Goal: Entertainment & Leisure: Consume media (video, audio)

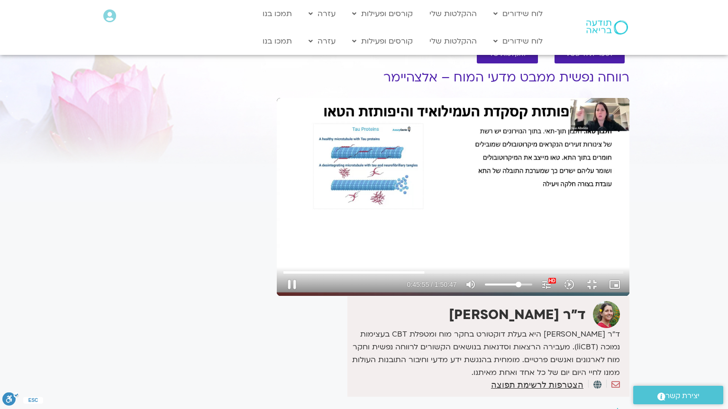
click at [353, 293] on div "Skip Ad 43:08 pause 0:45:55 / 1:50:47 volume_up Mute tune Resolution Auto 1080p…" at bounding box center [453, 197] width 353 height 198
click at [300, 275] on input "Seek" at bounding box center [453, 273] width 340 height 6
click at [456, 262] on div "Skip Ad 45:18 play_arrow 0:45:20 / 1:50:47 volume_up Mute tune Resolution Auto …" at bounding box center [453, 197] width 353 height 198
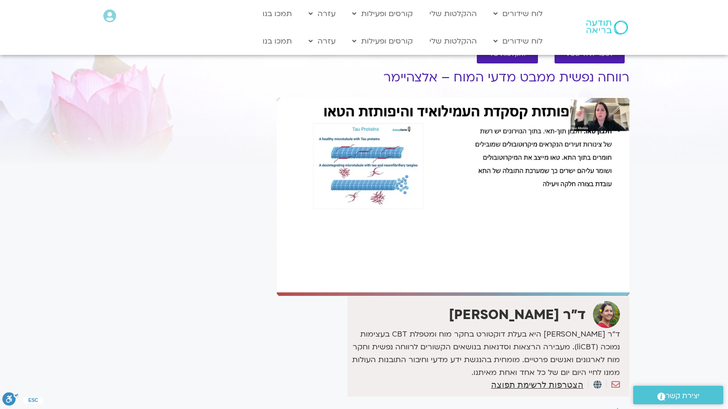
click at [456, 262] on div "Skip Ad 45:18 pause 0:45:22 / 1:50:47 volume_up Mute tune Resolution Auto 1080p…" at bounding box center [453, 197] width 353 height 198
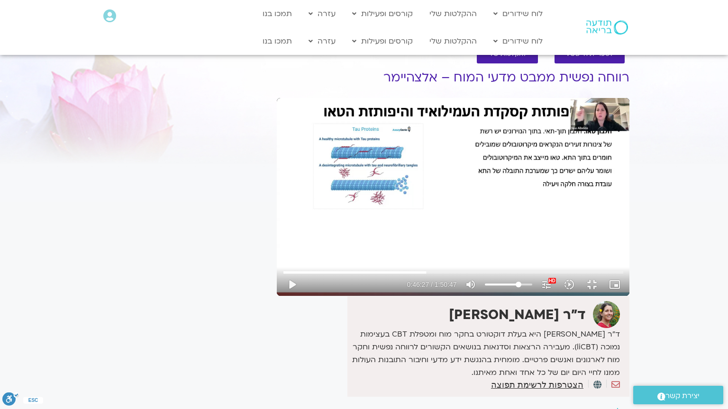
click at [456, 262] on div "Skip Ad 45:18 play_arrow 0:46:27 / 1:50:47 volume_up Mute tune Resolution Auto …" at bounding box center [453, 197] width 353 height 198
click at [532, 288] on input "Volume" at bounding box center [508, 285] width 47 height 6
type input "2795.846344"
type input "63.8210227272727"
type input "2795.977843"
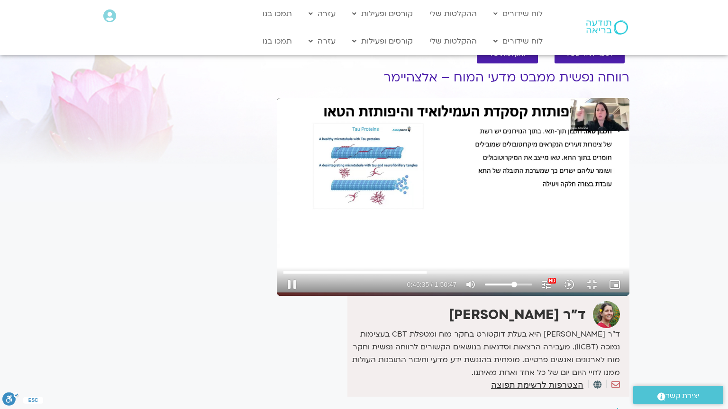
type input "63.8210227272727"
click at [532, 288] on input "Volume" at bounding box center [508, 285] width 47 height 6
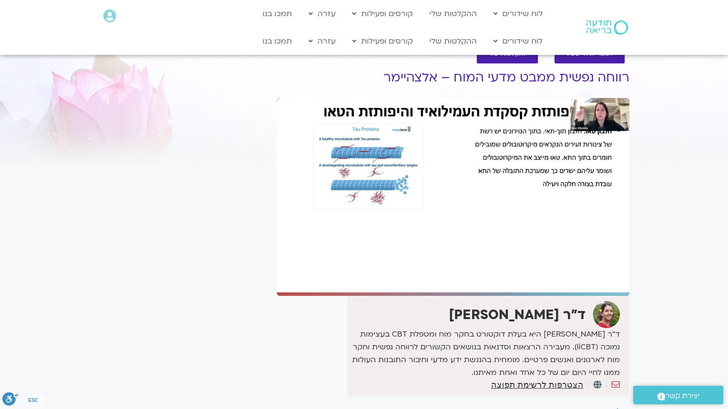
click at [504, 296] on div "Skip Ad 1:33:59 pause 0:46:40 / 1:50:47 volume_up Mute tune Resolution Auto 108…" at bounding box center [453, 197] width 353 height 198
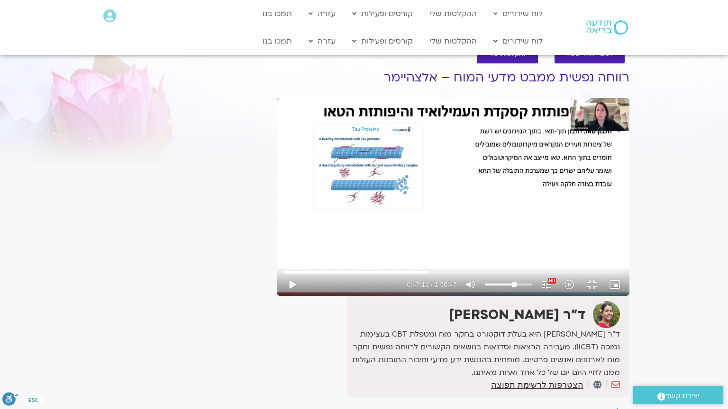
click at [504, 296] on div "Skip Ad 1:33:59 play_arrow 0:47:12 / 1:50:47 volume_up Mute tune Resolution Aut…" at bounding box center [453, 197] width 353 height 198
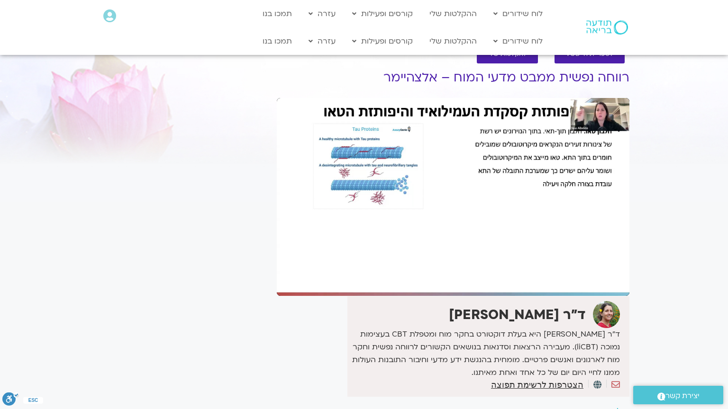
click at [504, 296] on div "Skip Ad 1:33:59 pause 0:47:12 / 1:50:47 volume_up Mute tune Resolution Auto 108…" at bounding box center [453, 197] width 353 height 198
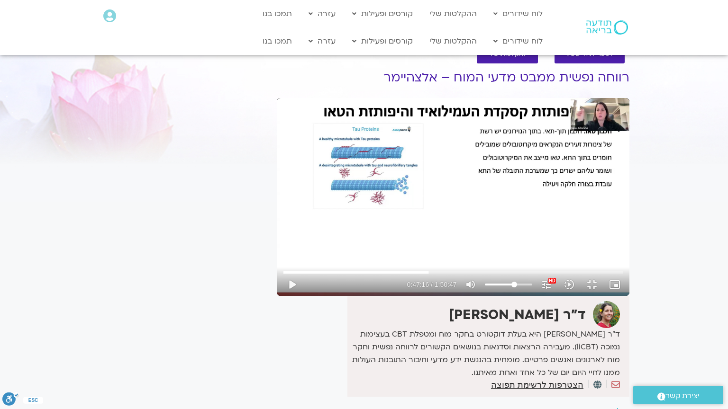
click at [504, 296] on div "Skip Ad 1:33:59 play_arrow 0:47:16 / 1:50:47 volume_up Mute tune Resolution Aut…" at bounding box center [453, 197] width 353 height 198
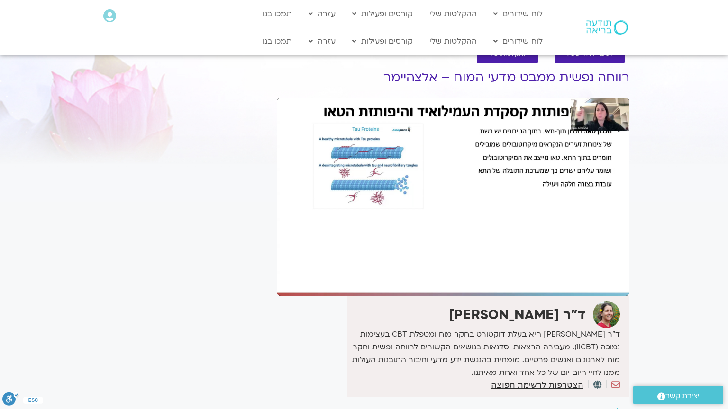
click at [504, 296] on div "Skip Ad 1:33:59 pause 0:47:16 / 1:50:47 volume_up Mute tune Resolution Auto 108…" at bounding box center [453, 197] width 353 height 198
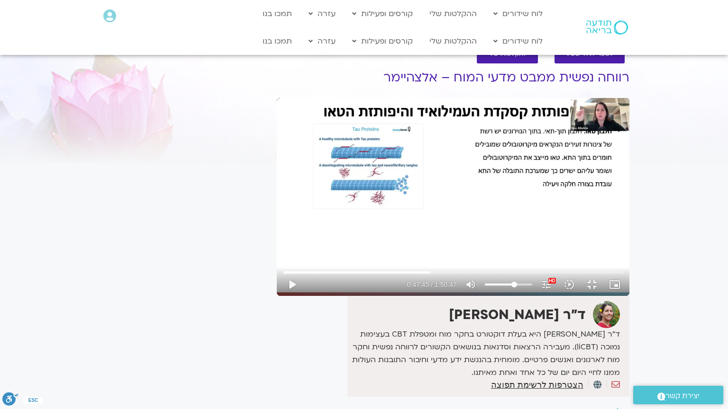
click at [504, 296] on div "Skip Ad 1:33:59 play_arrow 0:47:45 / 1:50:47 volume_up Mute tune Resolution Aut…" at bounding box center [453, 197] width 353 height 198
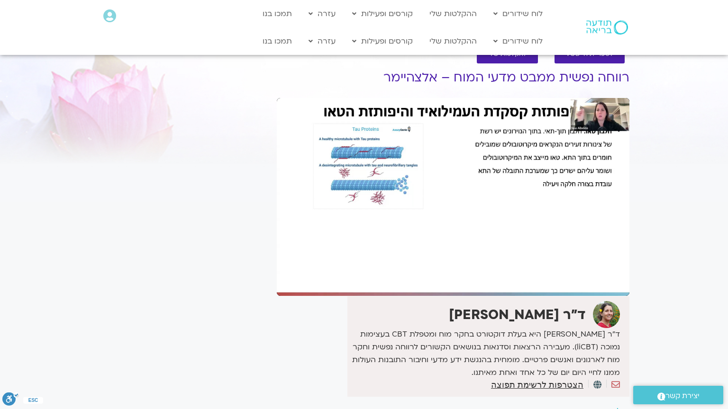
click at [504, 296] on div "Skip Ad 1:33:59 pause 0:47:45 / 1:50:47 volume_up Mute tune Resolution Auto 108…" at bounding box center [453, 197] width 353 height 198
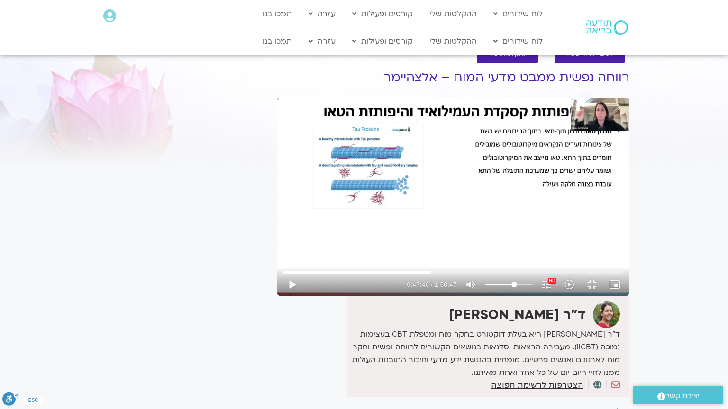
click at [504, 296] on div "Skip Ad 1:33:59 play_arrow 0:47:46 / 1:50:47 volume_up Mute tune Resolution Aut…" at bounding box center [453, 197] width 353 height 198
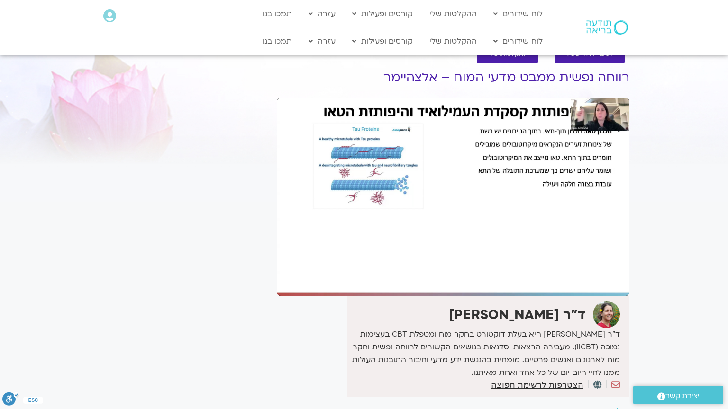
click at [504, 296] on div "Skip Ad 1:33:59 pause 0:47:46 / 1:50:47 volume_up Mute tune Resolution Auto 108…" at bounding box center [453, 197] width 353 height 198
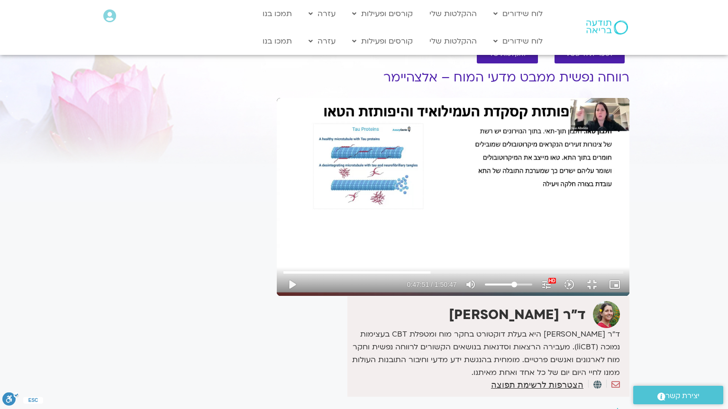
click at [504, 296] on div "Skip Ad 1:33:59 play_arrow 0:47:51 / 1:50:47 volume_up Mute tune Resolution Aut…" at bounding box center [453, 197] width 353 height 198
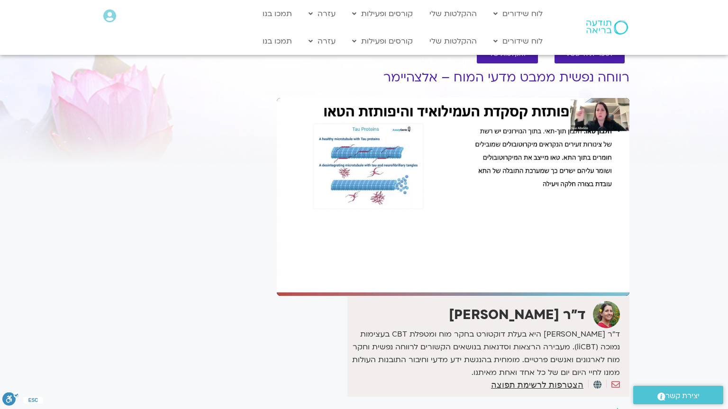
click at [504, 296] on div "Skip Ad 1:33:59 pause 0:47:51 / 1:50:47 volume_up Mute tune Resolution Auto 108…" at bounding box center [453, 197] width 353 height 198
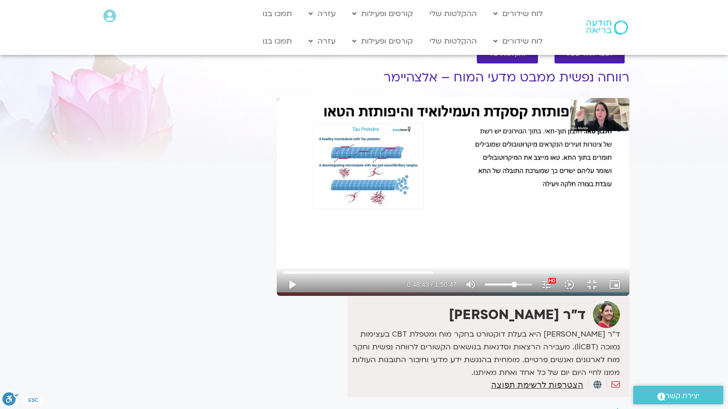
click at [504, 296] on div "Skip Ad 1:33:59 play_arrow 0:48:43 / 1:50:47 volume_up Mute tune Resolution Aut…" at bounding box center [453, 197] width 353 height 198
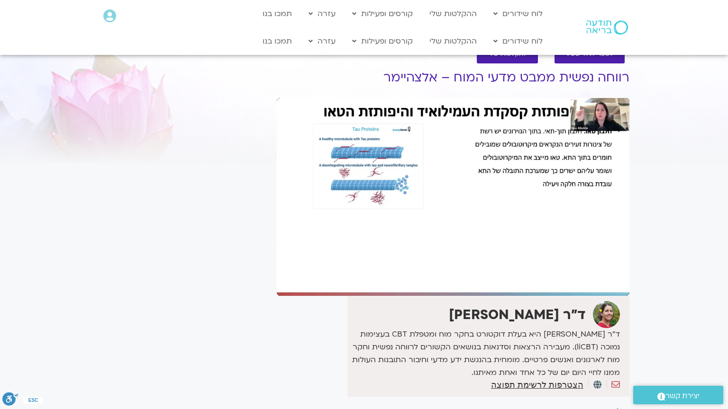
click at [504, 296] on div "Skip Ad 1:33:59 pause 0:48:45 / 1:50:47 volume_up Mute tune Resolution Auto 108…" at bounding box center [453, 197] width 353 height 198
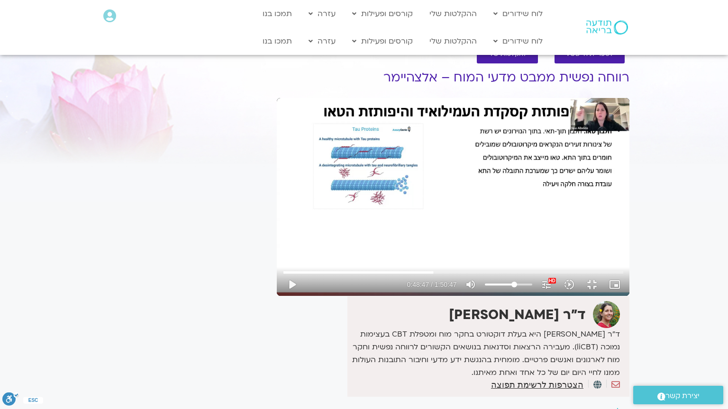
click at [504, 296] on div "Skip Ad 1:33:59 play_arrow 0:48:47 / 1:50:47 volume_up Mute tune Resolution Aut…" at bounding box center [453, 197] width 353 height 198
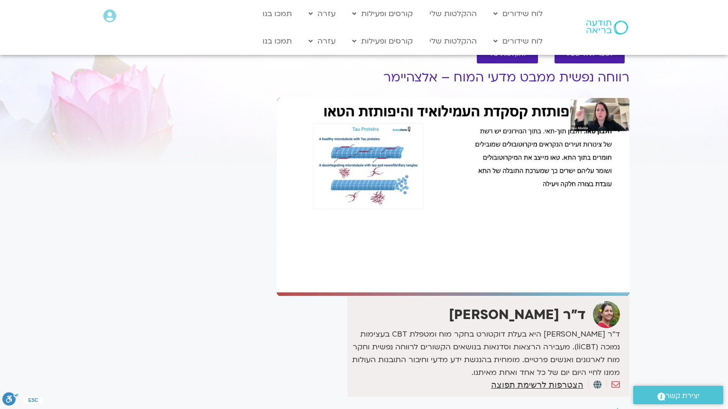
click at [504, 296] on div "Skip Ad 1:33:59 pause 0:48:47 / 1:50:47 volume_up Mute tune Resolution Auto 108…" at bounding box center [453, 197] width 353 height 198
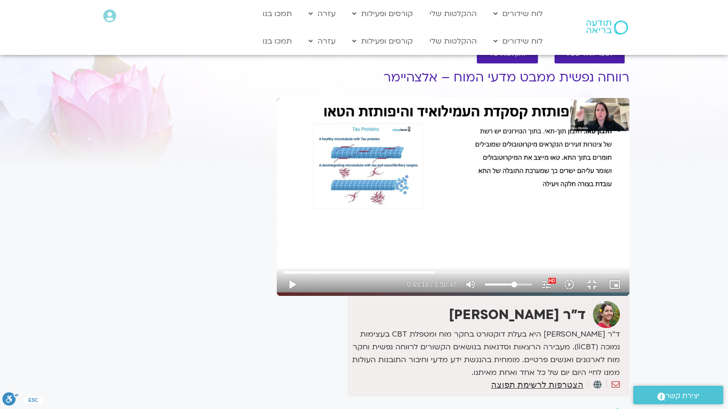
click at [504, 296] on div "Skip Ad 1:33:59 play_arrow 0:49:16 / 1:50:47 volume_up Mute tune Resolution Aut…" at bounding box center [453, 197] width 353 height 198
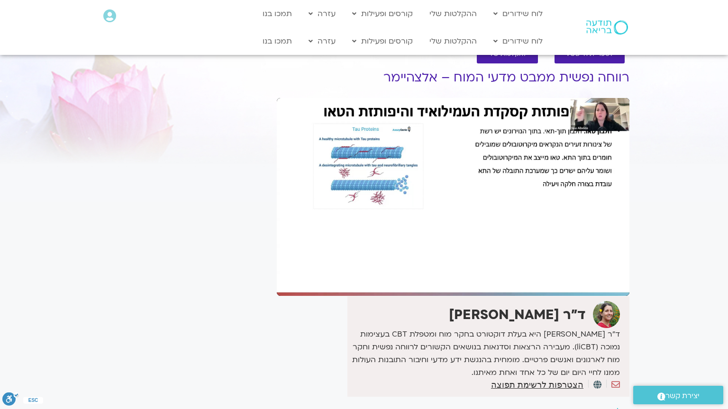
click at [504, 296] on div "Skip Ad 1:33:59 pause 0:49:16 / 1:50:47 volume_up Mute tune Resolution Auto 108…" at bounding box center [453, 197] width 353 height 198
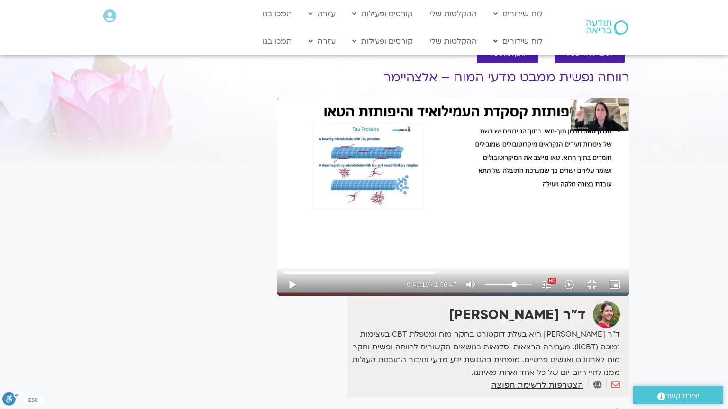
click at [504, 296] on div "Skip Ad 1:33:59 play_arrow 0:49:19 / 1:50:47 volume_up Mute tune Resolution Aut…" at bounding box center [453, 197] width 353 height 198
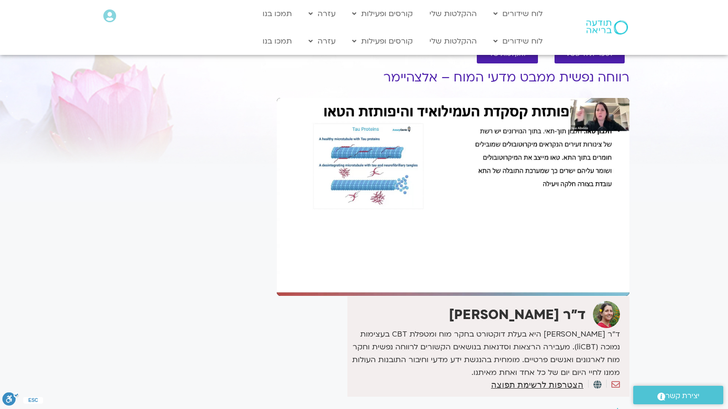
click at [504, 296] on div "Skip Ad 1:33:59 pause 0:49:19 / 1:50:47 volume_up Mute tune Resolution Auto 108…" at bounding box center [453, 197] width 353 height 198
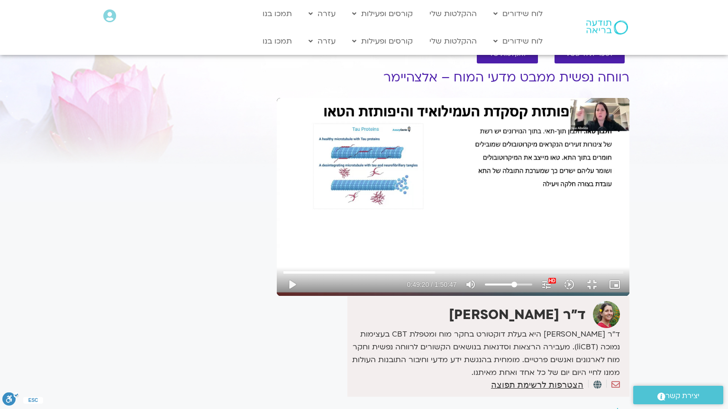
click at [504, 296] on div "Skip Ad 1:33:59 play_arrow 0:49:20 / 1:50:47 volume_up Mute tune Resolution Aut…" at bounding box center [453, 197] width 353 height 198
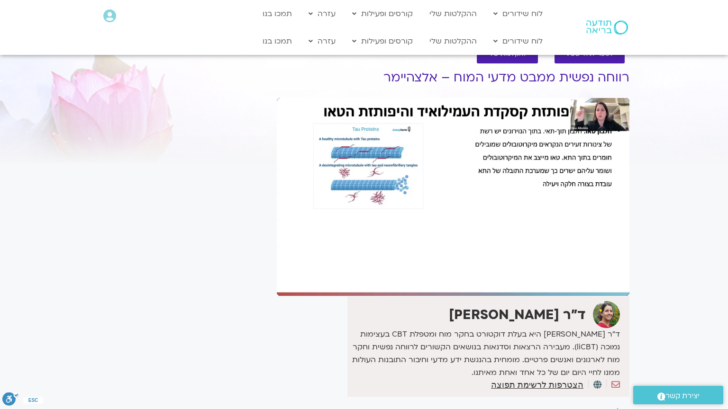
click at [504, 296] on div "Skip Ad 1:33:59 pause 0:49:20 / 1:50:47 volume_up Mute tune Resolution Auto 108…" at bounding box center [453, 197] width 353 height 198
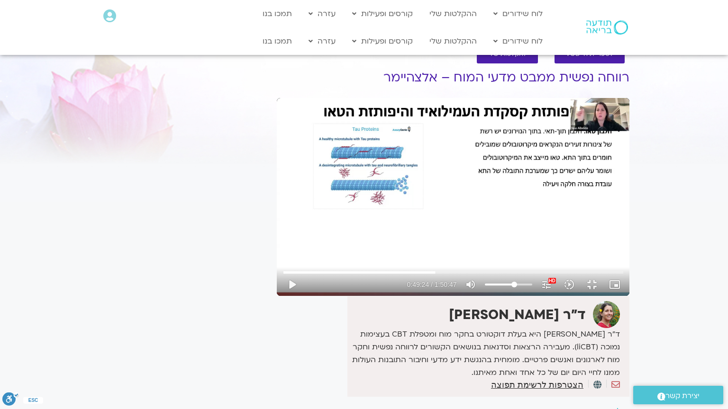
click at [504, 296] on div "Skip Ad 1:33:59 play_arrow 0:49:24 / 1:50:47 volume_up Mute tune Resolution Aut…" at bounding box center [453, 197] width 353 height 198
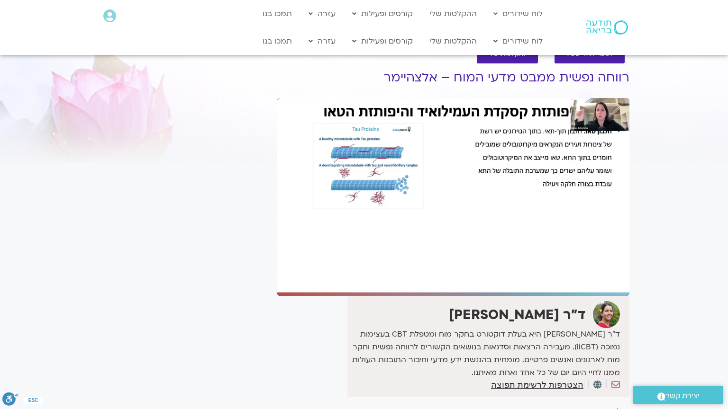
click at [504, 296] on div "Skip Ad 1:33:59 pause 0:49:24 / 1:50:47 volume_up Mute tune Resolution Auto 108…" at bounding box center [453, 197] width 353 height 198
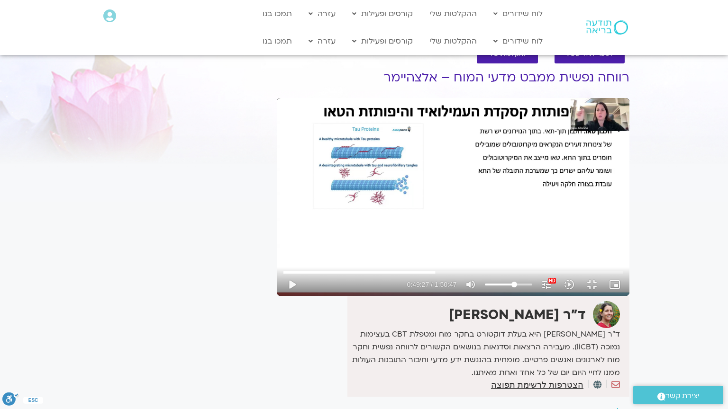
click at [504, 296] on div "Skip Ad 1:33:59 play_arrow 0:49:27 / 1:50:47 volume_up Mute tune Resolution Aut…" at bounding box center [453, 197] width 353 height 198
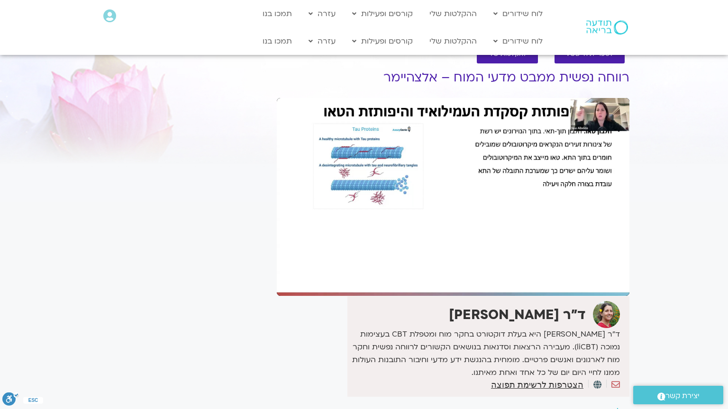
click at [504, 296] on div "Skip Ad 1:33:59 pause 0:49:27 / 1:50:47 volume_up Mute tune Resolution Auto 108…" at bounding box center [453, 197] width 353 height 198
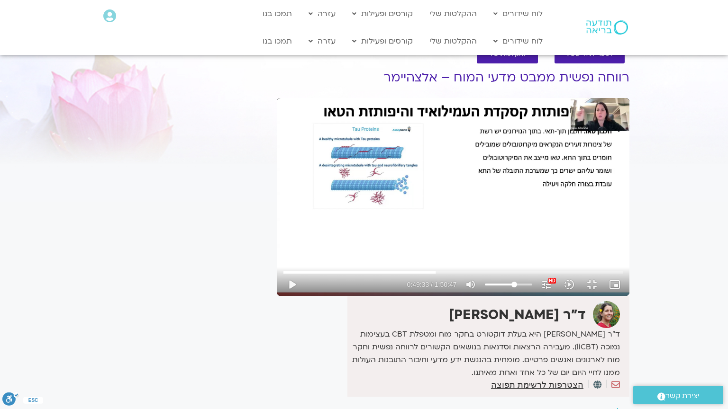
click at [504, 296] on div "Skip Ad 1:33:59 play_arrow 0:49:33 / 1:50:47 volume_up Mute tune Resolution Aut…" at bounding box center [453, 197] width 353 height 198
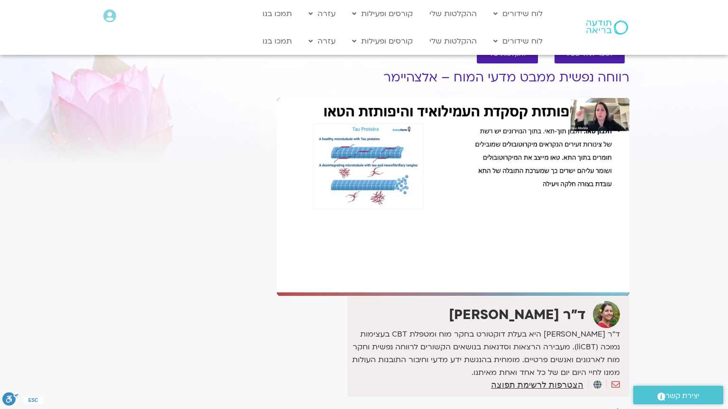
click at [504, 296] on div "Skip Ad 1:33:59 pause 0:49:33 / 1:50:47 volume_up Mute tune Resolution Auto 108…" at bounding box center [453, 197] width 353 height 198
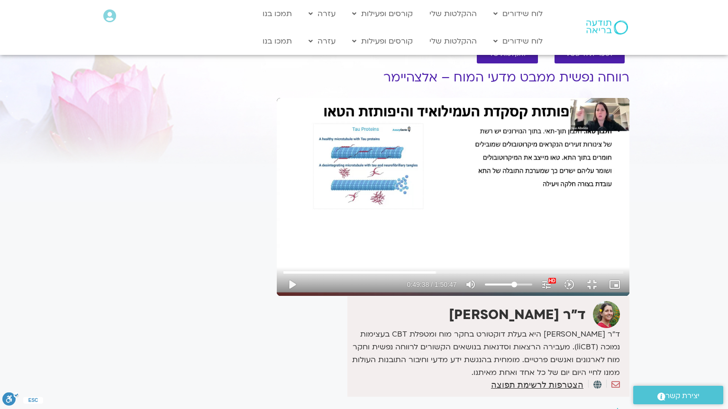
click at [504, 296] on div "Skip Ad 1:33:59 play_arrow 0:49:38 / 1:50:47 volume_up Mute tune Resolution Aut…" at bounding box center [453, 197] width 353 height 198
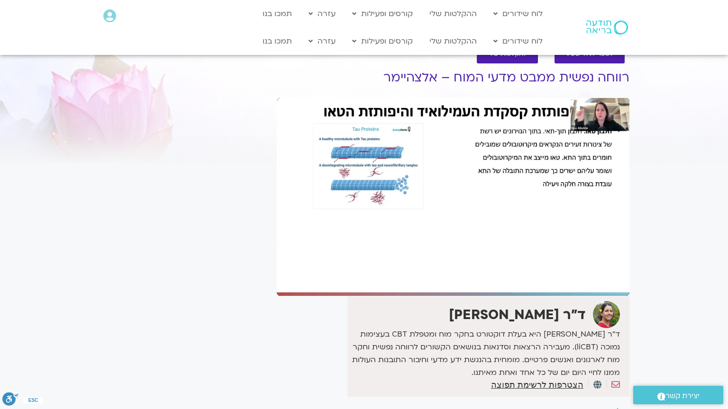
click at [504, 296] on div "Skip Ad 1:33:59 pause 0:49:38 / 1:50:47 volume_up Mute tune Resolution Auto 108…" at bounding box center [453, 197] width 353 height 198
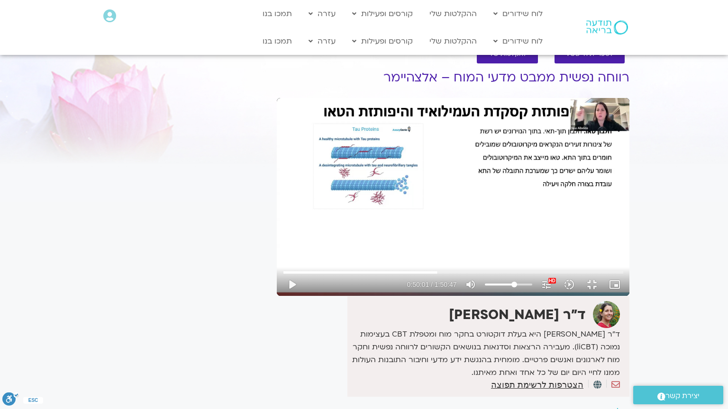
click at [504, 296] on div "Skip Ad 1:33:59 play_arrow 0:50:01 / 1:50:47 volume_up Mute tune Resolution Aut…" at bounding box center [453, 197] width 353 height 198
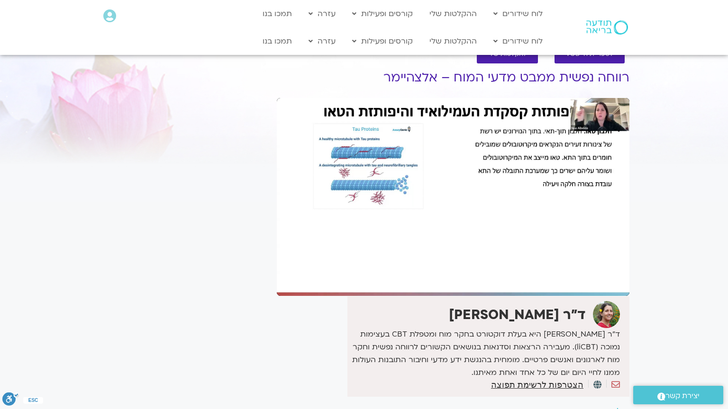
click at [504, 296] on div "Skip Ad 1:33:59 pause 0:50:01 / 1:50:47 volume_up Mute tune Resolution Auto 108…" at bounding box center [453, 197] width 353 height 198
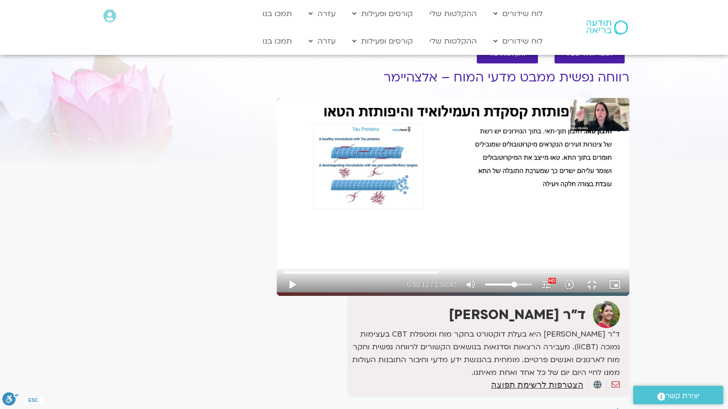
click at [565, 296] on div "Skip Ad 1:33:59 play_arrow 0:50:12 / 1:50:47 volume_up Mute tune Resolution Aut…" at bounding box center [453, 197] width 353 height 198
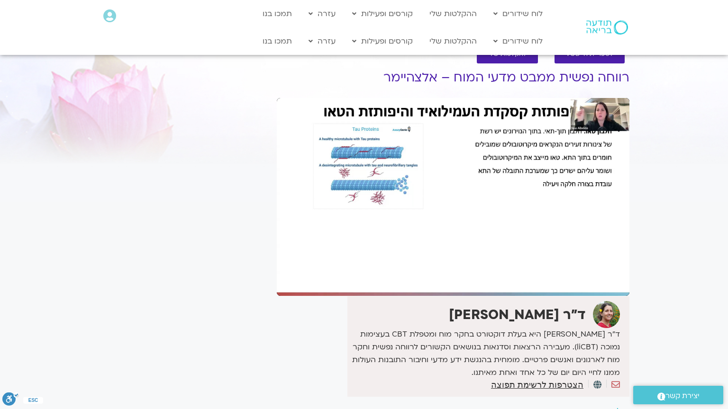
click at [565, 296] on div "Skip Ad 1:33:59 pause 0:50:12 / 1:50:47 volume_up Mute tune Resolution Auto 108…" at bounding box center [453, 197] width 353 height 198
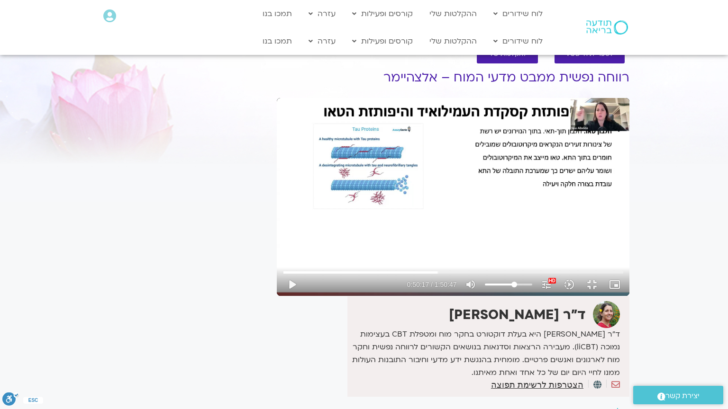
click at [565, 296] on div "Skip Ad 1:33:59 play_arrow 0:50:17 / 1:50:47 volume_up Mute tune Resolution Aut…" at bounding box center [453, 197] width 353 height 198
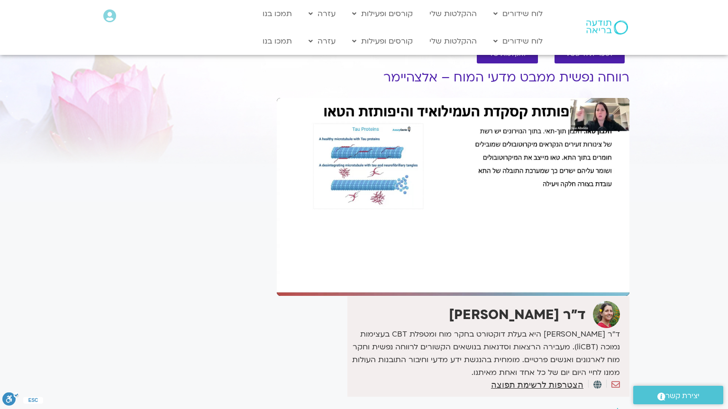
click at [565, 296] on div "Skip Ad 1:33:59 pause 0:50:17 / 1:50:47 volume_up Mute tune Resolution Auto 108…" at bounding box center [453, 197] width 353 height 198
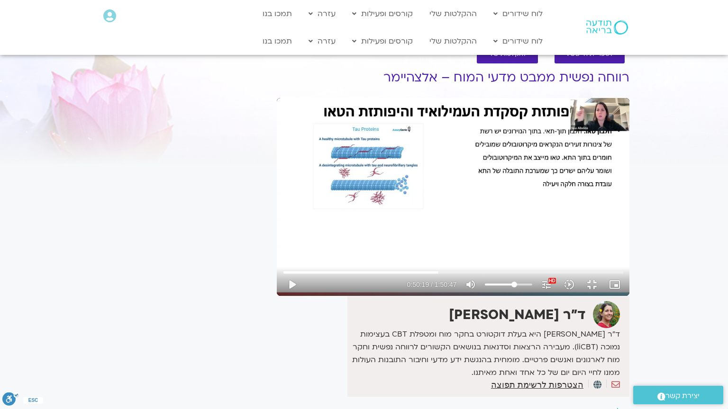
click at [565, 296] on div "Skip Ad 1:33:59 play_arrow 0:50:19 / 1:50:47 volume_up Mute tune Resolution Aut…" at bounding box center [453, 197] width 353 height 198
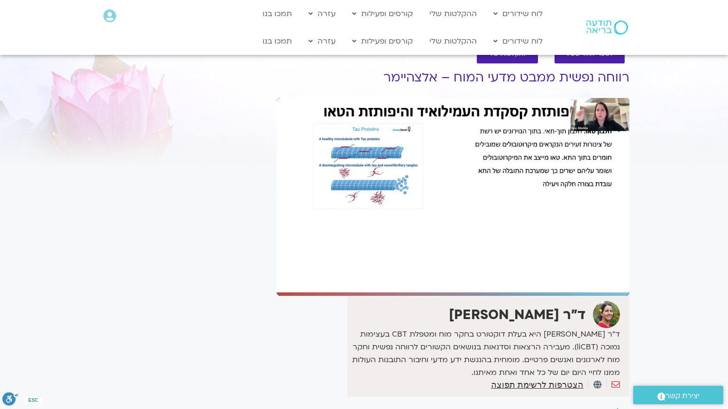
click at [565, 296] on div "Skip Ad 1:33:59 pause 0:50:19 / 1:50:47 volume_up Mute tune Resolution Auto 108…" at bounding box center [453, 197] width 353 height 198
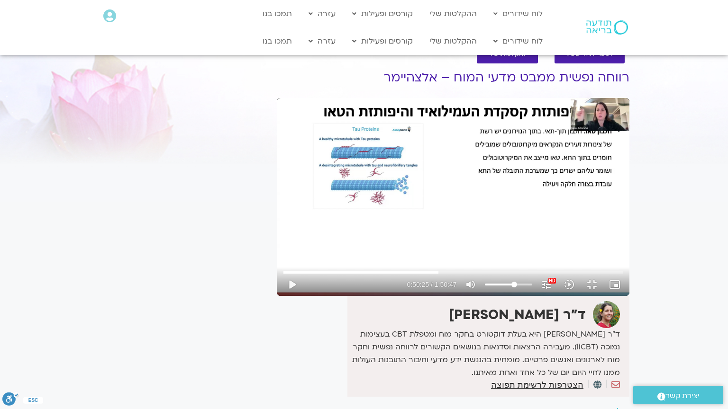
click at [565, 296] on div "Skip Ad 1:33:59 play_arrow 0:50:25 / 1:50:47 volume_up Mute tune Resolution Aut…" at bounding box center [453, 197] width 353 height 198
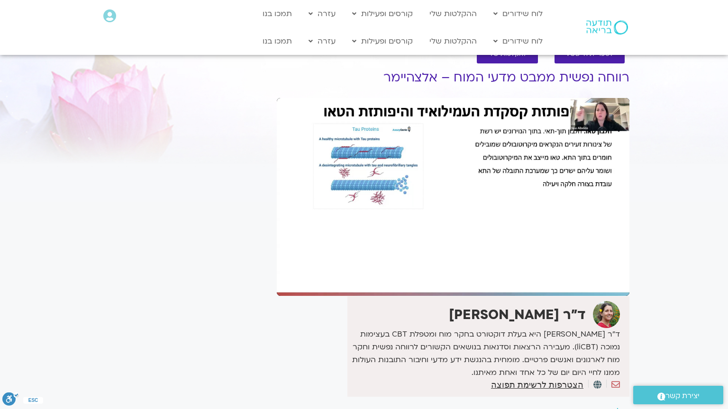
click at [565, 296] on div "Skip Ad 1:33:59 pause 0:50:25 / 1:50:47 volume_up Mute tune Resolution Auto 108…" at bounding box center [453, 197] width 353 height 198
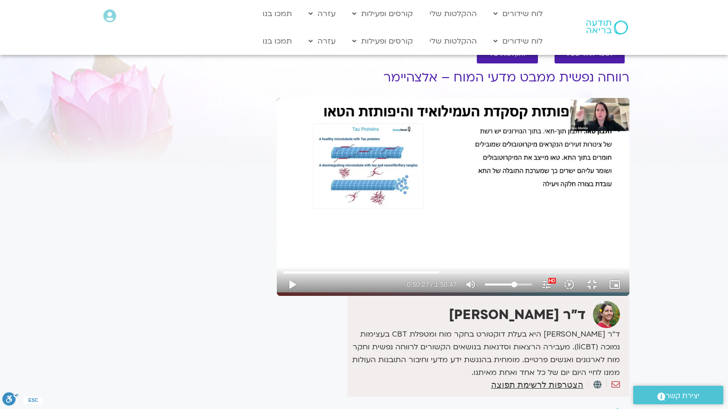
click at [565, 296] on div "Skip Ad 1:33:59 play_arrow 0:50:27 / 1:50:47 volume_up Mute tune Resolution Aut…" at bounding box center [453, 197] width 353 height 198
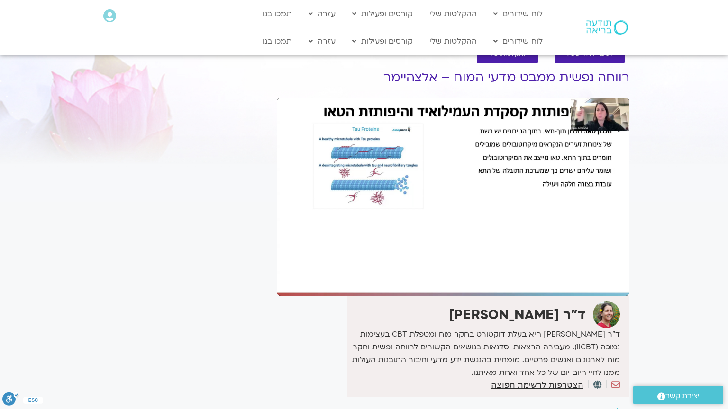
click at [565, 296] on div "Skip Ad 1:33:59 pause 0:50:27 / 1:50:47 volume_up Mute tune Resolution Auto 108…" at bounding box center [453, 197] width 353 height 198
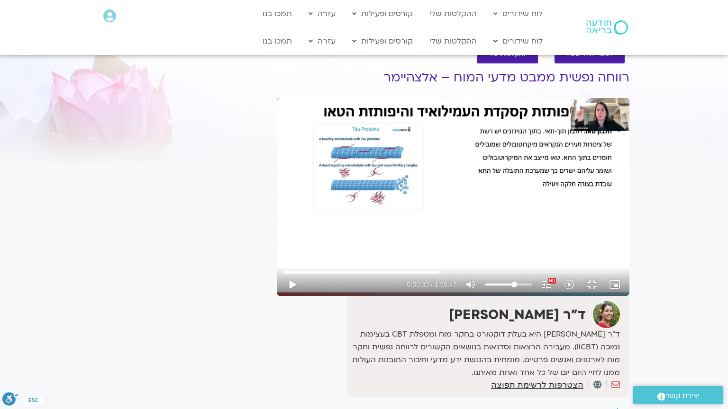
click at [565, 296] on div "Skip Ad 1:33:59 play_arrow 0:50:30 / 1:50:47 volume_up Mute tune Resolution Aut…" at bounding box center [453, 197] width 353 height 198
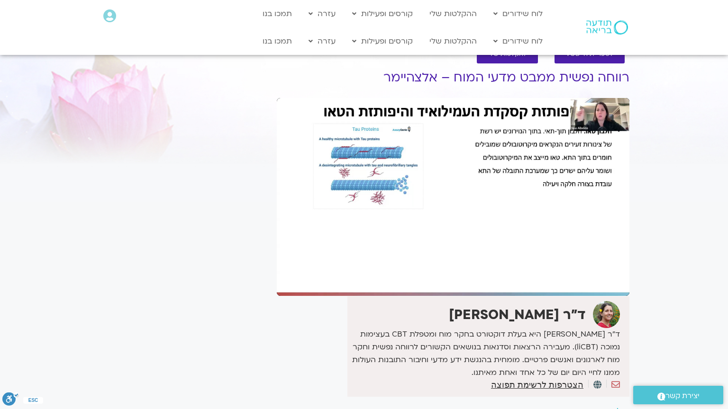
click at [565, 296] on div "Skip Ad 1:33:59 pause 0:50:30 / 1:50:47 volume_up Mute tune Resolution Auto 108…" at bounding box center [453, 197] width 353 height 198
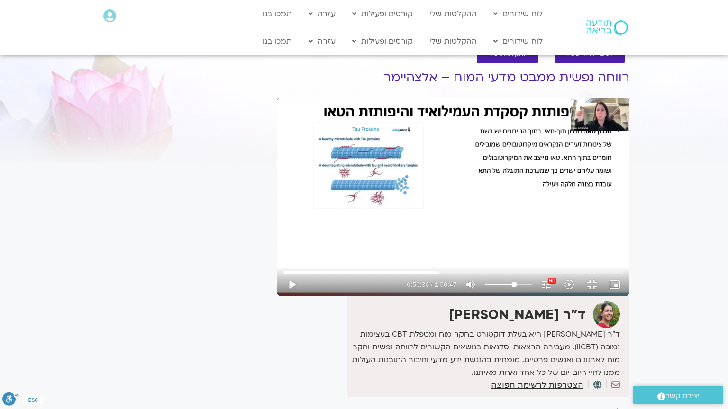
click at [565, 296] on div "Skip Ad 1:33:59 play_arrow 0:50:36 / 1:50:47 volume_up Mute tune Resolution Aut…" at bounding box center [453, 197] width 353 height 198
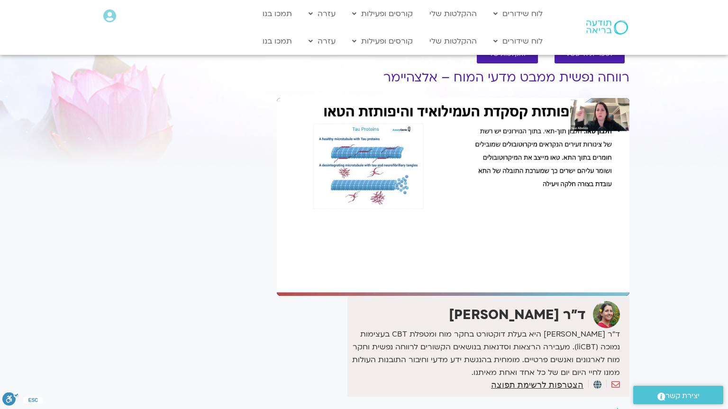
click at [565, 296] on div "Skip Ad 1:33:59 pause 0:50:36 / 1:50:47 volume_up Mute tune Resolution Auto 108…" at bounding box center [453, 197] width 353 height 198
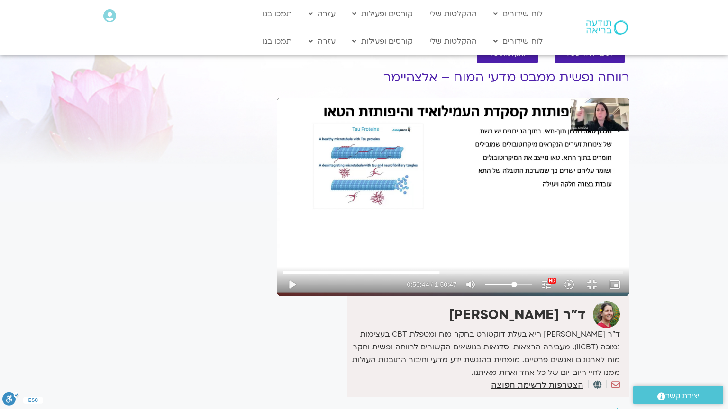
click at [565, 296] on div "Skip Ad 1:33:59 play_arrow 0:50:44 / 1:50:47 volume_up Mute tune Resolution Aut…" at bounding box center [453, 197] width 353 height 198
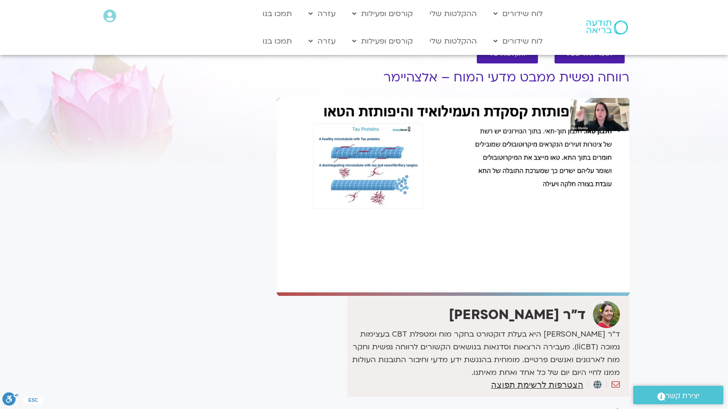
click at [565, 296] on div "Skip Ad 1:33:59 pause 0:50:44 / 1:50:47 volume_up Mute tune Resolution Auto 108…" at bounding box center [453, 197] width 353 height 198
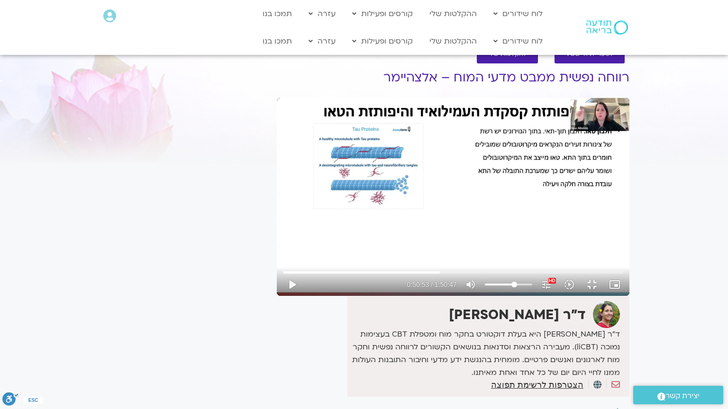
click at [565, 296] on div "Skip Ad 1:33:59 play_arrow 0:50:53 / 1:50:47 volume_up Mute tune Resolution Aut…" at bounding box center [453, 197] width 353 height 198
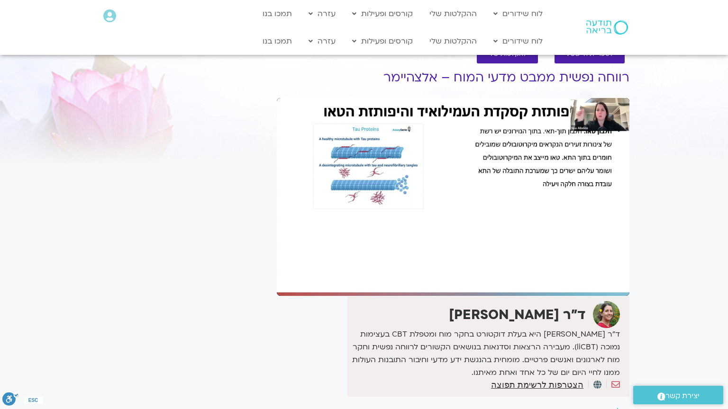
click at [565, 296] on div "Skip Ad 1:33:59 pause 0:50:53 / 1:50:47 volume_up Mute tune Resolution Auto 108…" at bounding box center [453, 197] width 353 height 198
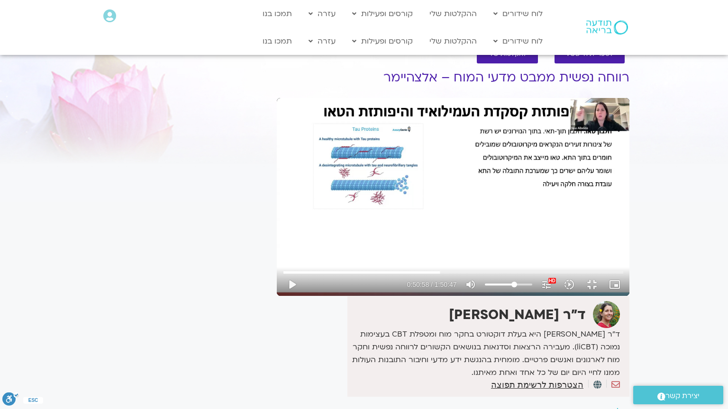
click at [565, 296] on div "Skip Ad 1:33:59 play_arrow 0:50:58 / 1:50:47 volume_up Mute tune Resolution Aut…" at bounding box center [453, 197] width 353 height 198
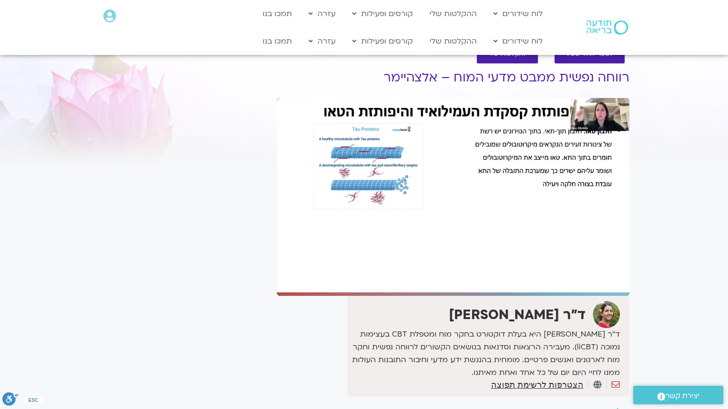
click at [565, 296] on div "Skip Ad 1:33:59 pause 0:50:58 / 1:50:47 volume_up Mute tune Resolution Auto 108…" at bounding box center [453, 197] width 353 height 198
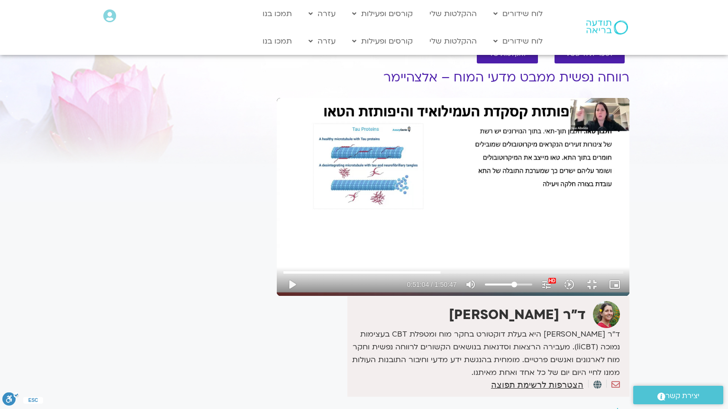
click at [565, 296] on div "Skip Ad 1:33:59 play_arrow 0:51:04 / 1:50:47 volume_up Mute tune Resolution Aut…" at bounding box center [453, 197] width 353 height 198
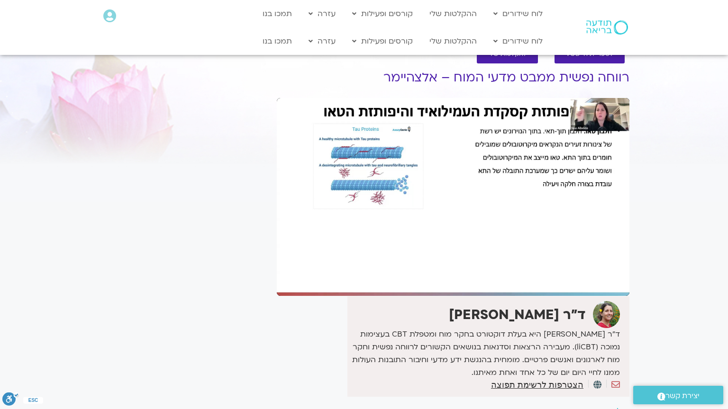
click at [565, 296] on div "Skip Ad 1:33:59 pause 0:51:04 / 1:50:47 volume_up Mute tune Resolution Auto 108…" at bounding box center [453, 197] width 353 height 198
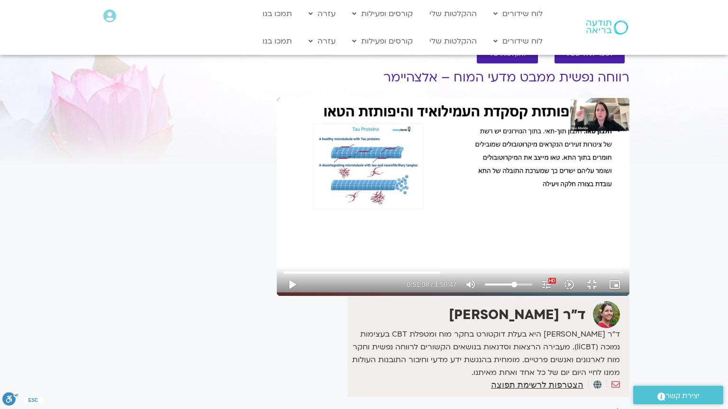
click at [565, 296] on div "Skip Ad 1:33:59 play_arrow 0:51:08 / 1:50:47 volume_up Mute tune Resolution Aut…" at bounding box center [453, 197] width 353 height 198
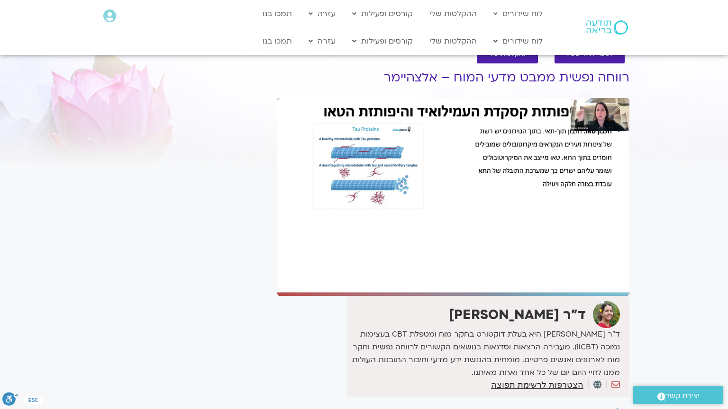
click at [565, 296] on div "Skip Ad 1:33:59 pause 0:51:08 / 1:50:47 volume_up Mute tune Resolution Auto 108…" at bounding box center [453, 197] width 353 height 198
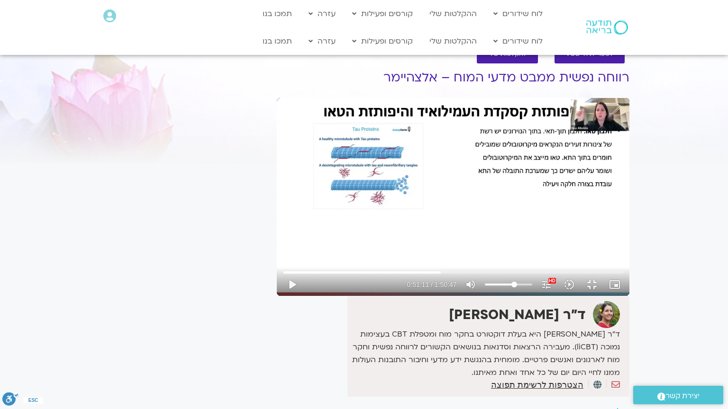
click at [565, 296] on div "Skip Ad 1:33:59 play_arrow 0:51:11 / 1:50:47 volume_up Mute tune Resolution Aut…" at bounding box center [453, 197] width 353 height 198
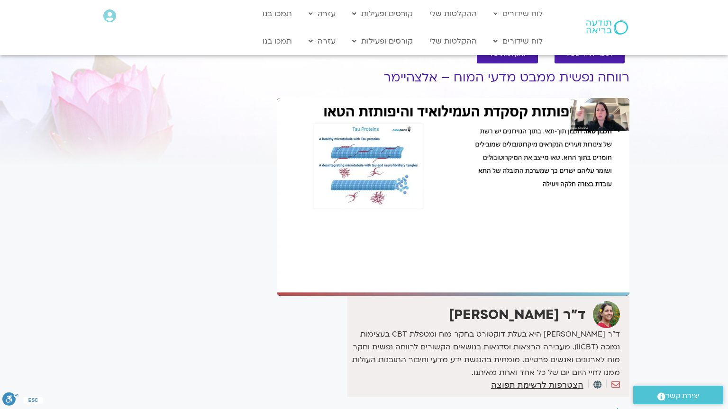
click at [565, 296] on div "Skip Ad 1:33:59 pause 0:51:11 / 1:50:47 volume_up Mute tune Resolution Auto 108…" at bounding box center [453, 197] width 353 height 198
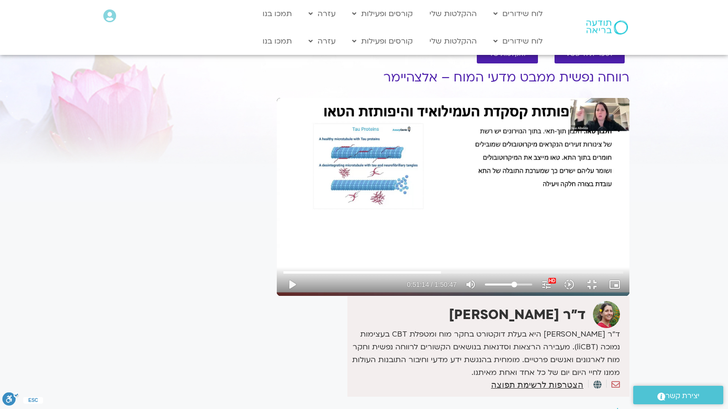
click at [565, 296] on div "Skip Ad 1:33:59 play_arrow 0:51:14 / 1:50:47 volume_up Mute tune Resolution Aut…" at bounding box center [453, 197] width 353 height 198
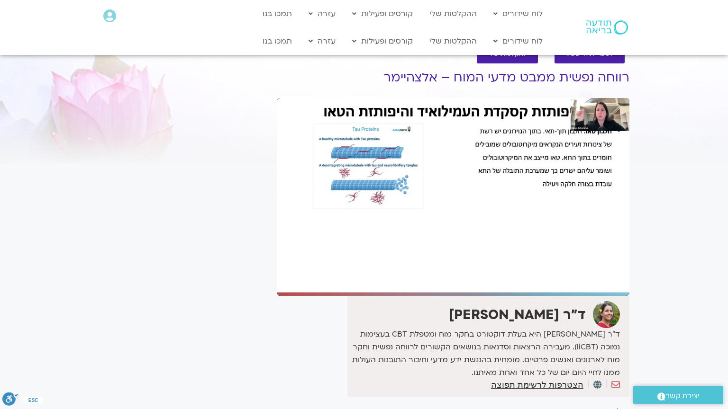
click at [565, 296] on div "Skip Ad 1:33:59 pause 0:51:14 / 1:50:47 volume_up Mute tune Resolution Auto 108…" at bounding box center [453, 197] width 353 height 198
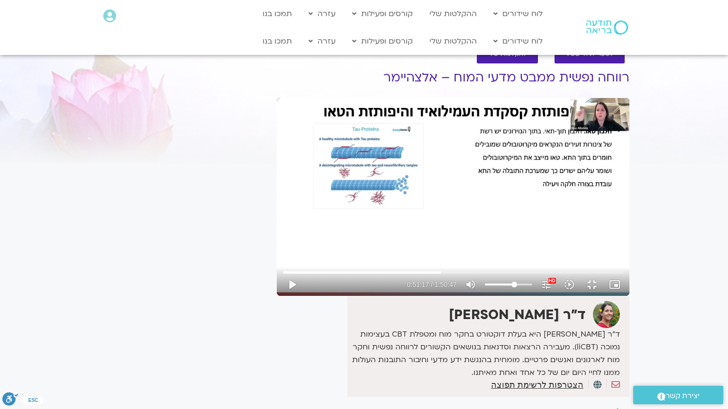
click at [574, 256] on div "Skip Ad 1:33:59 play_arrow 0:51:17 / 1:50:47 volume_up Mute tune Resolution Aut…" at bounding box center [453, 197] width 353 height 198
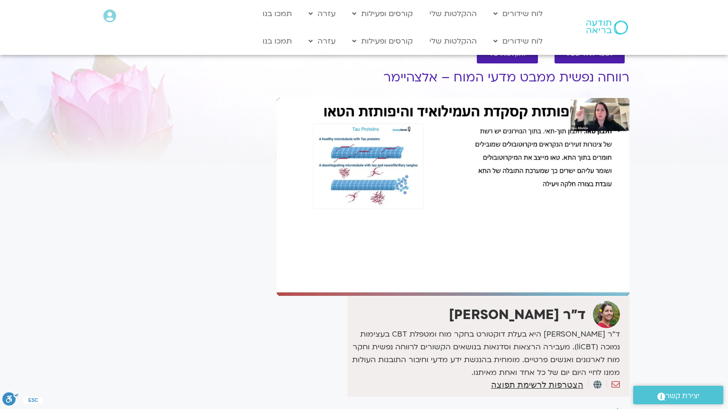
click at [574, 256] on div "Skip Ad 1:33:59 pause 0:51:17 / 1:50:47 volume_up Mute tune Resolution Auto 108…" at bounding box center [453, 197] width 353 height 198
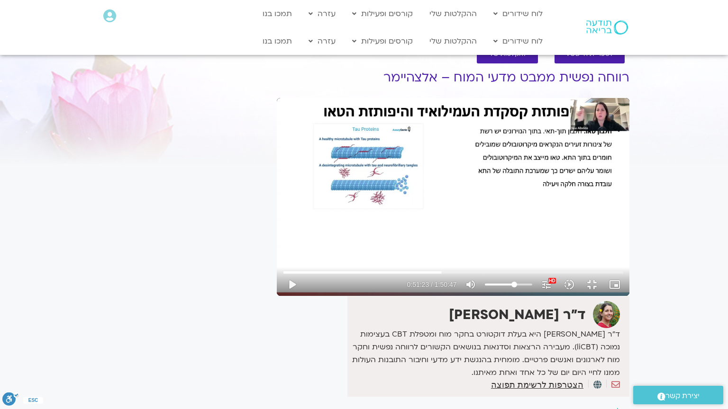
click at [574, 256] on div "Skip Ad 1:33:59 play_arrow 0:51:23 / 1:50:47 volume_up Mute tune Resolution Aut…" at bounding box center [453, 197] width 353 height 198
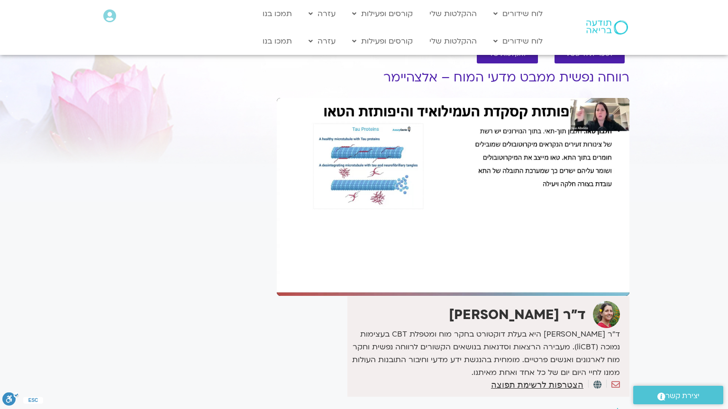
click at [574, 256] on div "Skip Ad 1:33:59 pause 0:51:23 / 1:50:47 volume_up Mute tune Resolution Auto 108…" at bounding box center [453, 197] width 353 height 198
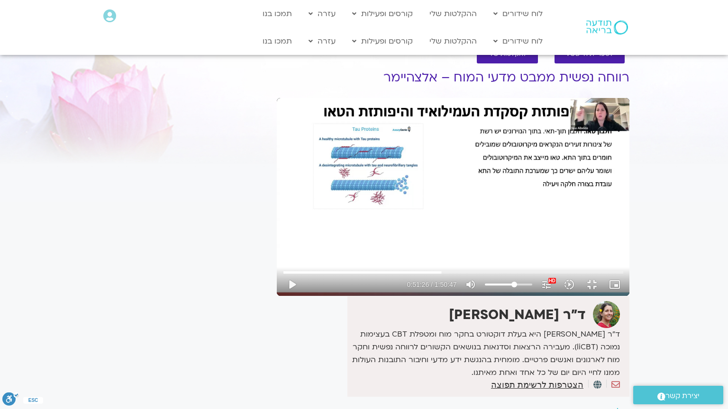
click at [574, 256] on div "Skip Ad 1:33:59 play_arrow 0:51:26 / 1:50:47 volume_up Mute tune Resolution Aut…" at bounding box center [453, 197] width 353 height 198
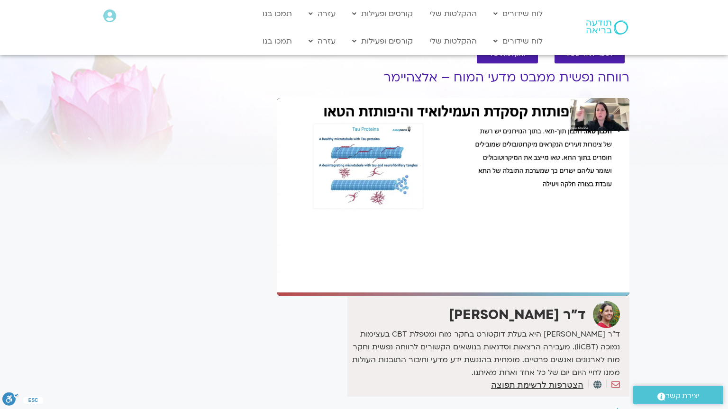
click at [574, 256] on div "Skip Ad 1:33:59 pause 0:51:26 / 1:50:47 volume_up Mute tune Resolution Auto 108…" at bounding box center [453, 197] width 353 height 198
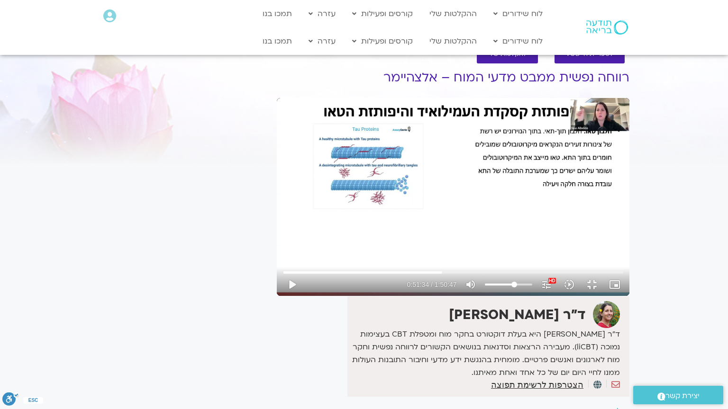
click at [574, 256] on div "Skip Ad 1:33:59 play_arrow 0:51:34 / 1:50:47 volume_up Mute tune Resolution Aut…" at bounding box center [453, 197] width 353 height 198
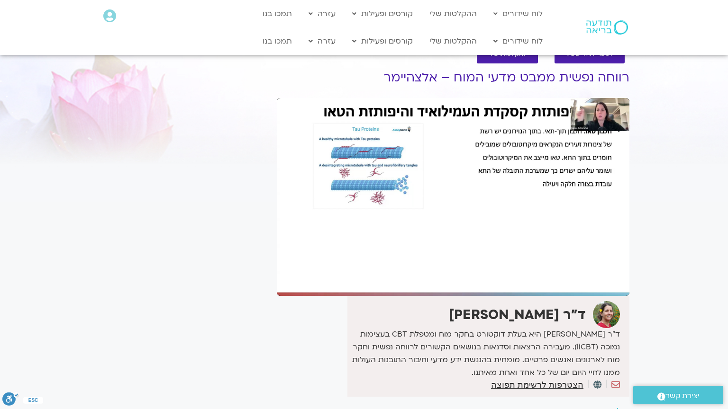
click at [574, 256] on div "Skip Ad 1:33:59 pause 0:51:34 / 1:50:47 volume_up Mute tune Resolution Auto 108…" at bounding box center [453, 197] width 353 height 198
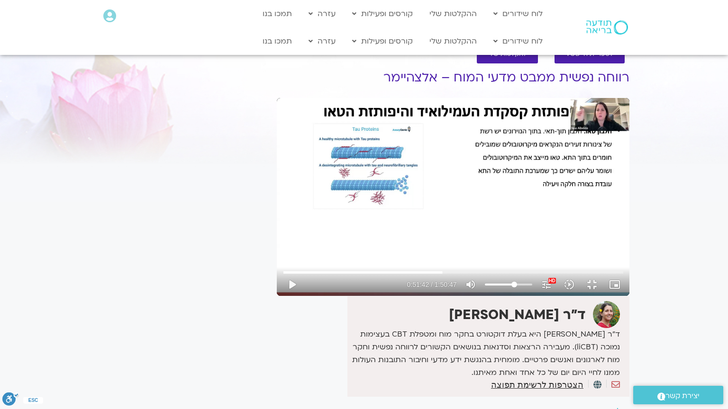
click at [293, 243] on div "Skip Ad 1:33:59 play_arrow 0:51:42 / 1:50:47 volume_up Mute tune Resolution Aut…" at bounding box center [453, 197] width 353 height 198
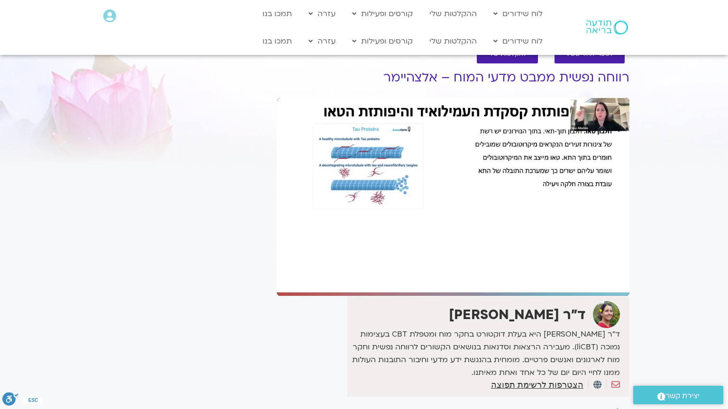
click at [293, 243] on div "Skip Ad 1:33:59 pause 0:51:44 / 1:50:47 volume_up Mute tune Resolution Auto 108…" at bounding box center [453, 197] width 353 height 198
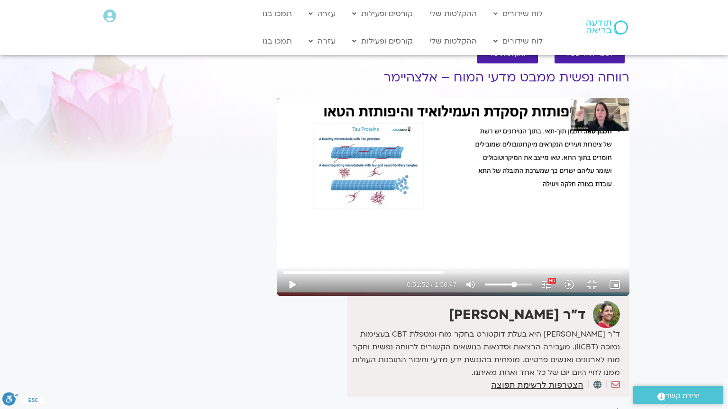
click at [293, 243] on div "Skip Ad 1:33:59 play_arrow 0:51:52 / 1:50:47 volume_up Mute tune Resolution Aut…" at bounding box center [453, 197] width 353 height 198
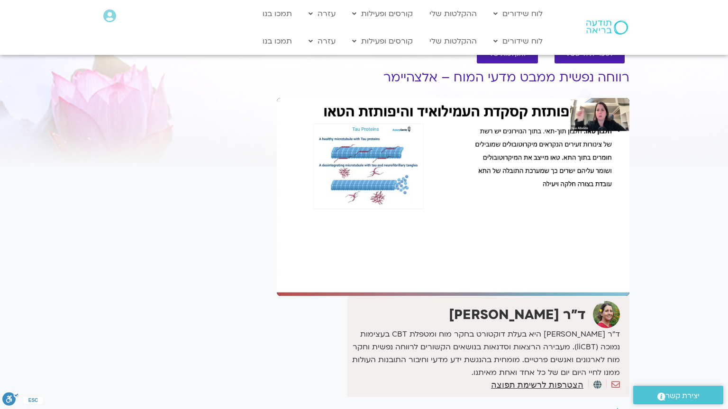
click at [318, 221] on div "Skip Ad 1:33:59 pause 0:51:58 / 1:50:47 volume_up Mute tune Resolution Auto 108…" at bounding box center [453, 197] width 353 height 198
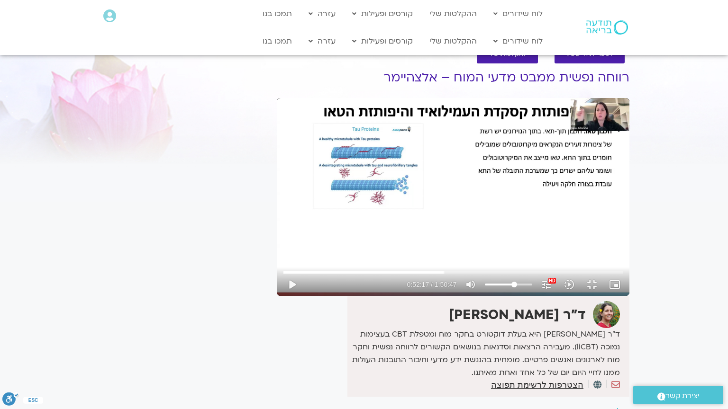
click at [318, 221] on div "Skip Ad 1:33:59 play_arrow 0:52:17 / 1:50:47 volume_up Mute tune Resolution Aut…" at bounding box center [453, 197] width 353 height 198
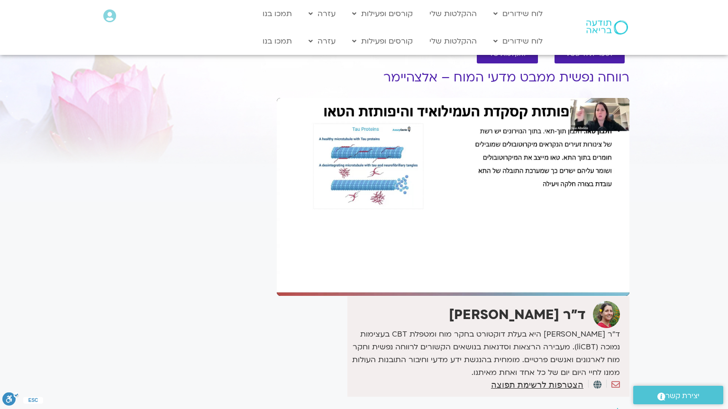
click at [318, 221] on div "Skip Ad 1:33:59 pause 0:52:17 / 1:50:47 volume_up Mute tune Resolution Auto 108…" at bounding box center [453, 197] width 353 height 198
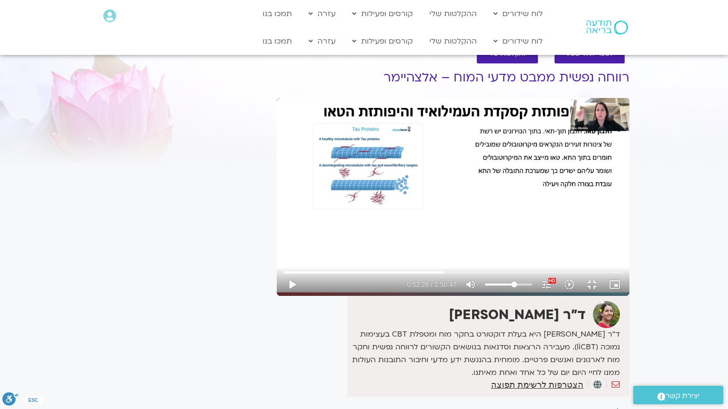
click at [319, 296] on div "Skip Ad 1:33:59 play_arrow 0:52:26 / 1:50:47 volume_up Mute tune Resolution Aut…" at bounding box center [453, 197] width 353 height 198
click at [345, 275] on input "Seek" at bounding box center [453, 273] width 340 height 6
click at [343, 275] on input "Seek" at bounding box center [453, 273] width 340 height 6
click at [335, 296] on div "Skip Ad 52:11 pause 0:52:38 / 1:50:47 volume_up Mute tune Resolution Auto 1080p…" at bounding box center [453, 197] width 353 height 198
click at [335, 296] on div "Skip Ad 52:11 play_arrow 0:52:38 / 1:50:47 volume_up Mute tune Resolution Auto …" at bounding box center [453, 197] width 353 height 198
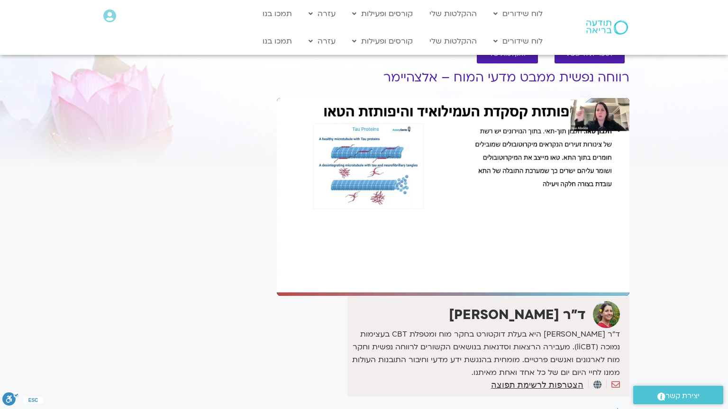
click at [335, 296] on div "Skip Ad 52:11 pause 0:52:38 / 1:50:47 volume_up Mute tune Resolution Auto 1080p…" at bounding box center [453, 197] width 353 height 198
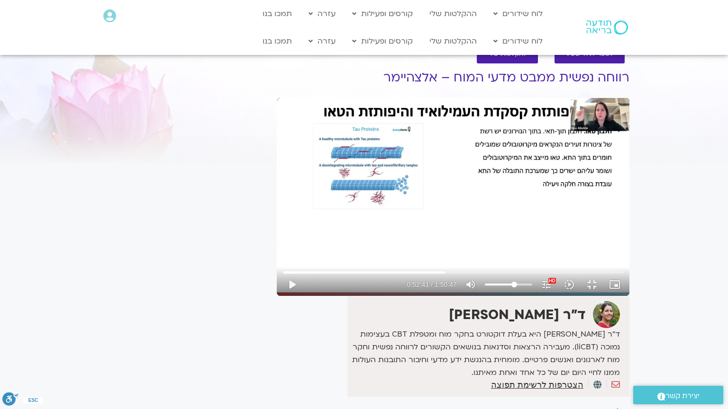
click at [335, 296] on div "Skip Ad 52:11 play_arrow 0:52:41 / 1:50:47 volume_up Mute tune Resolution Auto …" at bounding box center [453, 197] width 353 height 198
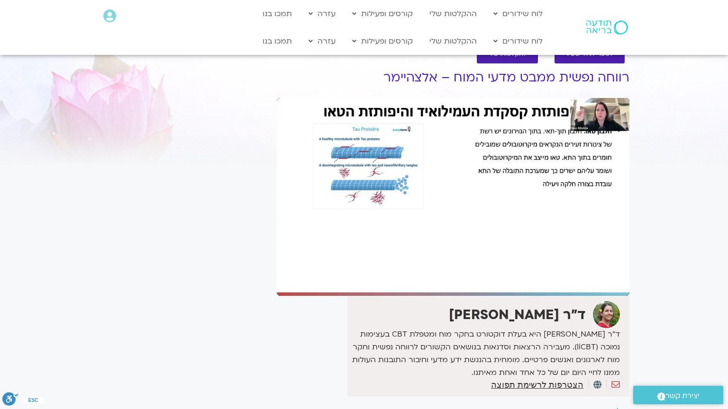
click at [335, 296] on div "Skip Ad 52:11 pause 0:52:41 / 1:50:47 volume_up Mute tune Resolution Auto 1080p…" at bounding box center [453, 197] width 353 height 198
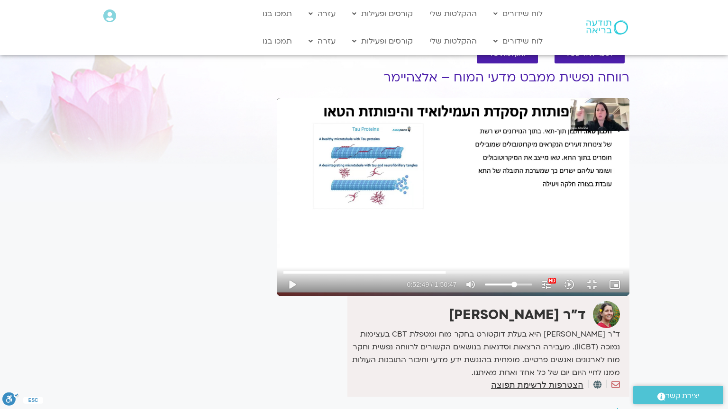
click at [335, 296] on div "Skip Ad 52:11 play_arrow 0:52:49 / 1:50:47 volume_up Mute tune Resolution Auto …" at bounding box center [453, 197] width 353 height 198
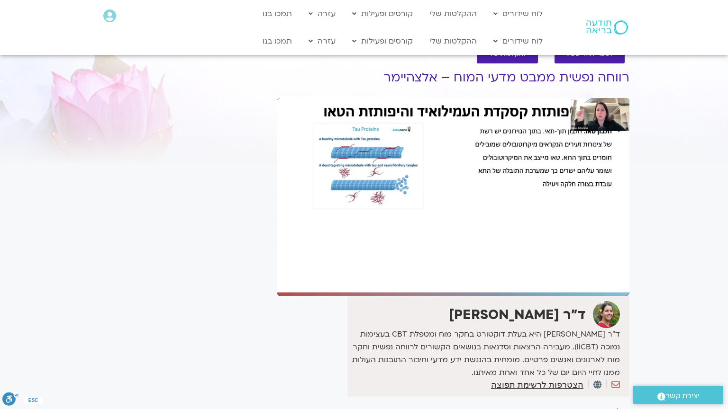
click at [335, 296] on div "Skip Ad 52:11 pause 0:52:49 / 1:50:47 volume_up Mute tune Resolution Auto 1080p…" at bounding box center [453, 197] width 353 height 198
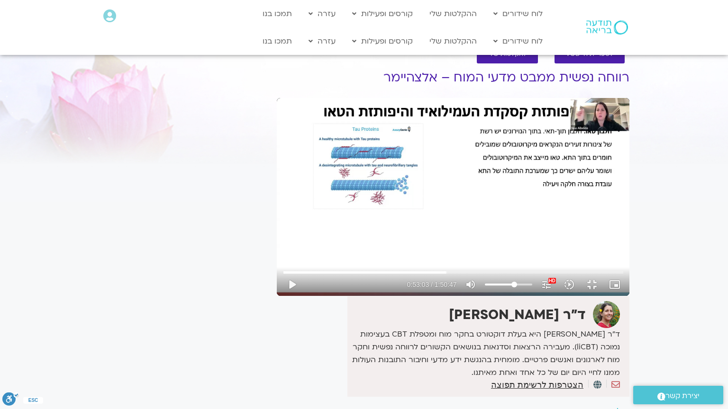
click at [335, 296] on div "Skip Ad 52:11 play_arrow 0:53:03 / 1:50:47 volume_up Mute tune Resolution Auto …" at bounding box center [453, 197] width 353 height 198
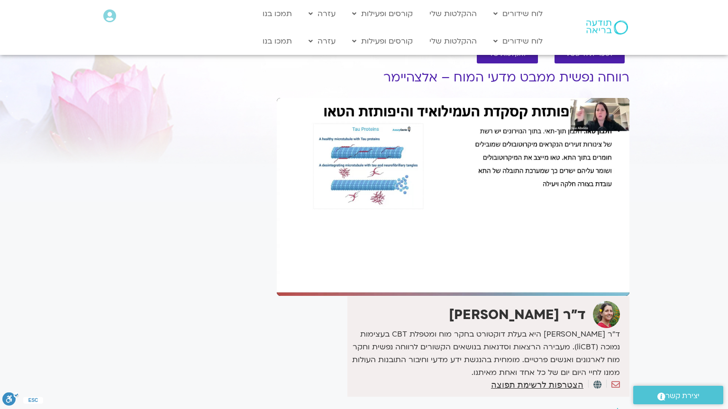
click at [335, 296] on div "Skip Ad 52:11 pause 0:53:04 / 1:50:47 volume_up Mute tune Resolution Auto 1080p…" at bounding box center [453, 197] width 353 height 198
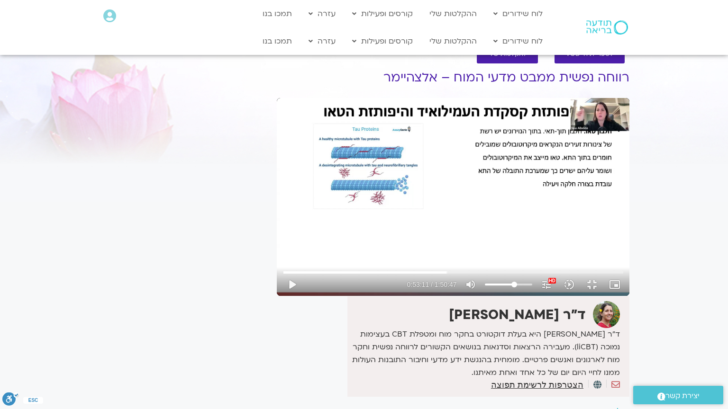
click at [335, 296] on div "Skip Ad 52:11 play_arrow 0:53:11 / 1:50:47 volume_up Mute tune Resolution Auto …" at bounding box center [453, 197] width 353 height 198
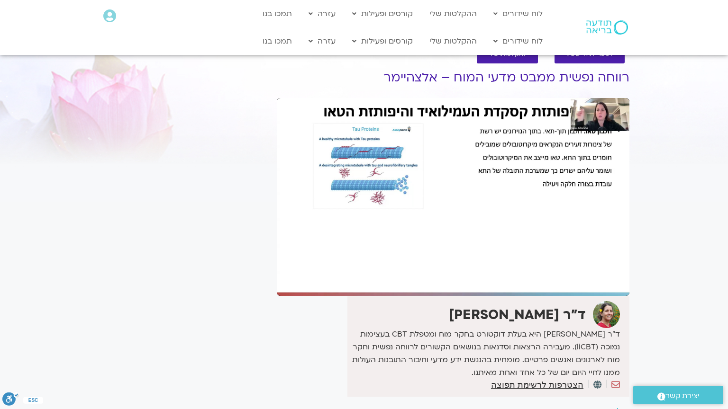
click at [335, 296] on div "Skip Ad 52:11 pause 0:53:11 / 1:50:47 volume_up Mute tune Resolution Auto 1080p…" at bounding box center [453, 197] width 353 height 198
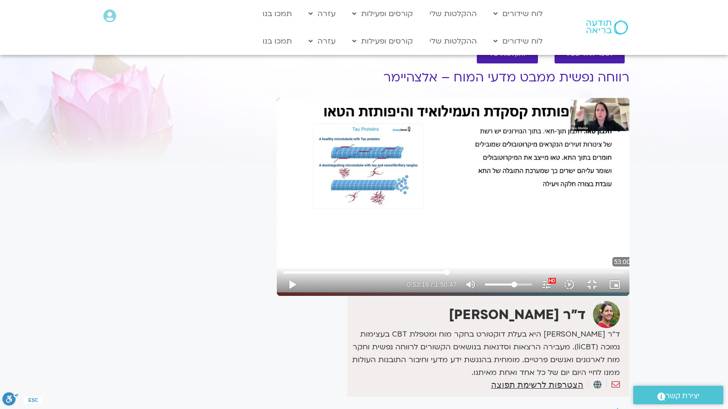
click at [349, 275] on input "Seek" at bounding box center [453, 273] width 340 height 6
click at [347, 275] on input "Seek" at bounding box center [453, 273] width 340 height 6
click at [346, 296] on div at bounding box center [353, 284] width 101 height 23
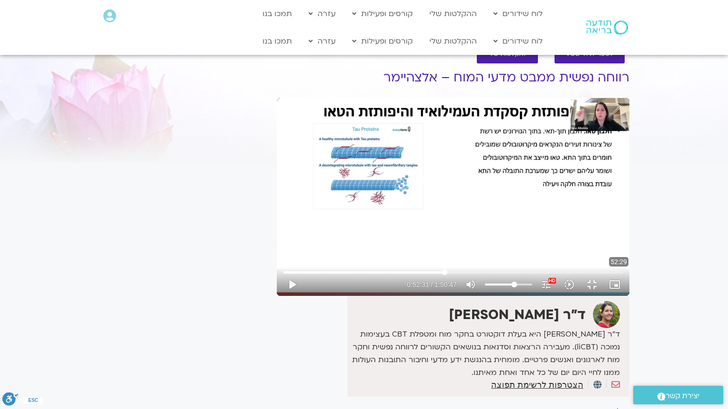
click at [345, 275] on input "Seek" at bounding box center [453, 273] width 340 height 6
click at [394, 296] on div "Skip Ad 52:38 play_arrow 0:52:31 / 1:50:47 volume_up Mute tune Resolution Auto …" at bounding box center [453, 197] width 353 height 198
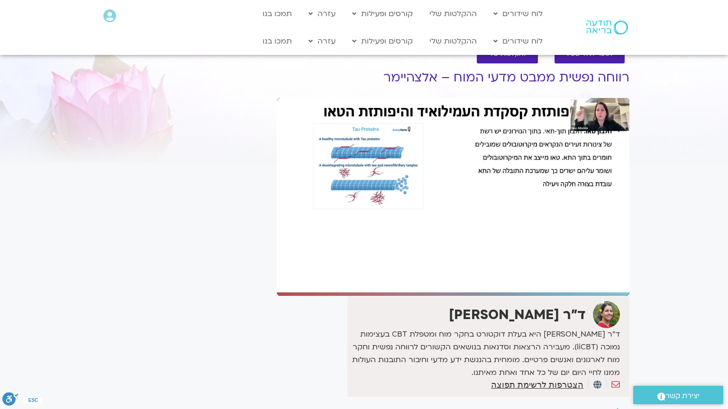
click at [394, 296] on div "Skip Ad 52:38 pause 0:52:33 / 1:50:47 volume_up Mute tune Resolution Auto 1080p…" at bounding box center [453, 197] width 353 height 198
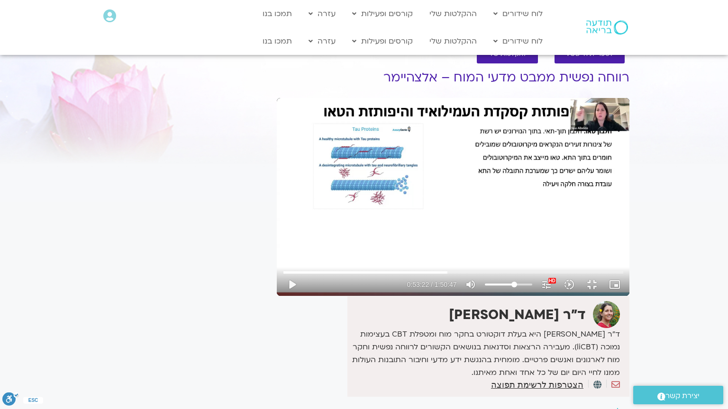
click at [394, 296] on div "Skip Ad 52:38 play_arrow 0:53:22 / 1:50:47 volume_up Mute tune Resolution Auto …" at bounding box center [453, 197] width 353 height 198
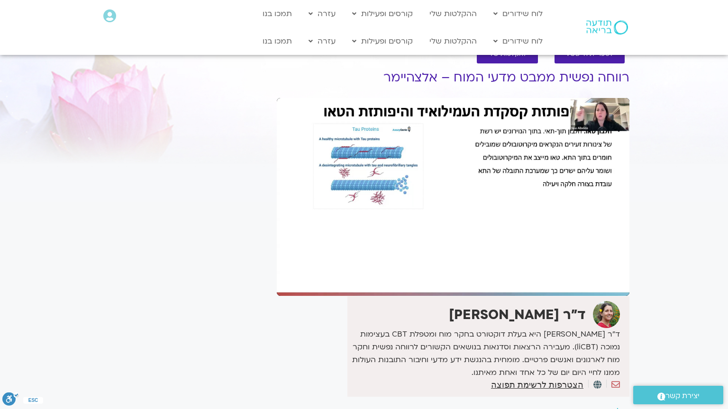
click at [394, 296] on div "Skip Ad 52:38 pause 0:53:22 / 1:50:47 volume_up Mute tune Resolution Auto 1080p…" at bounding box center [453, 197] width 353 height 198
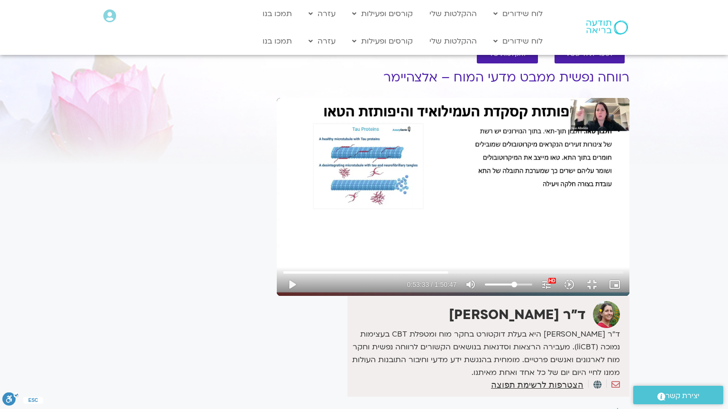
click at [394, 296] on div "Skip Ad 52:38 play_arrow 0:53:33 / 1:50:47 volume_up Mute tune Resolution Auto …" at bounding box center [453, 197] width 353 height 198
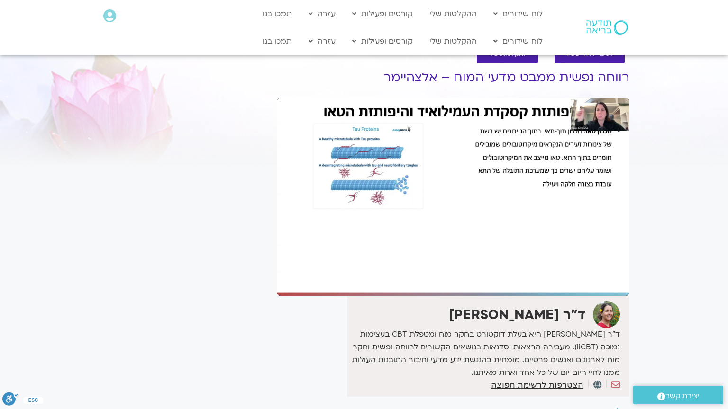
click at [394, 296] on div "Skip Ad 52:38 pause 0:53:33 / 1:50:47 volume_up Mute tune Resolution Auto 1080p…" at bounding box center [453, 197] width 353 height 198
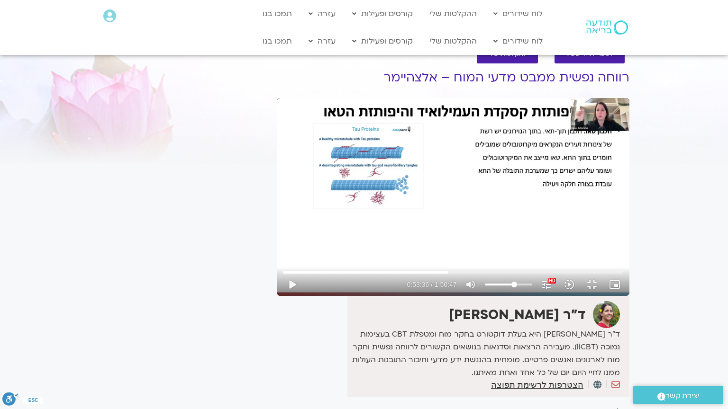
click at [394, 296] on div "Skip Ad 52:38 play_arrow 0:53:36 / 1:50:47 volume_up Mute tune Resolution Auto …" at bounding box center [453, 197] width 353 height 198
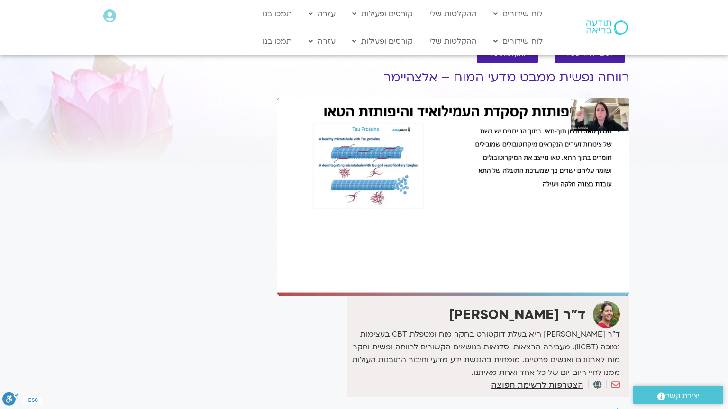
click at [394, 296] on div "Skip Ad 52:38 pause 0:53:36 / 1:50:47 volume_up Mute tune Resolution Auto 1080p…" at bounding box center [453, 197] width 353 height 198
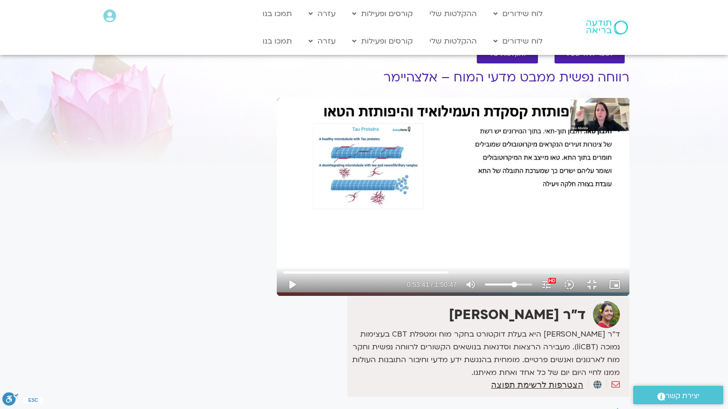
click at [394, 296] on div "Skip Ad 52:38 play_arrow 0:53:41 / 1:50:47 volume_up Mute tune Resolution Auto …" at bounding box center [453, 197] width 353 height 198
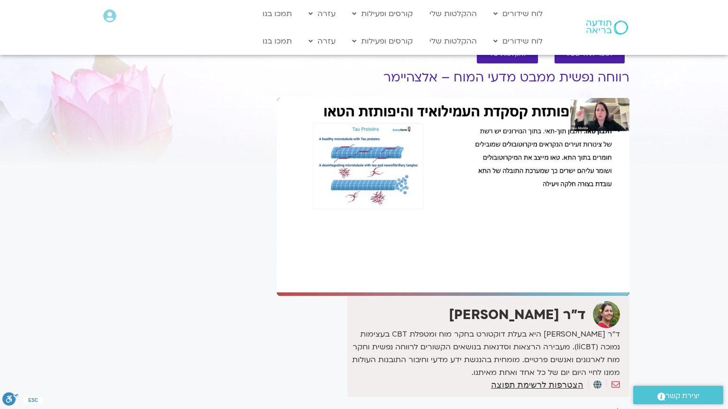
click at [394, 296] on div "Skip Ad 52:38 pause 0:53:41 / 1:50:47 volume_up Mute tune Resolution Auto 1080p…" at bounding box center [453, 197] width 353 height 198
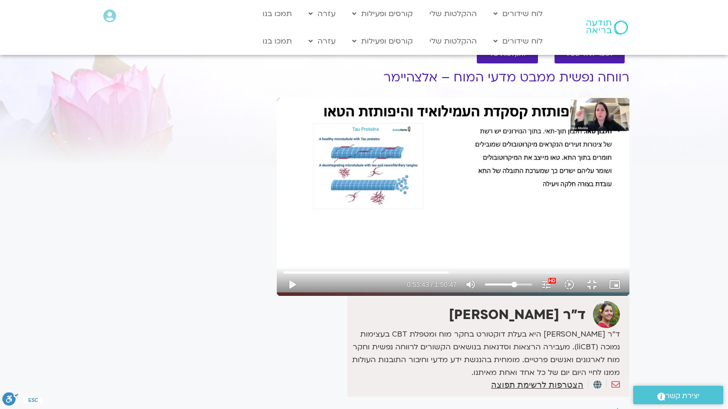
click at [394, 296] on div "Skip Ad 52:38 play_arrow 0:53:43 / 1:50:47 volume_up Mute tune Resolution Auto …" at bounding box center [453, 197] width 353 height 198
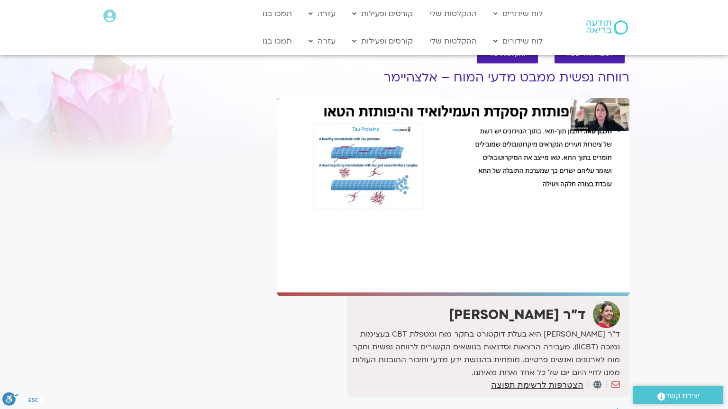
click at [394, 296] on div "Skip Ad 52:38 pause 0:53:43 / 1:50:47 volume_up Mute tune Resolution Auto 1080p…" at bounding box center [453, 197] width 353 height 198
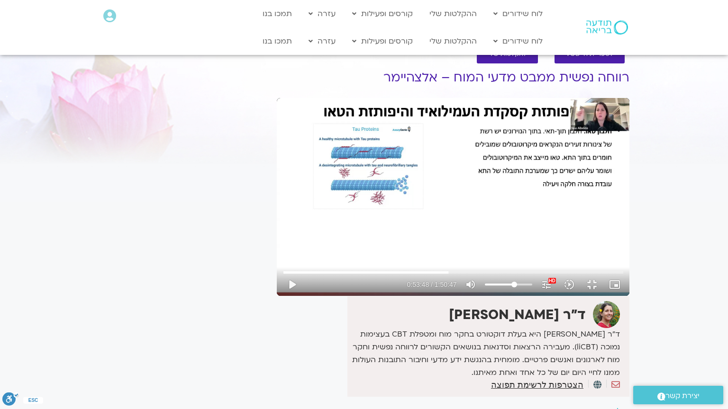
click at [394, 296] on div "Skip Ad 52:38 play_arrow 0:53:48 / 1:50:47 volume_up Mute tune Resolution Auto …" at bounding box center [453, 197] width 353 height 198
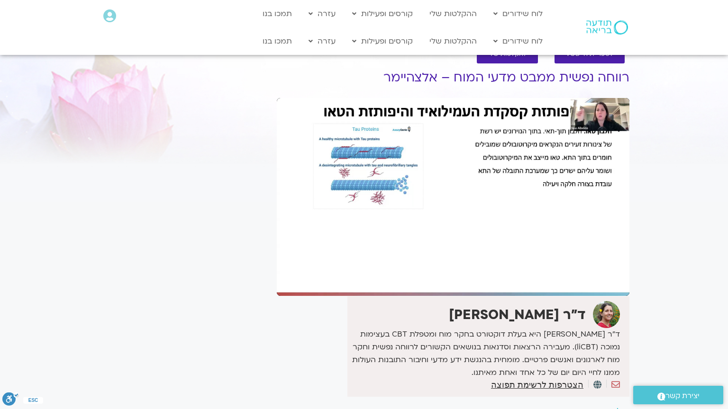
click at [394, 296] on div "Skip Ad 52:38 pause 0:53:48 / 1:50:47 volume_up Mute tune Resolution Auto 1080p…" at bounding box center [453, 197] width 353 height 198
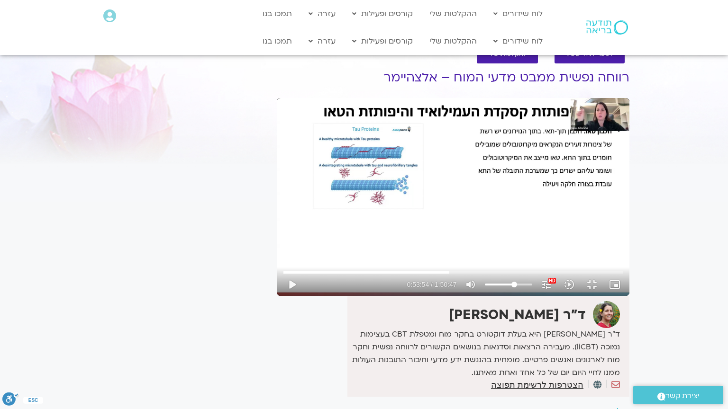
click at [394, 296] on div "Skip Ad 52:38 play_arrow 0:53:54 / 1:50:47 volume_up Mute tune Resolution Auto …" at bounding box center [453, 197] width 353 height 198
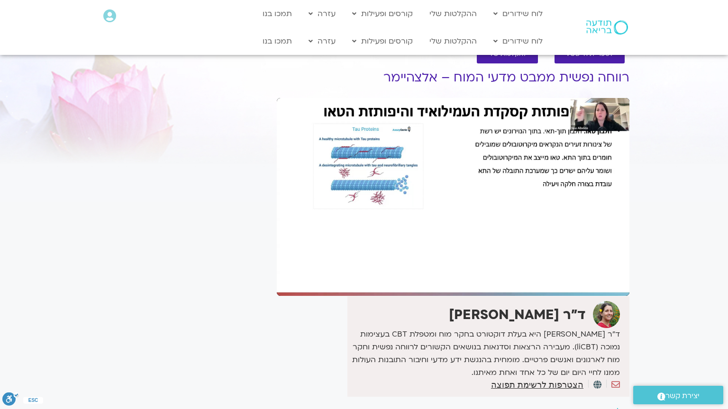
click at [394, 296] on div "Skip Ad 52:38 pause 0:53:54 / 1:50:47 volume_up Mute tune Resolution Auto 1080p…" at bounding box center [453, 197] width 353 height 198
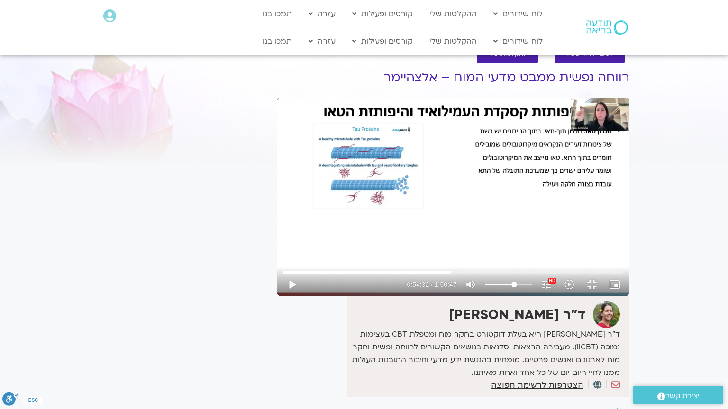
click at [394, 296] on div "Skip Ad 52:38 play_arrow 0:54:32 / 1:50:47 volume_up Mute tune Resolution Auto …" at bounding box center [453, 197] width 353 height 198
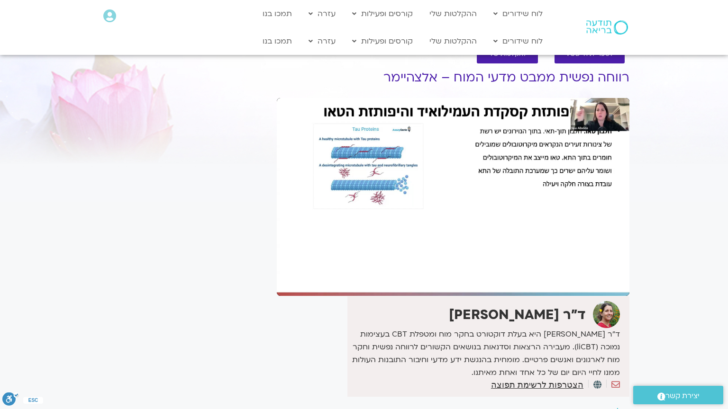
click at [394, 296] on div "Skip Ad 52:38 pause 0:54:32 / 1:50:47 volume_up Mute tune Resolution Auto 1080p…" at bounding box center [453, 197] width 353 height 198
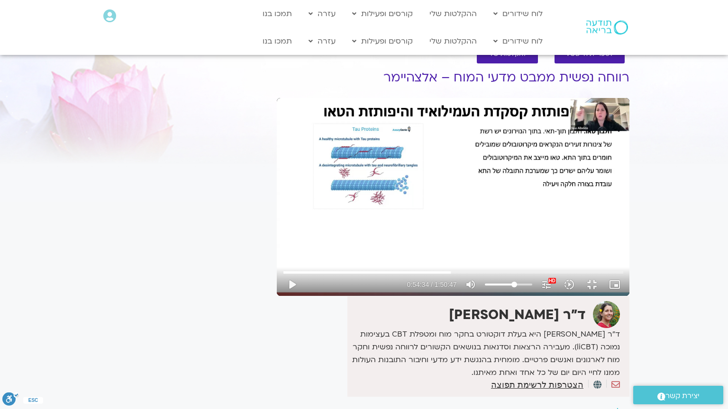
click at [394, 296] on div "Skip Ad 52:38 play_arrow 0:54:34 / 1:50:47 volume_up Mute tune Resolution Auto …" at bounding box center [453, 197] width 353 height 198
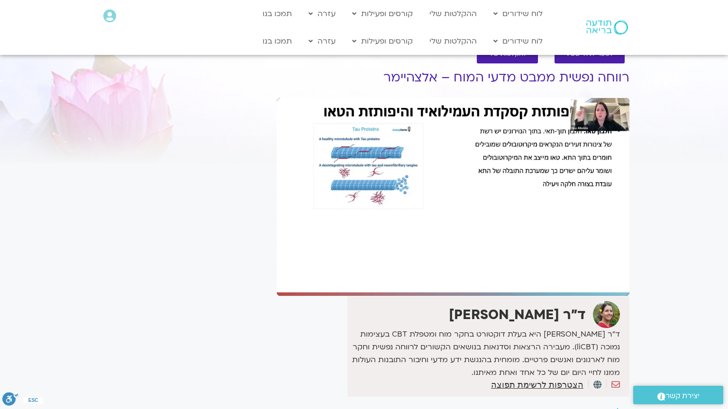
click at [394, 296] on div "Skip Ad 52:38 pause 0:54:34 / 1:50:47 volume_up Mute tune Resolution Auto 1080p…" at bounding box center [453, 197] width 353 height 198
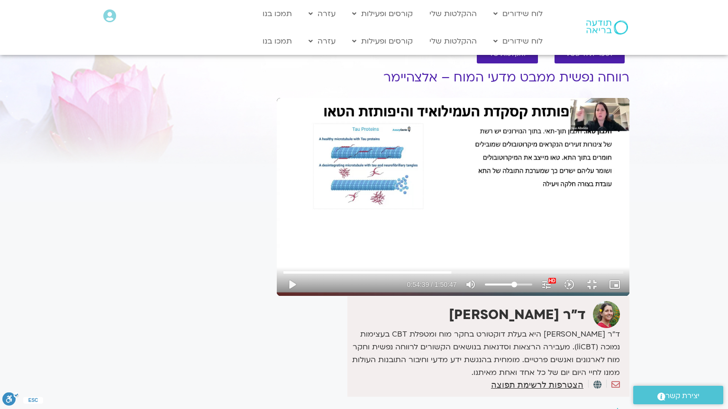
click at [394, 296] on div "Skip Ad 52:38 play_arrow 0:54:39 / 1:50:47 volume_up Mute tune Resolution Auto …" at bounding box center [453, 197] width 353 height 198
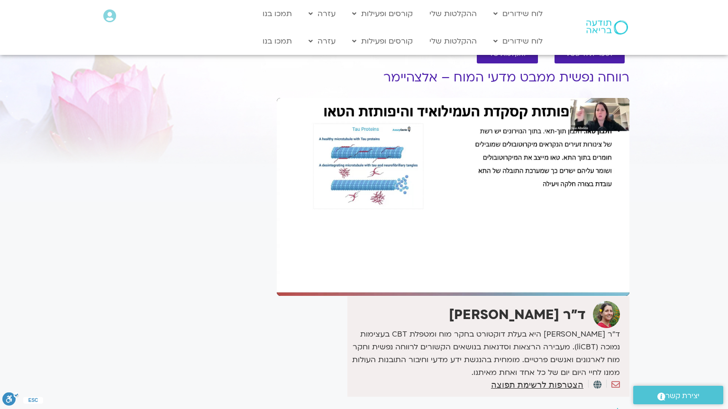
click at [394, 296] on div "Skip Ad 52:38 pause 0:54:40 / 1:50:47 volume_up Mute tune Resolution Auto 1080p…" at bounding box center [453, 197] width 353 height 198
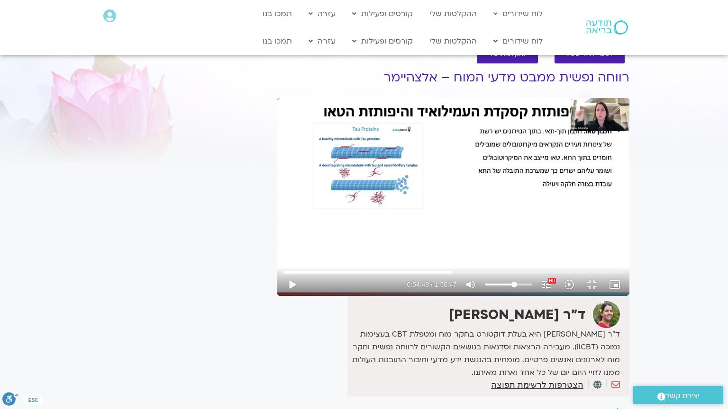
click at [394, 296] on div "Skip Ad 52:38 play_arrow 0:54:48 / 1:50:47 volume_up Mute tune Resolution Auto …" at bounding box center [453, 197] width 353 height 198
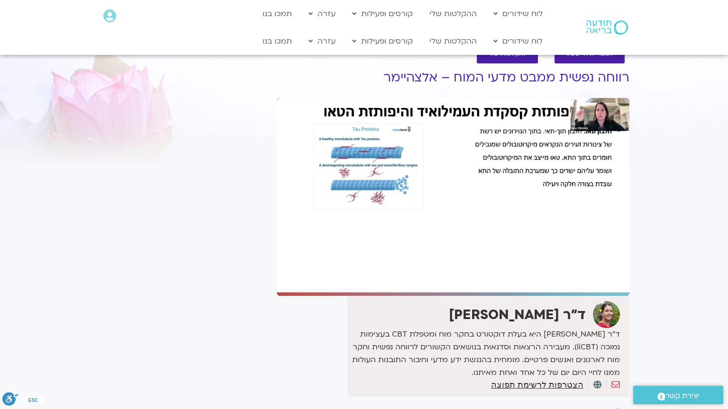
click at [394, 296] on div "Skip Ad 52:38 pause 0:54:48 / 1:50:47 volume_up Mute tune Resolution Auto 1080p…" at bounding box center [453, 197] width 353 height 198
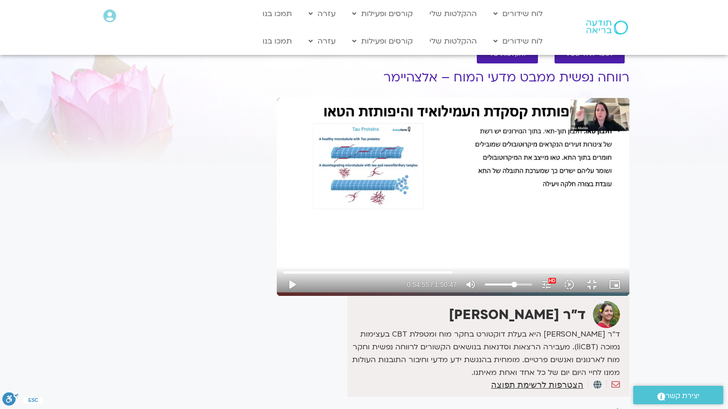
click at [394, 296] on div "Skip Ad 52:38 play_arrow 0:54:55 / 1:50:47 volume_up Mute tune Resolution Auto …" at bounding box center [453, 197] width 353 height 198
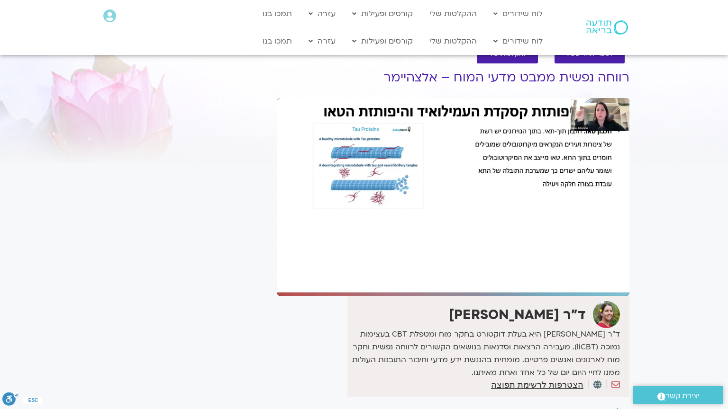
click at [394, 296] on div "Skip Ad 52:38 pause 0:54:56 / 1:50:47 volume_up Mute tune Resolution Auto 1080p…" at bounding box center [453, 197] width 353 height 198
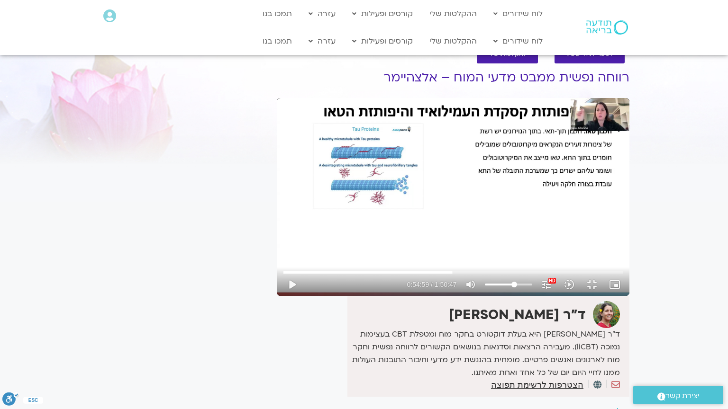
click at [394, 296] on div "Skip Ad 52:38 play_arrow 0:54:59 / 1:50:47 volume_up Mute tune Resolution Auto …" at bounding box center [453, 197] width 353 height 198
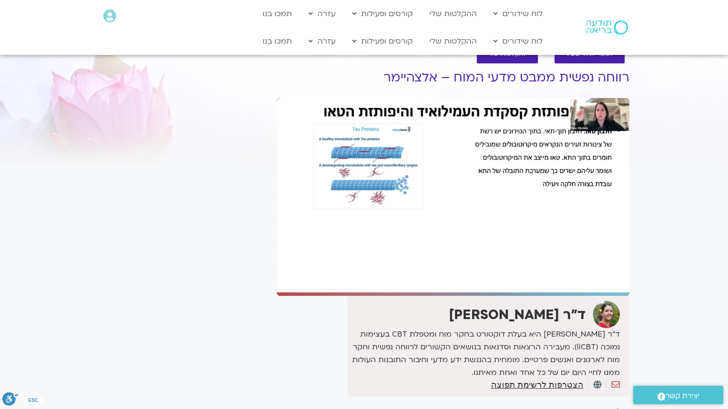
click at [394, 296] on div "Skip Ad 52:38 pause 0:54:59 / 1:50:47 volume_up Mute tune Resolution Auto 1080p…" at bounding box center [453, 197] width 353 height 198
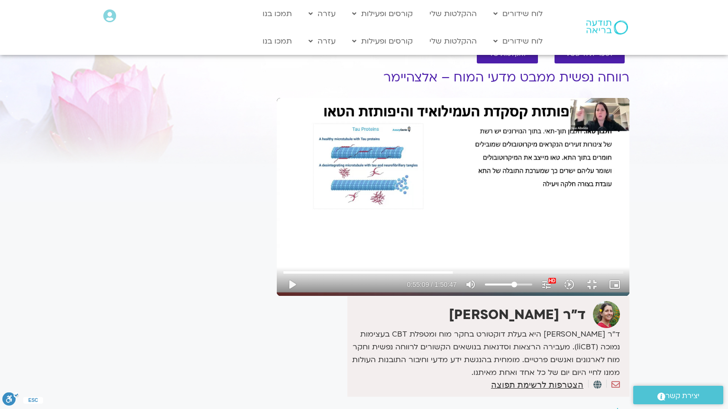
click at [394, 296] on div "Skip Ad 52:38 play_arrow 0:55:09 / 1:50:47 volume_up Mute tune Resolution Auto …" at bounding box center [453, 197] width 353 height 198
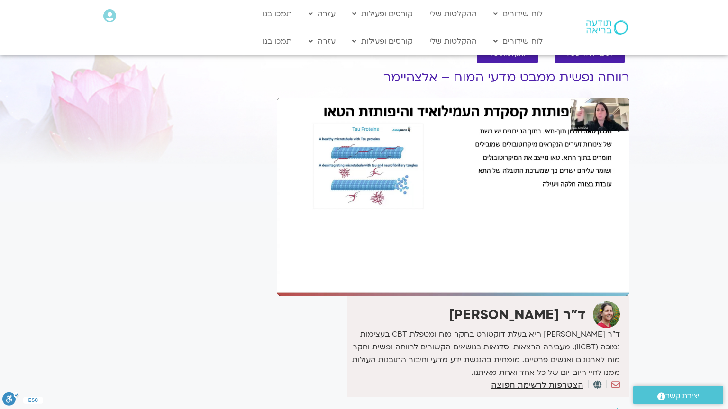
click at [394, 296] on div "Skip Ad 52:38 pause 0:55:09 / 1:50:47 volume_up Mute tune Resolution Auto 1080p…" at bounding box center [453, 197] width 353 height 198
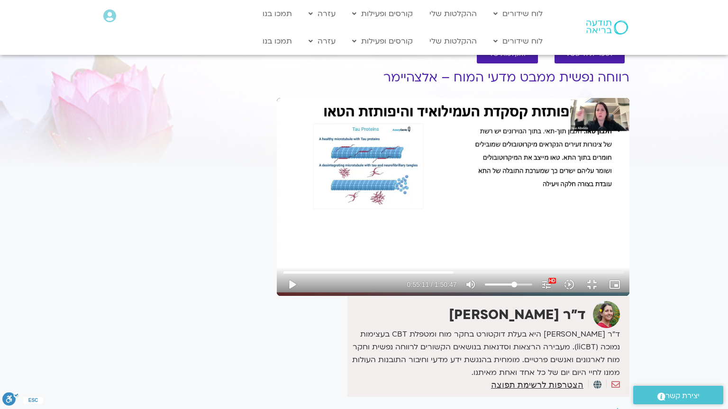
click at [394, 296] on div "Skip Ad 52:38 play_arrow 0:55:11 / 1:50:47 volume_up Mute tune Resolution Auto …" at bounding box center [453, 197] width 353 height 198
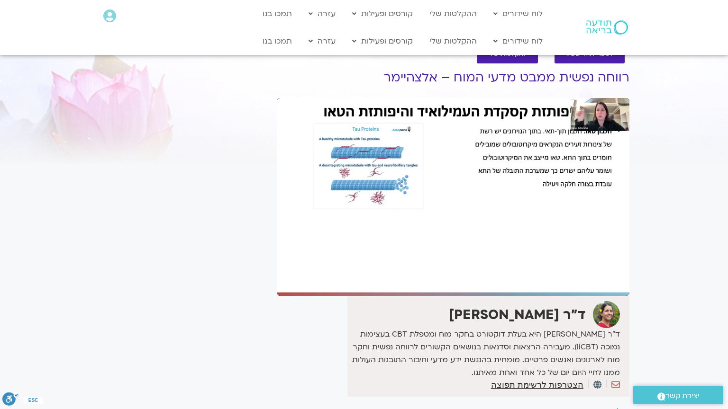
click at [394, 296] on div "Skip Ad 52:38 pause 0:55:11 / 1:50:47 volume_up Mute tune Resolution Auto 1080p…" at bounding box center [453, 197] width 353 height 198
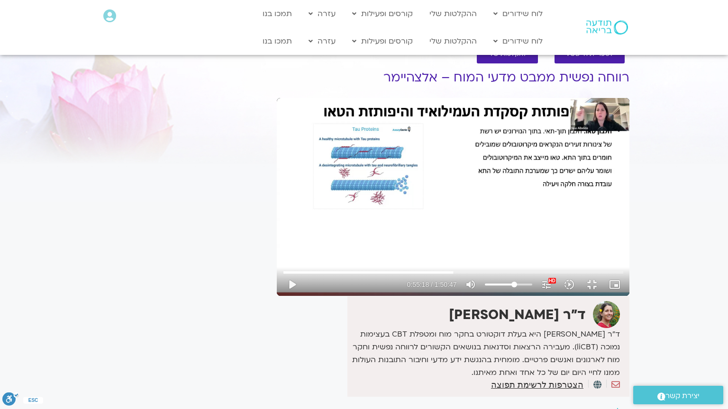
click at [394, 296] on div "Skip Ad 52:38 play_arrow 0:55:18 / 1:50:47 volume_up Mute tune Resolution Auto …" at bounding box center [453, 197] width 353 height 198
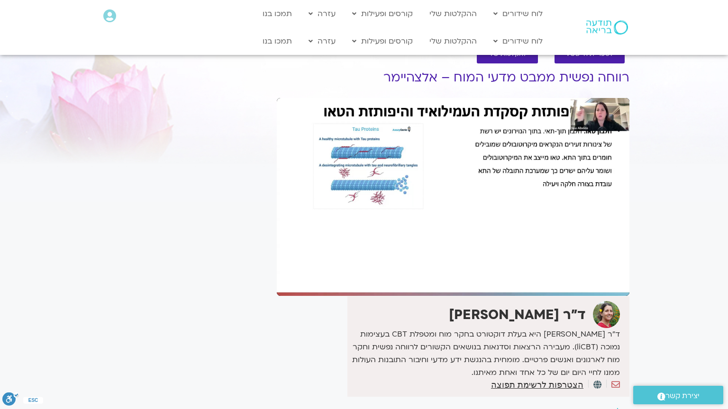
click at [394, 296] on div "Skip Ad 52:38 pause 0:55:18 / 1:50:47 volume_up Mute tune Resolution Auto 1080p…" at bounding box center [453, 197] width 353 height 198
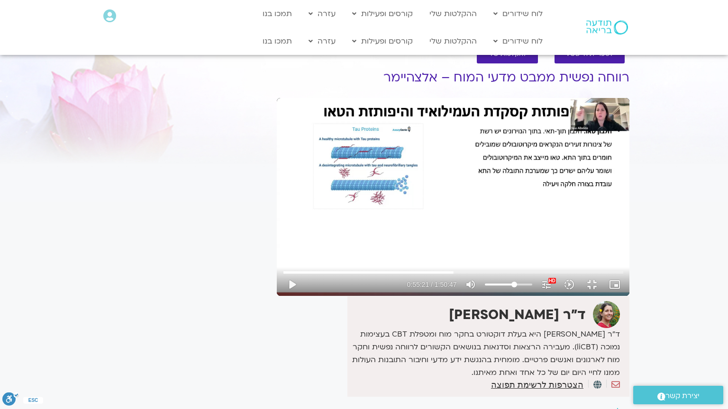
click at [394, 296] on div "Skip Ad 52:38 play_arrow 0:55:21 / 1:50:47 volume_up Mute tune Resolution Auto …" at bounding box center [453, 197] width 353 height 198
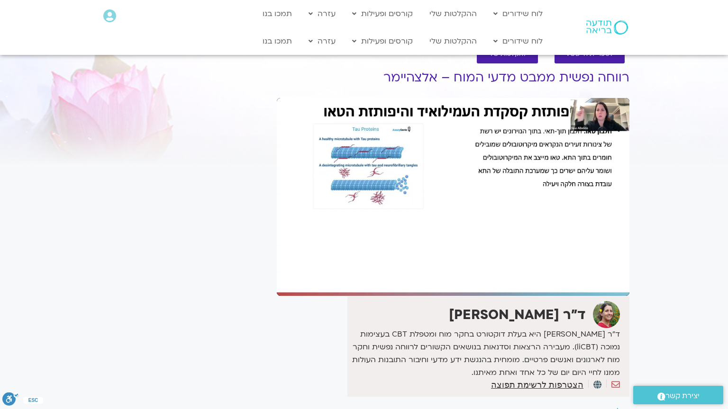
click at [394, 296] on div "Skip Ad 52:38 pause 0:55:21 / 1:50:47 volume_up Mute tune Resolution Auto 1080p…" at bounding box center [453, 197] width 353 height 198
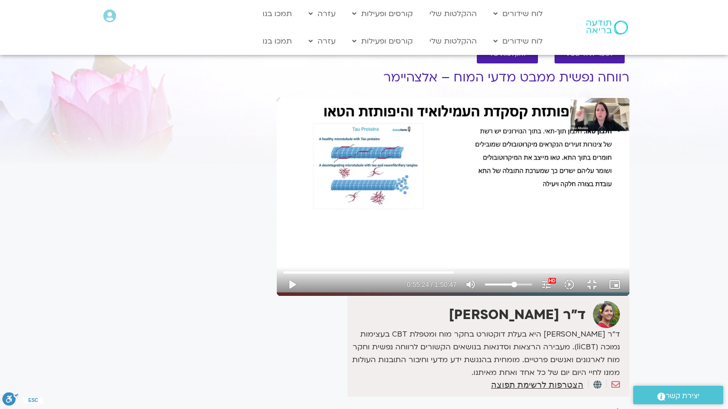
click at [394, 296] on div "Skip Ad 52:38 play_arrow 0:55:24 / 1:50:47 volume_up Mute tune Resolution Auto …" at bounding box center [453, 197] width 353 height 198
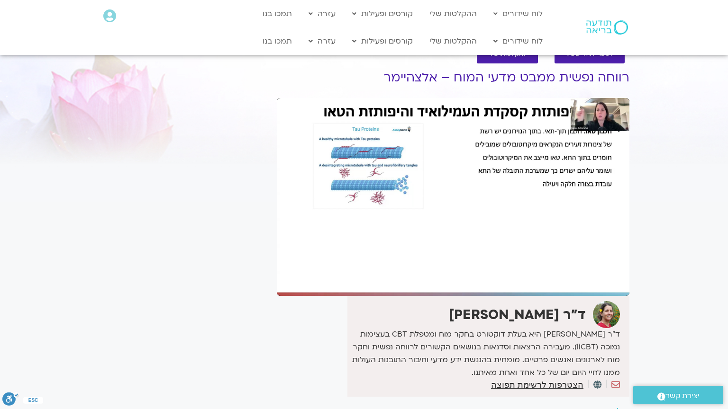
click at [394, 296] on div "Skip Ad 52:38 pause 0:55:24 / 1:50:47 volume_up Mute tune Resolution Auto 1080p…" at bounding box center [453, 197] width 353 height 198
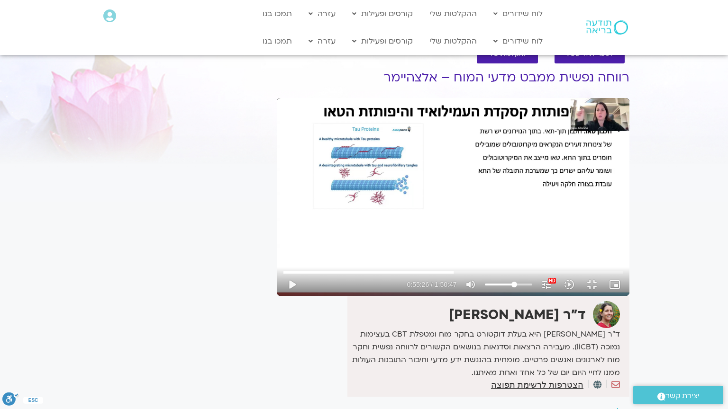
click at [394, 296] on div "Skip Ad 52:38 play_arrow 0:55:26 / 1:50:47 volume_up Mute tune Resolution Auto …" at bounding box center [453, 197] width 353 height 198
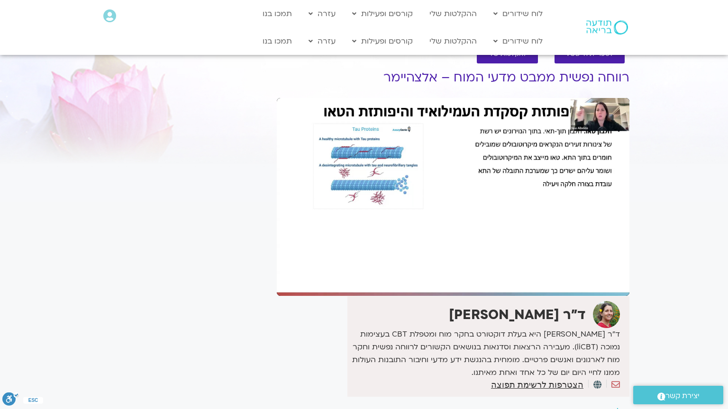
click at [394, 296] on div "Skip Ad 52:38 pause 0:55:26 / 1:50:47 volume_up Mute tune Resolution Auto 1080p…" at bounding box center [453, 197] width 353 height 198
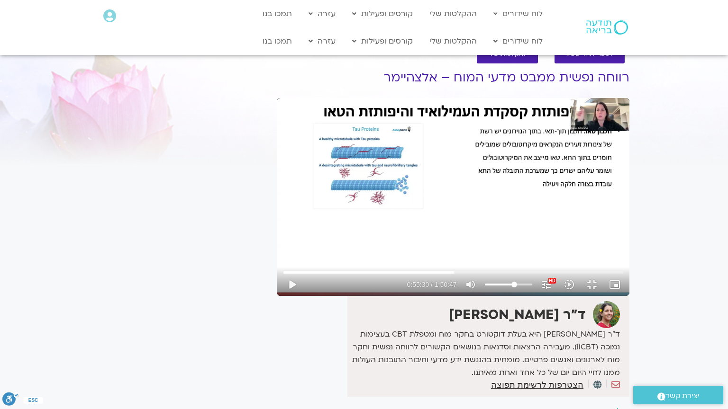
click at [394, 296] on div "Skip Ad 52:38 play_arrow 0:55:30 / 1:50:47 volume_up Mute tune Resolution Auto …" at bounding box center [453, 197] width 353 height 198
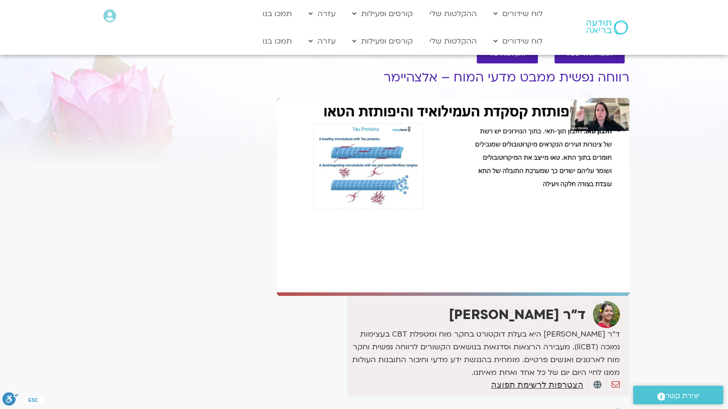
click at [394, 296] on div "Skip Ad 52:38 pause 0:55:30 / 1:50:47 volume_up Mute tune Resolution Auto 1080p…" at bounding box center [453, 197] width 353 height 198
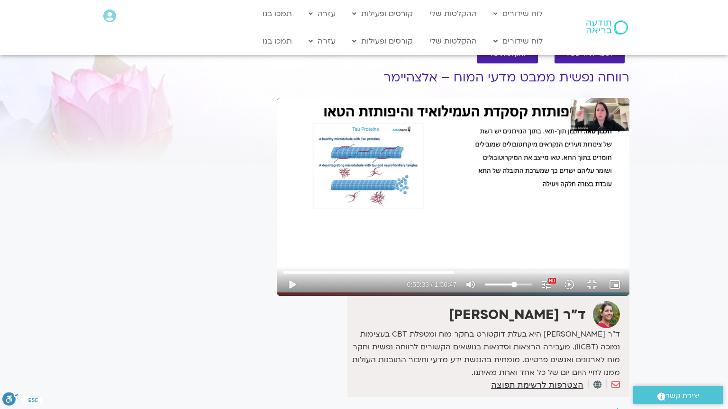
click at [394, 296] on div "Skip Ad 52:38 play_arrow 0:55:33 / 1:50:47 volume_up Mute tune Resolution Auto …" at bounding box center [453, 197] width 353 height 198
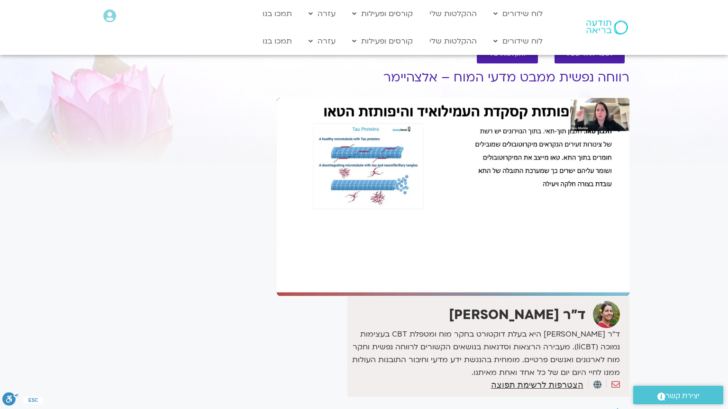
click at [394, 296] on div "Skip Ad 52:38 pause 0:55:33 / 1:50:47 volume_up Mute tune Resolution Auto 1080p…" at bounding box center [453, 197] width 353 height 198
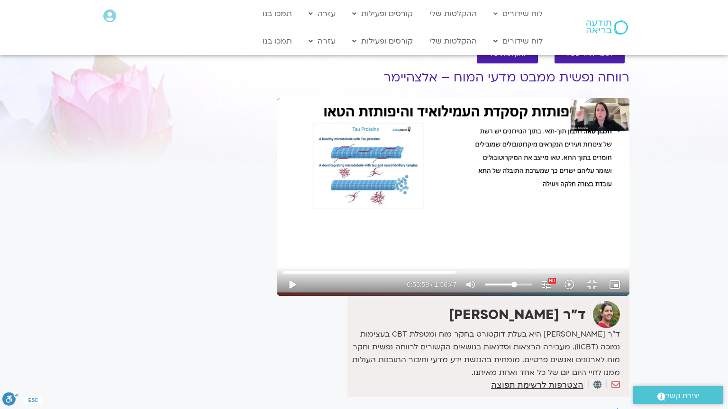
click at [394, 296] on div "Skip Ad 52:38 play_arrow 0:55:59 / 1:50:47 volume_up Mute tune Resolution Auto …" at bounding box center [453, 197] width 353 height 198
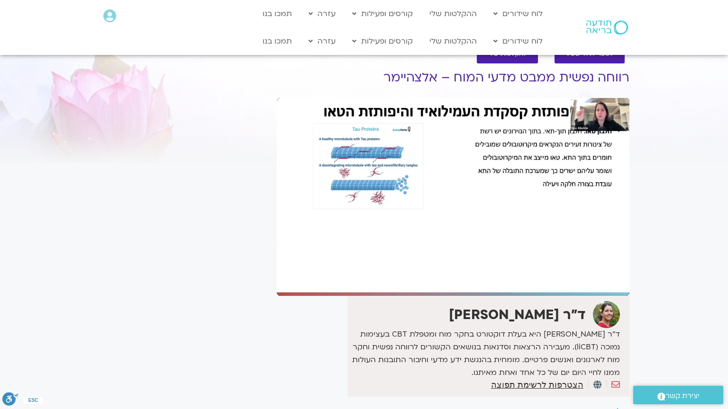
click at [394, 296] on div "Skip Ad 52:38 pause 0:55:59 / 1:50:47 volume_up Mute tune Resolution Auto 1080p…" at bounding box center [453, 197] width 353 height 198
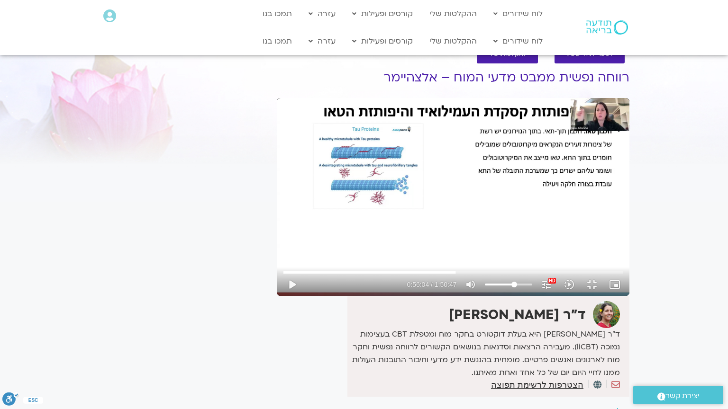
click at [394, 296] on div "Skip Ad 52:38 play_arrow 0:56:04 / 1:50:47 volume_up Mute tune Resolution Auto …" at bounding box center [453, 197] width 353 height 198
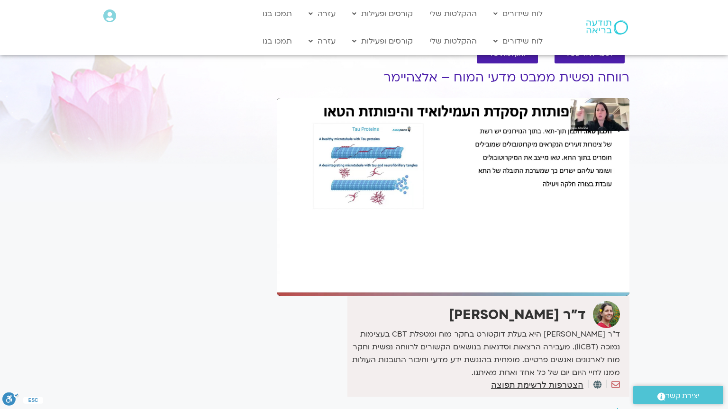
click at [394, 296] on div "Skip Ad 52:38 pause 0:56:04 / 1:50:47 volume_up Mute tune Resolution Auto 1080p…" at bounding box center [453, 197] width 353 height 198
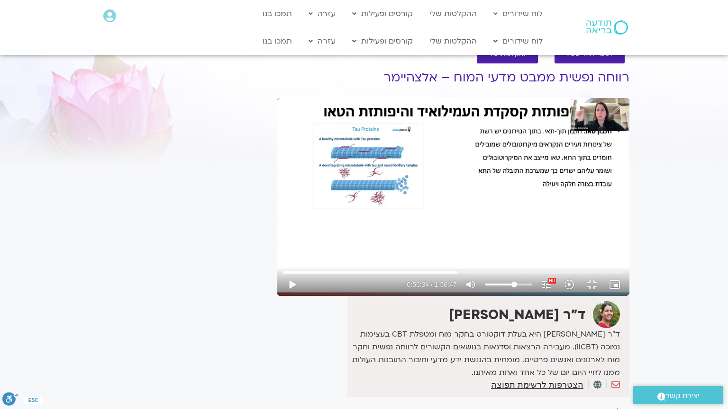
click at [394, 296] on div "Skip Ad 52:38 play_arrow 0:56:34 / 1:50:47 volume_up Mute tune Resolution Auto …" at bounding box center [453, 197] width 353 height 198
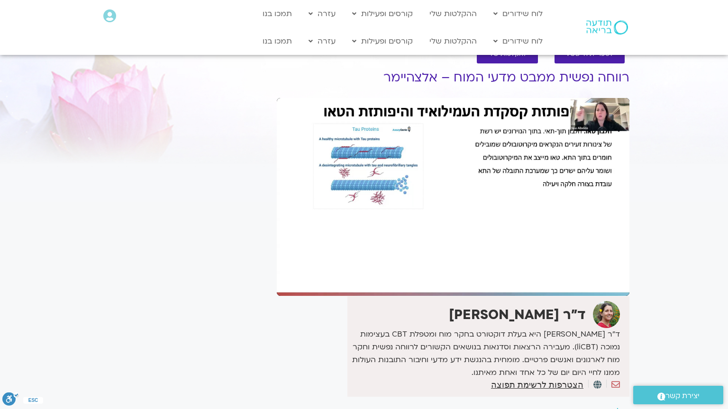
click at [394, 296] on div "Skip Ad 52:38 pause 0:56:34 / 1:50:47 volume_up Mute tune Resolution Auto 1080p…" at bounding box center [453, 197] width 353 height 198
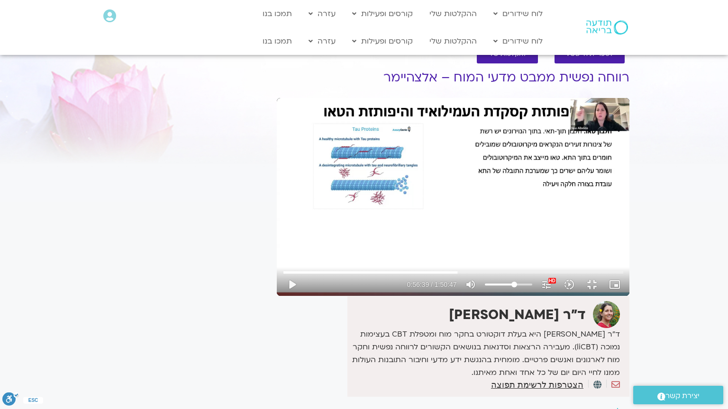
click at [394, 296] on div "Skip Ad 52:38 play_arrow 0:56:39 / 1:50:47 volume_up Mute tune Resolution Auto …" at bounding box center [453, 197] width 353 height 198
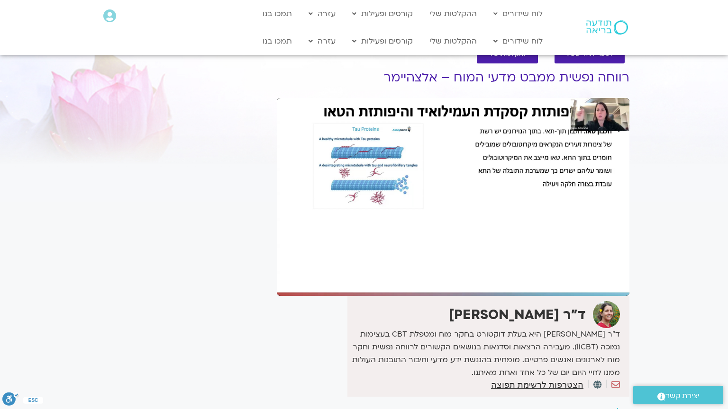
click at [394, 296] on div "Skip Ad 52:38 pause 0:56:39 / 1:50:47 volume_up Mute tune Resolution Auto 1080p…" at bounding box center [453, 197] width 353 height 198
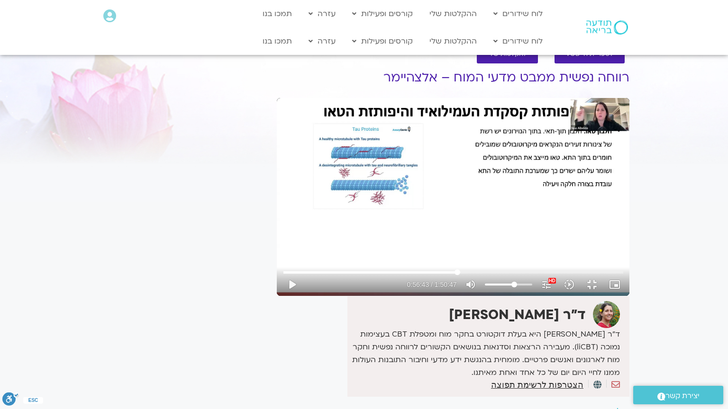
click at [370, 296] on div "Skip Ad 1:00:33 play_arrow 0:56:43 / 1:50:47 volume_up Mute tune Resolution Aut…" at bounding box center [453, 280] width 345 height 31
click at [368, 275] on input "Seek" at bounding box center [453, 273] width 340 height 6
click at [381, 281] on div "Skip Ad 56:13 play_arrow 0:56:03 / 1:50:47 volume_up Mute tune Resolution Auto …" at bounding box center [453, 197] width 353 height 198
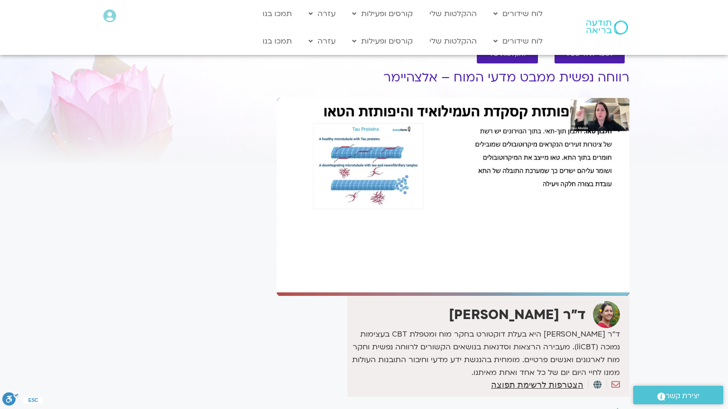
click at [402, 265] on div "Skip Ad 56:13 pause 0:56:41 / 1:50:47 volume_up Mute tune Resolution Auto 1080p…" at bounding box center [453, 197] width 353 height 198
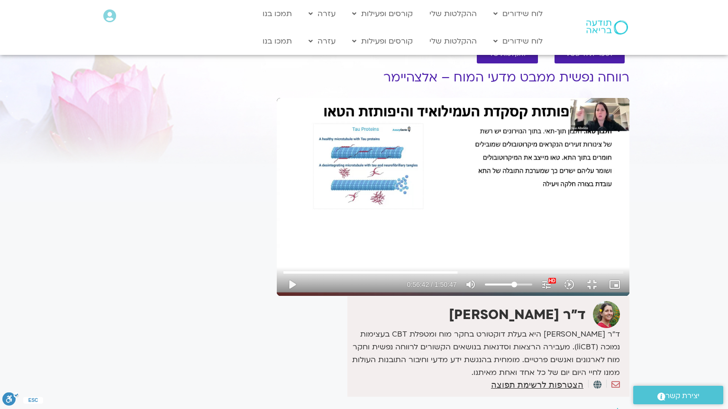
click at [402, 265] on div "Skip Ad 56:13 play_arrow 0:56:42 / 1:50:47 volume_up Mute tune Resolution Auto …" at bounding box center [453, 197] width 353 height 198
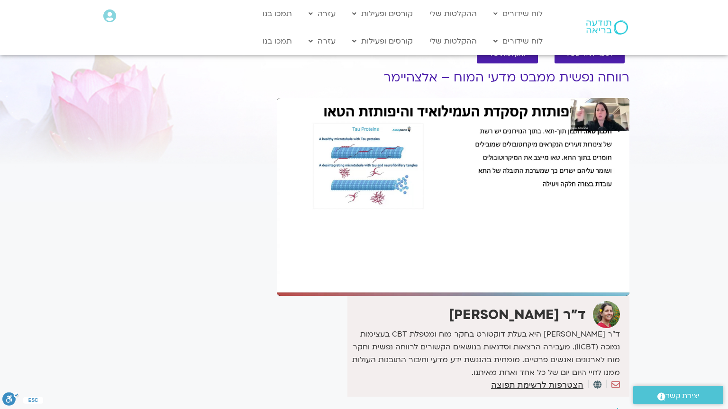
click at [402, 265] on div "Skip Ad 56:13 pause 0:56:42 / 1:50:47 volume_up Mute tune Resolution Auto 1080p…" at bounding box center [453, 197] width 353 height 198
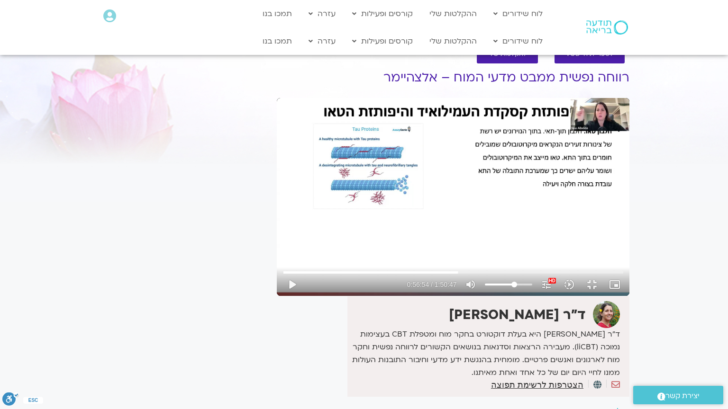
click at [402, 265] on div "Skip Ad 56:13 play_arrow 0:56:54 / 1:50:47 volume_up Mute tune Resolution Auto …" at bounding box center [453, 197] width 353 height 198
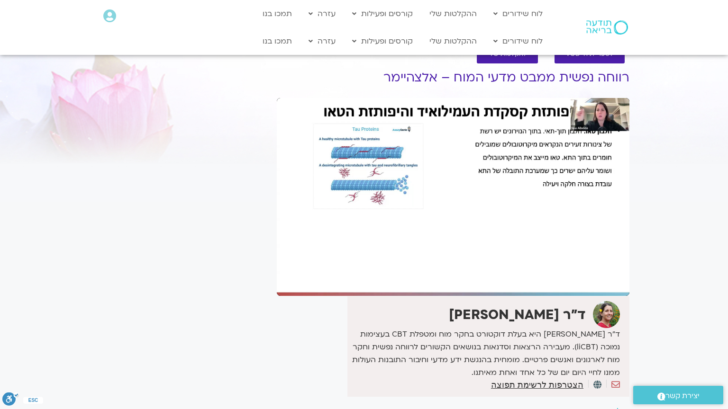
click at [402, 265] on div "Skip Ad 56:13 pause 0:56:54 / 1:50:47 volume_up Mute tune Resolution Auto 1080p…" at bounding box center [453, 197] width 353 height 198
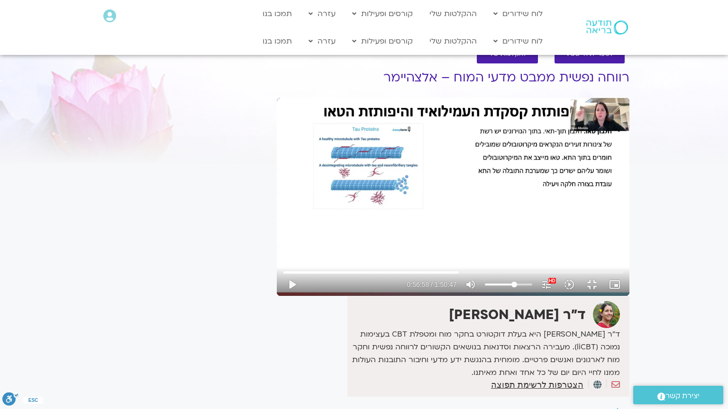
click at [402, 265] on div "Skip Ad 56:13 play_arrow 0:56:58 / 1:50:47 volume_up Mute tune Resolution Auto …" at bounding box center [453, 197] width 353 height 198
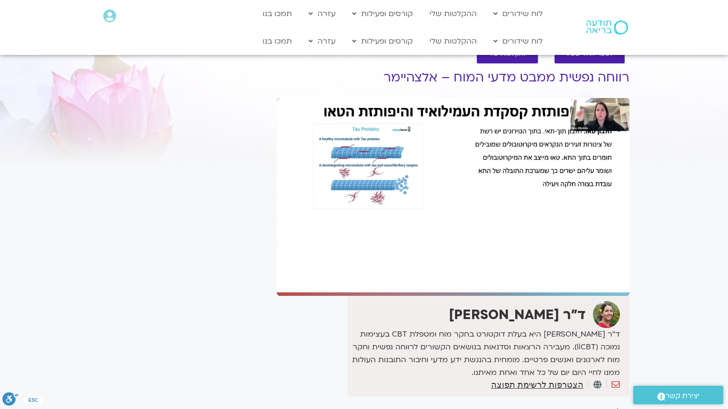
click at [402, 265] on div "Skip Ad 56:13 pause 0:56:58 / 1:50:47 volume_up Mute tune Resolution Auto 1080p…" at bounding box center [453, 197] width 353 height 198
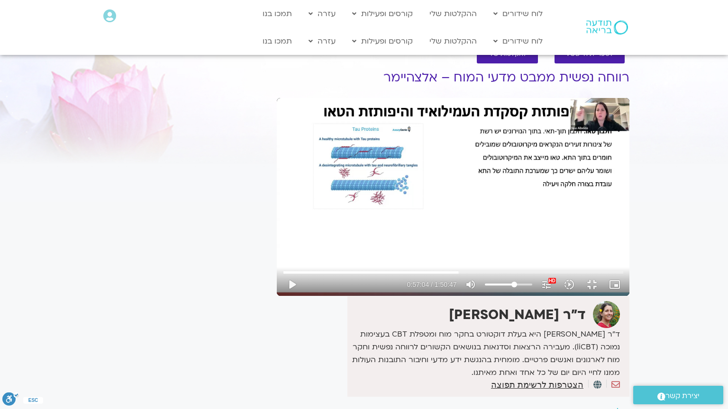
click at [402, 265] on div "Skip Ad 56:13 play_arrow 0:57:04 / 1:50:47 volume_up Mute tune Resolution Auto …" at bounding box center [453, 197] width 353 height 198
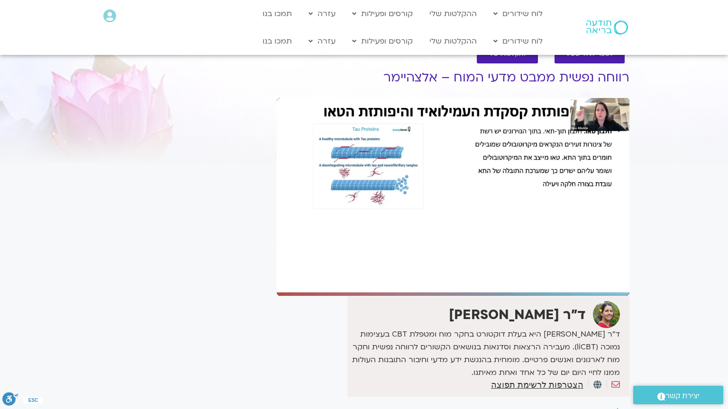
click at [402, 265] on div "Skip Ad 56:13 pause 0:57:04 / 1:50:47 volume_up Mute tune Resolution Auto 1080p…" at bounding box center [453, 197] width 353 height 198
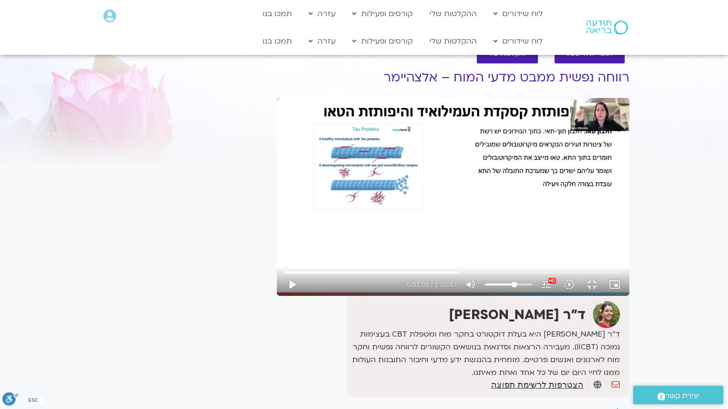
click at [402, 265] on div "Skip Ad 56:13 play_arrow 0:57:06 / 1:50:47 volume_up Mute tune Resolution Auto …" at bounding box center [453, 197] width 353 height 198
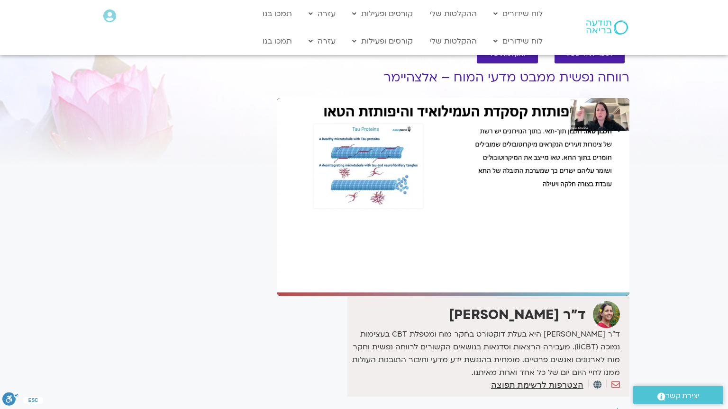
click at [402, 265] on div "Skip Ad 56:13 pause 0:57:06 / 1:50:47 volume_up Mute tune Resolution Auto 1080p…" at bounding box center [453, 197] width 353 height 198
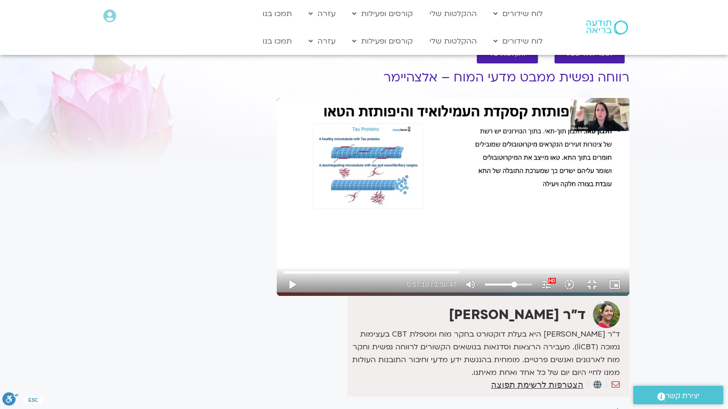
click at [402, 265] on div "Skip Ad 56:13 play_arrow 0:57:10 / 1:50:47 volume_up Mute tune Resolution Auto …" at bounding box center [453, 197] width 353 height 198
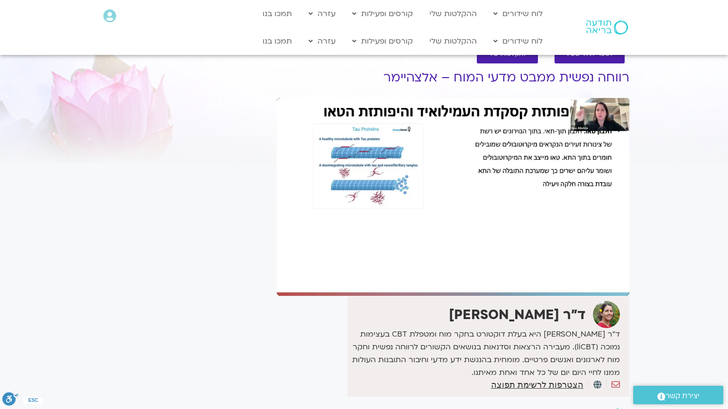
click at [402, 265] on div "Skip Ad 56:13 pause 0:57:10 / 1:50:47 volume_up Mute tune Resolution Auto 1080p…" at bounding box center [453, 197] width 353 height 198
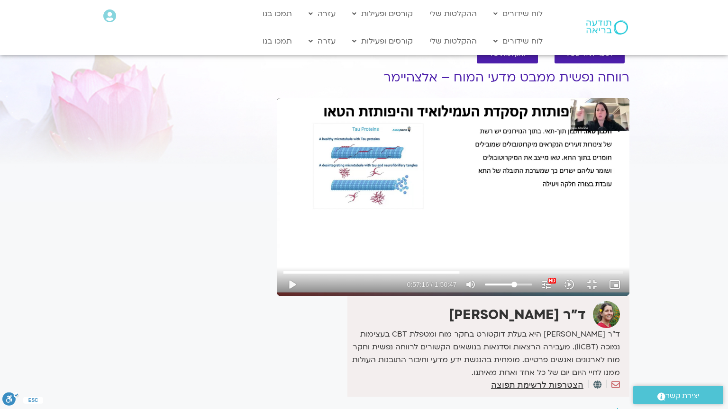
click at [402, 265] on div "Skip Ad 56:13 play_arrow 0:57:16 / 1:50:47 volume_up Mute tune Resolution Auto …" at bounding box center [453, 197] width 353 height 198
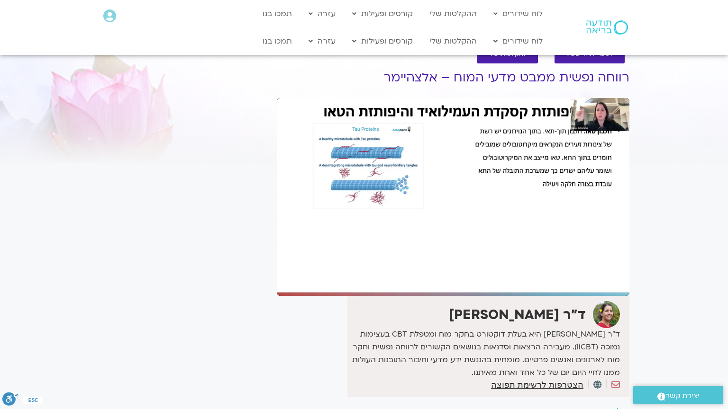
click at [402, 265] on div "Skip Ad 56:13 pause 0:57:16 / 1:50:47 volume_up Mute tune Resolution Auto 1080p…" at bounding box center [453, 197] width 353 height 198
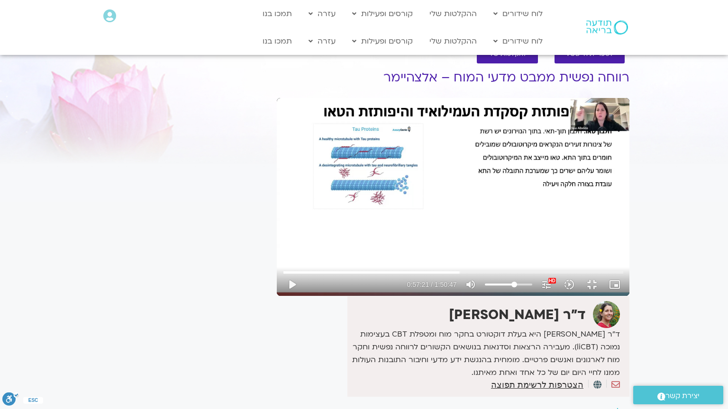
click at [402, 265] on div "Skip Ad 56:13 play_arrow 0:57:21 / 1:50:47 volume_up Mute tune Resolution Auto …" at bounding box center [453, 197] width 353 height 198
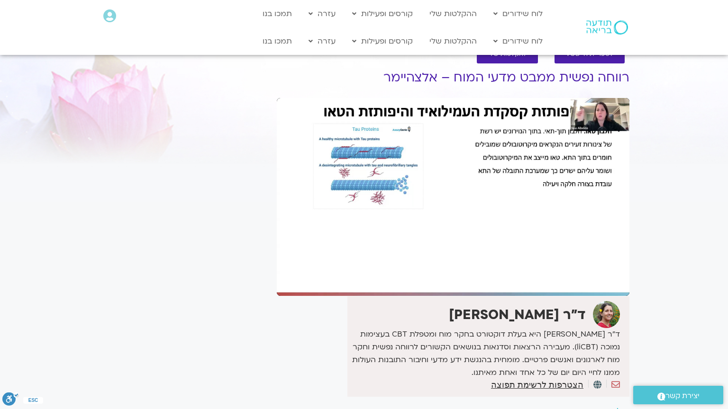
click at [402, 265] on div "Skip Ad 56:13 pause 0:57:21 / 1:50:47 volume_up Mute tune Resolution Auto 1080p…" at bounding box center [453, 197] width 353 height 198
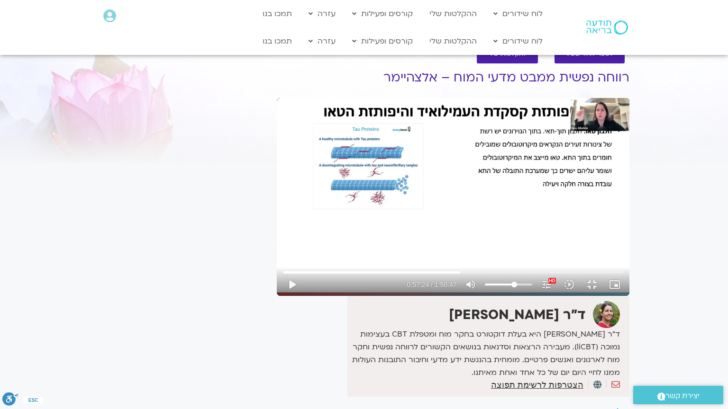
click at [402, 265] on div "Skip Ad 56:13 play_arrow 0:57:24 / 1:50:47 volume_up Mute tune Resolution Auto …" at bounding box center [453, 197] width 353 height 198
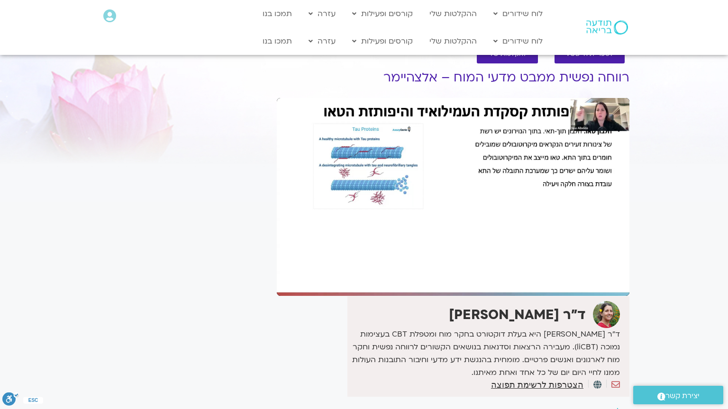
click at [402, 265] on div "Skip Ad 56:13 pause 0:57:24 / 1:50:47 volume_up Mute tune Resolution Auto 1080p…" at bounding box center [453, 197] width 353 height 198
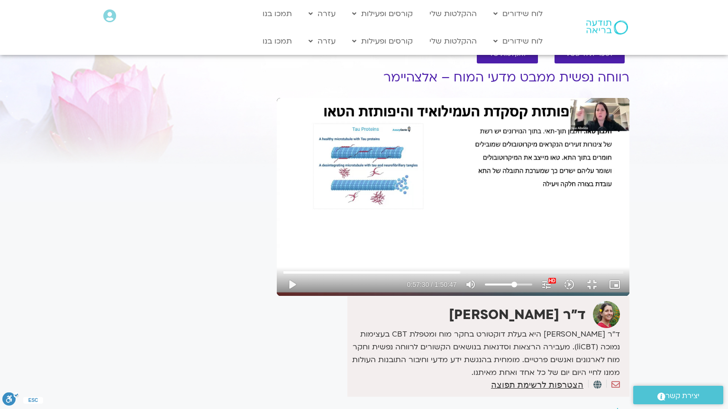
click at [402, 265] on div "Skip Ad 56:13 play_arrow 0:57:30 / 1:50:47 volume_up Mute tune Resolution Auto …" at bounding box center [453, 197] width 353 height 198
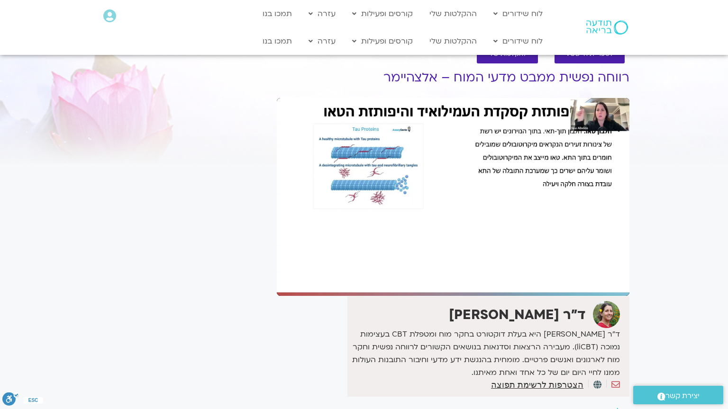
click at [402, 265] on div "Skip Ad 56:13 pause 0:57:30 / 1:50:47 volume_up Mute tune Resolution Auto 1080p…" at bounding box center [453, 197] width 353 height 198
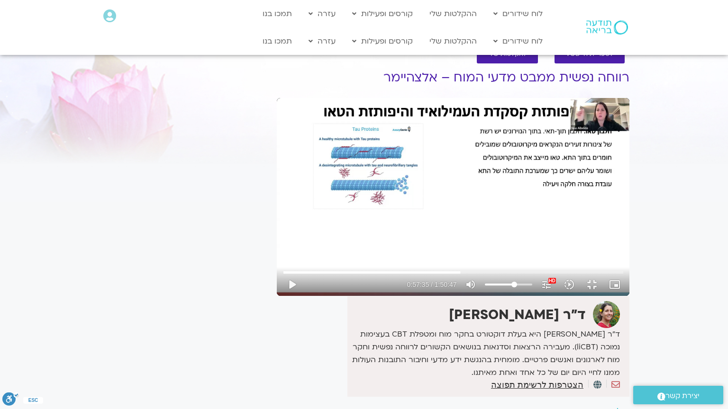
click at [402, 265] on div "Skip Ad 56:13 play_arrow 0:57:35 / 1:50:47 volume_up Mute tune Resolution Auto …" at bounding box center [453, 197] width 353 height 198
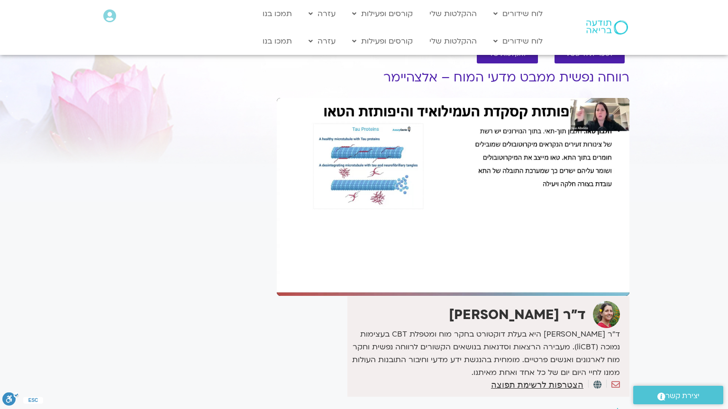
click at [402, 265] on div "Skip Ad 56:13 pause 0:57:35 / 1:50:47 volume_up Mute tune Resolution Auto 1080p…" at bounding box center [453, 197] width 353 height 198
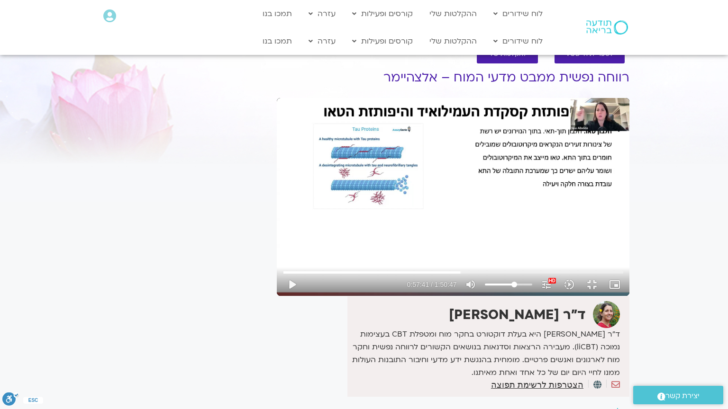
click at [402, 265] on div "Skip Ad 56:13 play_arrow 0:57:41 / 1:50:47 volume_up Mute tune Resolution Auto …" at bounding box center [453, 197] width 353 height 198
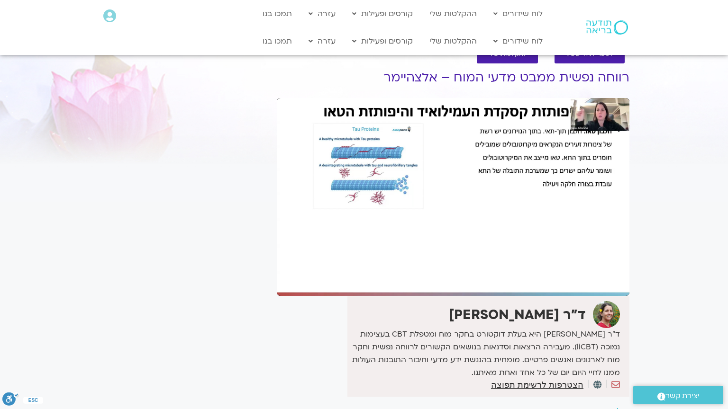
click at [402, 265] on div "Skip Ad 56:13 pause 0:57:41 / 1:50:47 volume_up Mute tune Resolution Auto 1080p…" at bounding box center [453, 197] width 353 height 198
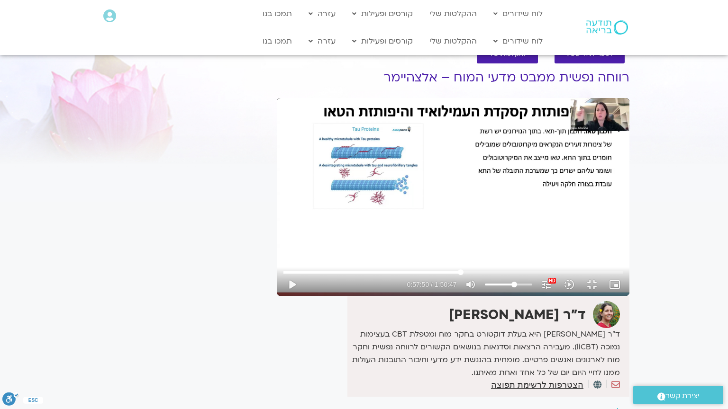
click at [377, 275] on input "Seek" at bounding box center [453, 273] width 340 height 6
click at [376, 275] on input "Seek" at bounding box center [453, 273] width 340 height 6
click at [378, 296] on div "Skip Ad 57:29 play_arrow 0:57:18 / 1:50:47 volume_up Mute tune Resolution Auto …" at bounding box center [453, 197] width 353 height 198
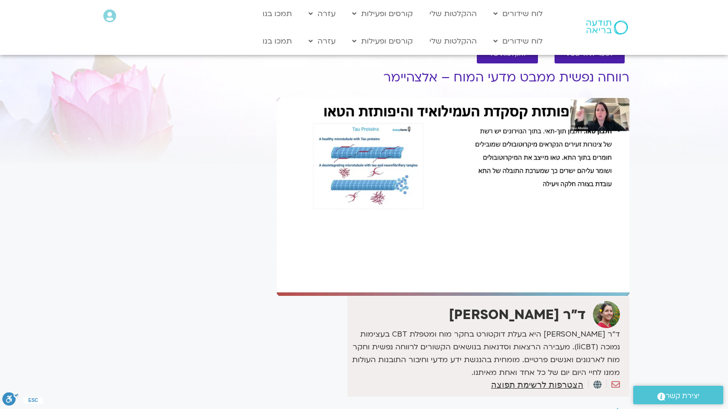
click at [378, 296] on div "Skip Ad 57:29 pause 0:57:20 / 1:50:47 volume_up Mute tune Resolution Auto 1080p…" at bounding box center [453, 197] width 353 height 198
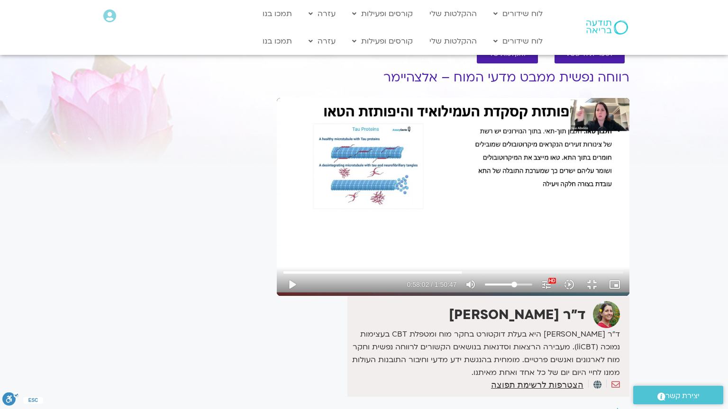
click at [378, 296] on div "Skip Ad 57:29 play_arrow 0:58:02 / 1:50:47 volume_up Mute tune Resolution Auto …" at bounding box center [453, 197] width 353 height 198
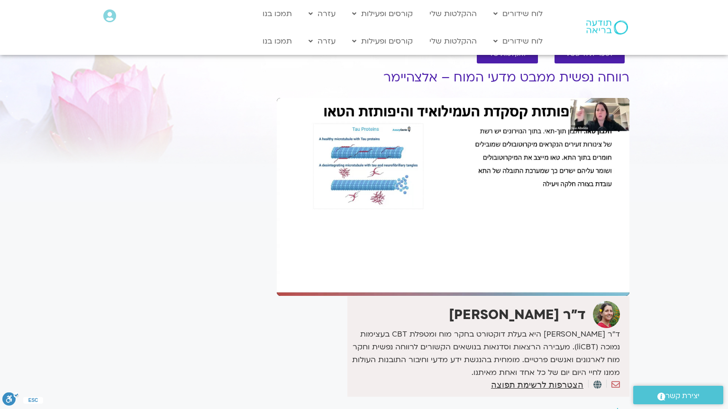
click at [378, 296] on div "Skip Ad 57:29 pause 0:58:02 / 1:50:47 volume_up Mute tune Resolution Auto 1080p…" at bounding box center [453, 197] width 353 height 198
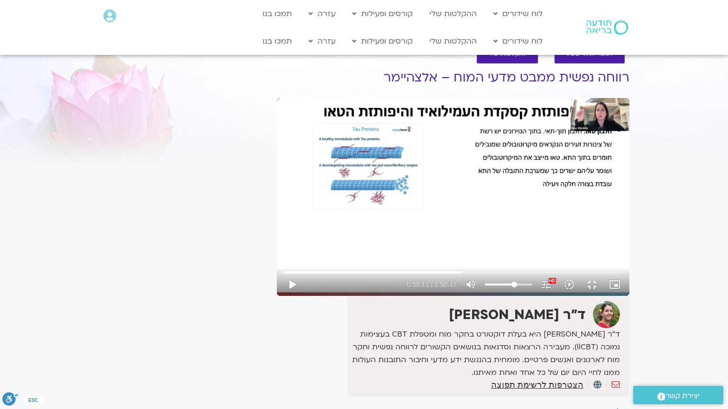
click at [378, 296] on div "Skip Ad 57:29 play_arrow 0:58:11 / 1:50:47 volume_up Mute tune Resolution Auto …" at bounding box center [453, 197] width 353 height 198
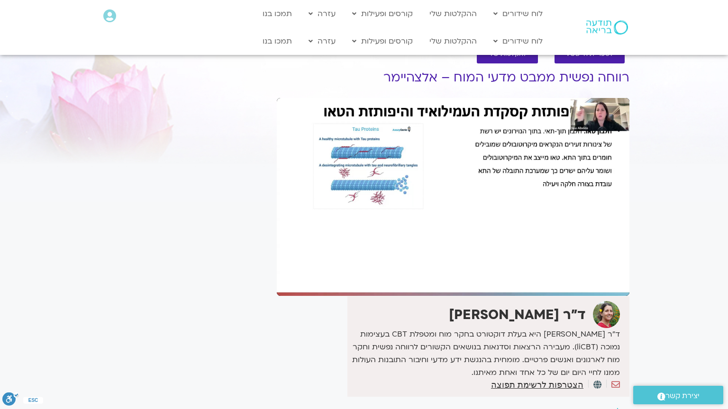
click at [378, 296] on div "Skip Ad 57:29 pause 0:58:11 / 1:50:47 volume_up Mute tune Resolution Auto 1080p…" at bounding box center [453, 197] width 353 height 198
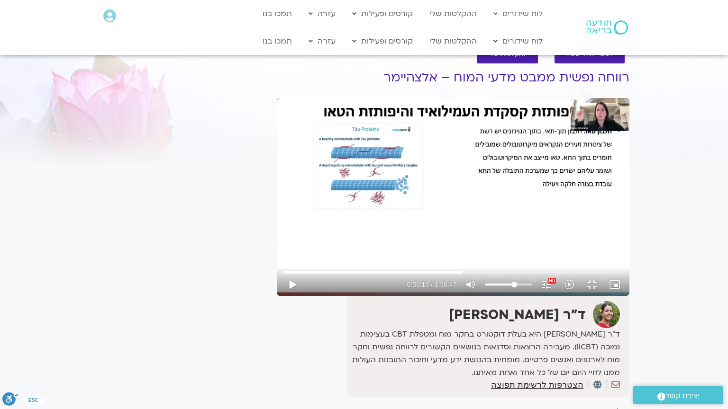
click at [378, 296] on div "Skip Ad 57:29 play_arrow 0:58:16 / 1:50:47 volume_up Mute tune Resolution Auto …" at bounding box center [453, 197] width 353 height 198
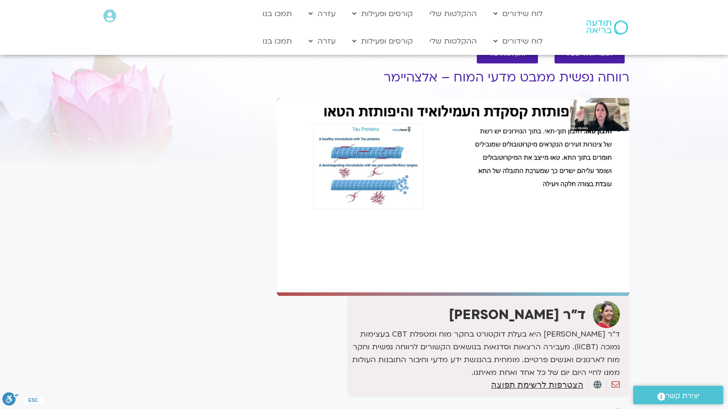
click at [378, 296] on div "Skip Ad 57:29 pause 0:58:16 / 1:50:47 volume_up Mute tune Resolution Auto 1080p…" at bounding box center [453, 197] width 353 height 198
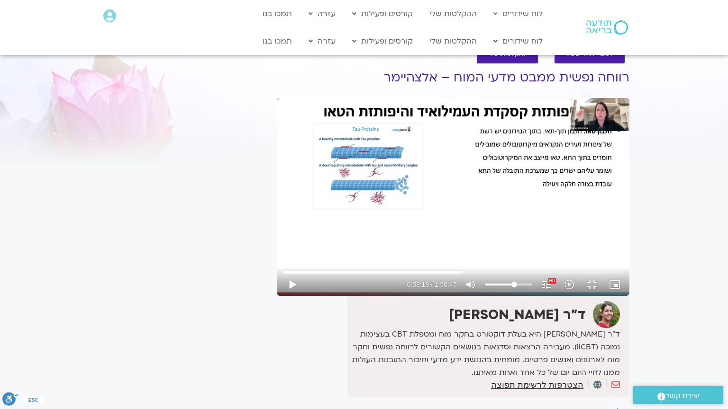
click at [378, 296] on div "Skip Ad 57:29 play_arrow 0:58:19 / 1:50:47 volume_up Mute tune Resolution Auto …" at bounding box center [453, 197] width 353 height 198
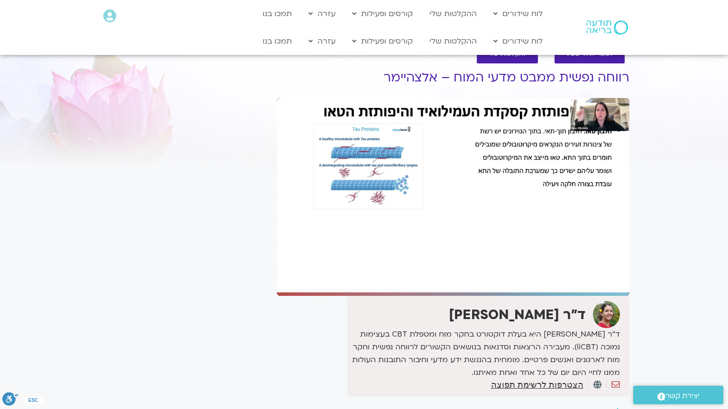
click at [378, 296] on div "Skip Ad 57:29 pause 0:58:19 / 1:50:47 volume_up Mute tune Resolution Auto 1080p…" at bounding box center [453, 197] width 353 height 198
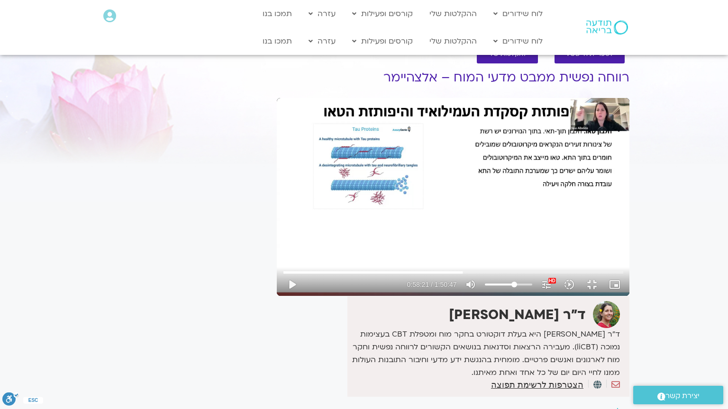
click at [378, 296] on div "Skip Ad 57:29 play_arrow 0:58:21 / 1:50:47 volume_up Mute tune Resolution Auto …" at bounding box center [453, 197] width 353 height 198
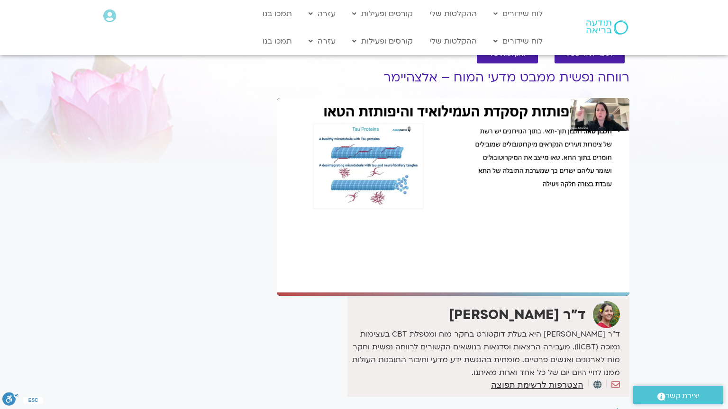
click at [378, 296] on div "Skip Ad 57:29 pause 0:58:21 / 1:50:47 volume_up Mute tune Resolution Auto 1080p…" at bounding box center [453, 197] width 353 height 198
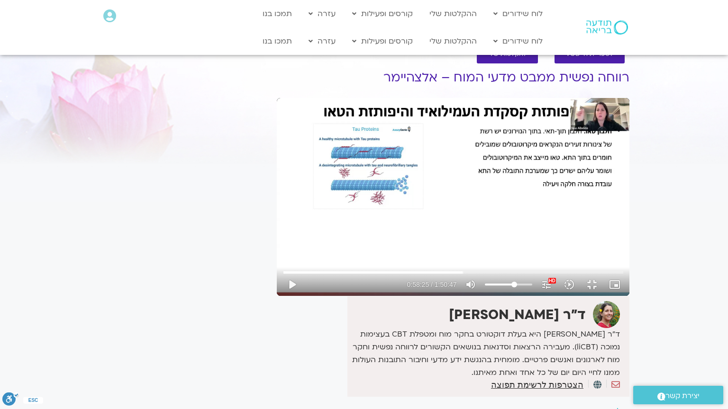
click at [378, 296] on div "Skip Ad 57:29 play_arrow 0:58:25 / 1:50:47 volume_up Mute tune Resolution Auto …" at bounding box center [453, 197] width 353 height 198
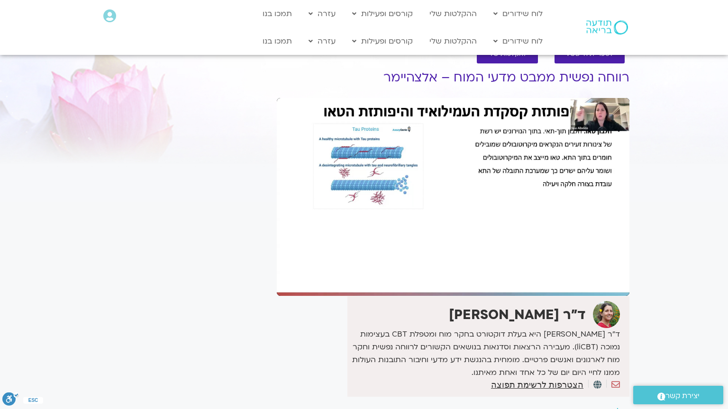
click at [378, 296] on div "Skip Ad 57:29 pause 0:58:25 / 1:50:47 volume_up Mute tune Resolution Auto 1080p…" at bounding box center [453, 197] width 353 height 198
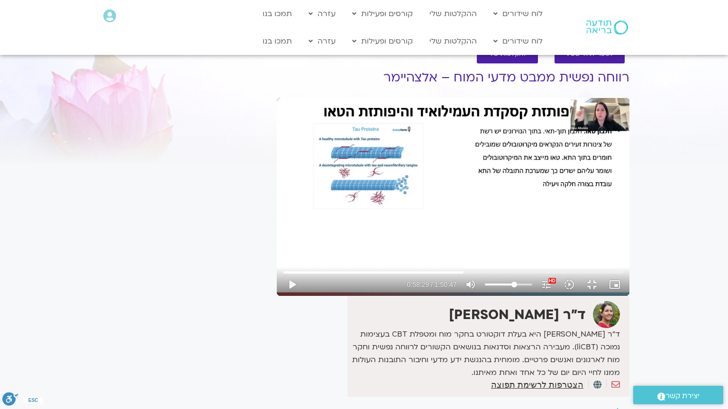
click at [378, 296] on div "Skip Ad 57:29 play_arrow 0:58:29 / 1:50:47 volume_up Mute tune Resolution Auto …" at bounding box center [453, 197] width 353 height 198
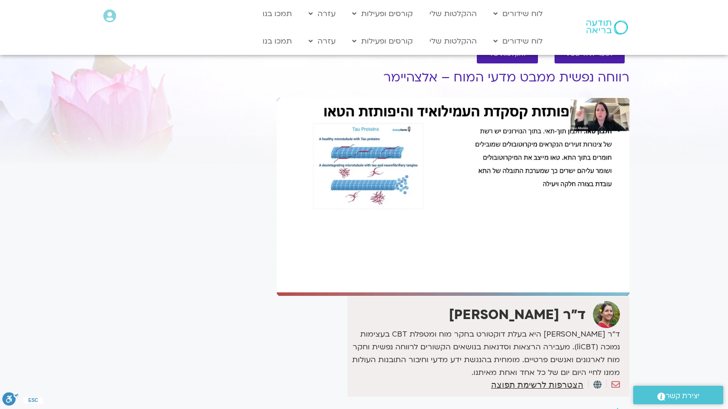
click at [378, 296] on div "Skip Ad 57:29 pause 0:58:29 / 1:50:47 volume_up Mute tune Resolution Auto 1080p…" at bounding box center [453, 197] width 353 height 198
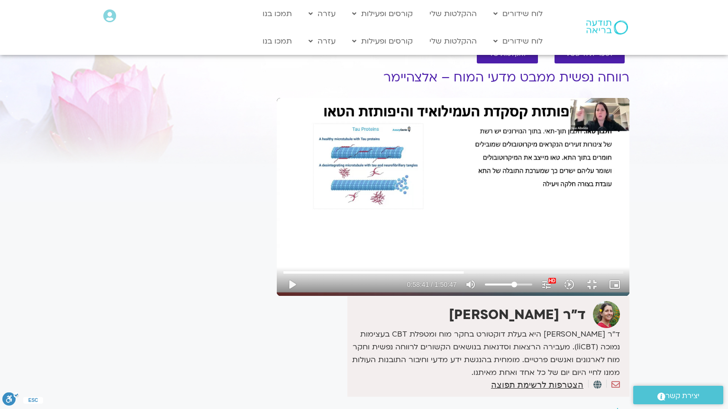
click at [378, 296] on div "Skip Ad 57:29 play_arrow 0:58:41 / 1:50:47 volume_up Mute tune Resolution Auto …" at bounding box center [453, 197] width 353 height 198
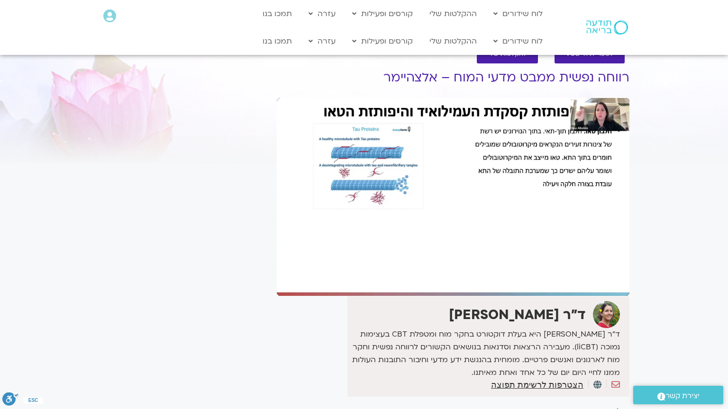
click at [378, 296] on div "Skip Ad 57:29 pause 0:58:41 / 1:50:47 volume_up Mute tune Resolution Auto 1080p…" at bounding box center [453, 197] width 353 height 198
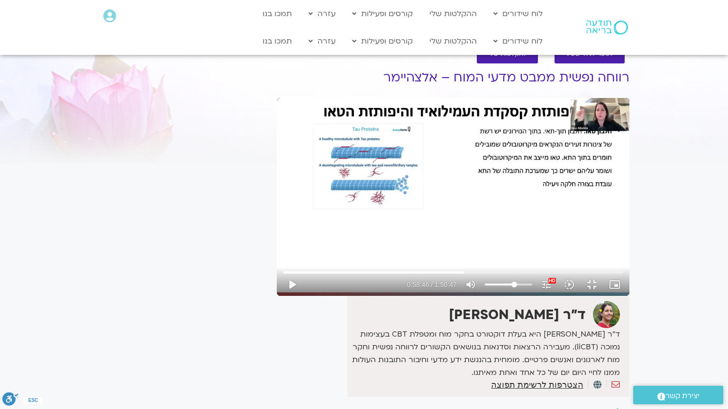
click at [378, 296] on div "Skip Ad 57:29 play_arrow 0:58:46 / 1:50:47 volume_up Mute tune Resolution Auto …" at bounding box center [453, 197] width 353 height 198
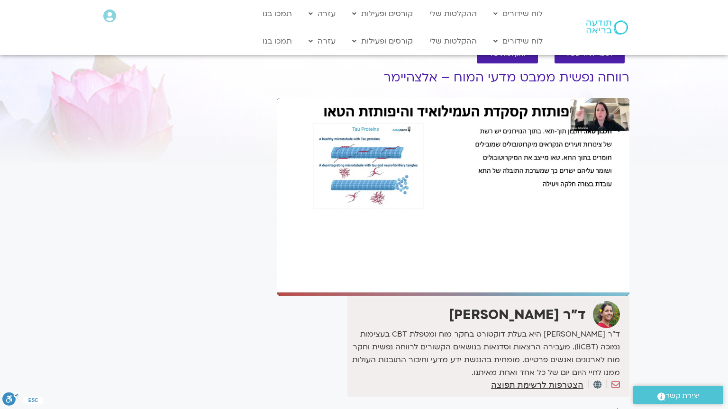
click at [378, 296] on div "Skip Ad 57:29 pause 0:58:46 / 1:50:47 volume_up Mute tune Resolution Auto 1080p…" at bounding box center [453, 197] width 353 height 198
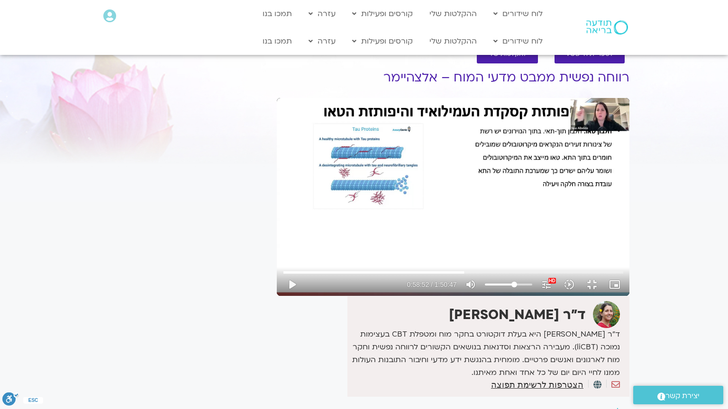
click at [378, 296] on div "Skip Ad 57:29 play_arrow 0:58:52 / 1:50:47 volume_up Mute tune Resolution Auto …" at bounding box center [453, 197] width 353 height 198
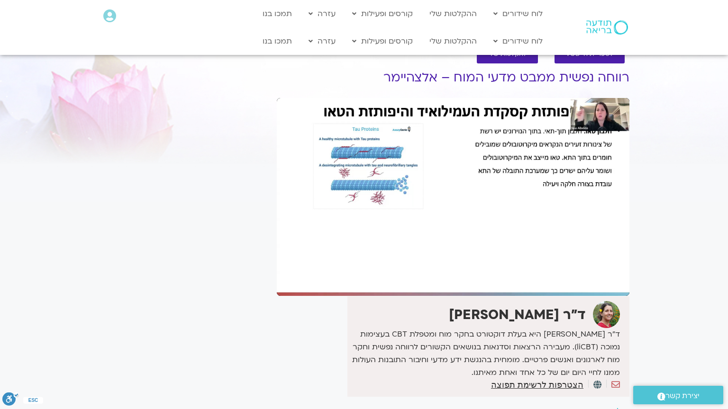
click at [378, 296] on div "Skip Ad 57:29 pause 0:58:52 / 1:50:47 volume_up Mute tune Resolution Auto 1080p…" at bounding box center [453, 197] width 353 height 198
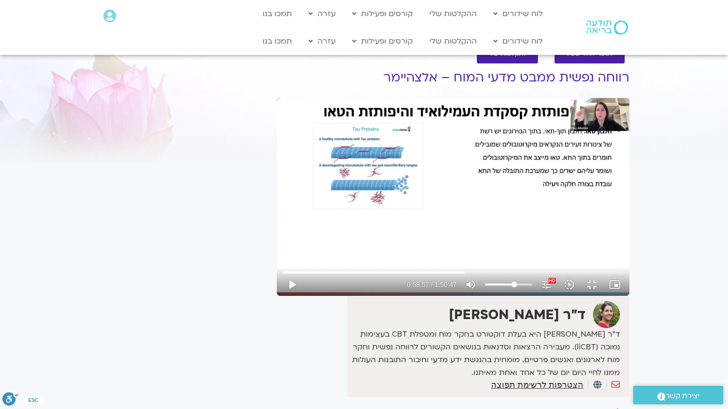
click at [378, 296] on div "Skip Ad 57:29 play_arrow 0:58:57 / 1:50:47 volume_up Mute tune Resolution Auto …" at bounding box center [453, 197] width 353 height 198
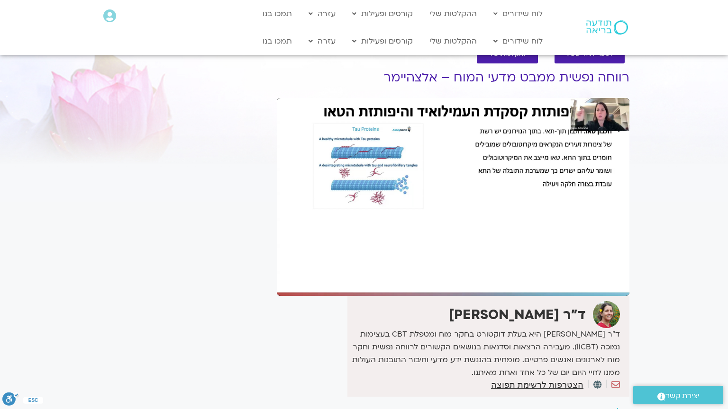
click at [378, 296] on div "Skip Ad 57:29 pause 0:58:57 / 1:50:47 volume_up Mute tune Resolution Auto 1080p…" at bounding box center [453, 197] width 353 height 198
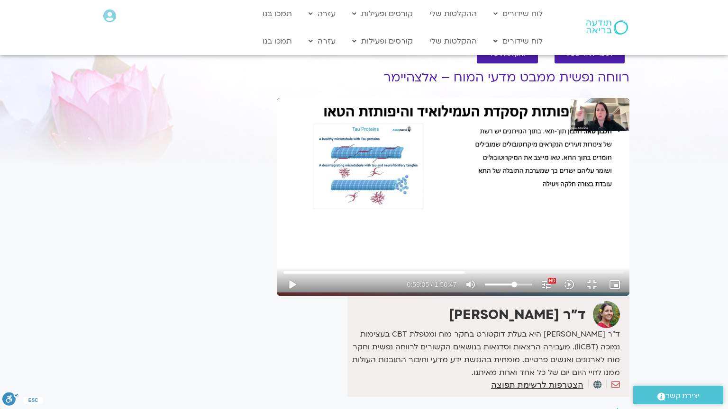
click at [378, 296] on div "Skip Ad 57:29 play_arrow 0:59:05 / 1:50:47 volume_up Mute tune Resolution Auto …" at bounding box center [453, 197] width 353 height 198
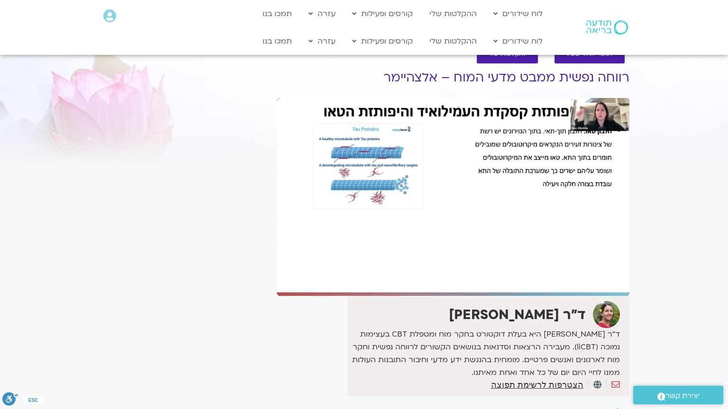
click at [378, 296] on div "Skip Ad 57:29 pause 0:59:05 / 1:50:47 volume_up Mute tune Resolution Auto 1080p…" at bounding box center [453, 197] width 353 height 198
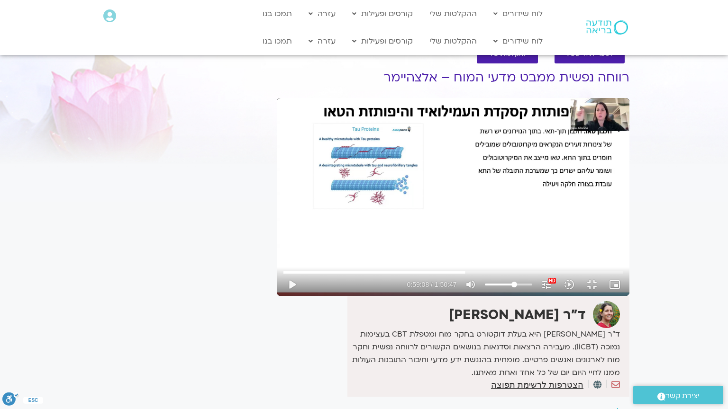
click at [378, 296] on div "Skip Ad 57:29 play_arrow 0:59:08 / 1:50:47 volume_up Mute tune Resolution Auto …" at bounding box center [453, 197] width 353 height 198
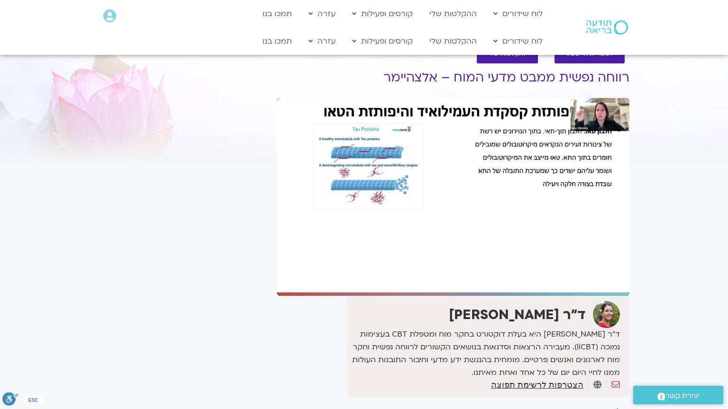
click at [378, 296] on div "Skip Ad 57:29 pause 0:59:08 / 1:50:47 volume_up Mute tune Resolution Auto 1080p…" at bounding box center [453, 197] width 353 height 198
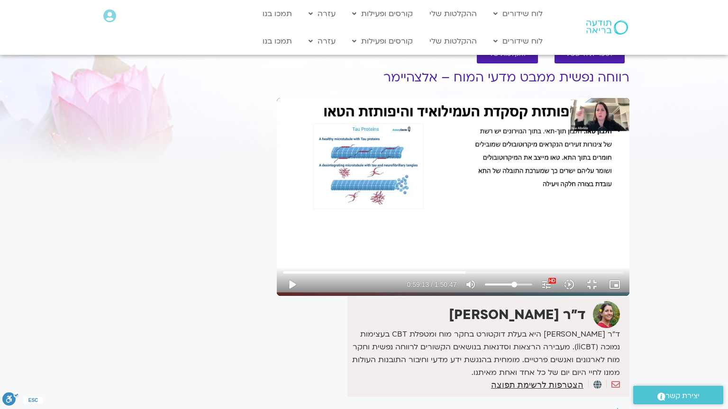
click at [378, 296] on div "Skip Ad 57:29 play_arrow 0:59:13 / 1:50:47 volume_up Mute tune Resolution Auto …" at bounding box center [453, 197] width 353 height 198
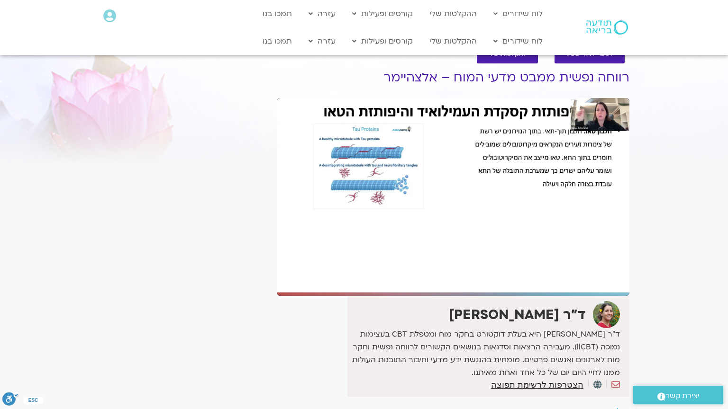
click at [378, 296] on div "Skip Ad 57:29 pause 0:59:13 / 1:50:47 volume_up Mute tune Resolution Auto 1080p…" at bounding box center [453, 197] width 353 height 198
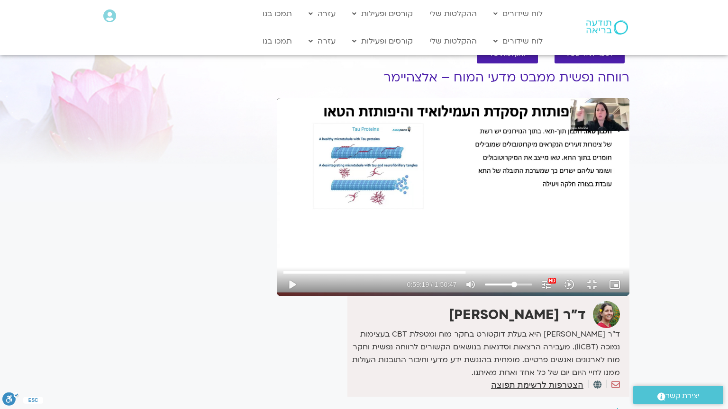
click at [378, 296] on div "Skip Ad 57:29 play_arrow 0:59:19 / 1:50:47 volume_up Mute tune Resolution Auto …" at bounding box center [453, 197] width 353 height 198
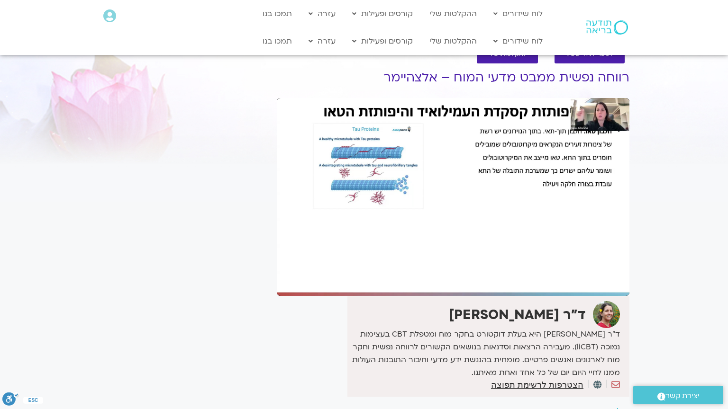
click at [378, 296] on div "Skip Ad 57:29 pause 0:59:19 / 1:50:47 volume_up Mute tune Resolution Auto 1080p…" at bounding box center [453, 197] width 353 height 198
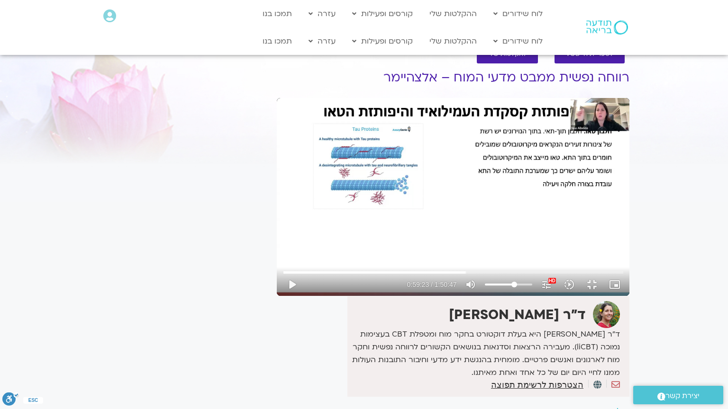
click at [378, 296] on div "Skip Ad 57:29 play_arrow 0:59:23 / 1:50:47 volume_up Mute tune Resolution Auto …" at bounding box center [453, 197] width 353 height 198
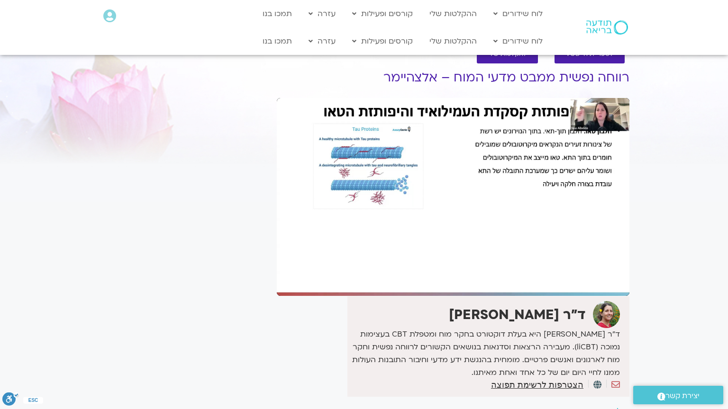
click at [378, 296] on div "Skip Ad 57:29 pause 0:59:23 / 1:50:47 volume_up Mute tune Resolution Auto 1080p…" at bounding box center [453, 197] width 353 height 198
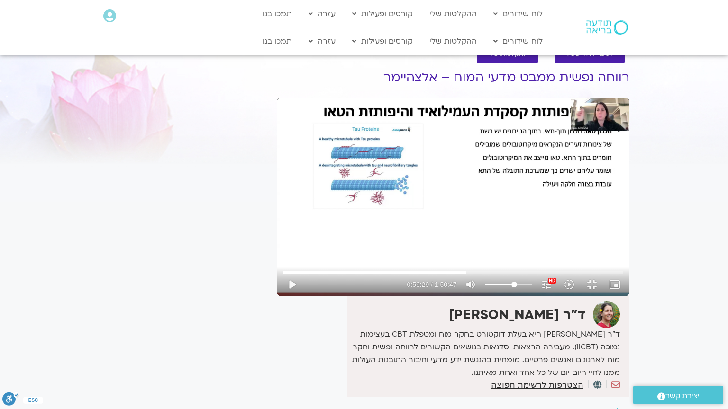
click at [378, 296] on div "Skip Ad 57:29 play_arrow 0:59:29 / 1:50:47 volume_up Mute tune Resolution Auto …" at bounding box center [453, 197] width 353 height 198
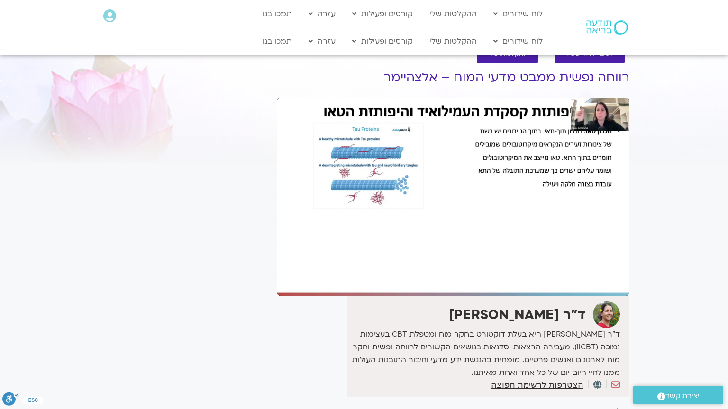
click at [378, 296] on div "Skip Ad 57:29 pause 0:59:29 / 1:50:47 volume_up Mute tune Resolution Auto 1080p…" at bounding box center [453, 197] width 353 height 198
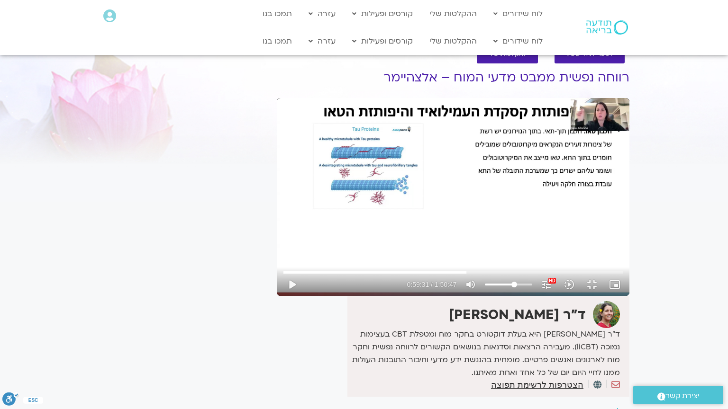
click at [378, 296] on div "Skip Ad 57:29 play_arrow 0:59:31 / 1:50:47 volume_up Mute tune Resolution Auto …" at bounding box center [453, 197] width 353 height 198
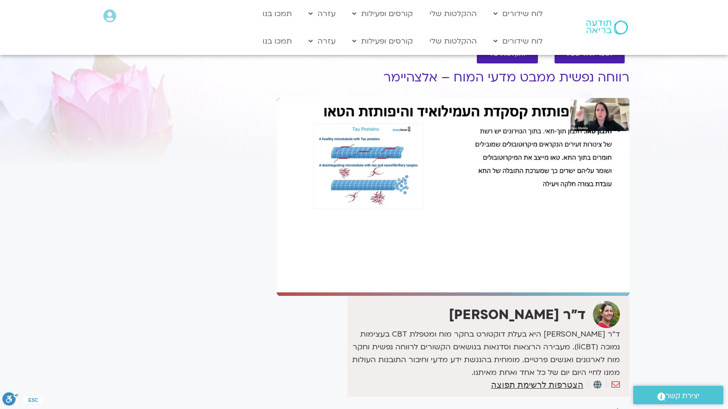
click at [378, 296] on div "Skip Ad 57:29 pause 0:59:31 / 1:50:47 volume_up Mute tune Resolution Auto 1080p…" at bounding box center [453, 197] width 353 height 198
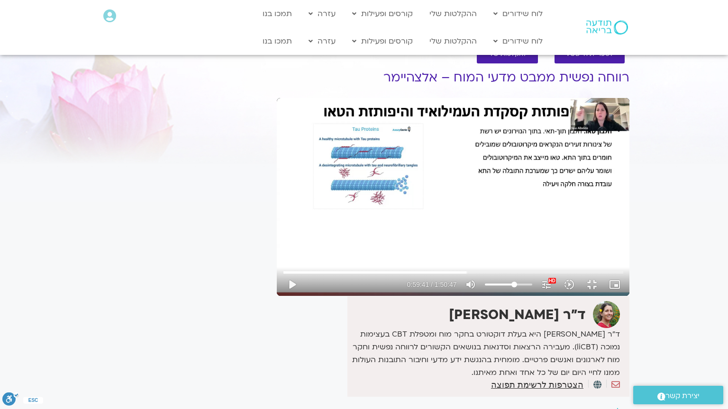
click at [378, 296] on div "Skip Ad 57:29 play_arrow 0:59:41 / 1:50:47 volume_up Mute tune Resolution Auto …" at bounding box center [453, 197] width 353 height 198
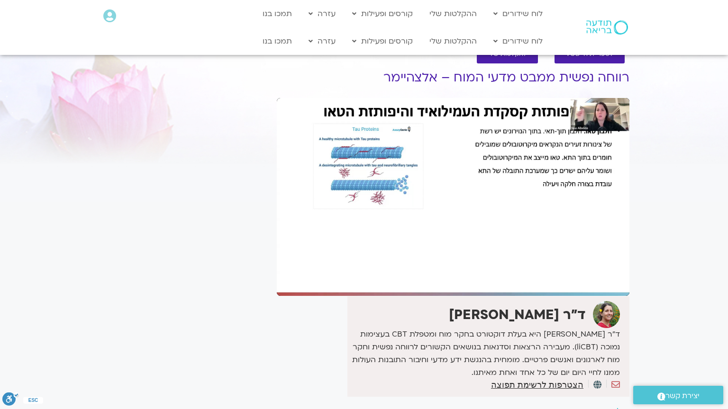
click at [378, 296] on div "Skip Ad 57:29 pause 0:59:41 / 1:50:47 volume_up Mute tune Resolution Auto 1080p…" at bounding box center [453, 197] width 353 height 198
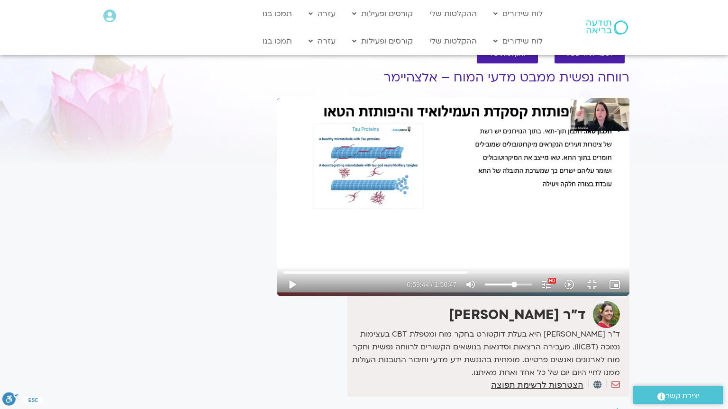
click at [378, 296] on div "Skip Ad 57:29 play_arrow 0:59:44 / 1:50:47 volume_up Mute tune Resolution Auto …" at bounding box center [453, 197] width 353 height 198
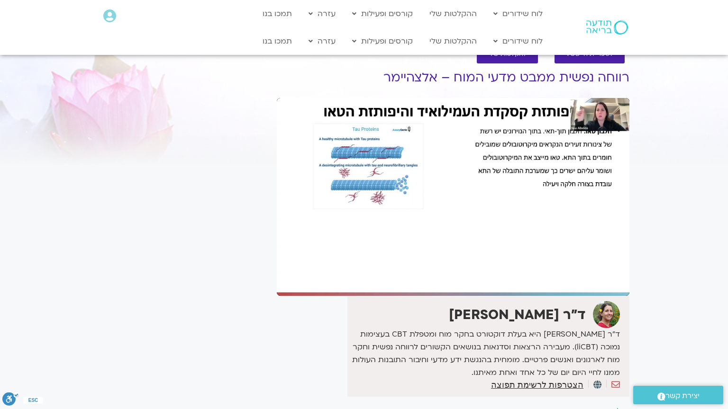
click at [378, 296] on div "Skip Ad 57:29 pause 0:59:44 / 1:50:47 volume_up Mute tune Resolution Auto 1080p…" at bounding box center [453, 197] width 353 height 198
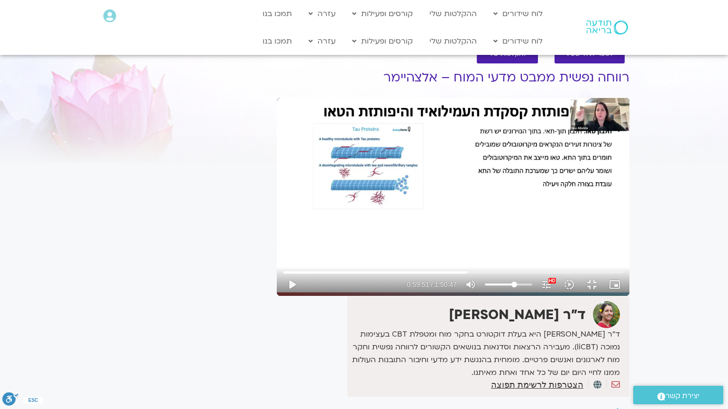
click at [378, 296] on div "Skip Ad 57:29 play_arrow 0:59:51 / 1:50:47 volume_up Mute tune Resolution Auto …" at bounding box center [453, 197] width 353 height 198
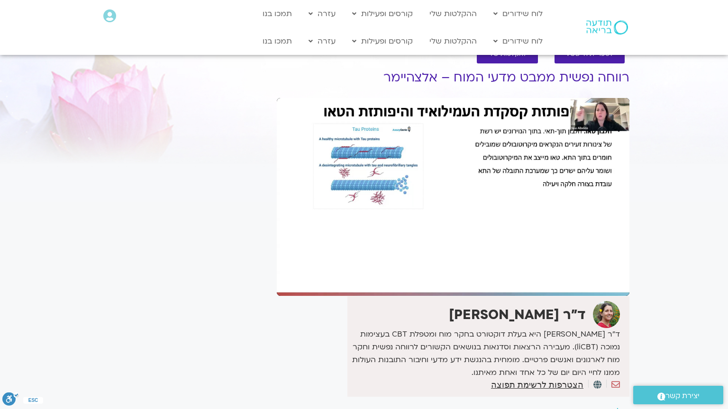
click at [378, 296] on div "Skip Ad 57:29 pause 0:59:51 / 1:50:47 volume_up Mute tune Resolution Auto 1080p…" at bounding box center [453, 197] width 353 height 198
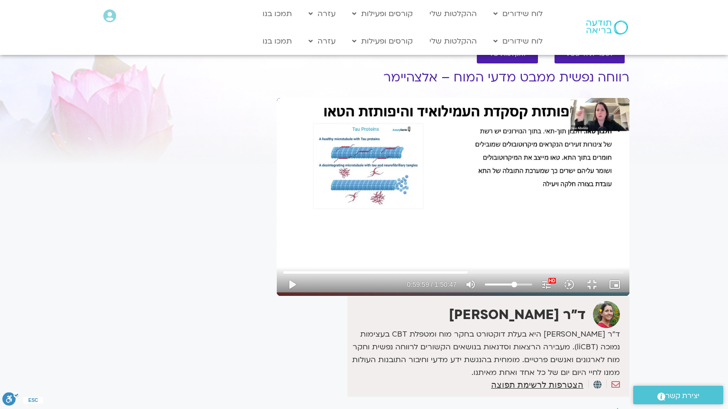
click at [378, 296] on div "Skip Ad 57:29 play_arrow 0:59:59 / 1:50:47 volume_up Mute tune Resolution Auto …" at bounding box center [453, 197] width 353 height 198
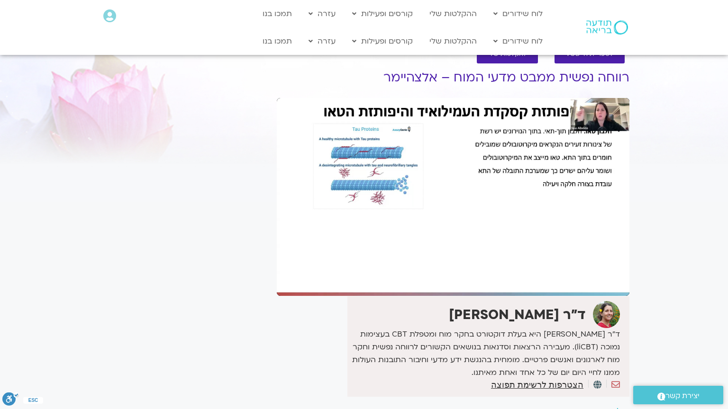
click at [378, 296] on div "Skip Ad 57:29 pause 0:59:59 / 1:50:47 volume_up Mute tune Resolution Auto 1080p…" at bounding box center [453, 197] width 353 height 198
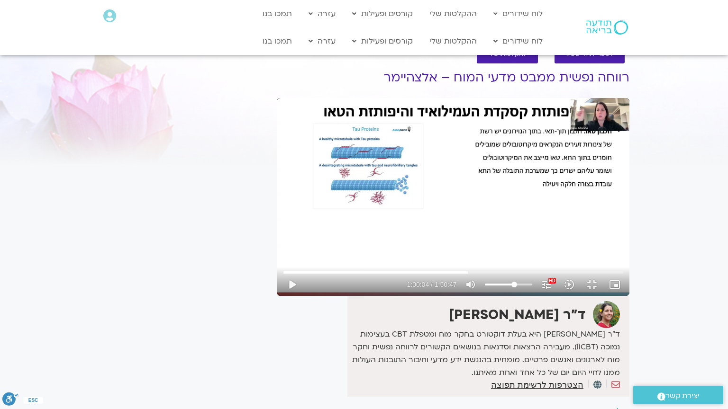
click at [378, 296] on div "Skip Ad 57:29 play_arrow 1:00:04 / 1:50:47 volume_up Mute tune Resolution Auto …" at bounding box center [453, 197] width 353 height 198
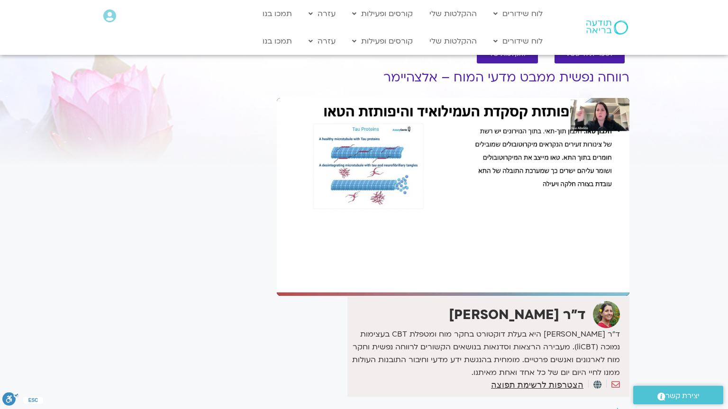
click at [378, 296] on div "Skip Ad 57:29 pause 1:00:04 / 1:50:47 volume_up Mute tune Resolution Auto 1080p…" at bounding box center [453, 197] width 353 height 198
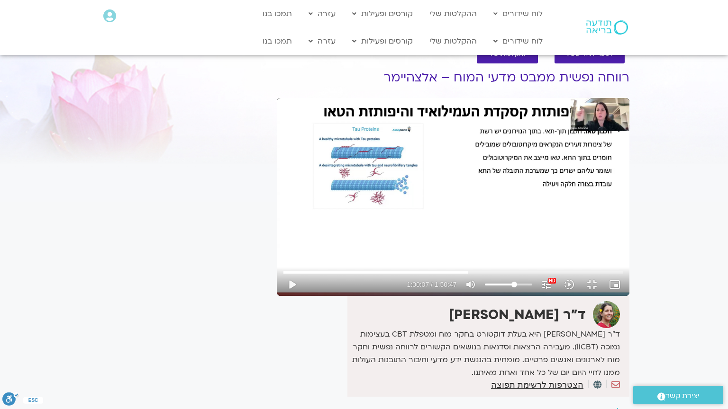
click at [378, 296] on div "Skip Ad 57:29 play_arrow 1:00:07 / 1:50:47 volume_up Mute tune Resolution Auto …" at bounding box center [453, 197] width 353 height 198
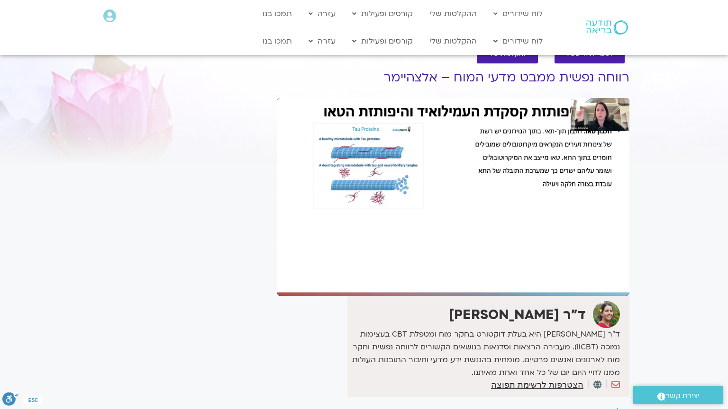
click at [378, 296] on div "Skip Ad 57:29 pause 1:00:07 / 1:50:47 volume_up Mute tune Resolution Auto 1080p…" at bounding box center [453, 197] width 353 height 198
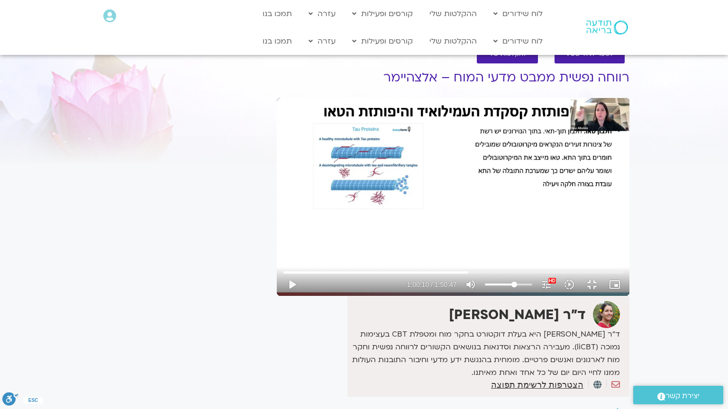
click at [378, 296] on div "Skip Ad 57:29 play_arrow 1:00:10 / 1:50:47 volume_up Mute tune Resolution Auto …" at bounding box center [453, 197] width 353 height 198
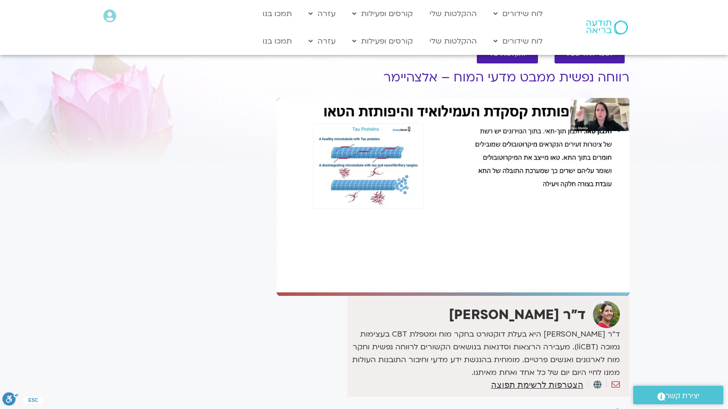
click at [378, 296] on div "Skip Ad 57:29 pause 1:00:10 / 1:50:47 volume_up Mute tune Resolution Auto 1080p…" at bounding box center [453, 197] width 353 height 198
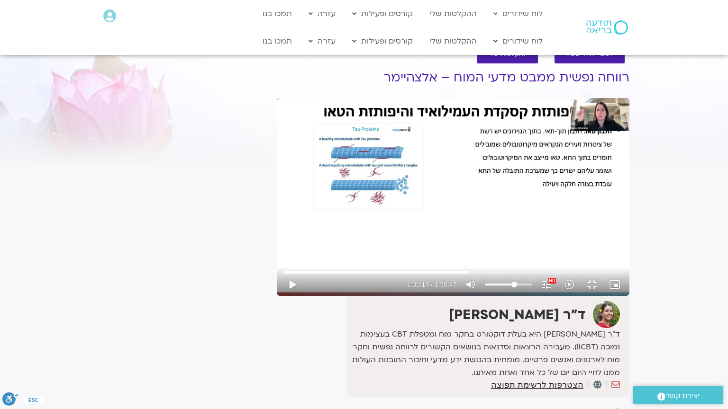
click at [378, 296] on div "Skip Ad 57:29 play_arrow 1:00:19 / 1:50:47 volume_up Mute tune Resolution Auto …" at bounding box center [453, 197] width 353 height 198
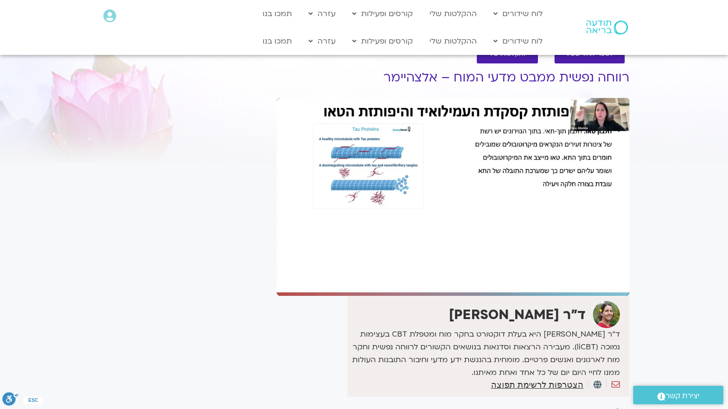
click at [378, 296] on div "Skip Ad 57:29 pause 1:00:19 / 1:50:47 volume_up Mute tune Resolution Auto 1080p…" at bounding box center [453, 197] width 353 height 198
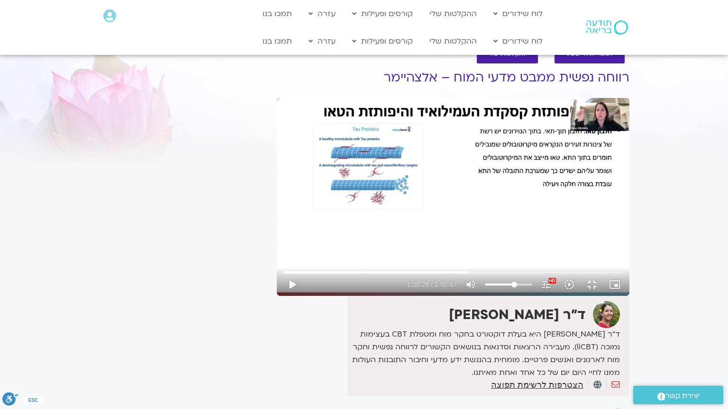
click at [378, 296] on div "Skip Ad 57:29 play_arrow 1:00:26 / 1:50:47 volume_up Mute tune Resolution Auto …" at bounding box center [453, 197] width 353 height 198
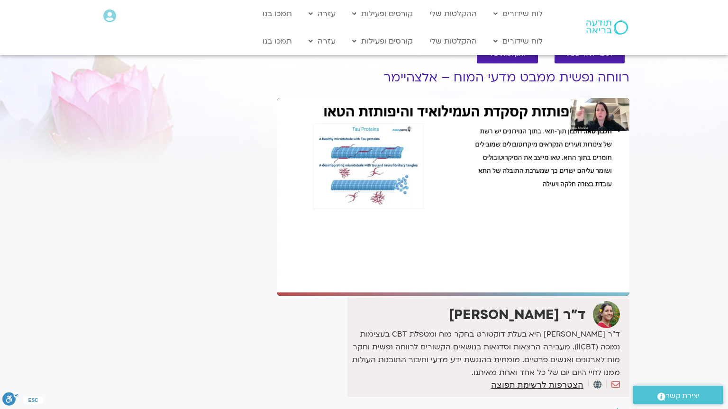
click at [378, 296] on div "Skip Ad 57:29 pause 1:00:26 / 1:50:47 volume_up Mute tune Resolution Auto 1080p…" at bounding box center [453, 197] width 353 height 198
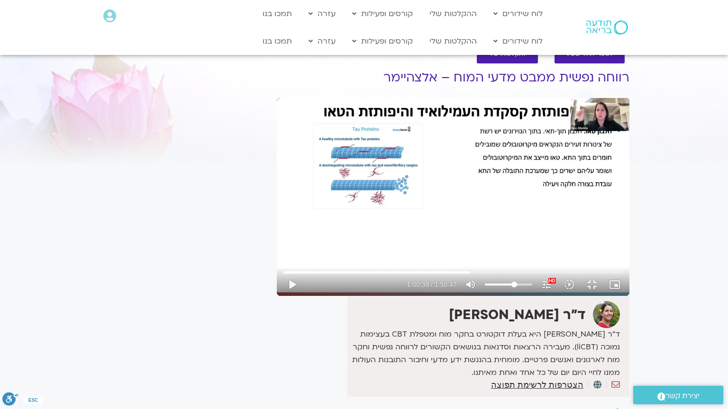
click at [352, 271] on div "Skip Ad 57:29 play_arrow 1:00:38 / 1:50:47 volume_up Mute tune Resolution Auto …" at bounding box center [453, 197] width 353 height 198
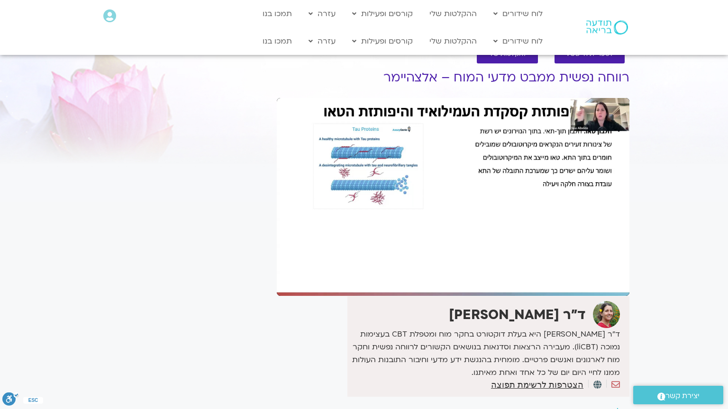
click at [352, 271] on div "Skip Ad 57:29 pause 1:00:40 / 1:50:47 volume_up Mute tune Resolution Auto 1080p…" at bounding box center [453, 197] width 353 height 198
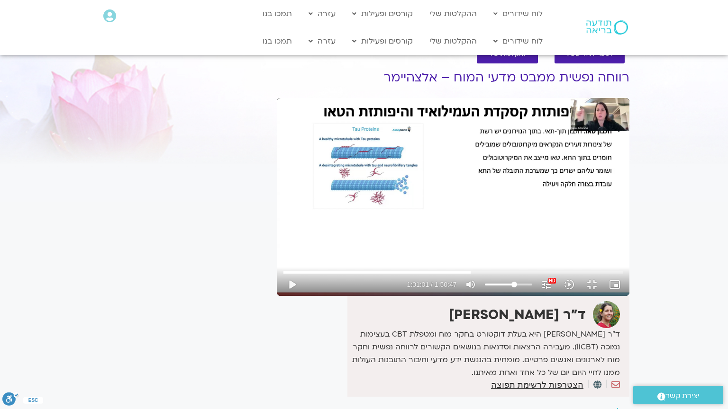
click at [352, 271] on div "Skip Ad 57:29 play_arrow 1:01:01 / 1:50:47 volume_up Mute tune Resolution Auto …" at bounding box center [453, 197] width 353 height 198
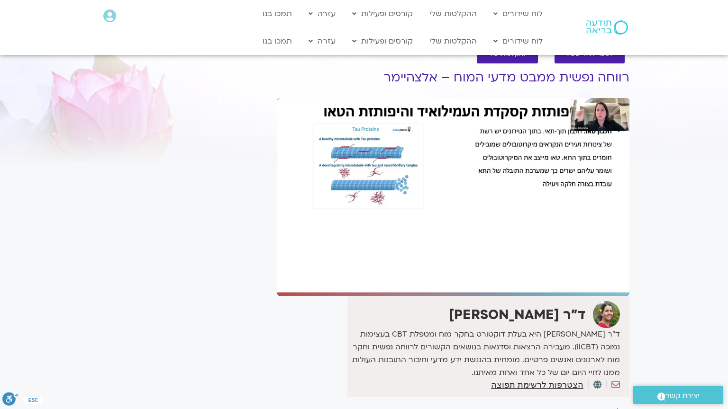
click at [352, 271] on div "Skip Ad 57:29 pause 1:01:01 / 1:50:47 volume_up Mute tune Resolution Auto 1080p…" at bounding box center [453, 197] width 353 height 198
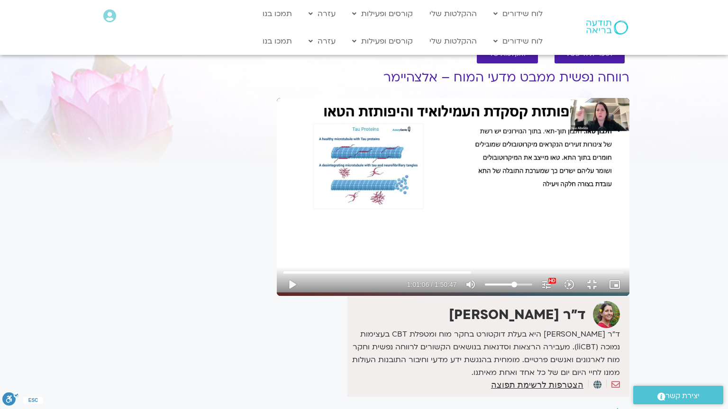
click at [352, 271] on div "Skip Ad 57:29 play_arrow 1:01:06 / 1:50:47 volume_up Mute tune Resolution Auto …" at bounding box center [453, 197] width 353 height 198
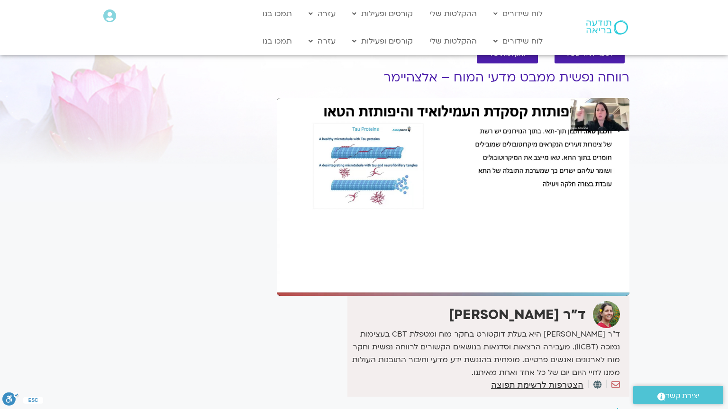
click at [352, 271] on div "Skip Ad 57:29 pause 1:01:06 / 1:50:47 volume_up Mute tune Resolution Auto 1080p…" at bounding box center [453, 197] width 353 height 198
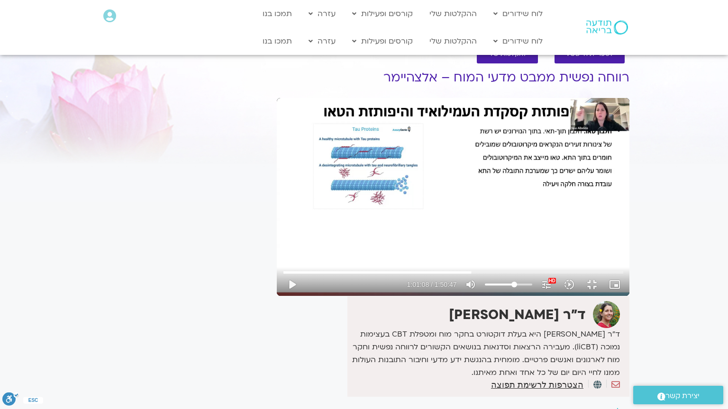
click at [352, 271] on div "Skip Ad 57:29 play_arrow 1:01:08 / 1:50:47 volume_up Mute tune Resolution Auto …" at bounding box center [453, 197] width 353 height 198
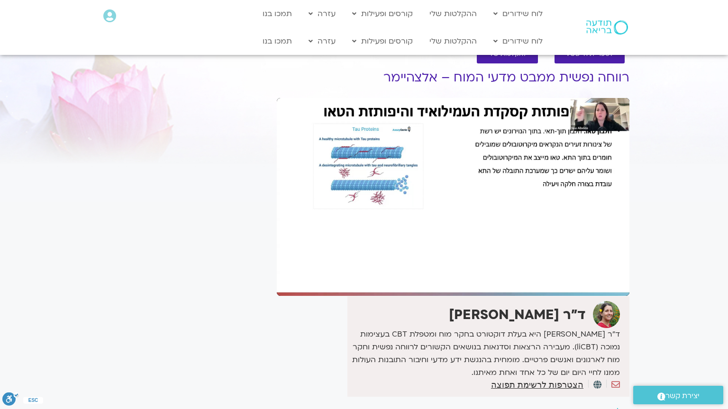
click at [352, 271] on div "Skip Ad 57:29 pause 1:01:08 / 1:50:47 volume_up Mute tune Resolution Auto 1080p…" at bounding box center [453, 197] width 353 height 198
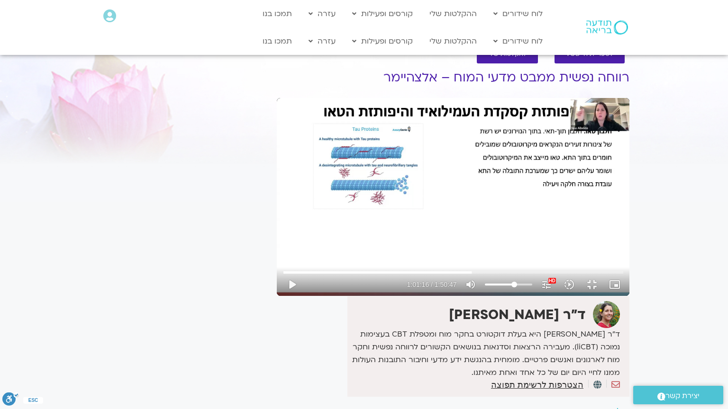
click at [352, 271] on div "Skip Ad 57:29 play_arrow 1:01:16 / 1:50:47 volume_up Mute tune Resolution Auto …" at bounding box center [453, 197] width 353 height 198
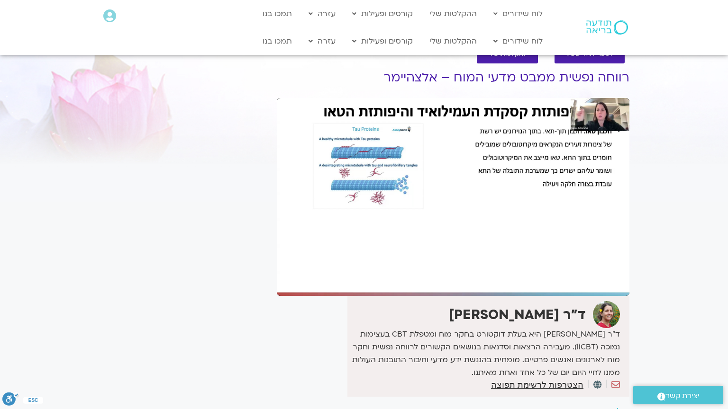
click at [352, 271] on div "Skip Ad 57:29 pause 1:01:16 / 1:50:47 volume_up Mute tune Resolution Auto 1080p…" at bounding box center [453, 197] width 353 height 198
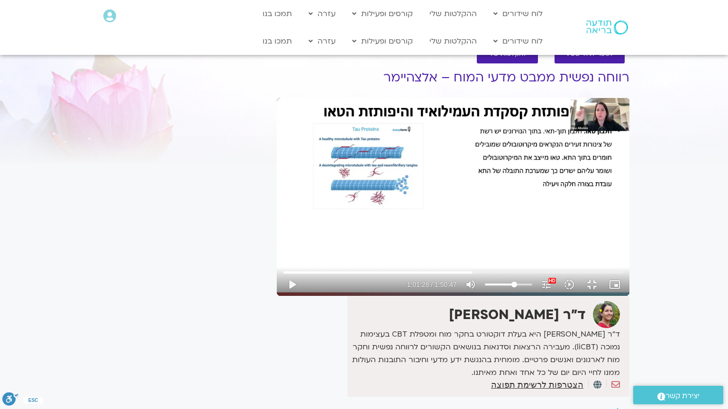
click at [352, 271] on div "Skip Ad 57:29 play_arrow 1:01:28 / 1:50:47 volume_up Mute tune Resolution Auto …" at bounding box center [453, 197] width 353 height 198
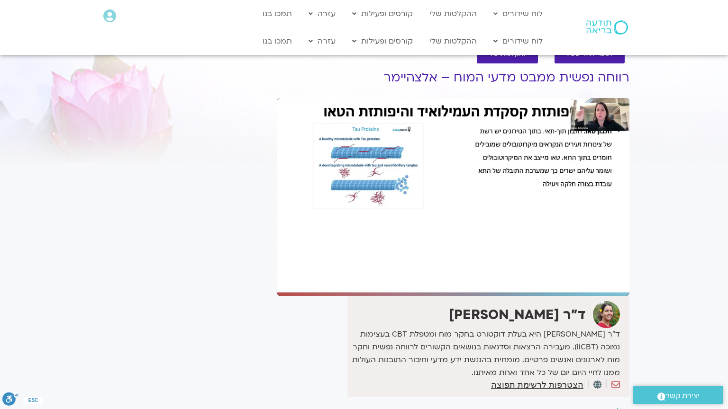
click at [352, 271] on div "Skip Ad 57:29 pause 1:01:28 / 1:50:47 volume_up Mute tune Resolution Auto 1080p…" at bounding box center [453, 197] width 353 height 198
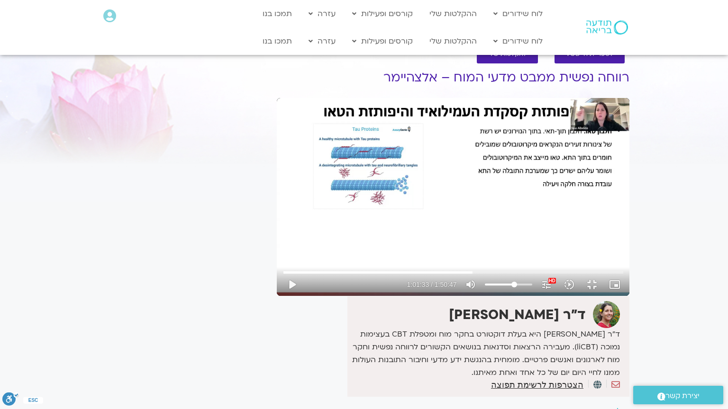
click at [352, 271] on div "Skip Ad 57:29 play_arrow 1:01:33 / 1:50:47 volume_up Mute tune Resolution Auto …" at bounding box center [453, 197] width 353 height 198
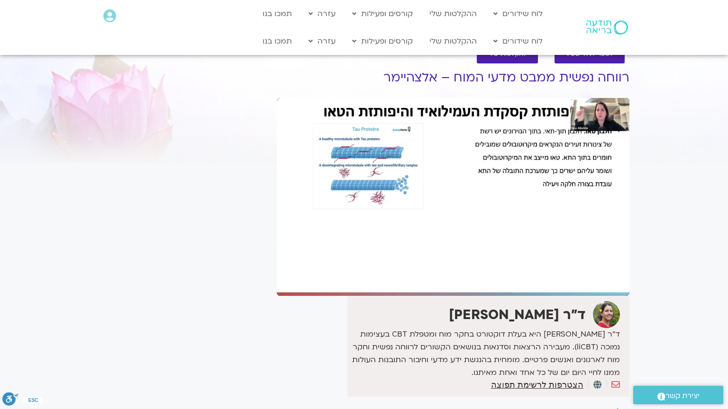
click at [352, 271] on div "Skip Ad 57:29 pause 1:01:33 / 1:50:47 volume_up Mute tune Resolution Auto 1080p…" at bounding box center [453, 197] width 353 height 198
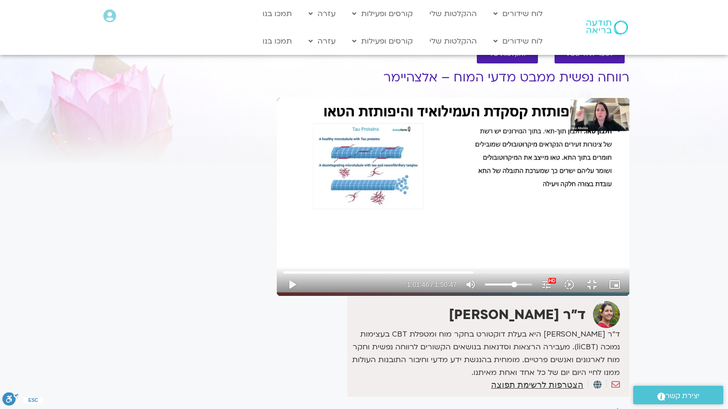
click at [352, 271] on div "Skip Ad 57:29 play_arrow 1:01:46 / 1:50:47 volume_up Mute tune Resolution Auto …" at bounding box center [453, 197] width 353 height 198
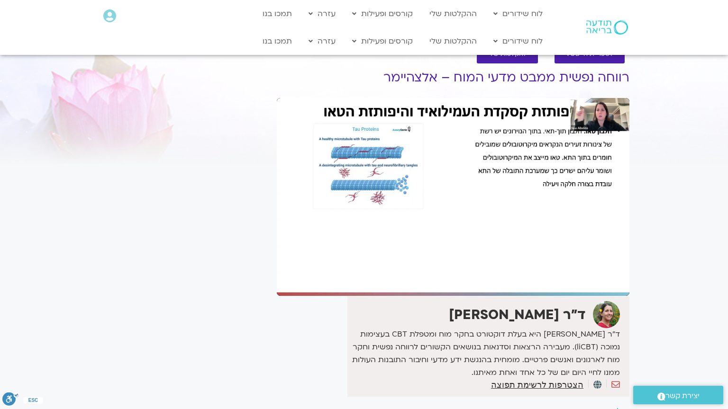
click at [352, 271] on div "Skip Ad 57:29 pause 1:01:46 / 1:50:47 volume_up Mute tune Resolution Auto 1080p…" at bounding box center [453, 197] width 353 height 198
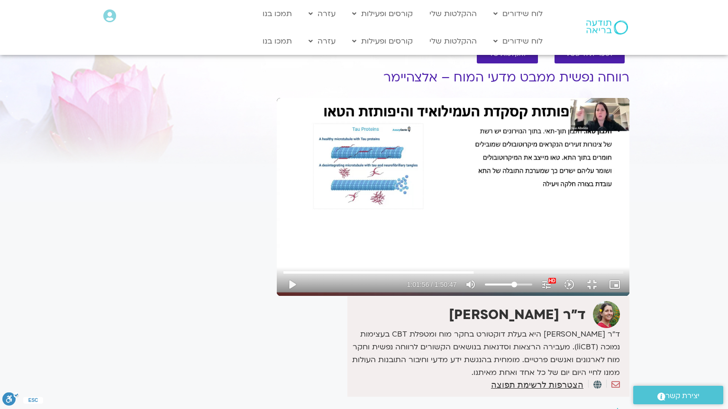
click at [352, 271] on div "Skip Ad 57:29 play_arrow 1:01:56 / 1:50:47 volume_up Mute tune Resolution Auto …" at bounding box center [453, 197] width 353 height 198
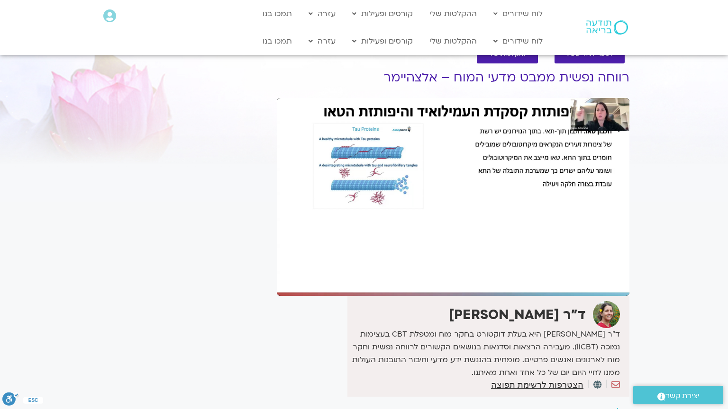
click at [352, 271] on div "Skip Ad 57:29 pause 1:01:56 / 1:50:47 volume_up Mute tune Resolution Auto 1080p…" at bounding box center [453, 197] width 353 height 198
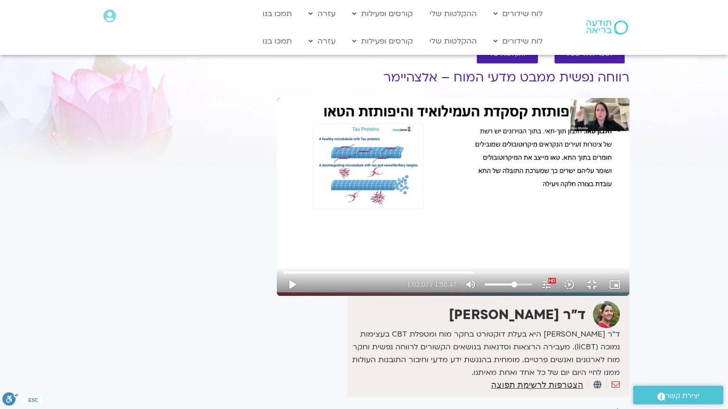
click at [352, 271] on div "Skip Ad 57:29 play_arrow 1:02:07 / 1:50:47 volume_up Mute tune Resolution Auto …" at bounding box center [453, 197] width 353 height 198
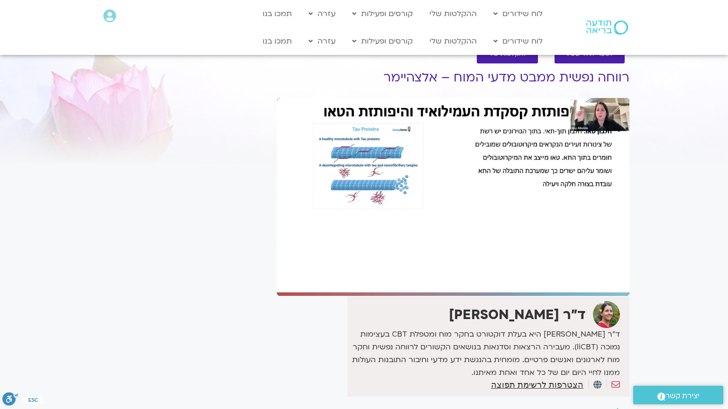
click at [352, 271] on div "Skip Ad 57:29 pause 1:02:07 / 1:50:47 volume_up Mute tune Resolution Auto 1080p…" at bounding box center [453, 197] width 353 height 198
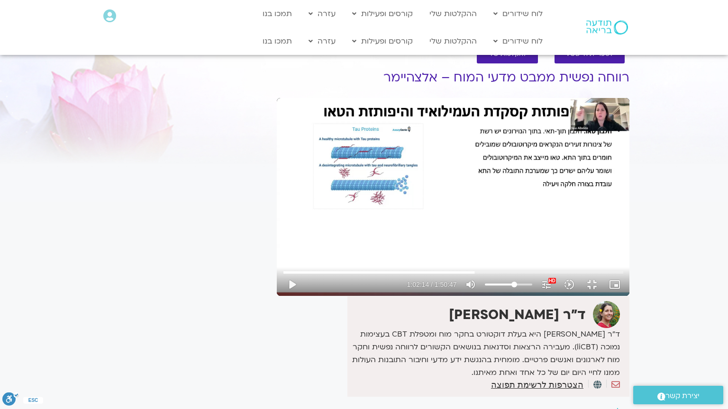
click at [352, 271] on div "Skip Ad 57:29 play_arrow 1:02:14 / 1:50:47 volume_up Mute tune Resolution Auto …" at bounding box center [453, 197] width 353 height 198
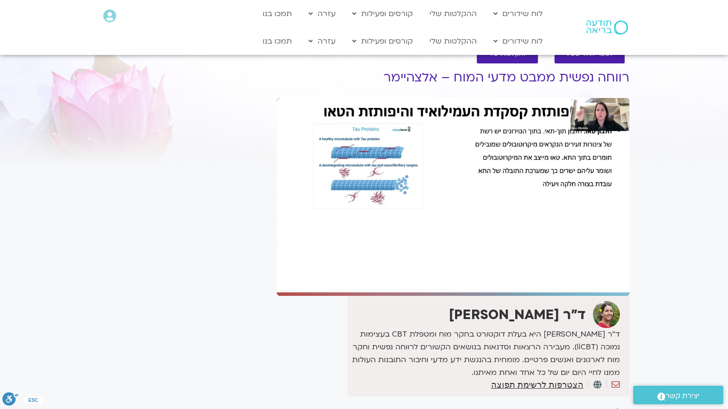
click at [352, 271] on div "Skip Ad 57:29 pause 1:02:14 / 1:50:47 volume_up Mute tune Resolution Auto 1080p…" at bounding box center [453, 197] width 353 height 198
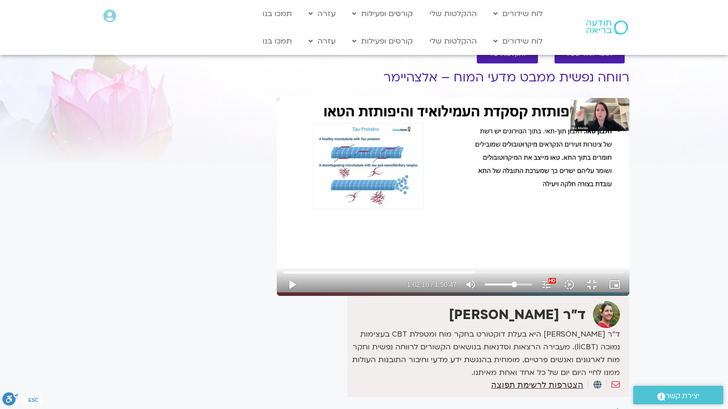
click at [352, 271] on div "Skip Ad 57:29 play_arrow 1:02:16 / 1:50:47 volume_up Mute tune Resolution Auto …" at bounding box center [453, 197] width 353 height 198
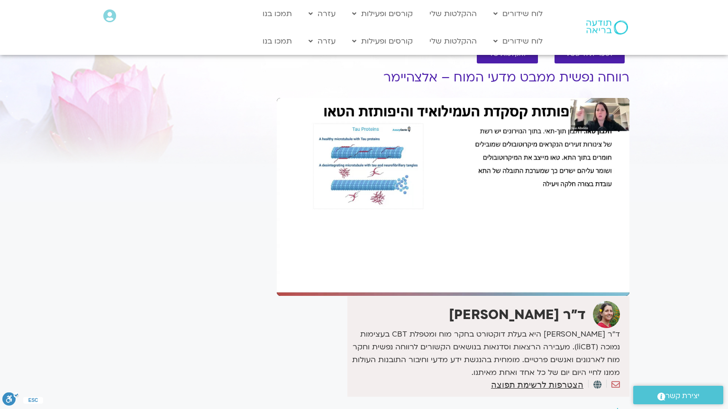
click at [352, 271] on div "Skip Ad 57:29 pause 1:02:16 / 1:50:47 volume_up Mute tune Resolution Auto 1080p…" at bounding box center [453, 197] width 353 height 198
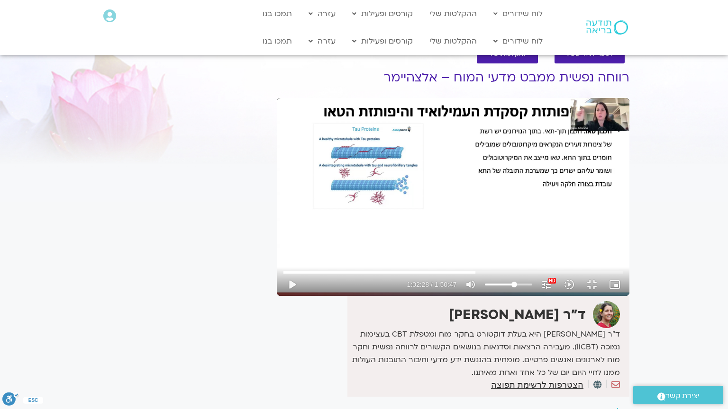
click at [352, 271] on div "Skip Ad 57:29 play_arrow 1:02:28 / 1:50:47 volume_up Mute tune Resolution Auto …" at bounding box center [453, 197] width 353 height 198
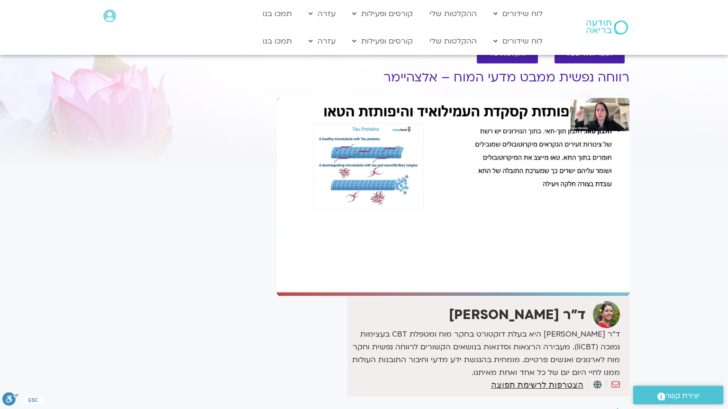
click at [352, 271] on div "Skip Ad 57:29 pause 1:02:28 / 1:50:47 volume_up Mute tune Resolution Auto 1080p…" at bounding box center [453, 197] width 353 height 198
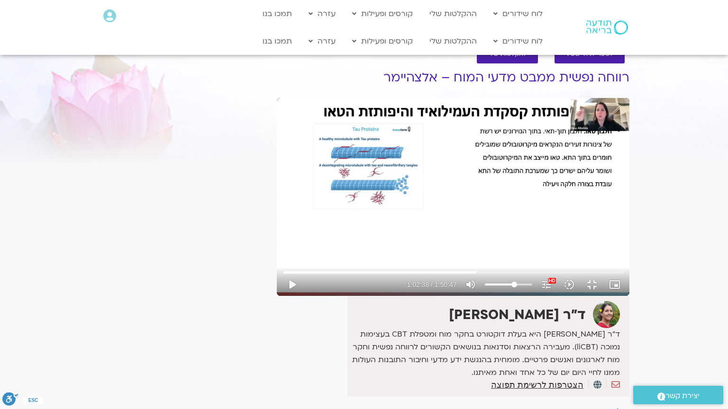
click at [352, 271] on div "Skip Ad 57:29 play_arrow 1:02:38 / 1:50:47 volume_up Mute tune Resolution Auto …" at bounding box center [453, 197] width 353 height 198
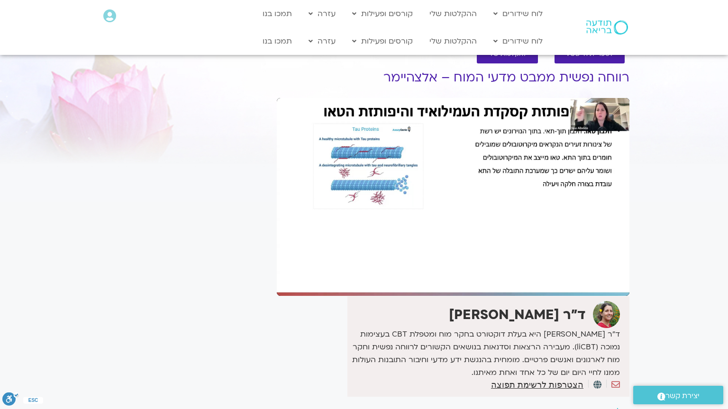
click at [352, 271] on div "Skip Ad 57:29 pause 1:02:38 / 1:50:47 volume_up Mute tune Resolution Auto 1080p…" at bounding box center [453, 197] width 353 height 198
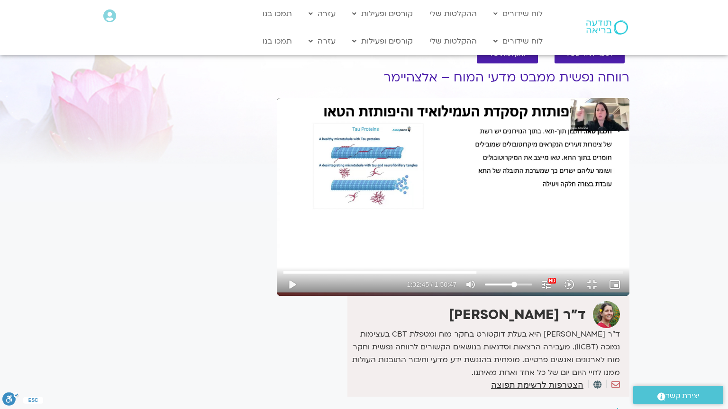
click at [352, 271] on div "Skip Ad 57:29 play_arrow 1:02:45 / 1:50:47 volume_up Mute tune Resolution Auto …" at bounding box center [453, 197] width 353 height 198
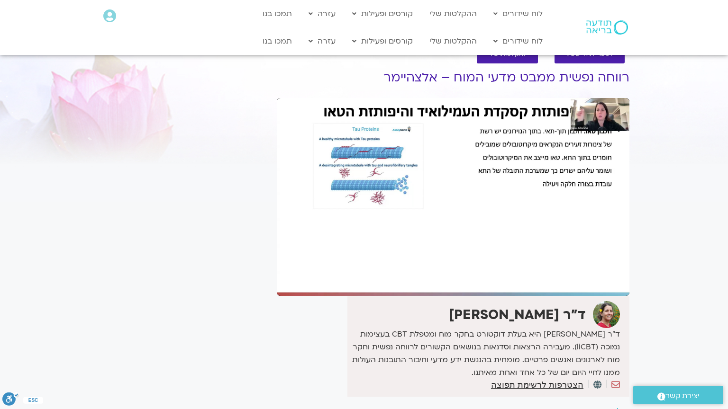
click at [352, 271] on div "Skip Ad 57:29 pause 1:02:45 / 1:50:47 volume_up Mute tune Resolution Auto 1080p…" at bounding box center [453, 197] width 353 height 198
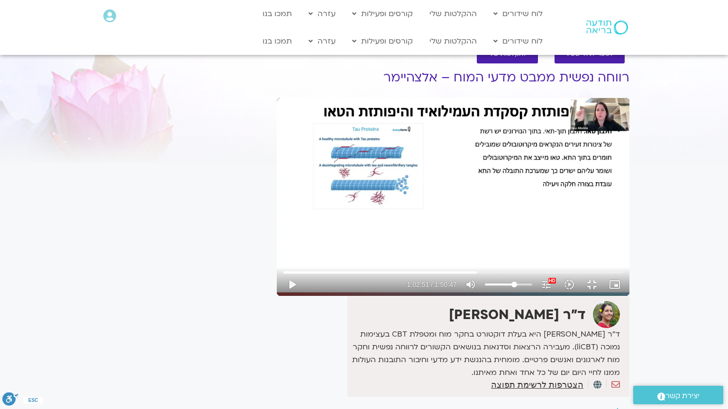
click at [352, 271] on div "Skip Ad 57:29 play_arrow 1:02:51 / 1:50:47 volume_up Mute tune Resolution Auto …" at bounding box center [453, 197] width 353 height 198
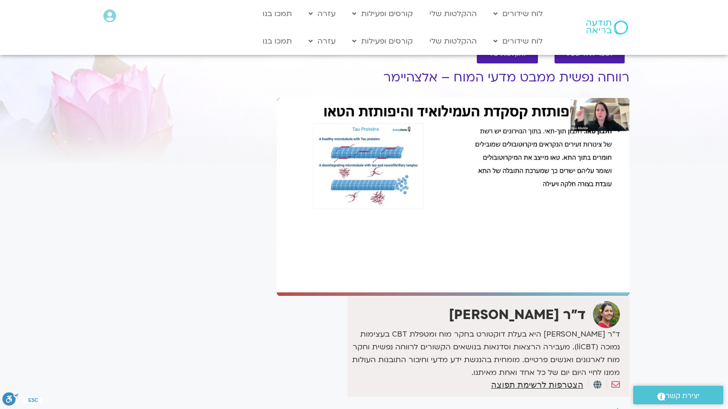
click at [352, 271] on div "Skip Ad 57:29 pause 1:02:51 / 1:50:47 volume_up Mute tune Resolution Auto 1080p…" at bounding box center [453, 197] width 353 height 198
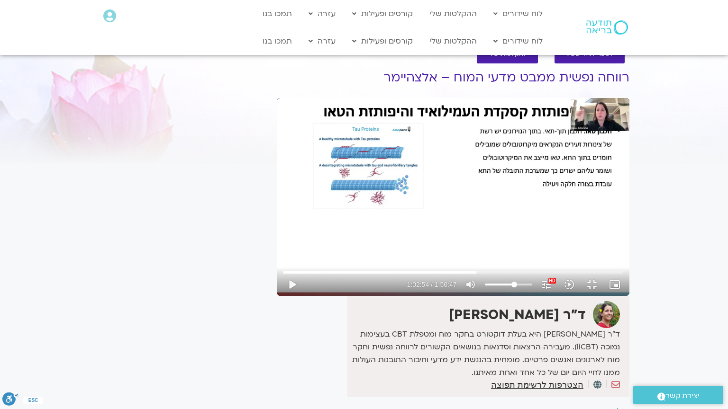
click at [352, 271] on div "Skip Ad 57:29 play_arrow 1:02:54 / 1:50:47 volume_up Mute tune Resolution Auto …" at bounding box center [453, 197] width 353 height 198
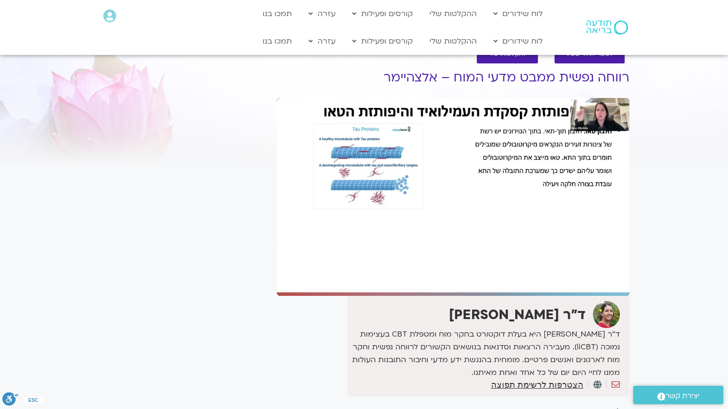
click at [352, 271] on div "Skip Ad 57:29 pause 1:02:54 / 1:50:47 volume_up Mute tune Resolution Auto 1080p…" at bounding box center [453, 197] width 353 height 198
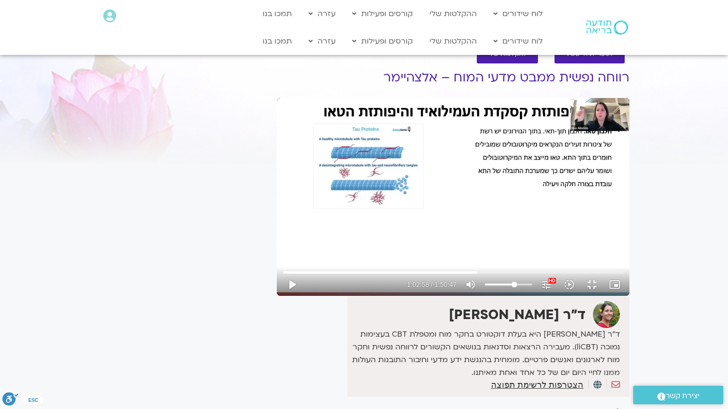
click at [352, 271] on div "Skip Ad 57:29 play_arrow 1:02:58 / 1:50:47 volume_up Mute tune Resolution Auto …" at bounding box center [453, 197] width 353 height 198
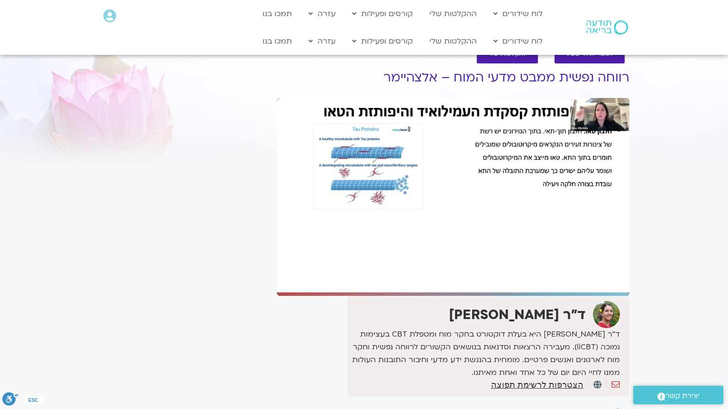
click at [352, 271] on div "Skip Ad 57:29 pause 1:02:58 / 1:50:47 volume_up Mute tune Resolution Auto 1080p…" at bounding box center [453, 197] width 353 height 198
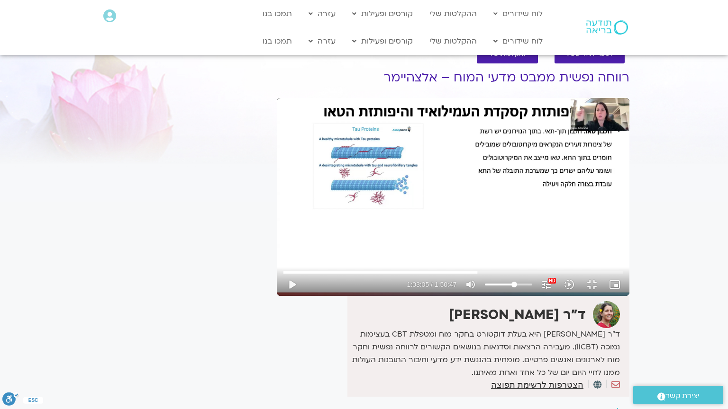
click at [352, 271] on div "Skip Ad 57:29 play_arrow 1:03:05 / 1:50:47 volume_up Mute tune Resolution Auto …" at bounding box center [453, 197] width 353 height 198
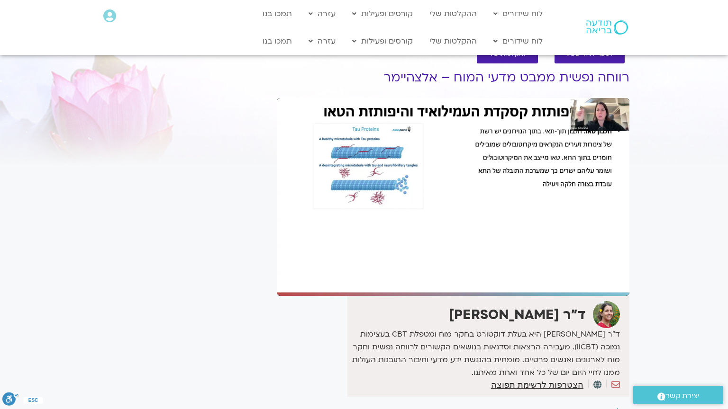
click at [352, 271] on div "Skip Ad 57:29 pause 1:03:05 / 1:50:47 volume_up Mute tune Resolution Auto 1080p…" at bounding box center [453, 197] width 353 height 198
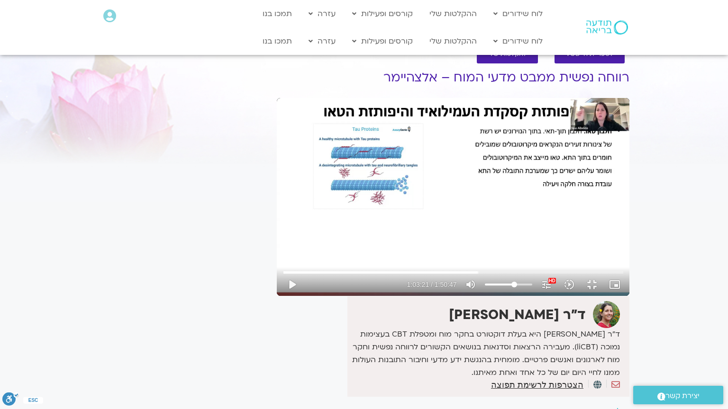
click at [352, 271] on div "Skip Ad 57:29 play_arrow 1:03:21 / 1:50:47 volume_up Mute tune Resolution Auto …" at bounding box center [453, 197] width 353 height 198
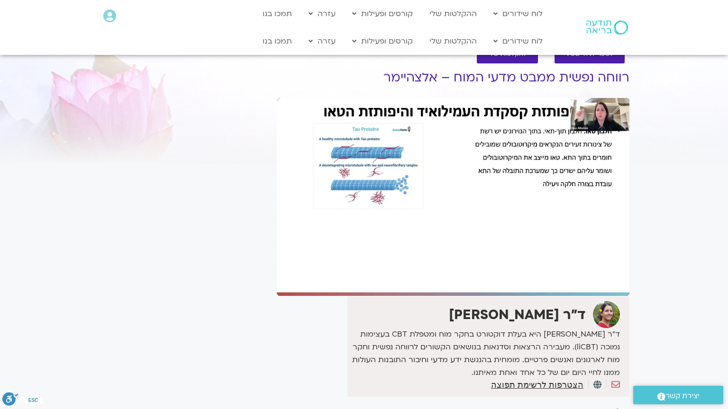
click at [352, 271] on div "Skip Ad 57:29 pause 1:03:21 / 1:50:47 volume_up Mute tune Resolution Auto 1080p…" at bounding box center [453, 197] width 353 height 198
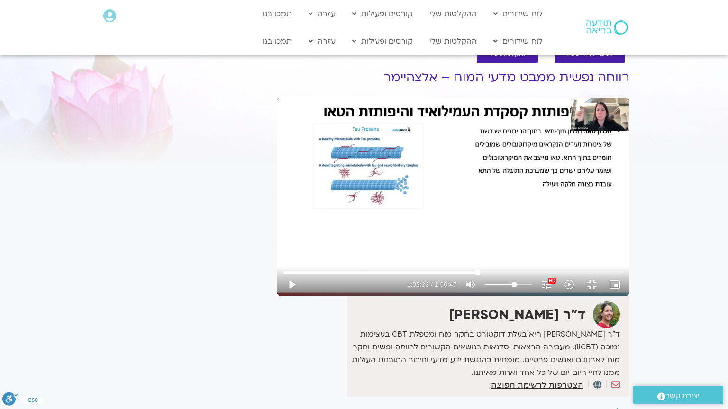
click at [413, 275] on input "Seek" at bounding box center [453, 273] width 340 height 6
click at [411, 275] on input "Seek" at bounding box center [453, 273] width 340 height 6
click at [439, 281] on div "Skip Ad 1:02:52 play_arrow 1:02:55 / 1:50:47 volume_up Mute tune Resolution Aut…" at bounding box center [453, 197] width 353 height 198
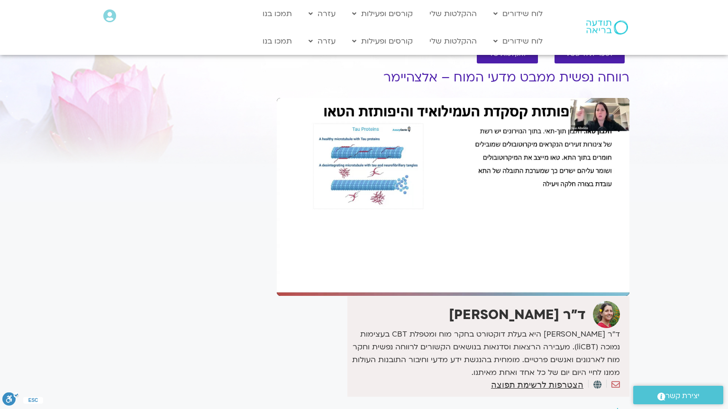
click at [439, 281] on div "Skip Ad 1:02:52 pause 1:02:57 / 1:50:47 volume_up Mute tune Resolution Auto 108…" at bounding box center [453, 197] width 353 height 198
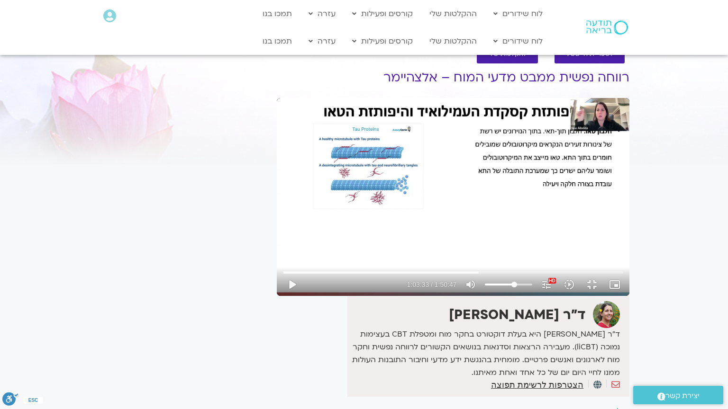
click at [439, 281] on div "Skip Ad 1:02:52 play_arrow 1:03:33 / 1:50:47 volume_up Mute tune Resolution Aut…" at bounding box center [453, 197] width 353 height 198
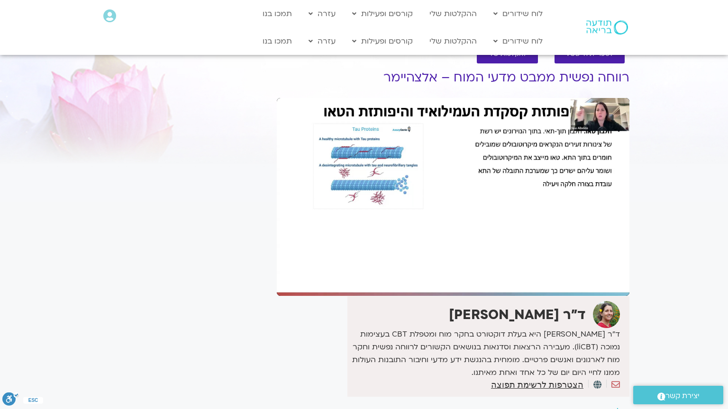
click at [439, 281] on div "Skip Ad 1:02:52 pause 1:03:33 / 1:50:47 volume_up Mute tune Resolution Auto 108…" at bounding box center [453, 197] width 353 height 198
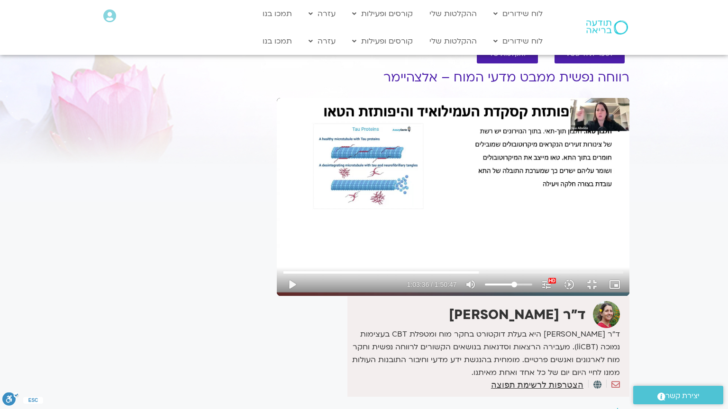
click at [439, 281] on div "Skip Ad 1:02:52 play_arrow 1:03:36 / 1:50:47 volume_up Mute tune Resolution Aut…" at bounding box center [453, 197] width 353 height 198
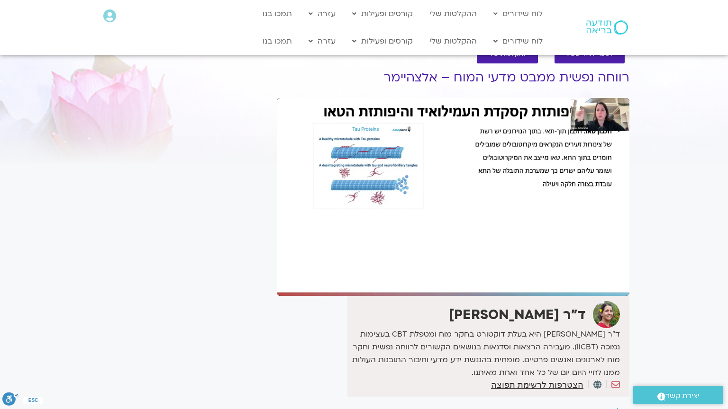
click at [439, 281] on div "Skip Ad 1:02:52 pause 1:03:36 / 1:50:47 volume_up Mute tune Resolution Auto 108…" at bounding box center [453, 197] width 353 height 198
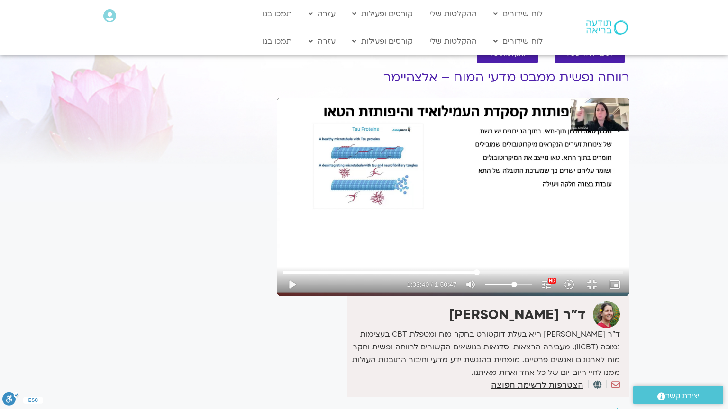
click at [413, 275] on input "Seek" at bounding box center [453, 273] width 340 height 6
drag, startPoint x: 411, startPoint y: 388, endPoint x: 413, endPoint y: 310, distance: 77.7
click at [413, 275] on input "Seek" at bounding box center [453, 273] width 340 height 6
click at [413, 296] on div "Skip Ad 1:03:10 play_arrow 1:03:13 / 1:50:47 volume_up Mute tune Resolution Aut…" at bounding box center [453, 197] width 353 height 198
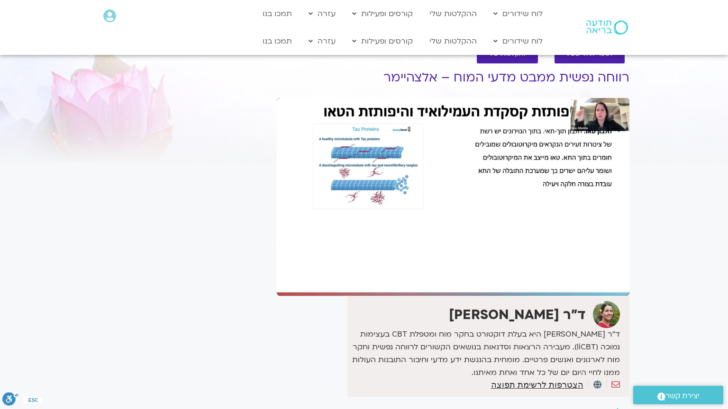
click at [418, 279] on div "Skip Ad 1:02:30 pause 1:03:18 / 1:50:47 volume_up Mute tune Resolution Auto 108…" at bounding box center [453, 197] width 353 height 198
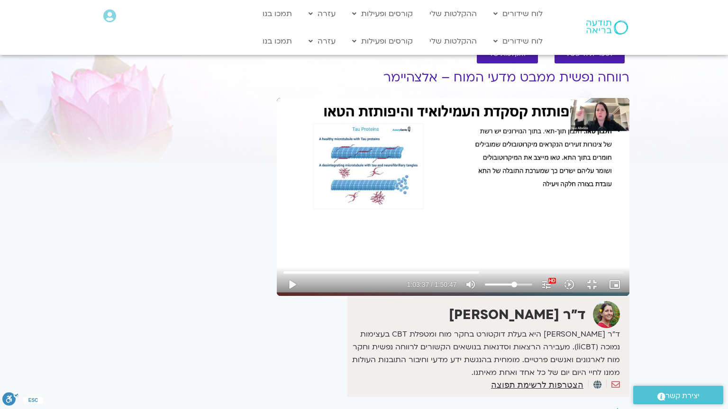
click at [418, 279] on div "Skip Ad 1:02:30 play_arrow 1:03:37 / 1:50:47 volume_up Mute tune Resolution Aut…" at bounding box center [453, 197] width 353 height 198
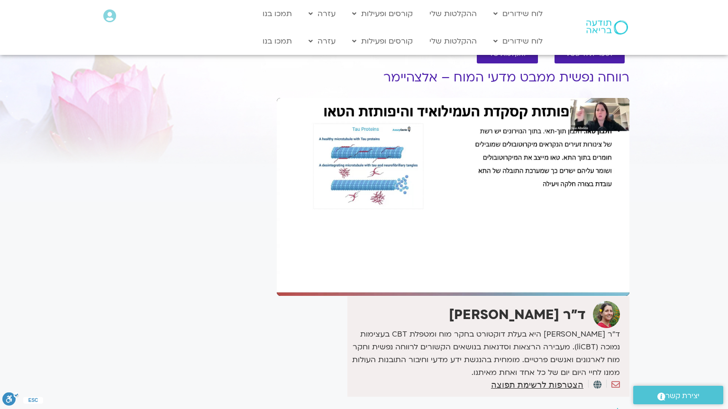
click at [418, 279] on div "Skip Ad 1:02:30 pause 1:03:37 / 1:50:47 volume_up Mute tune Resolution Auto 108…" at bounding box center [453, 197] width 353 height 198
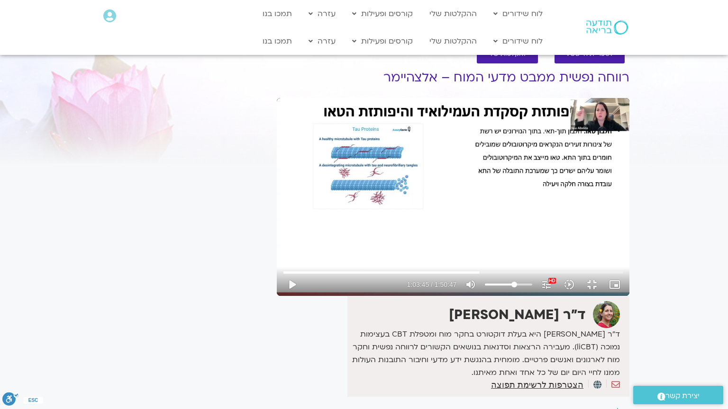
click at [418, 279] on div "Skip Ad 1:02:30 play_arrow 1:03:45 / 1:50:47 volume_up Mute tune Resolution Aut…" at bounding box center [453, 197] width 353 height 198
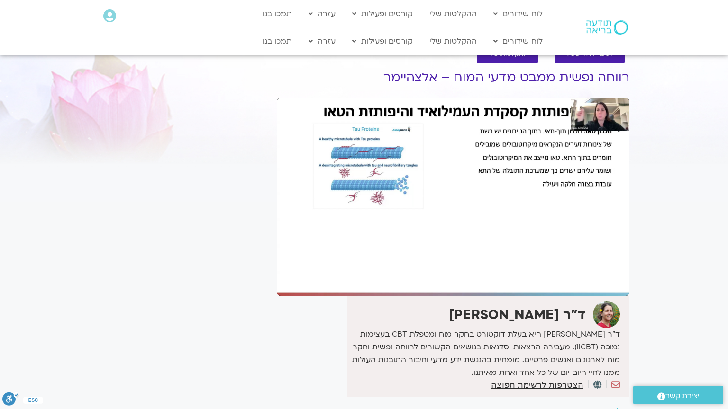
click at [418, 279] on div "Skip Ad 1:02:30 pause 1:03:45 / 1:50:47 volume_up Mute tune Resolution Auto 108…" at bounding box center [453, 197] width 353 height 198
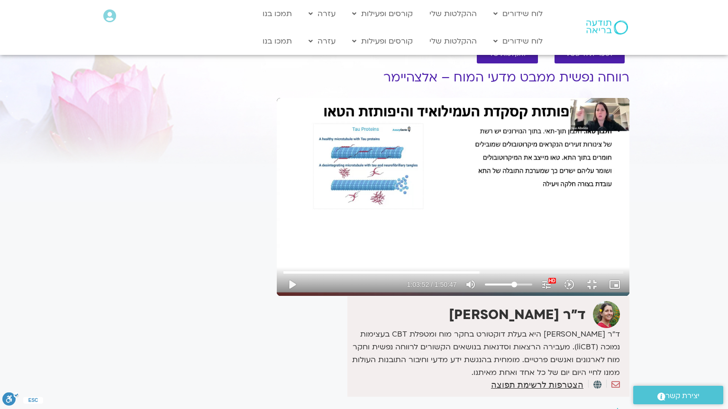
click at [418, 279] on div "Skip Ad 1:02:30 play_arrow 1:03:52 / 1:50:47 volume_up Mute tune Resolution Aut…" at bounding box center [453, 197] width 353 height 198
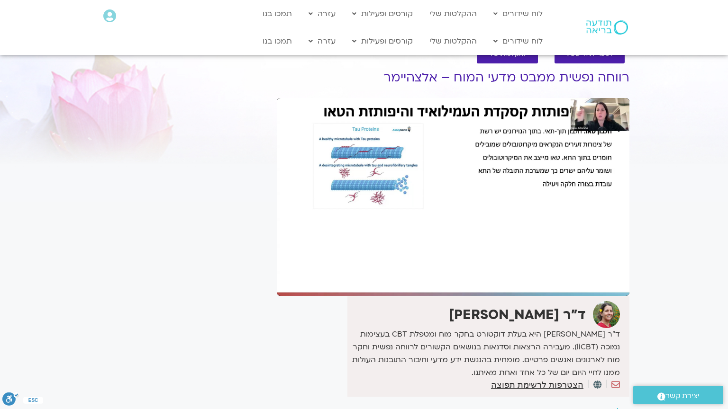
click at [418, 279] on div "Skip Ad 1:02:30 pause 1:03:52 / 1:50:47 volume_up Mute tune Resolution Auto 108…" at bounding box center [453, 197] width 353 height 198
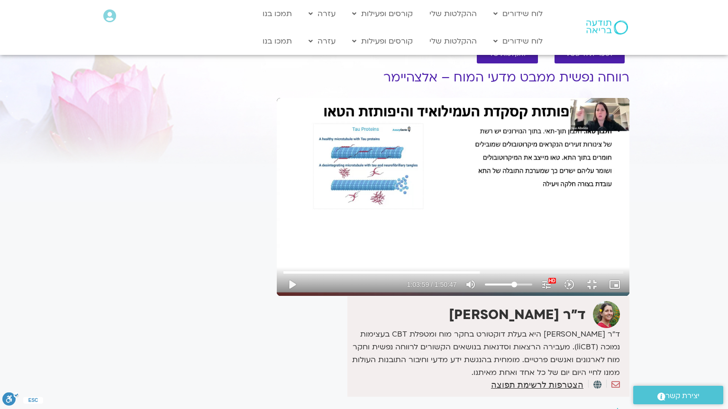
click at [418, 279] on div "Skip Ad 1:02:30 play_arrow 1:03:59 / 1:50:47 volume_up Mute tune Resolution Aut…" at bounding box center [453, 197] width 353 height 198
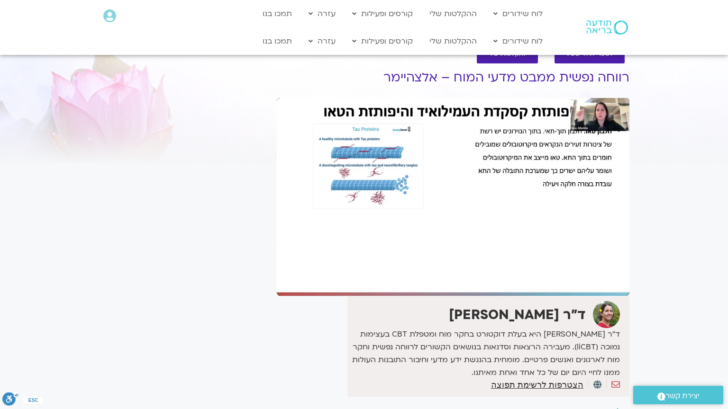
click at [418, 279] on div "Skip Ad 1:02:30 pause 1:03:59 / 1:50:47 volume_up Mute tune Resolution Auto 108…" at bounding box center [453, 197] width 353 height 198
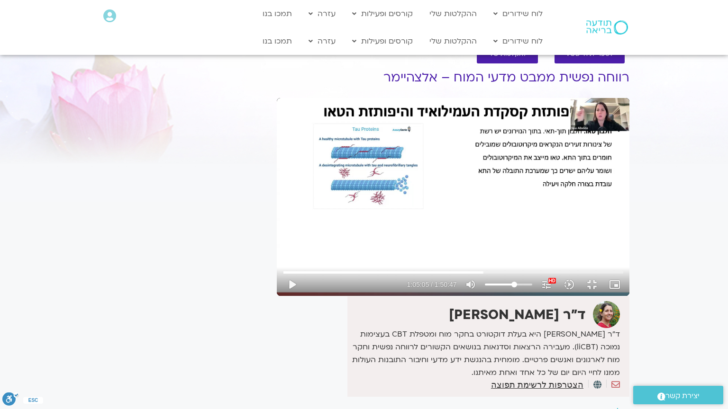
click at [418, 279] on div "Skip Ad 1:02:30 play_arrow 1:05:05 / 1:50:47 volume_up Mute tune Resolution Aut…" at bounding box center [453, 197] width 353 height 198
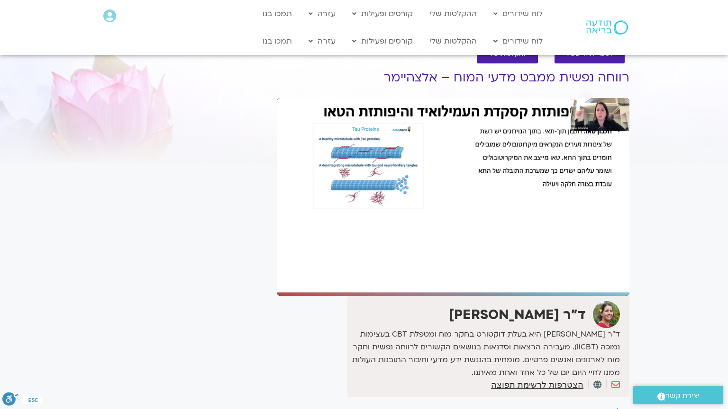
click at [418, 279] on div "Skip Ad 1:02:30 pause 1:05:05 / 1:50:47 volume_up Mute tune Resolution Auto 108…" at bounding box center [453, 197] width 353 height 198
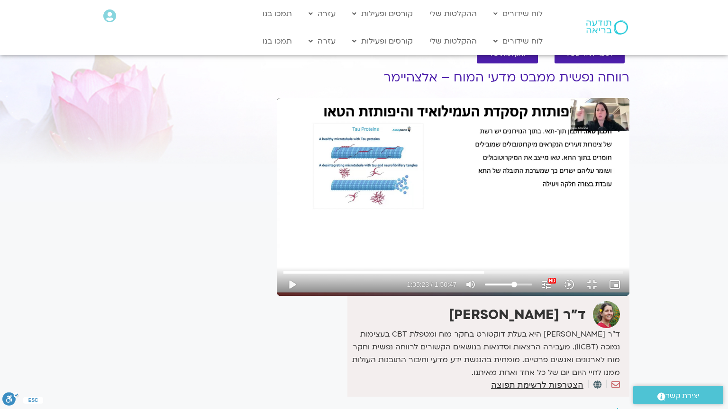
click at [418, 279] on div "Skip Ad 1:02:30 play_arrow 1:05:23 / 1:50:47 volume_up Mute tune Resolution Aut…" at bounding box center [453, 197] width 353 height 198
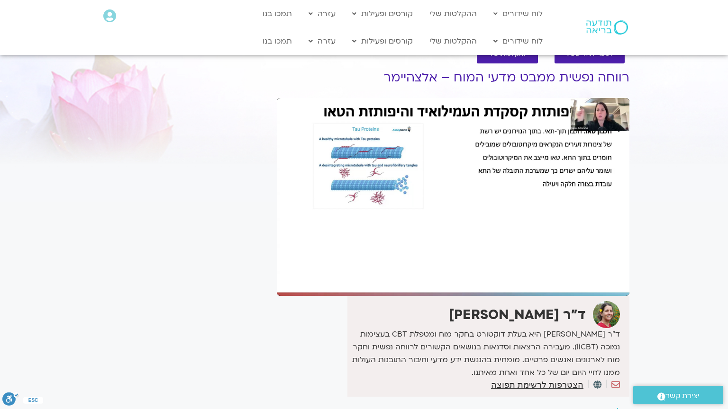
click at [418, 279] on div "Skip Ad 1:02:30 pause 1:05:23 / 1:50:47 volume_up Mute tune Resolution Auto 108…" at bounding box center [453, 197] width 353 height 198
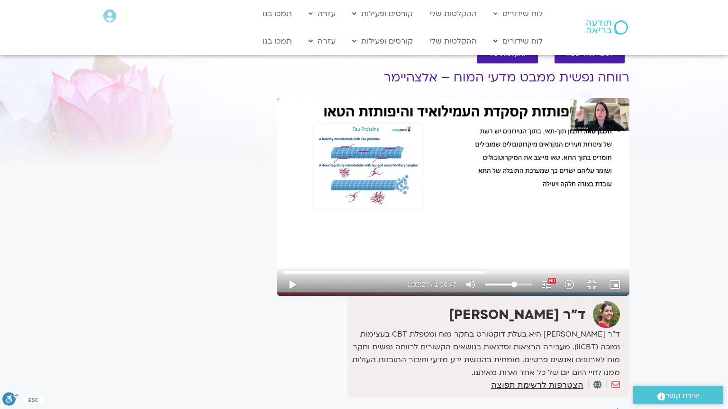
click at [418, 279] on div "Skip Ad 1:02:30 play_arrow 1:05:27 / 1:50:47 volume_up Mute tune Resolution Aut…" at bounding box center [453, 197] width 353 height 198
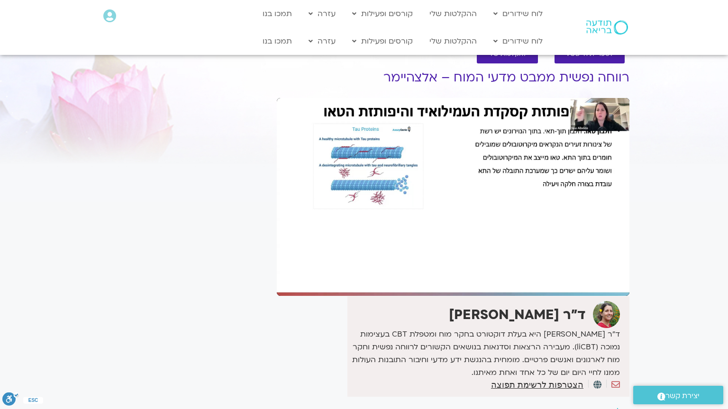
click at [418, 279] on div "Skip Ad 1:02:30 pause 1:05:27 / 1:50:47 volume_up Mute tune Resolution Auto 108…" at bounding box center [453, 197] width 353 height 198
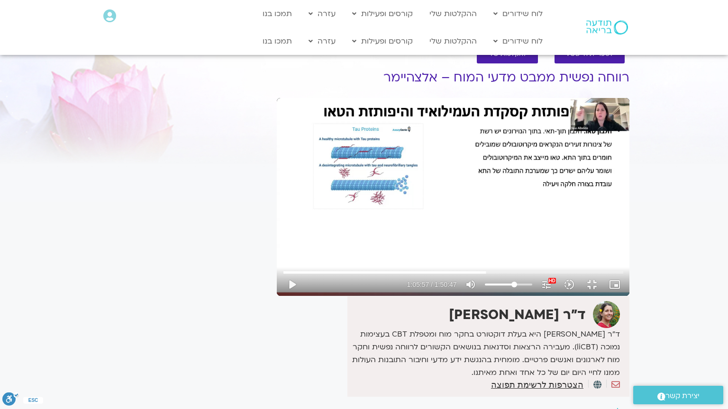
click at [418, 279] on div "Skip Ad 1:02:30 play_arrow 1:05:57 / 1:50:47 volume_up Mute tune Resolution Aut…" at bounding box center [453, 197] width 353 height 198
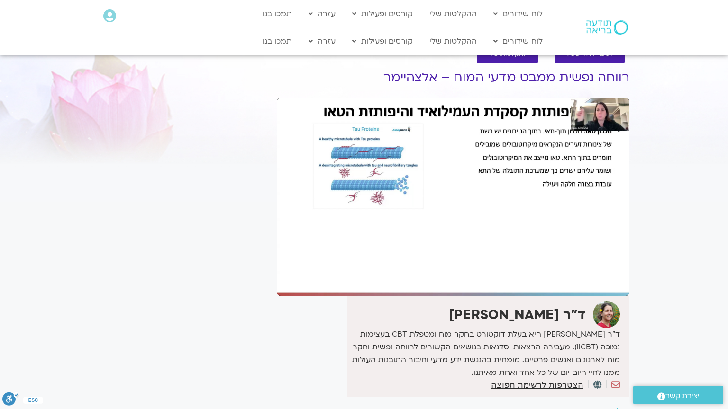
click at [418, 279] on div "Skip Ad 1:02:30 pause 1:05:57 / 1:50:47 volume_up Mute tune Resolution Auto 108…" at bounding box center [453, 197] width 353 height 198
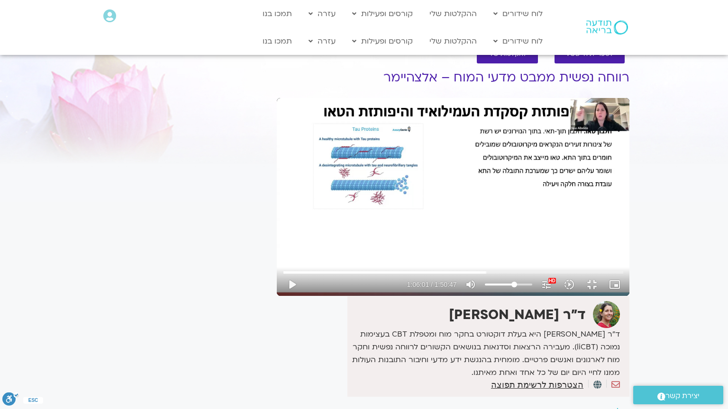
click at [418, 279] on div "Skip Ad 1:02:30 play_arrow 1:06:01 / 1:50:47 volume_up Mute tune Resolution Aut…" at bounding box center [453, 197] width 353 height 198
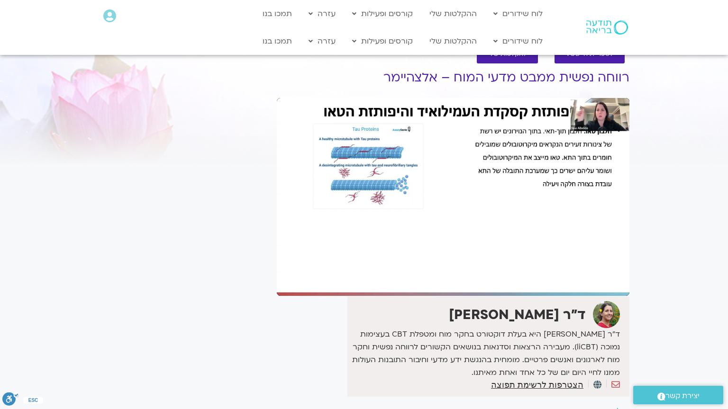
click at [418, 279] on div "Skip Ad 1:02:30 pause 1:06:01 / 1:50:47 volume_up Mute tune Resolution Auto 108…" at bounding box center [453, 197] width 353 height 198
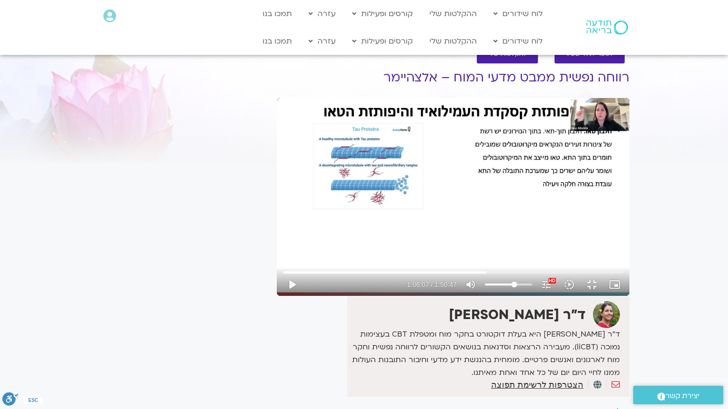
click at [418, 279] on div "Skip Ad 1:02:30 play_arrow 1:06:07 / 1:50:47 volume_up Mute tune Resolution Aut…" at bounding box center [453, 197] width 353 height 198
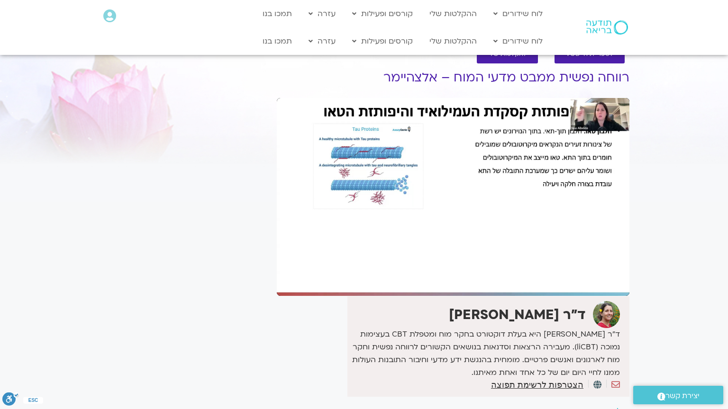
click at [418, 279] on div "Skip Ad 1:02:30 pause 1:06:07 / 1:50:47 volume_up Mute tune Resolution Auto 108…" at bounding box center [453, 197] width 353 height 198
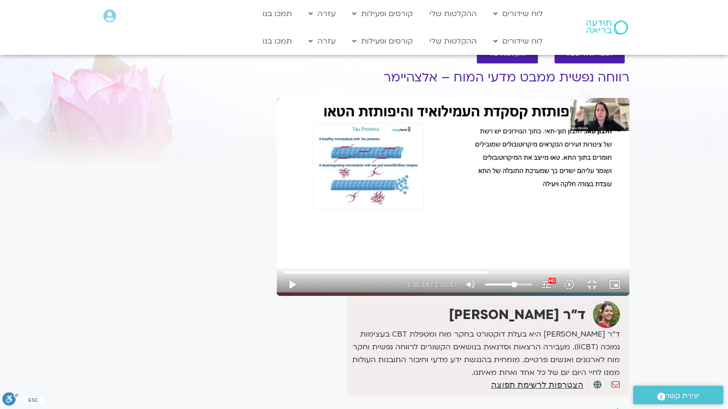
click at [418, 279] on div "Skip Ad 1:02:30 play_arrow 1:06:19 / 1:50:47 volume_up Mute tune Resolution Aut…" at bounding box center [453, 197] width 353 height 198
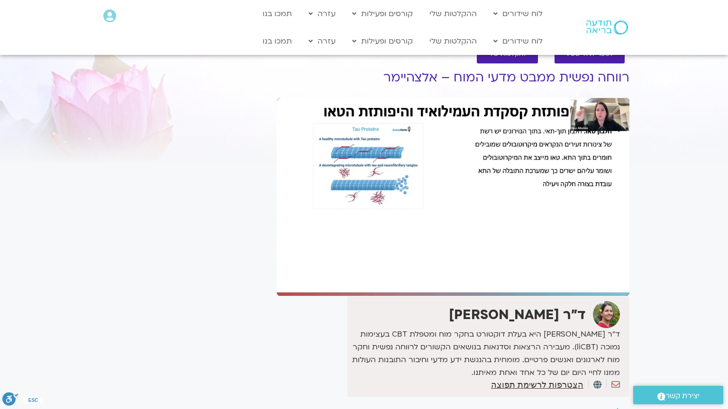
click at [418, 279] on div "Skip Ad 1:02:30 pause 1:06:19 / 1:50:47 volume_up Mute tune Resolution Auto 108…" at bounding box center [453, 197] width 353 height 198
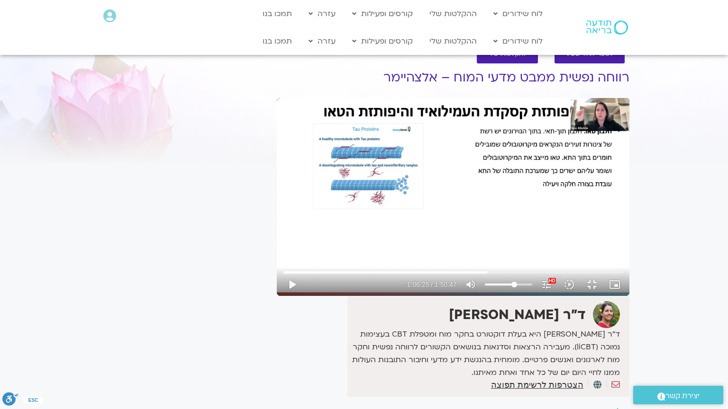
click at [418, 279] on div "Skip Ad 1:02:30 play_arrow 1:06:25 / 1:50:47 volume_up Mute tune Resolution Aut…" at bounding box center [453, 197] width 353 height 198
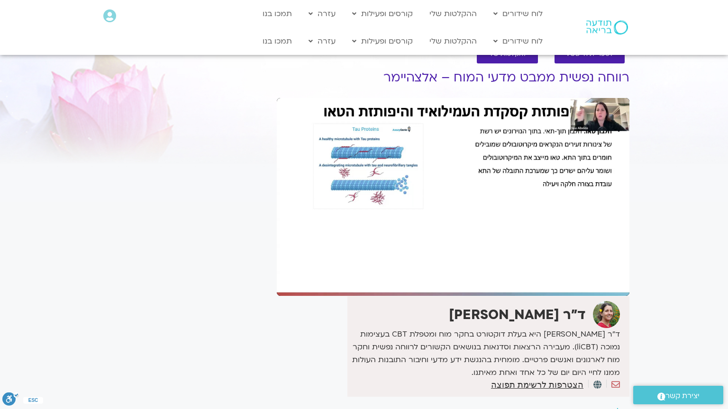
click at [418, 279] on div "Skip Ad 1:02:30 pause 1:06:25 / 1:50:47 volume_up Mute tune Resolution Auto 108…" at bounding box center [453, 197] width 353 height 198
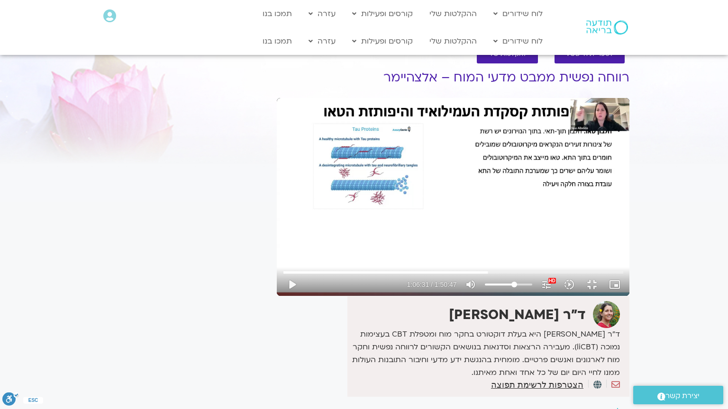
click at [418, 279] on div "Skip Ad 1:02:30 play_arrow 1:06:31 / 1:50:47 volume_up Mute tune Resolution Aut…" at bounding box center [453, 197] width 353 height 198
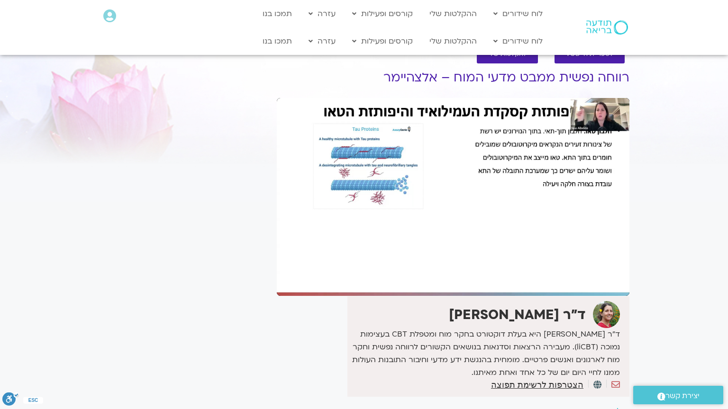
click at [418, 279] on div "Skip Ad 1:02:30 pause 1:06:31 / 1:50:47 volume_up Mute tune Resolution Auto 108…" at bounding box center [453, 197] width 353 height 198
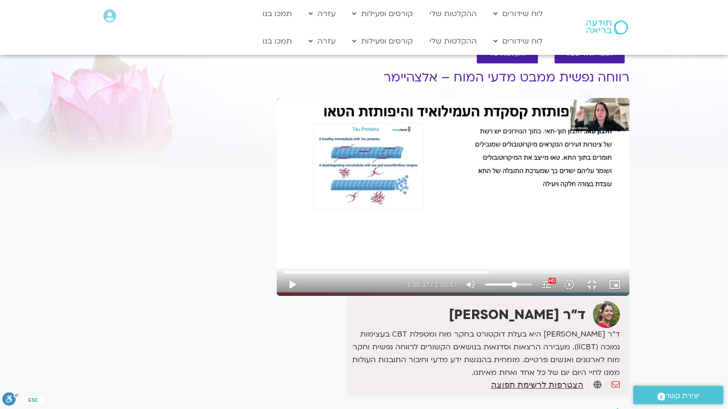
click at [418, 279] on div "Skip Ad 1:02:30 play_arrow 1:06:37 / 1:50:47 volume_up Mute tune Resolution Aut…" at bounding box center [453, 197] width 353 height 198
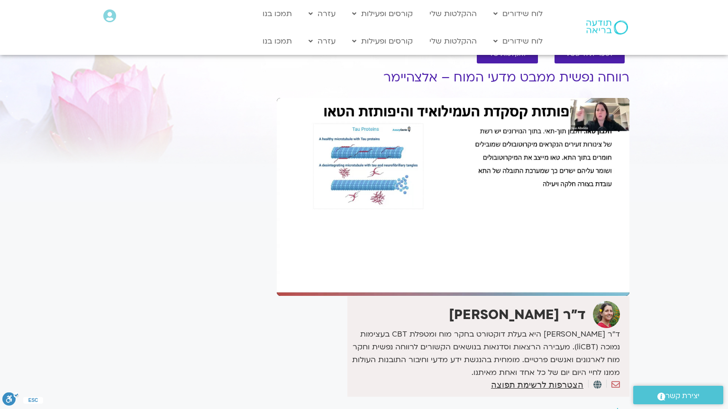
click at [418, 279] on div "Skip Ad 1:02:30 pause 1:06:37 / 1:50:47 volume_up Mute tune Resolution Auto 108…" at bounding box center [453, 197] width 353 height 198
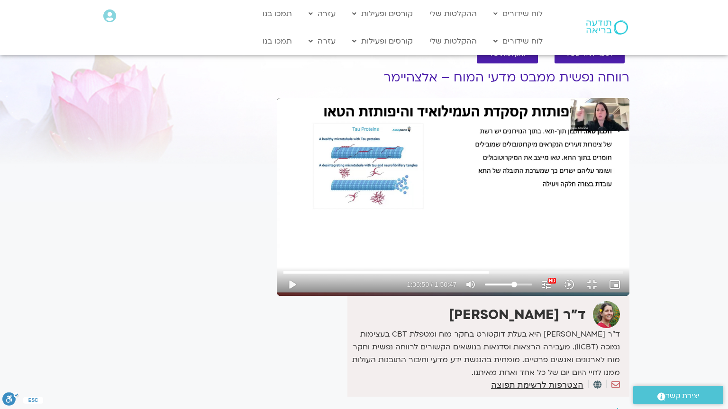
click at [418, 279] on div "Skip Ad 1:02:30 play_arrow 1:06:50 / 1:50:47 volume_up Mute tune Resolution Aut…" at bounding box center [453, 197] width 353 height 198
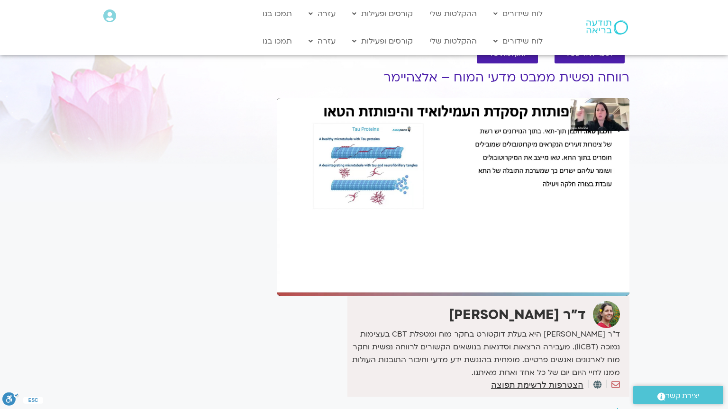
click at [418, 279] on div "Skip Ad 1:02:30 pause 1:06:50 / 1:50:47 volume_up Mute tune Resolution Auto 108…" at bounding box center [453, 197] width 353 height 198
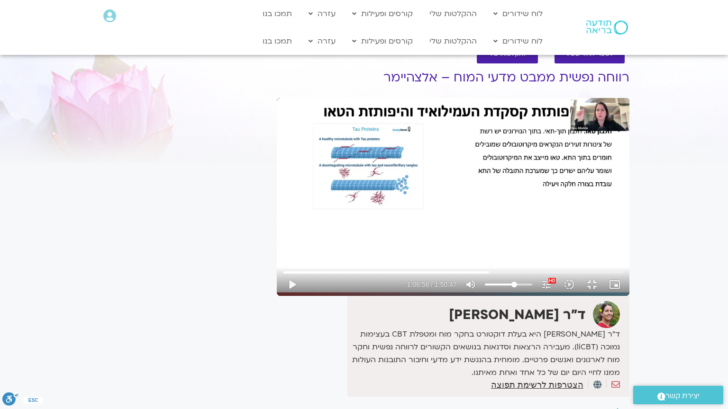
click at [418, 279] on div "Skip Ad 1:02:30 play_arrow 1:06:56 / 1:50:47 volume_up Mute tune Resolution Aut…" at bounding box center [453, 197] width 353 height 198
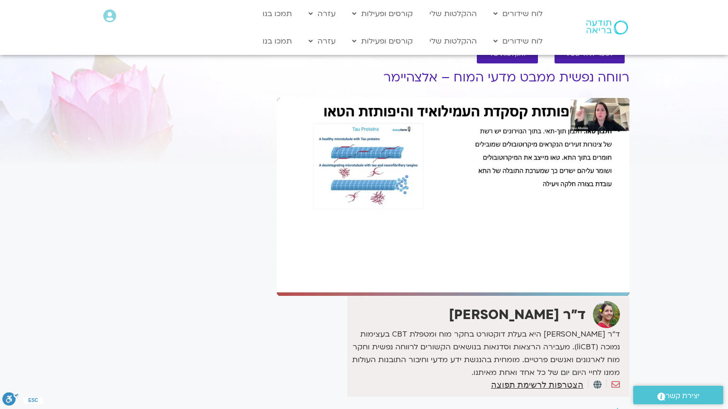
click at [418, 279] on div "Skip Ad 1:02:30 pause 1:06:56 / 1:50:47 volume_up Mute tune Resolution Auto 108…" at bounding box center [453, 197] width 353 height 198
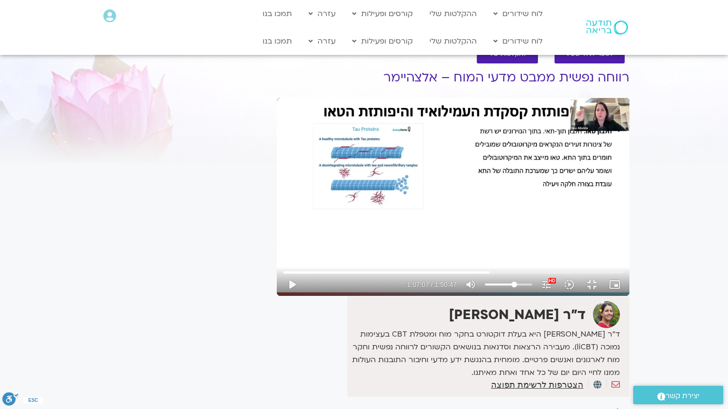
click at [418, 279] on div "Skip Ad 1:02:30 play_arrow 1:07:07 / 1:50:47 volume_up Mute tune Resolution Aut…" at bounding box center [453, 197] width 353 height 198
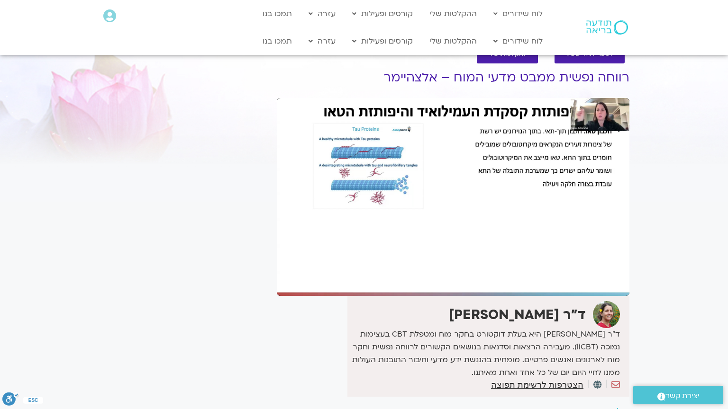
click at [418, 279] on div "Skip Ad 1:02:30 pause 1:07:07 / 1:50:47 volume_up Mute tune Resolution Auto 108…" at bounding box center [453, 197] width 353 height 198
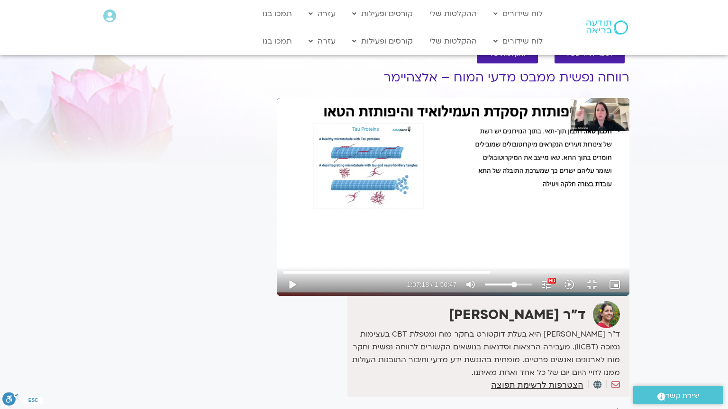
click at [418, 279] on div "Skip Ad 1:02:30 play_arrow 1:07:18 / 1:50:47 volume_up Mute tune Resolution Aut…" at bounding box center [453, 197] width 353 height 198
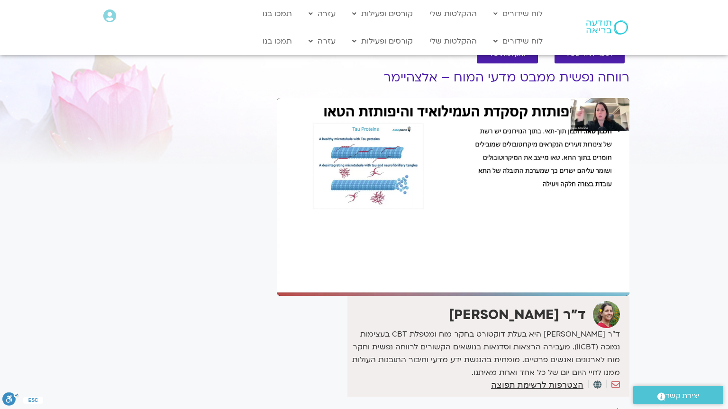
click at [418, 279] on div "Skip Ad 1:02:30 pause 1:07:18 / 1:50:47 volume_up Mute tune Resolution Auto 108…" at bounding box center [453, 197] width 353 height 198
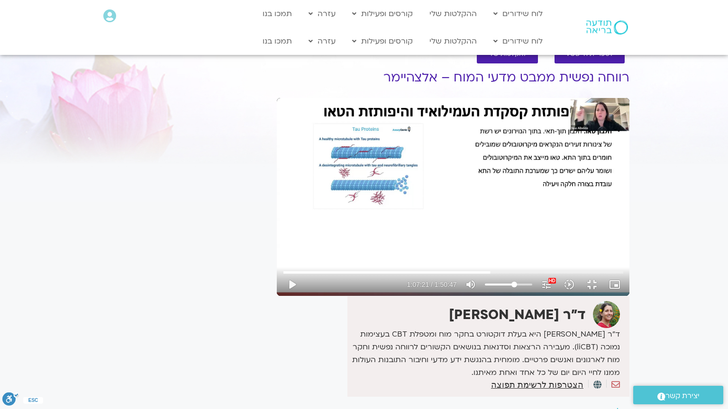
click at [418, 279] on div "Skip Ad 1:02:30 play_arrow 1:07:21 / 1:50:47 volume_up Mute tune Resolution Aut…" at bounding box center [453, 197] width 353 height 198
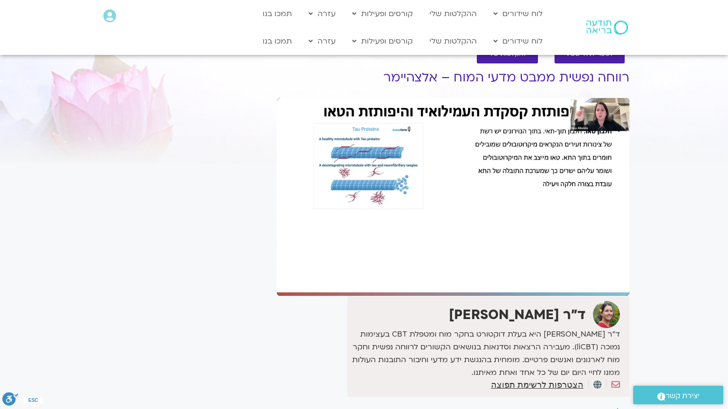
click at [418, 279] on div "Skip Ad 1:02:30 pause 1:07:21 / 1:50:47 volume_up Mute tune Resolution Auto 108…" at bounding box center [453, 197] width 353 height 198
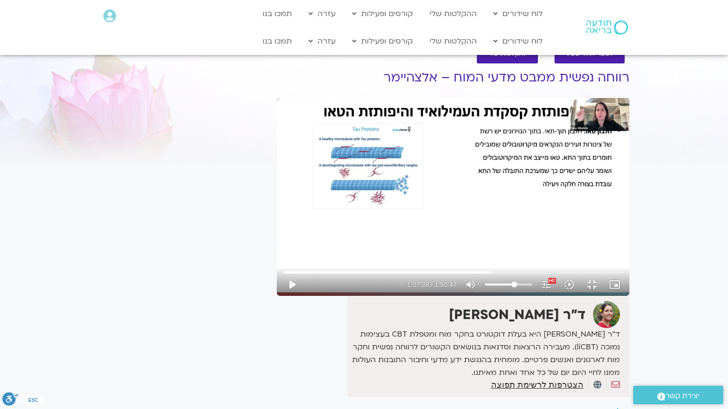
click at [418, 279] on div "Skip Ad 1:02:30 play_arrow 1:07:28 / 1:50:47 volume_up Mute tune Resolution Aut…" at bounding box center [453, 197] width 353 height 198
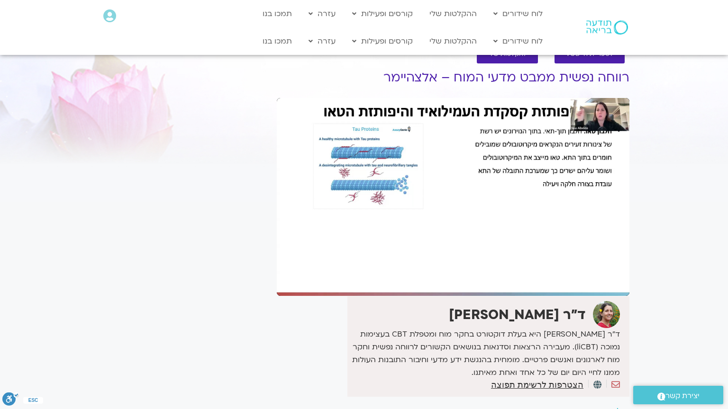
click at [418, 279] on div "Skip Ad 1:02:30 pause 1:07:28 / 1:50:47 volume_up Mute tune Resolution Auto 108…" at bounding box center [453, 197] width 353 height 198
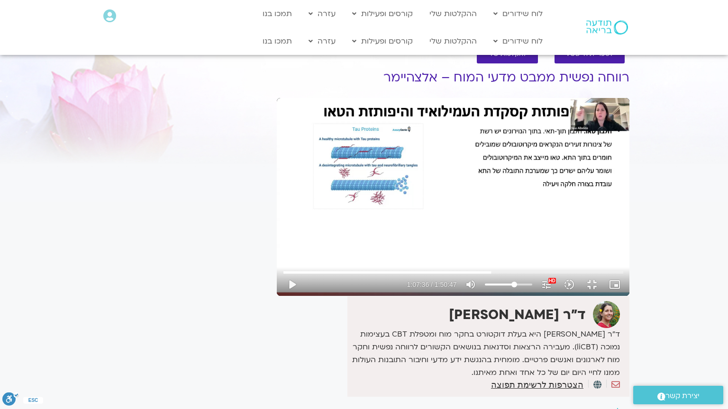
click at [418, 279] on div "Skip Ad 1:02:30 play_arrow 1:07:36 / 1:50:47 volume_up Mute tune Resolution Aut…" at bounding box center [453, 197] width 353 height 198
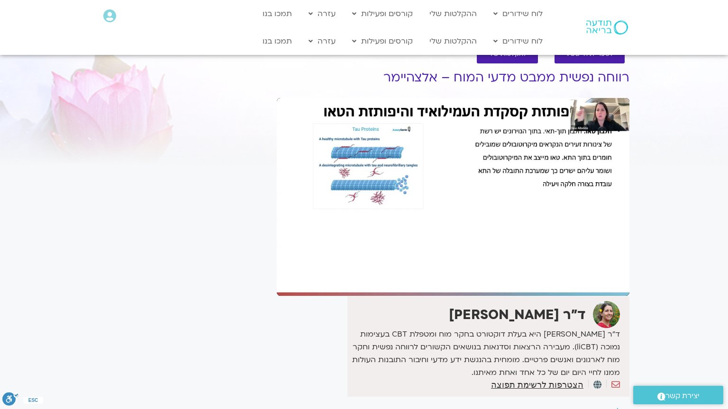
click at [418, 279] on div "Skip Ad 1:02:30 pause 1:07:37 / 1:50:47 volume_up Mute tune Resolution Auto 108…" at bounding box center [453, 197] width 353 height 198
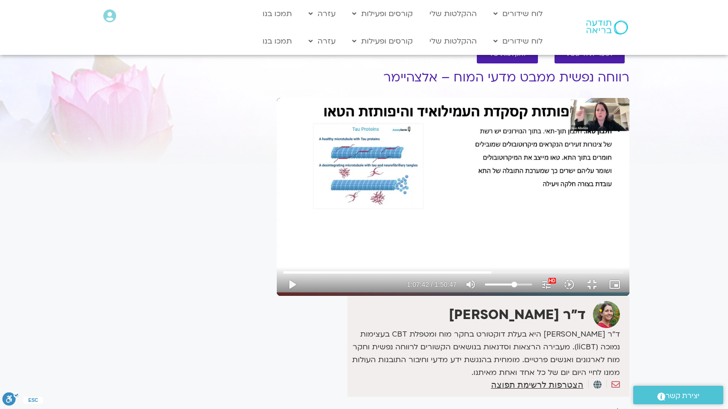
click at [418, 279] on div "Skip Ad 1:02:30 play_arrow 1:07:42 / 1:50:47 volume_up Mute tune Resolution Aut…" at bounding box center [453, 197] width 353 height 198
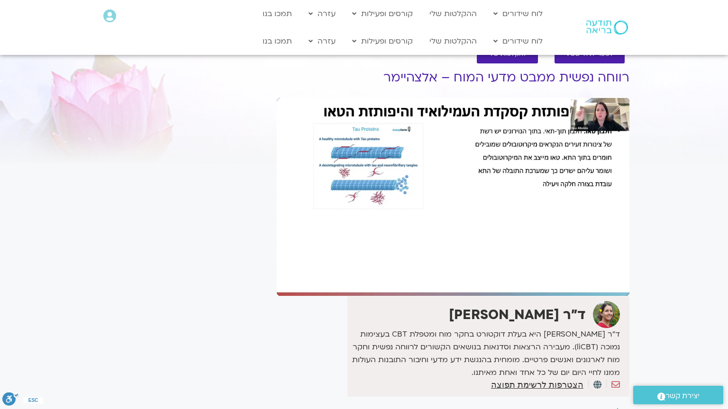
click at [418, 279] on div "Skip Ad 1:02:30 pause 1:07:42 / 1:50:47 volume_up Mute tune Resolution Auto 108…" at bounding box center [453, 197] width 353 height 198
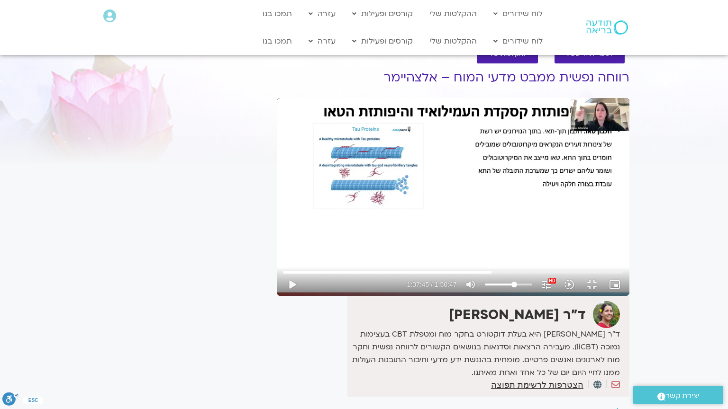
click at [418, 279] on div "Skip Ad 1:02:30 play_arrow 1:07:45 / 1:50:47 volume_up Mute tune Resolution Aut…" at bounding box center [453, 197] width 353 height 198
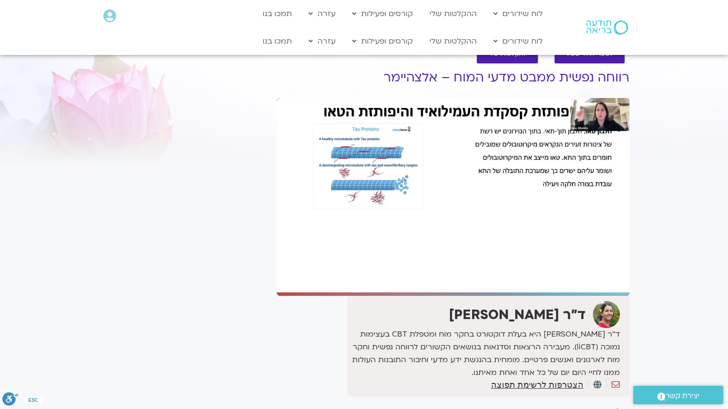
click at [418, 279] on div "Skip Ad 1:02:30 pause 1:07:45 / 1:50:47 volume_up Mute tune Resolution Auto 108…" at bounding box center [453, 197] width 353 height 198
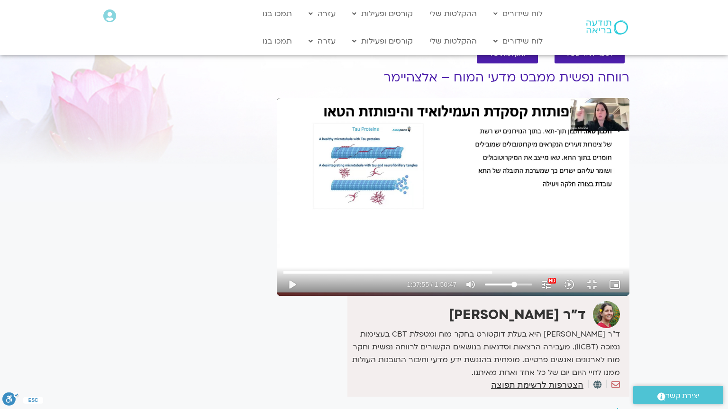
click at [418, 279] on div "Skip Ad 1:02:30 play_arrow 1:07:55 / 1:50:47 volume_up Mute tune Resolution Aut…" at bounding box center [453, 197] width 353 height 198
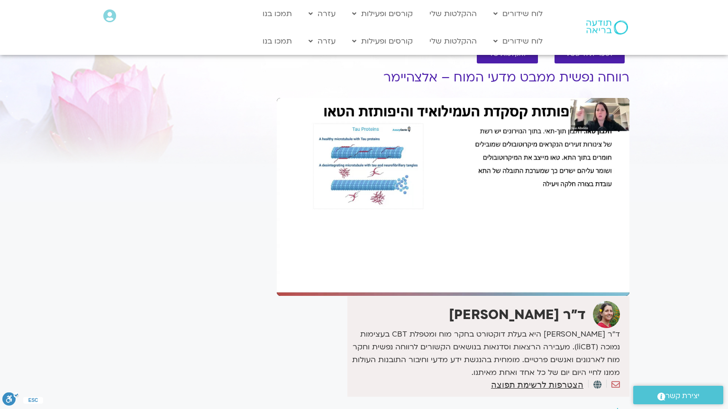
click at [418, 279] on div "Skip Ad 1:02:30 pause 1:07:55 / 1:50:47 volume_up Mute tune Resolution Auto 108…" at bounding box center [453, 197] width 353 height 198
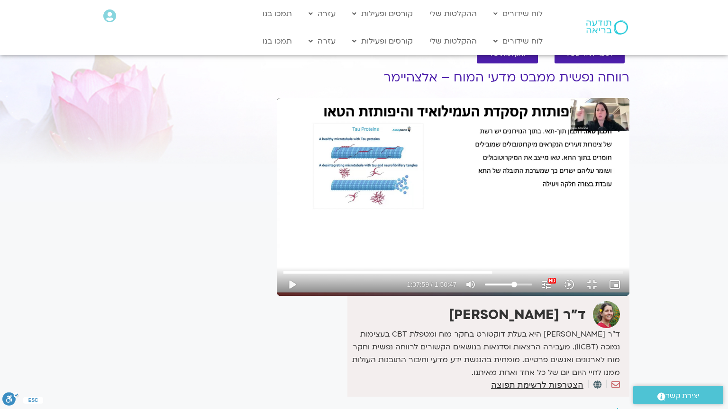
click at [418, 279] on div "Skip Ad 1:02:30 play_arrow 1:07:59 / 1:50:47 volume_up Mute tune Resolution Aut…" at bounding box center [453, 197] width 353 height 198
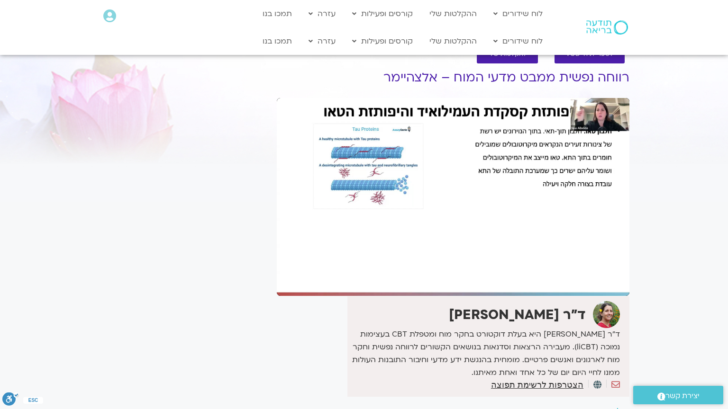
click at [418, 279] on div "Skip Ad 1:02:30 pause 1:07:59 / 1:50:47 volume_up Mute tune Resolution Auto 108…" at bounding box center [453, 197] width 353 height 198
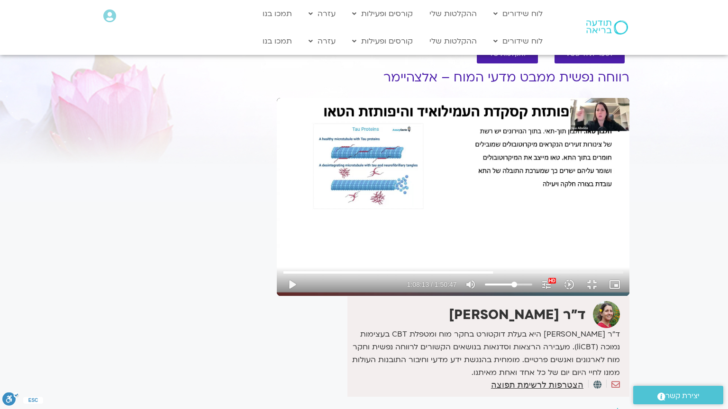
click at [418, 279] on div "Skip Ad 1:02:30 play_arrow 1:08:13 / 1:50:47 volume_up Mute tune Resolution Aut…" at bounding box center [453, 197] width 353 height 198
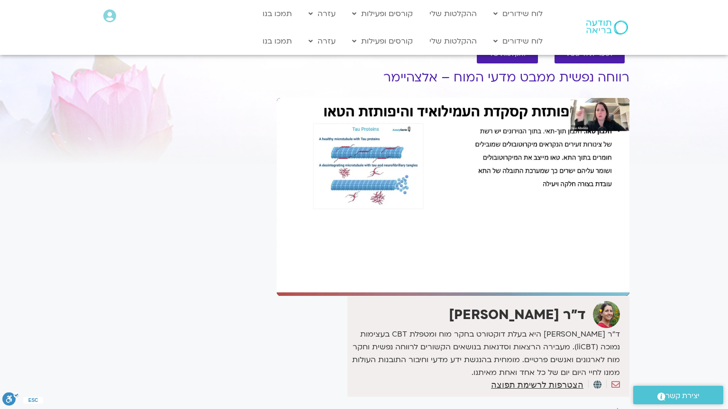
click at [418, 279] on div "Skip Ad 1:02:30 pause 1:08:13 / 1:50:47 volume_up Mute tune Resolution Auto 108…" at bounding box center [453, 197] width 353 height 198
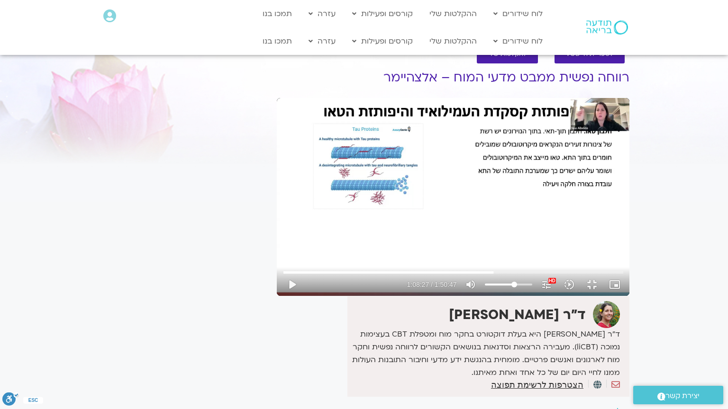
click at [418, 279] on div "Skip Ad 1:02:30 play_arrow 1:08:27 / 1:50:47 volume_up Mute tune Resolution Aut…" at bounding box center [453, 197] width 353 height 198
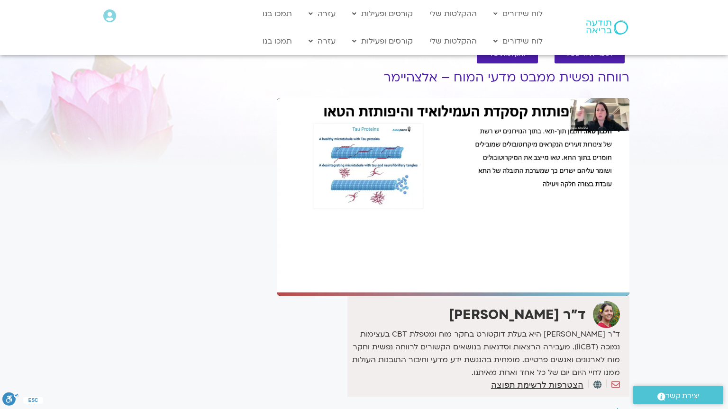
click at [418, 279] on div "Skip Ad 1:02:30 pause 1:08:27 / 1:50:47 volume_up Mute tune Resolution Auto 108…" at bounding box center [453, 197] width 353 height 198
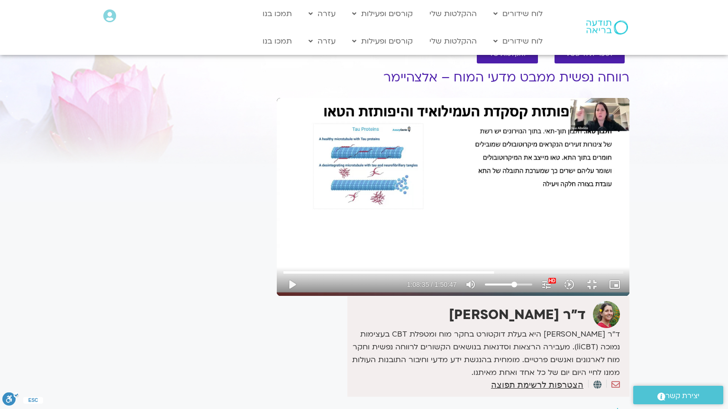
click at [418, 279] on div "Skip Ad 1:02:30 play_arrow 1:08:35 / 1:50:47 volume_up Mute tune Resolution Aut…" at bounding box center [453, 197] width 353 height 198
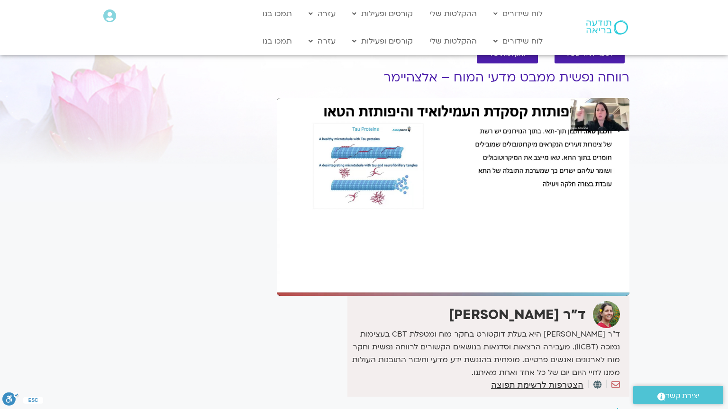
click at [418, 279] on div "Skip Ad 1:02:30 pause 1:08:35 / 1:50:47 volume_up Mute tune Resolution Auto 108…" at bounding box center [453, 197] width 353 height 198
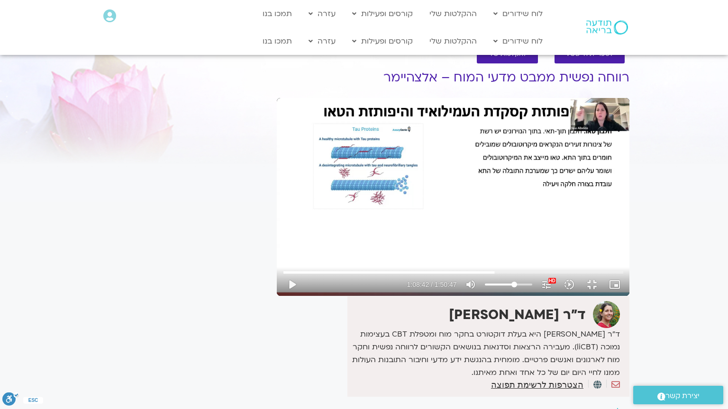
click at [418, 279] on div "Skip Ad 1:02:30 play_arrow 1:08:42 / 1:50:47 volume_up Mute tune Resolution Aut…" at bounding box center [453, 197] width 353 height 198
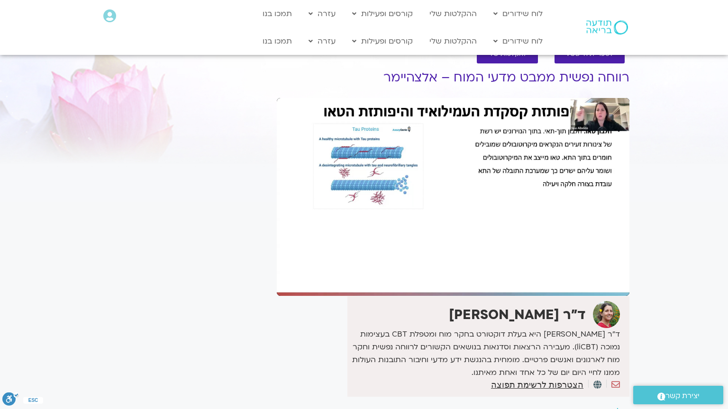
click at [418, 279] on div "Skip Ad 1:02:30 pause 1:08:42 / 1:50:47 volume_up Mute tune Resolution Auto 108…" at bounding box center [453, 197] width 353 height 198
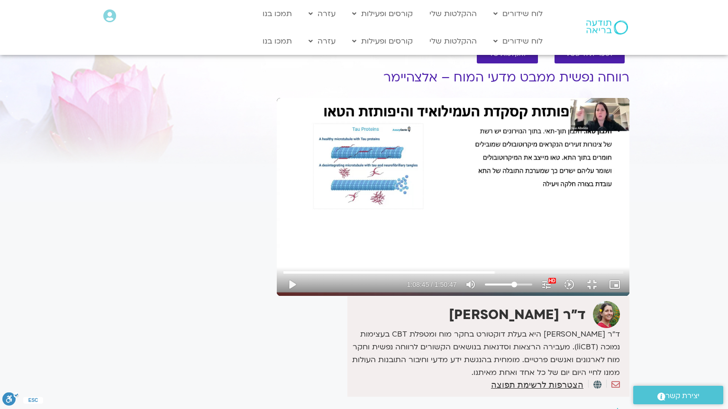
click at [418, 279] on div "Skip Ad 1:02:30 play_arrow 1:08:45 / 1:50:47 volume_up Mute tune Resolution Aut…" at bounding box center [453, 197] width 353 height 198
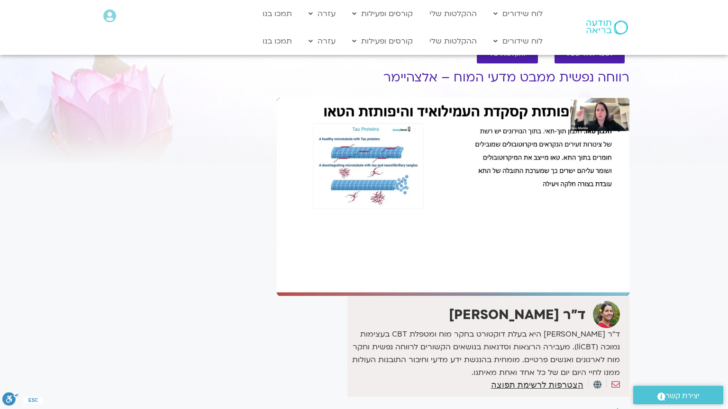
click at [418, 279] on div "Skip Ad 1:02:30 pause 1:08:45 / 1:50:47 volume_up Mute tune Resolution Auto 108…" at bounding box center [453, 197] width 353 height 198
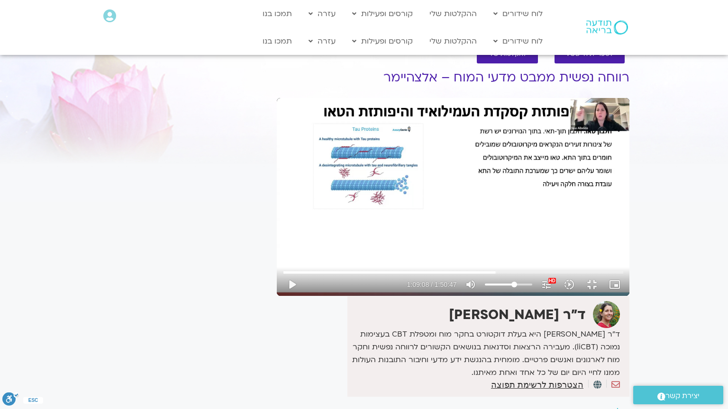
click at [418, 279] on div "Skip Ad 1:02:30 play_arrow 1:09:08 / 1:50:47 volume_up Mute tune Resolution Aut…" at bounding box center [453, 197] width 353 height 198
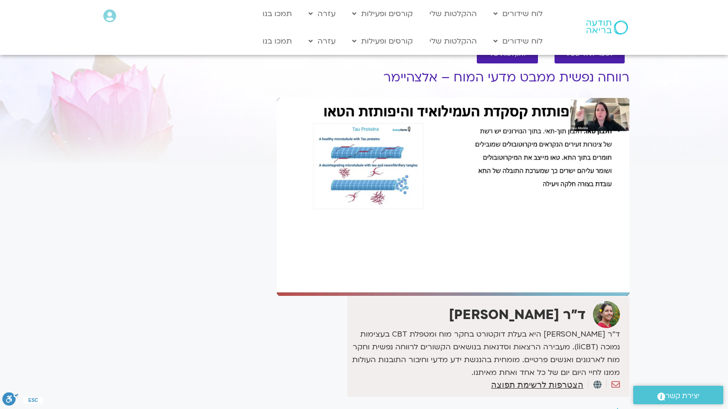
click at [418, 279] on div "Skip Ad 1:02:30 pause 1:09:08 / 1:50:47 volume_up Mute tune Resolution Auto 108…" at bounding box center [453, 197] width 353 height 198
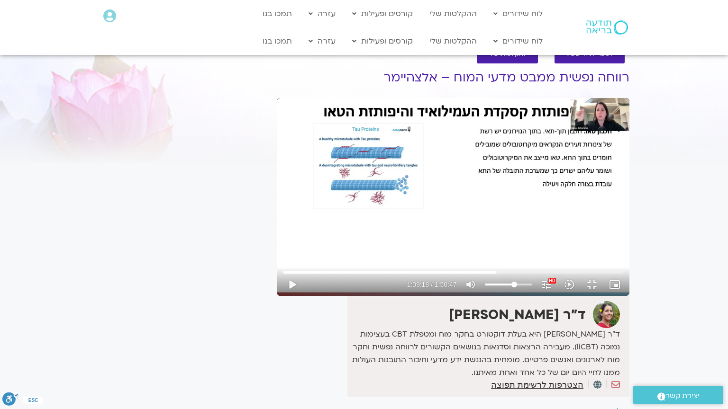
click at [418, 279] on div "Skip Ad 1:02:30 play_arrow 1:09:18 / 1:50:47 volume_up Mute tune Resolution Aut…" at bounding box center [453, 197] width 353 height 198
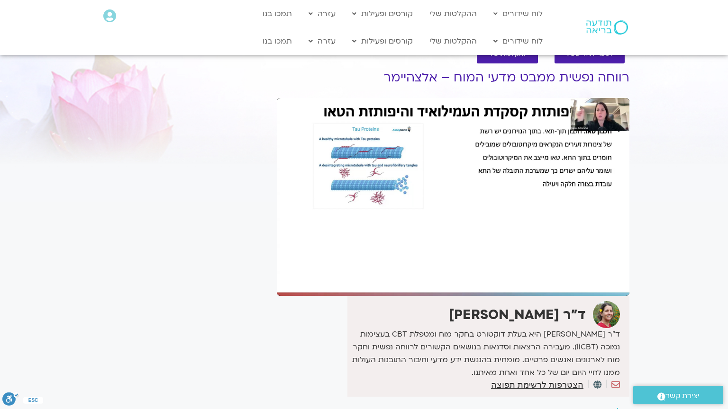
click at [418, 279] on div "Skip Ad 1:02:30 pause 1:09:18 / 1:50:47 volume_up Mute tune Resolution Auto 108…" at bounding box center [453, 197] width 353 height 198
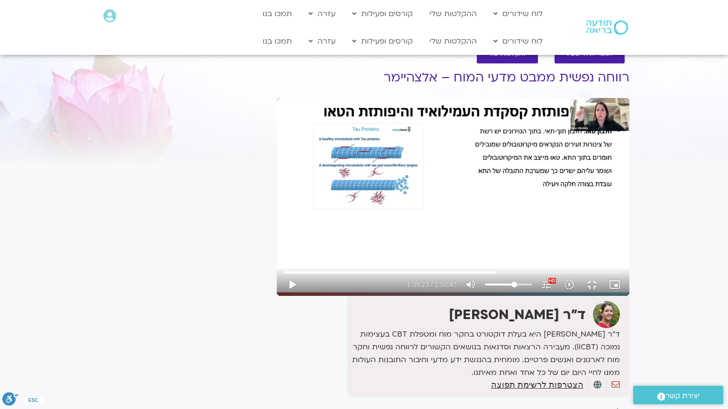
click at [418, 279] on div "Skip Ad 1:02:30 play_arrow 1:09:23 / 1:50:47 volume_up Mute tune Resolution Aut…" at bounding box center [453, 197] width 353 height 198
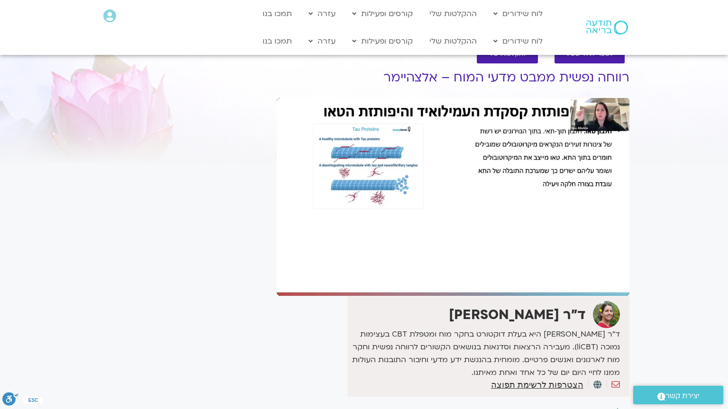
click at [418, 279] on div "Skip Ad 1:02:30 pause 1:09:23 / 1:50:47 volume_up Mute tune Resolution Auto 108…" at bounding box center [453, 197] width 353 height 198
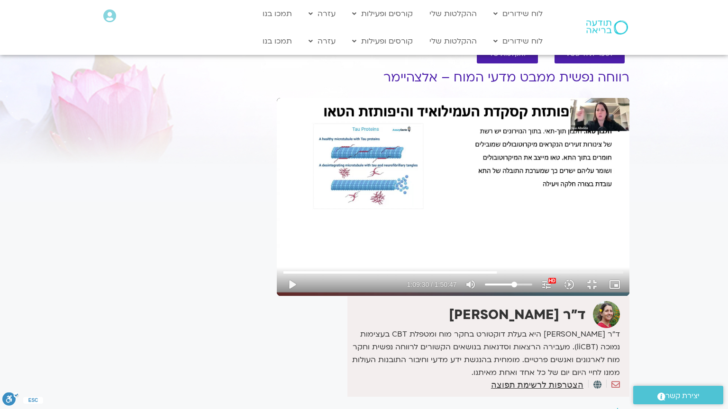
click at [418, 279] on div "Skip Ad 1:02:30 play_arrow 1:09:30 / 1:50:47 volume_up Mute tune Resolution Aut…" at bounding box center [453, 197] width 353 height 198
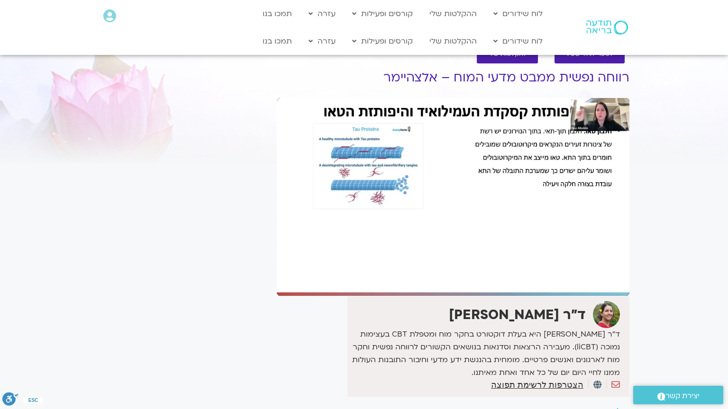
click at [418, 279] on div "Skip Ad 1:02:30 pause 1:09:30 / 1:50:47 volume_up Mute tune Resolution Auto 108…" at bounding box center [453, 197] width 353 height 198
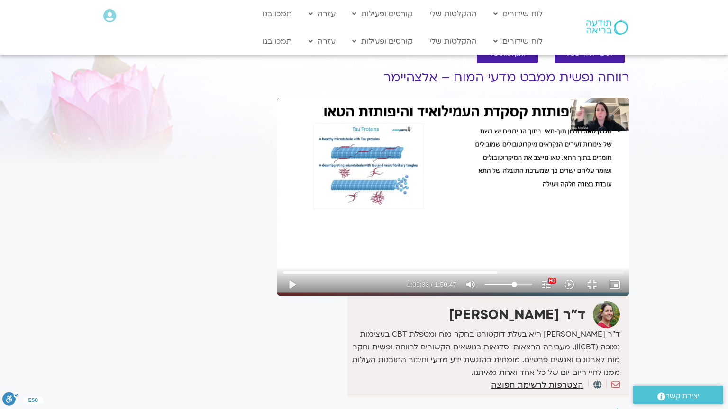
click at [418, 279] on div "Skip Ad 1:02:30 play_arrow 1:09:33 / 1:50:47 volume_up Mute tune Resolution Aut…" at bounding box center [453, 197] width 353 height 198
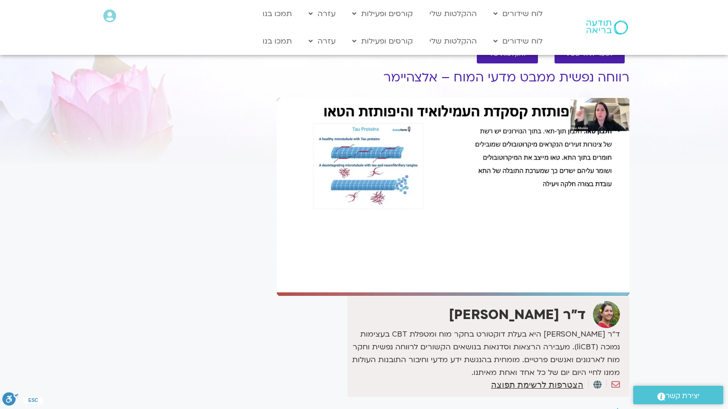
click at [418, 279] on div "Skip Ad 1:02:30 pause 1:09:33 / 1:50:47 volume_up Mute tune Resolution Auto 108…" at bounding box center [453, 197] width 353 height 198
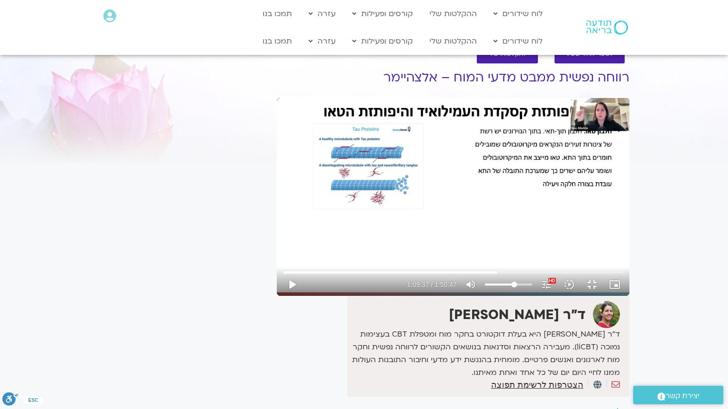
click at [418, 279] on div "Skip Ad 1:02:30 play_arrow 1:09:37 / 1:50:47 volume_up Mute tune Resolution Aut…" at bounding box center [453, 197] width 353 height 198
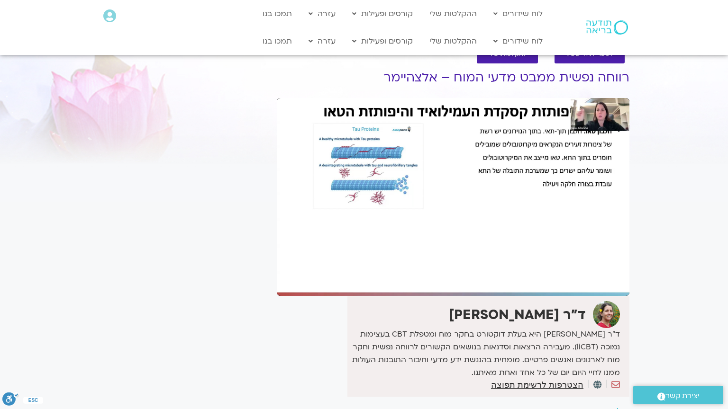
click at [418, 279] on div "Skip Ad 1:02:30 pause 1:09:37 / 1:50:47 volume_up Mute tune Resolution Auto 108…" at bounding box center [453, 197] width 353 height 198
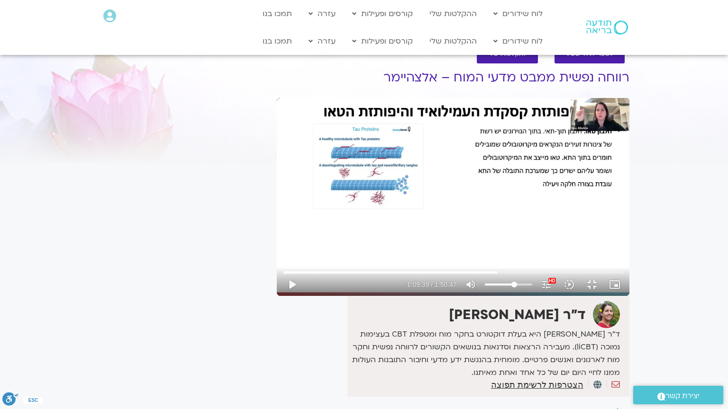
click at [418, 279] on div "Skip Ad 1:02:30 play_arrow 1:09:39 / 1:50:47 volume_up Mute tune Resolution Aut…" at bounding box center [453, 197] width 353 height 198
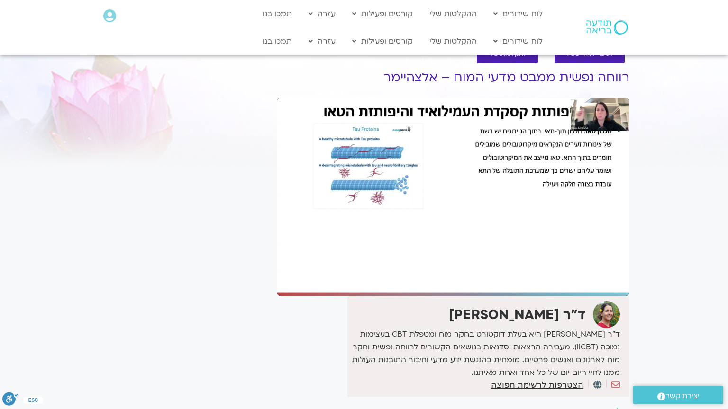
click at [418, 279] on div "Skip Ad 1:02:30 pause 1:09:39 / 1:50:47 volume_up Mute tune Resolution Auto 108…" at bounding box center [453, 197] width 353 height 198
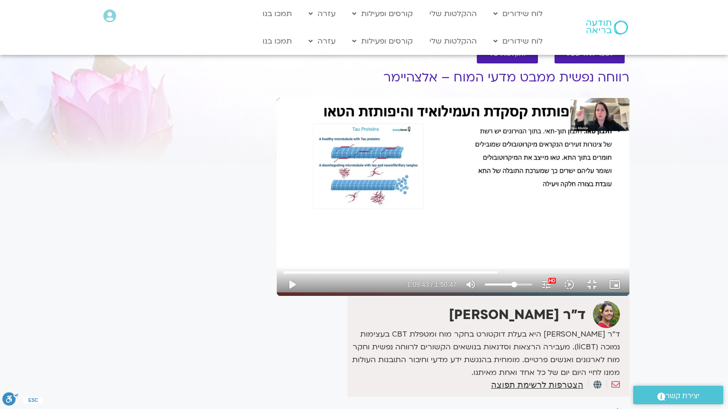
click at [418, 279] on div "Skip Ad 1:02:30 play_arrow 1:09:43 / 1:50:47 volume_up Mute tune Resolution Aut…" at bounding box center [453, 197] width 353 height 198
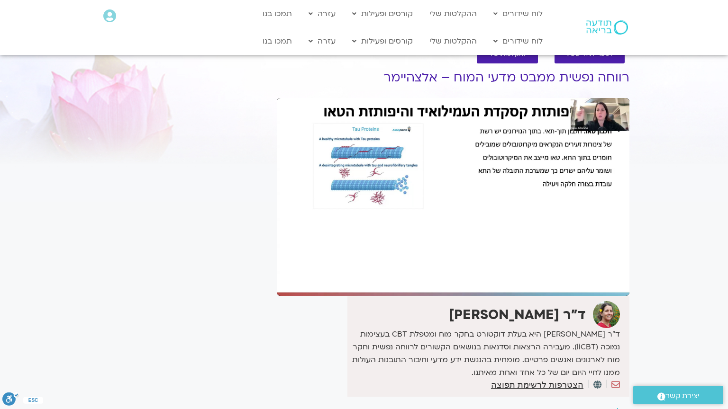
click at [418, 279] on div "Skip Ad 1:02:30 pause 1:09:43 / 1:50:47 volume_up Mute tune Resolution Auto 108…" at bounding box center [453, 197] width 353 height 198
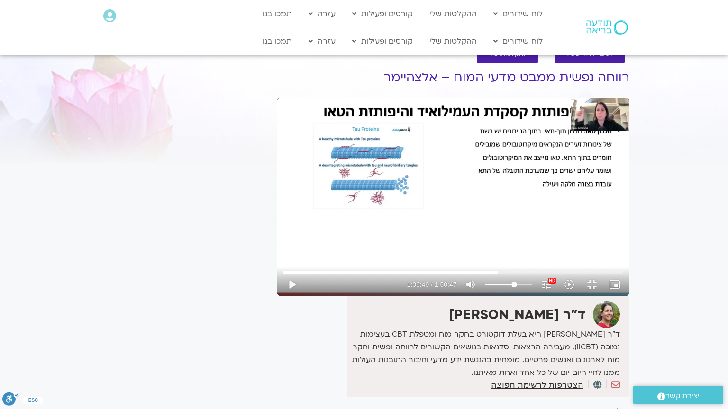
click at [418, 279] on div "Skip Ad 1:02:30 play_arrow 1:09:49 / 1:50:47 volume_up Mute tune Resolution Aut…" at bounding box center [453, 197] width 353 height 198
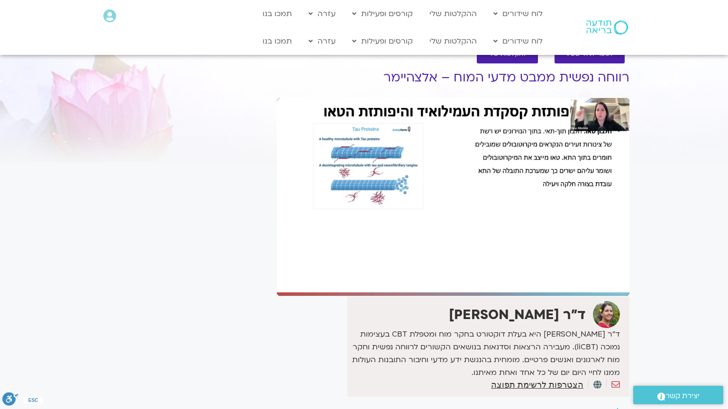
click at [418, 279] on div "Skip Ad 1:02:30 pause 1:09:49 / 1:50:47 volume_up Mute tune Resolution Auto 108…" at bounding box center [453, 197] width 353 height 198
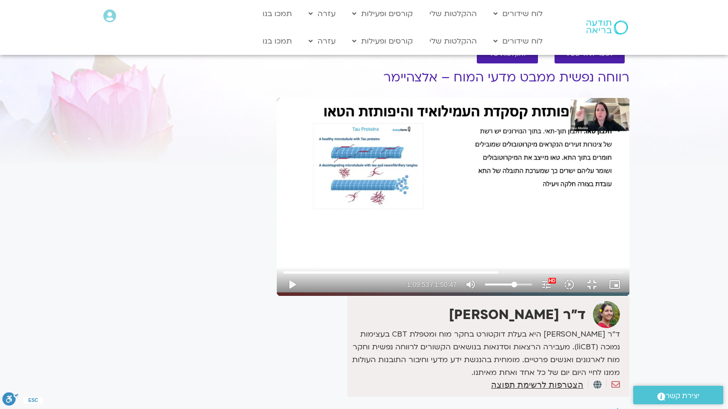
click at [418, 279] on div "Skip Ad 1:02:30 play_arrow 1:09:53 / 1:50:47 volume_up Mute tune Resolution Aut…" at bounding box center [453, 197] width 353 height 198
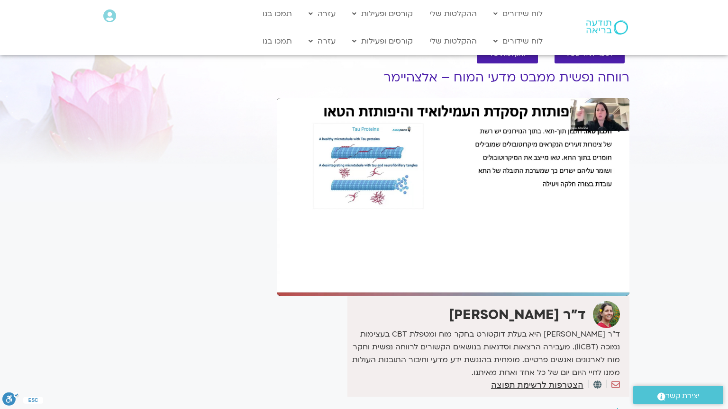
click at [418, 279] on div "Skip Ad 1:02:30 pause 1:09:53 / 1:50:47 volume_up Mute tune Resolution Auto 108…" at bounding box center [453, 197] width 353 height 198
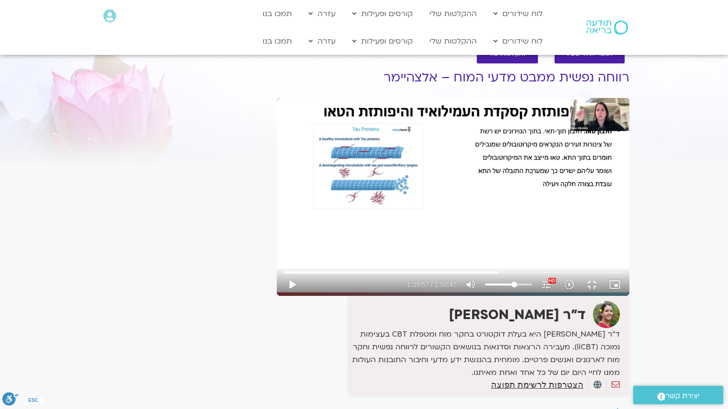
click at [418, 279] on div "Skip Ad 1:02:30 play_arrow 1:09:57 / 1:50:47 volume_up Mute tune Resolution Aut…" at bounding box center [453, 197] width 353 height 198
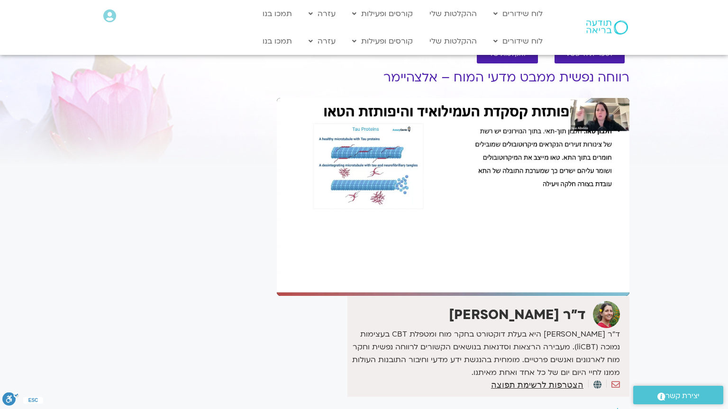
click at [418, 279] on div "Skip Ad 1:02:30 pause 1:09:57 / 1:50:47 volume_up Mute tune Resolution Auto 108…" at bounding box center [453, 197] width 353 height 198
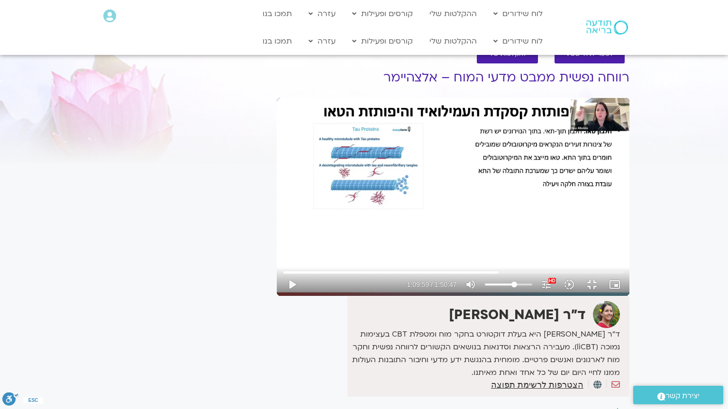
click at [418, 279] on div "Skip Ad 1:02:30 play_arrow 1:09:59 / 1:50:47 volume_up Mute tune Resolution Aut…" at bounding box center [453, 197] width 353 height 198
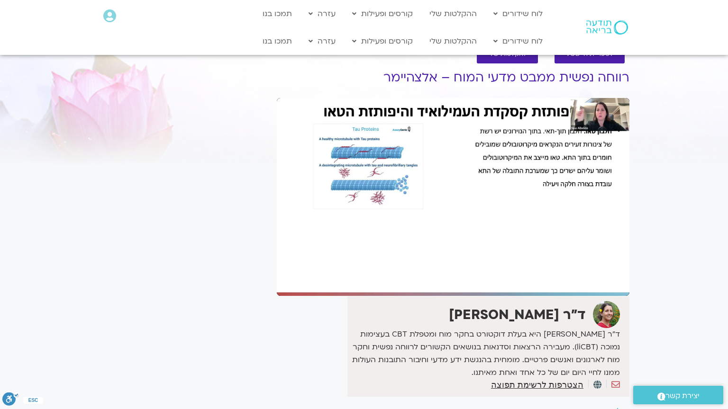
click at [418, 279] on div "Skip Ad 1:02:30 pause 1:09:59 / 1:50:47 volume_up Mute tune Resolution Auto 108…" at bounding box center [453, 197] width 353 height 198
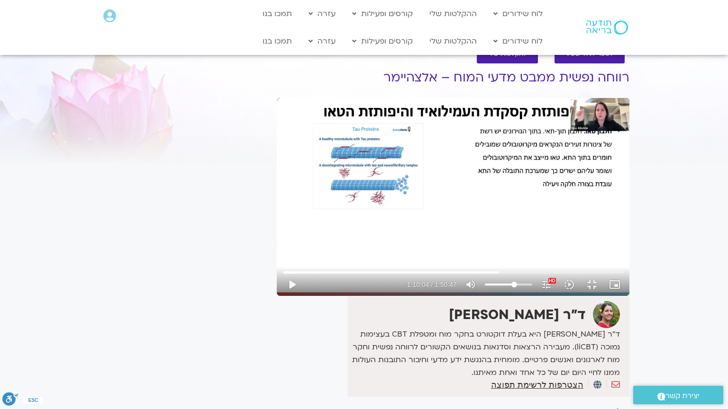
click at [418, 279] on div "Skip Ad 1:02:30 play_arrow 1:10:04 / 1:50:47 volume_up Mute tune Resolution Aut…" at bounding box center [453, 197] width 353 height 198
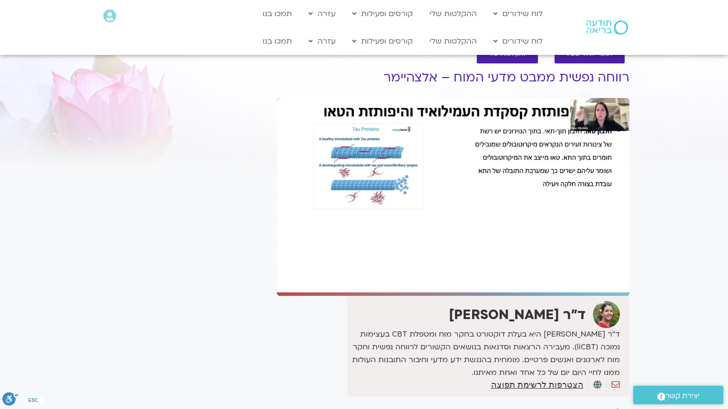
click at [418, 279] on div "Skip Ad 1:02:30 pause 1:10:04 / 1:50:47 volume_up Mute tune Resolution Auto 108…" at bounding box center [453, 197] width 353 height 198
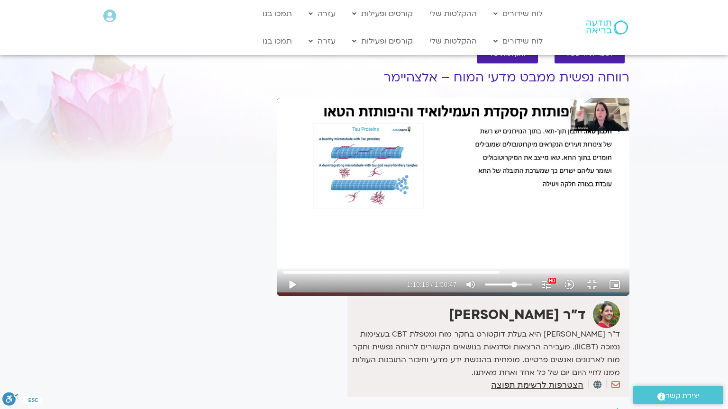
click at [418, 279] on div "Skip Ad 1:02:30 play_arrow 1:10:18 / 1:50:47 volume_up Mute tune Resolution Aut…" at bounding box center [453, 197] width 353 height 198
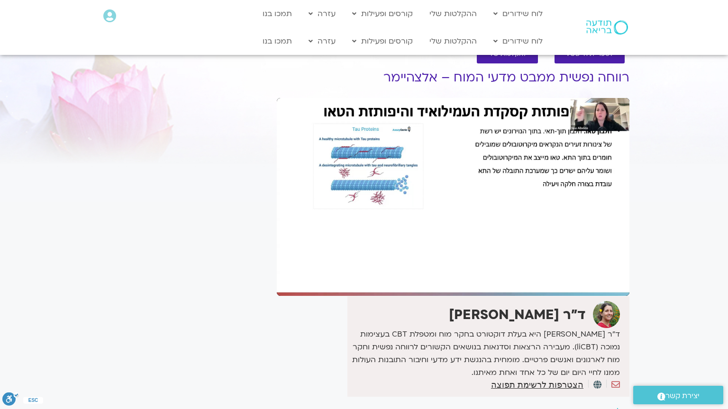
click at [418, 279] on div "Skip Ad 1:02:30 pause 1:10:18 / 1:50:47 volume_up Mute tune Resolution Auto 108…" at bounding box center [453, 197] width 353 height 198
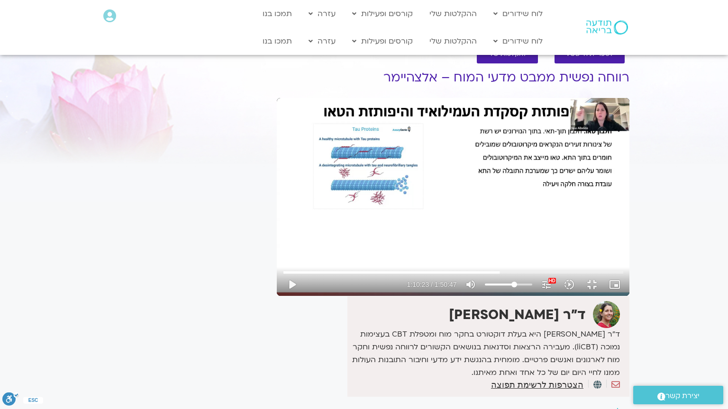
click at [418, 279] on div "Skip Ad 1:02:30 play_arrow 1:10:23 / 1:50:47 volume_up Mute tune Resolution Aut…" at bounding box center [453, 197] width 353 height 198
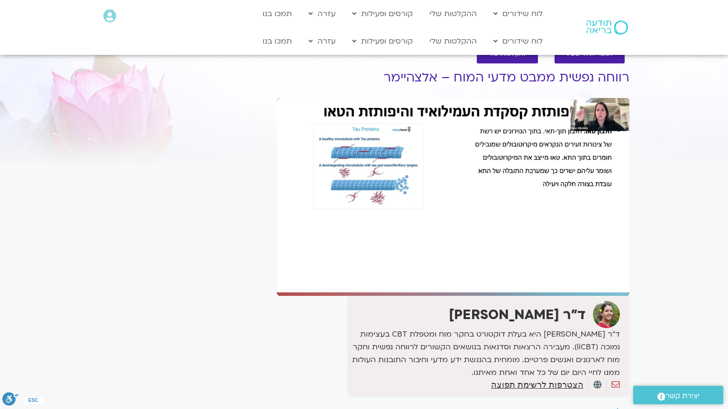
click at [418, 279] on div "Skip Ad 1:02:30 pause 1:10:23 / 1:50:47 volume_up Mute tune Resolution Auto 108…" at bounding box center [453, 197] width 353 height 198
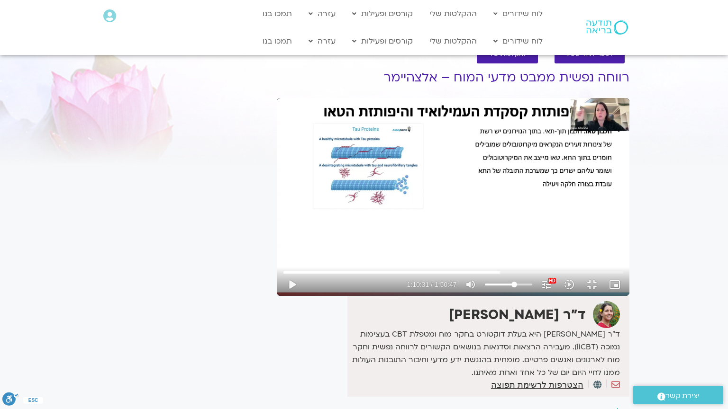
click at [418, 279] on div "Skip Ad 1:02:30 play_arrow 1:10:31 / 1:50:47 volume_up Mute tune Resolution Aut…" at bounding box center [453, 197] width 353 height 198
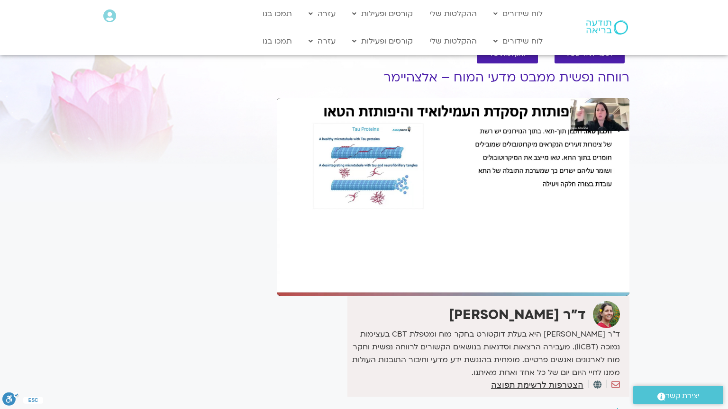
click at [418, 279] on div "Skip Ad 1:02:30 pause 1:10:31 / 1:50:47 volume_up Mute tune Resolution Auto 108…" at bounding box center [453, 197] width 353 height 198
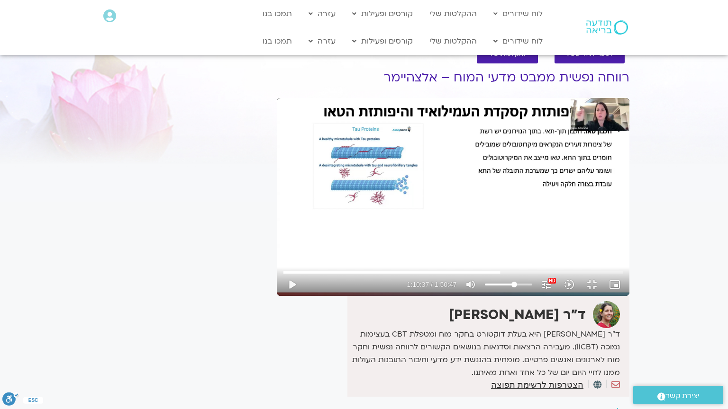
click at [418, 279] on div "Skip Ad 1:02:30 play_arrow 1:10:37 / 1:50:47 volume_up Mute tune Resolution Aut…" at bounding box center [453, 197] width 353 height 198
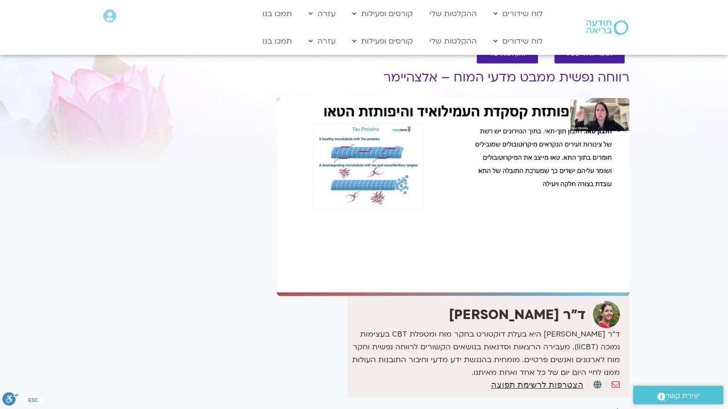
click at [418, 279] on div "Skip Ad 1:02:30 pause 1:10:37 / 1:50:47 volume_up Mute tune Resolution Auto 108…" at bounding box center [453, 197] width 353 height 198
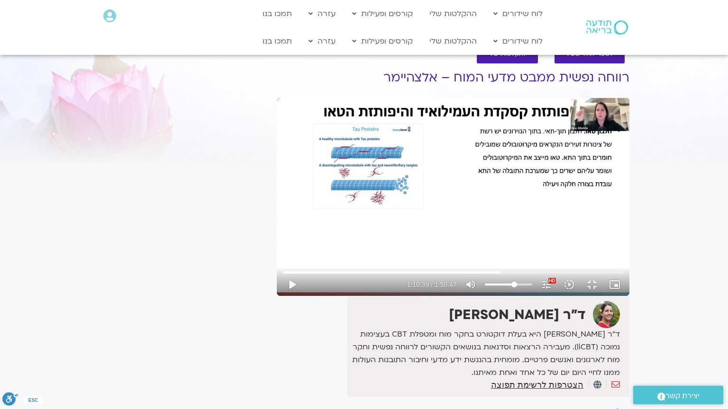
click at [418, 279] on div "Skip Ad 1:02:30 play_arrow 1:10:39 / 1:50:47 volume_up Mute tune Resolution Aut…" at bounding box center [453, 197] width 353 height 198
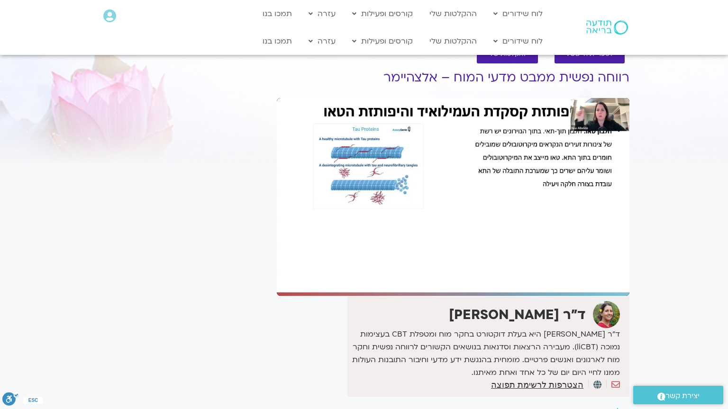
click at [418, 279] on div "Skip Ad 1:02:30 pause 1:10:39 / 1:50:47 volume_up Mute tune Resolution Auto 108…" at bounding box center [453, 197] width 353 height 198
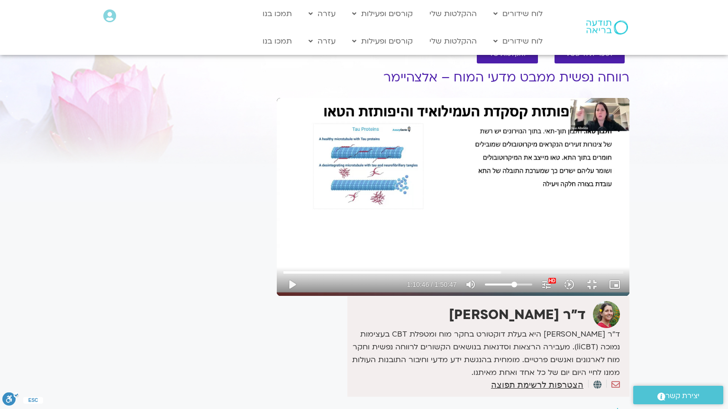
click at [418, 279] on div "Skip Ad 1:02:30 play_arrow 1:10:46 / 1:50:47 volume_up Mute tune Resolution Aut…" at bounding box center [453, 197] width 353 height 198
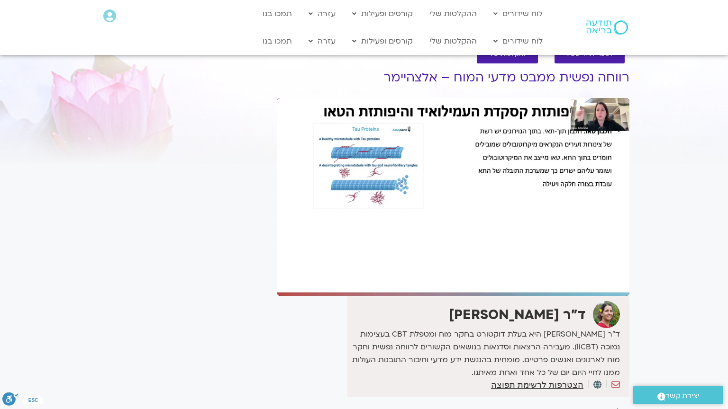
click at [418, 279] on div "Skip Ad 1:02:30 pause 1:10:46 / 1:50:47 volume_up Mute tune Resolution Auto 108…" at bounding box center [453, 197] width 353 height 198
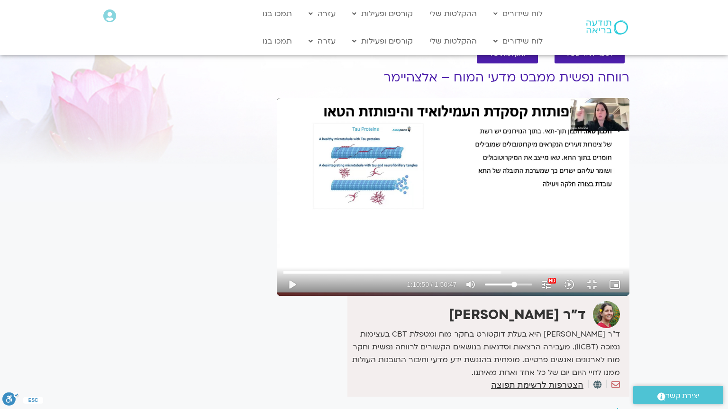
click at [418, 279] on div "Skip Ad 1:02:30 play_arrow 1:10:50 / 1:50:47 volume_up Mute tune Resolution Aut…" at bounding box center [453, 197] width 353 height 198
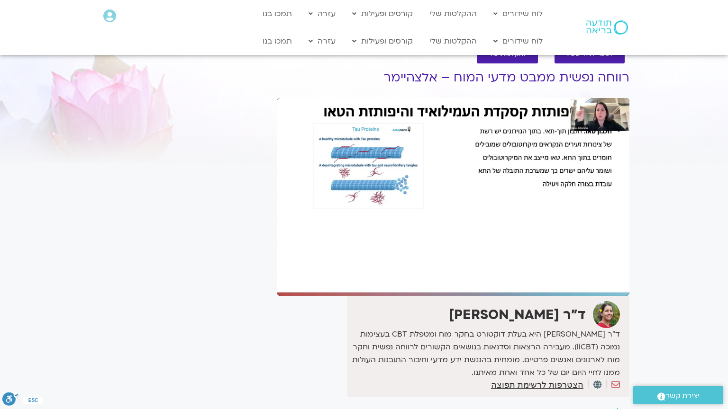
click at [418, 279] on div "Skip Ad 1:02:30 pause 1:10:50 / 1:50:47 volume_up Mute tune Resolution Auto 108…" at bounding box center [453, 197] width 353 height 198
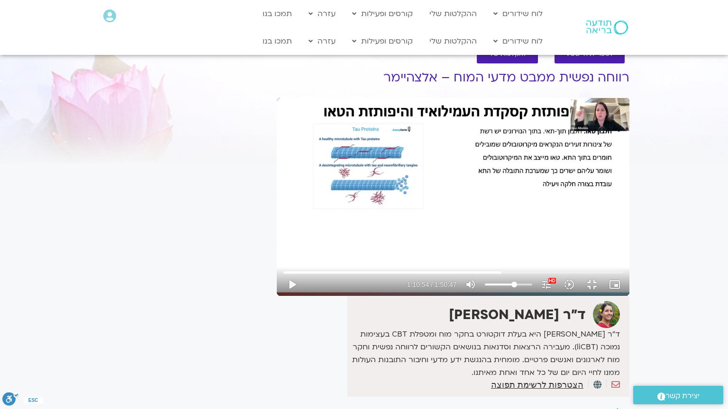
click at [418, 279] on div "Skip Ad 1:02:30 play_arrow 1:10:54 / 1:50:47 volume_up Mute tune Resolution Aut…" at bounding box center [453, 197] width 353 height 198
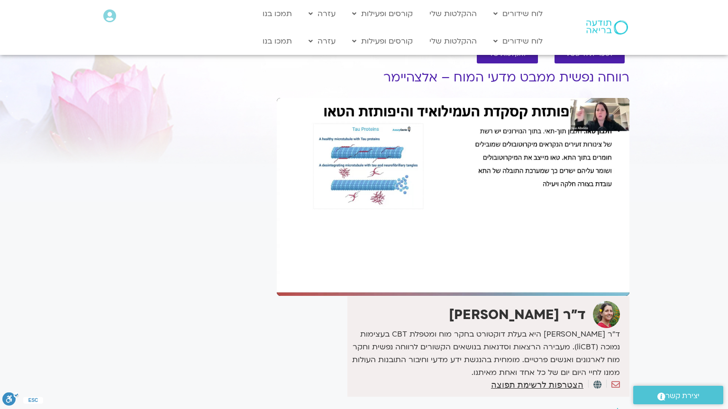
click at [418, 279] on div "Skip Ad 1:02:30 pause 1:10:54 / 1:50:47 volume_up Mute tune Resolution Auto 108…" at bounding box center [453, 197] width 353 height 198
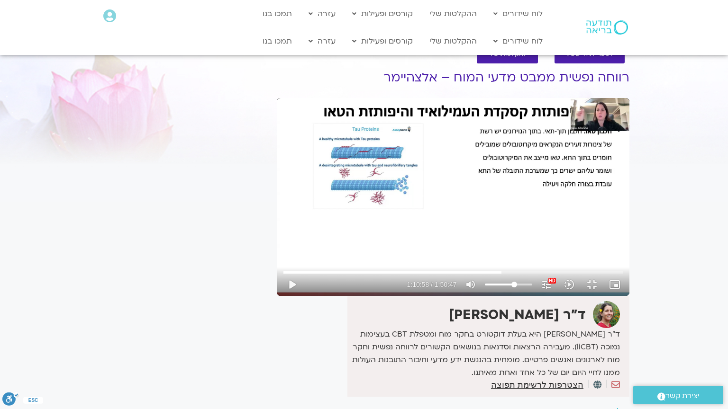
click at [418, 279] on div "Skip Ad 1:02:30 play_arrow 1:10:58 / 1:50:47 volume_up Mute tune Resolution Aut…" at bounding box center [453, 197] width 353 height 198
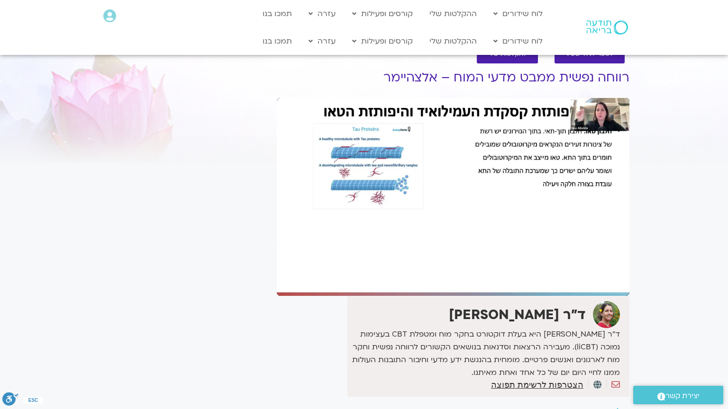
click at [418, 279] on div "Skip Ad 1:02:30 pause 1:10:58 / 1:50:47 volume_up Mute tune Resolution Auto 108…" at bounding box center [453, 197] width 353 height 198
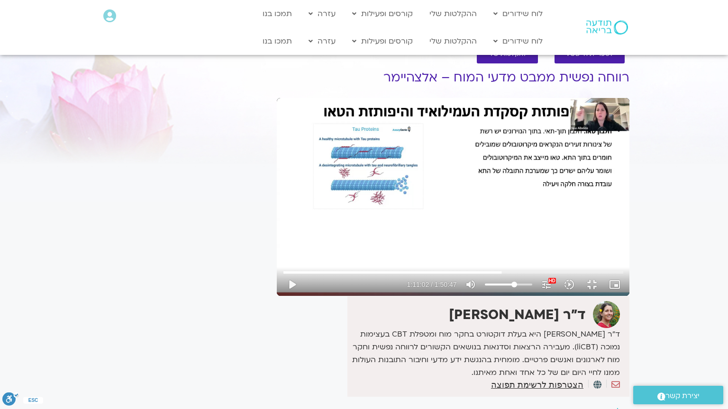
click at [418, 279] on div "Skip Ad 1:02:30 play_arrow 1:11:02 / 1:50:47 volume_up Mute tune Resolution Aut…" at bounding box center [453, 197] width 353 height 198
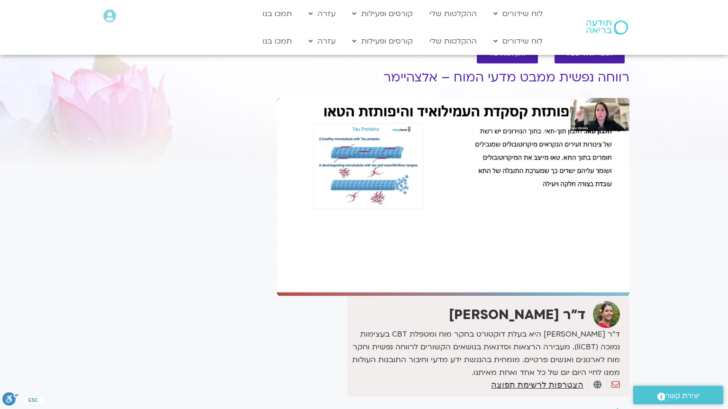
click at [418, 279] on div "Skip Ad 1:02:30 pause 1:11:02 / 1:50:47 volume_up Mute tune Resolution Auto 108…" at bounding box center [453, 197] width 353 height 198
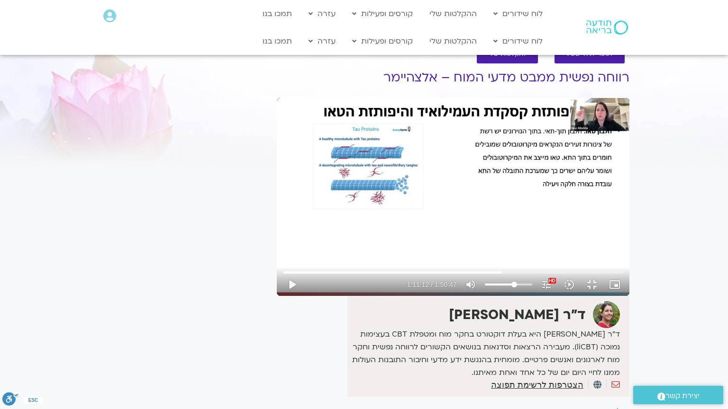
click at [418, 279] on div "Skip Ad 1:02:30 play_arrow 1:11:12 / 1:50:47 volume_up Mute tune Resolution Aut…" at bounding box center [453, 197] width 353 height 198
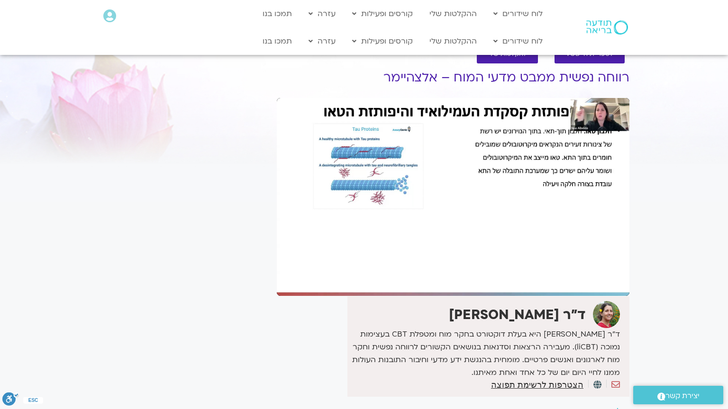
click at [418, 279] on div "Skip Ad 1:02:30 pause 1:11:12 / 1:50:47 volume_up Mute tune Resolution Auto 108…" at bounding box center [453, 197] width 353 height 198
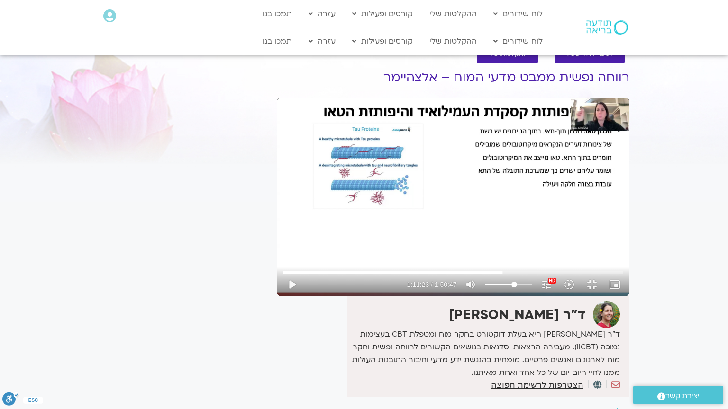
click at [418, 279] on div "Skip Ad 1:02:30 play_arrow 1:11:23 / 1:50:47 volume_up Mute tune Resolution Aut…" at bounding box center [453, 197] width 353 height 198
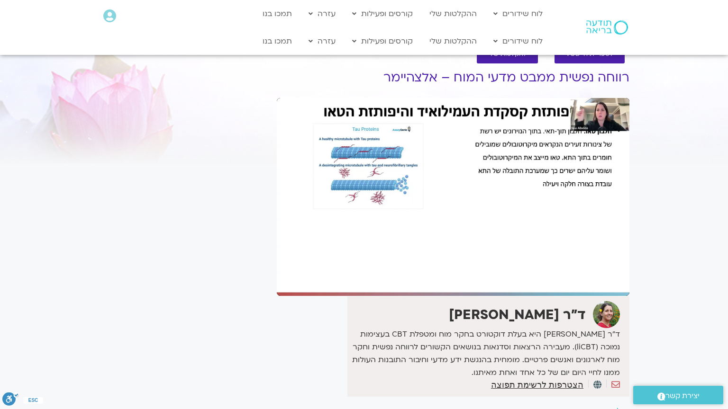
click at [418, 279] on div "Skip Ad 1:02:30 pause 1:11:23 / 1:50:47 volume_up Mute tune Resolution Auto 108…" at bounding box center [453, 197] width 353 height 198
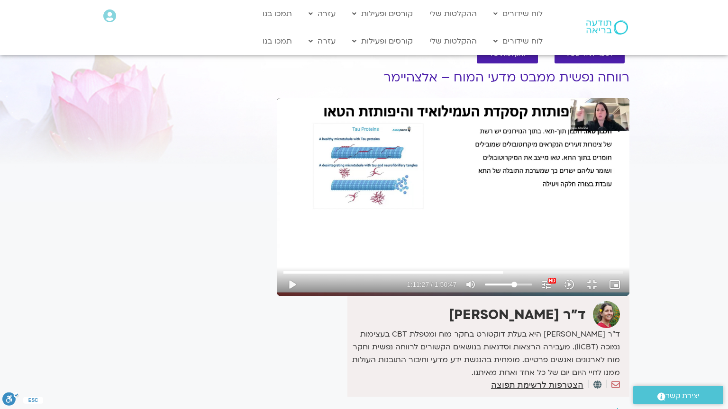
click at [418, 279] on div "Skip Ad 1:02:30 play_arrow 1:11:27 / 1:50:47 volume_up Mute tune Resolution Aut…" at bounding box center [453, 197] width 353 height 198
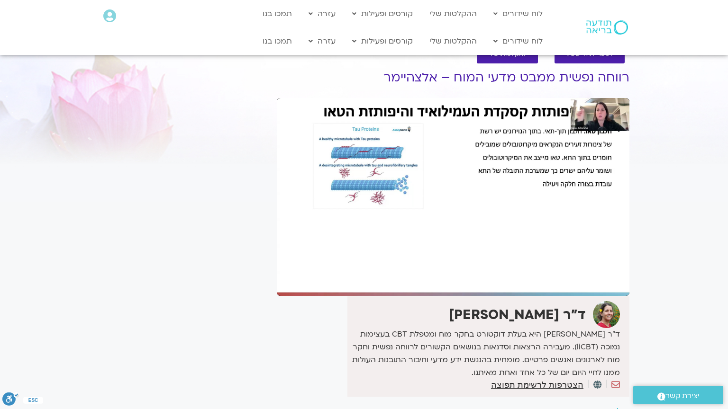
click at [418, 279] on div "Skip Ad 1:02:30 pause 1:11:27 / 1:50:47 volume_up Mute tune Resolution Auto 108…" at bounding box center [453, 197] width 353 height 198
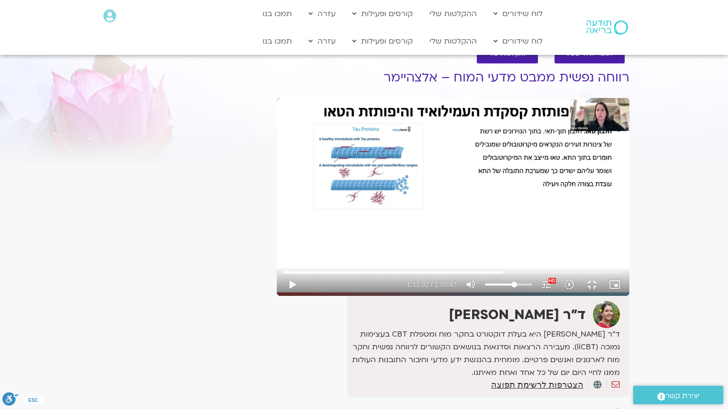
click at [418, 279] on div "Skip Ad 1:02:30 play_arrow 1:11:32 / 1:50:47 volume_up Mute tune Resolution Aut…" at bounding box center [453, 197] width 353 height 198
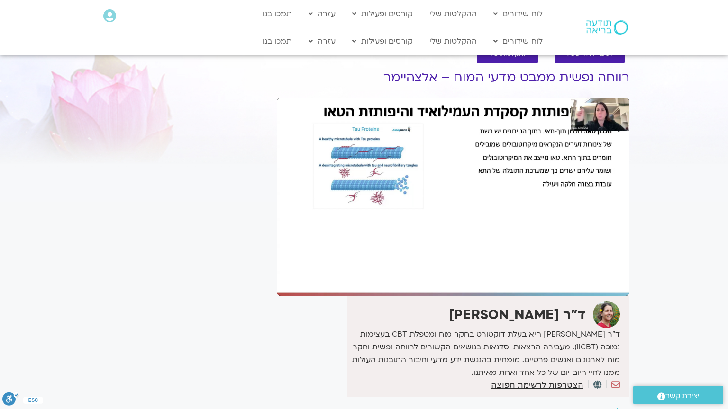
click at [418, 279] on div "Skip Ad 1:02:30 pause 1:11:32 / 1:50:47 volume_up Mute tune Resolution Auto 108…" at bounding box center [453, 197] width 353 height 198
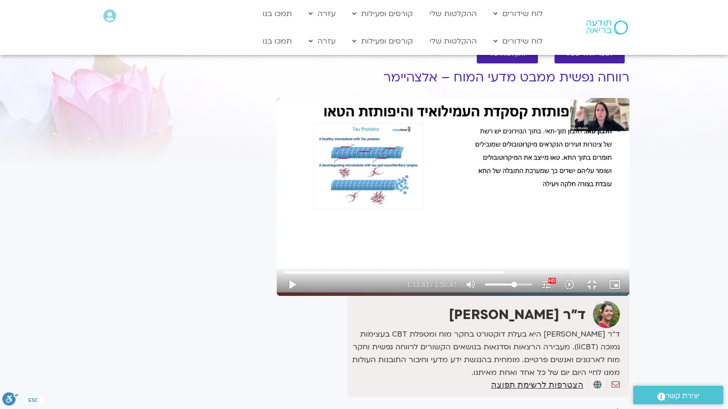
click at [418, 279] on div "Skip Ad 1:02:30 play_arrow 1:11:41 / 1:50:47 volume_up Mute tune Resolution Aut…" at bounding box center [453, 197] width 353 height 198
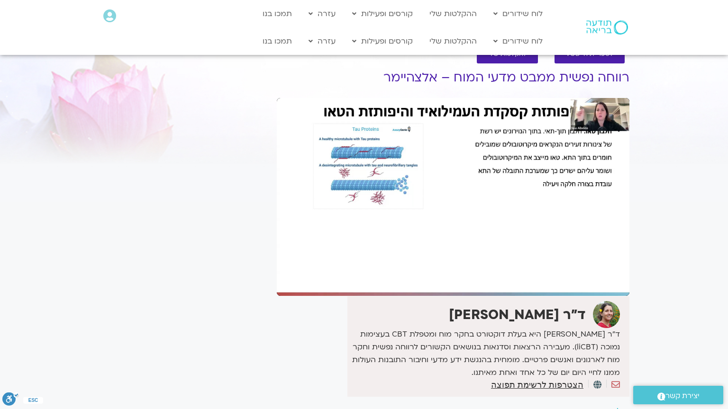
click at [418, 279] on div "Skip Ad 1:02:30 pause 1:11:41 / 1:50:47 volume_up Mute tune Resolution Auto 108…" at bounding box center [453, 197] width 353 height 198
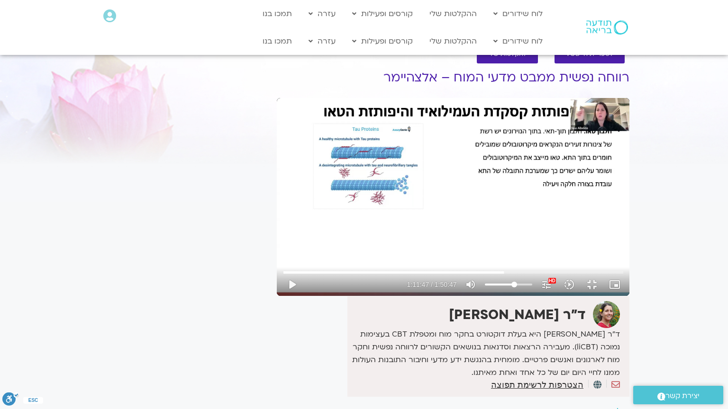
click at [418, 279] on div "Skip Ad 1:02:30 play_arrow 1:11:47 / 1:50:47 volume_up Mute tune Resolution Aut…" at bounding box center [453, 197] width 353 height 198
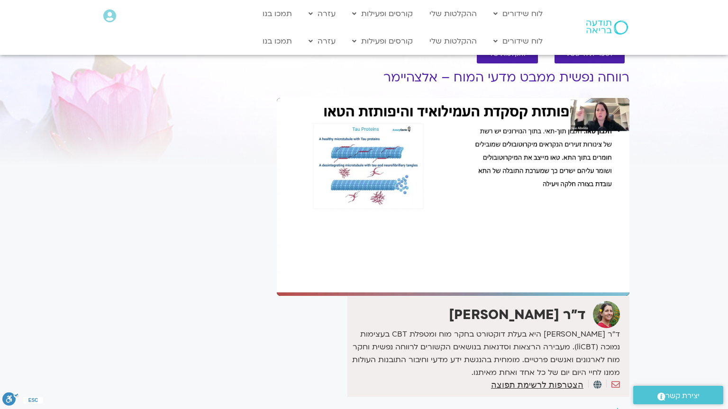
click at [418, 279] on div "Skip Ad 1:02:30 pause 1:11:47 / 1:50:47 volume_up Mute tune Resolution Auto 108…" at bounding box center [453, 197] width 353 height 198
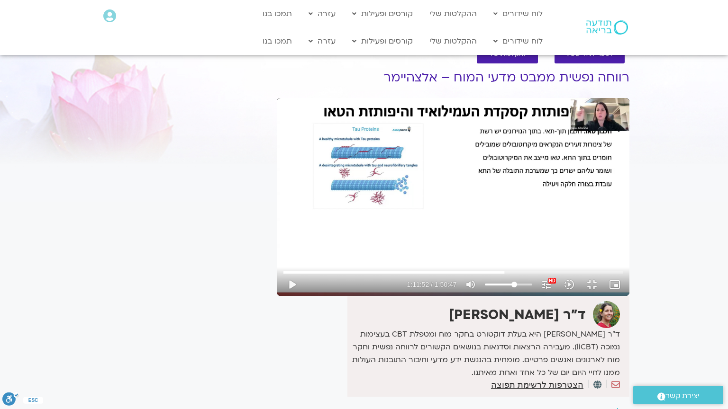
click at [418, 279] on div "Skip Ad 1:02:30 play_arrow 1:11:52 / 1:50:47 volume_up Mute tune Resolution Aut…" at bounding box center [453, 197] width 353 height 198
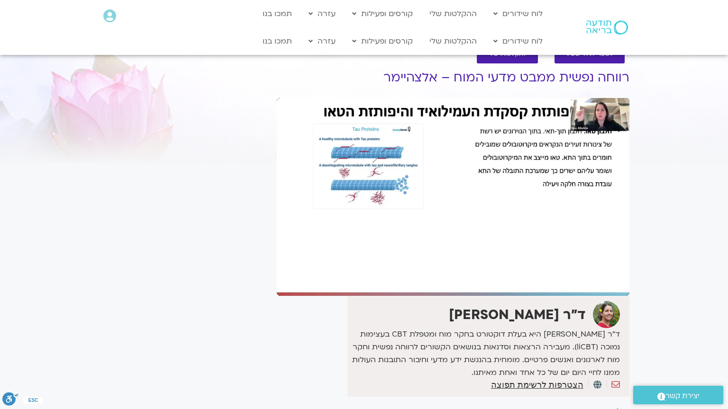
click at [418, 279] on div "Skip Ad 1:02:30 pause 1:11:52 / 1:50:47 volume_up Mute tune Resolution Auto 108…" at bounding box center [453, 197] width 353 height 198
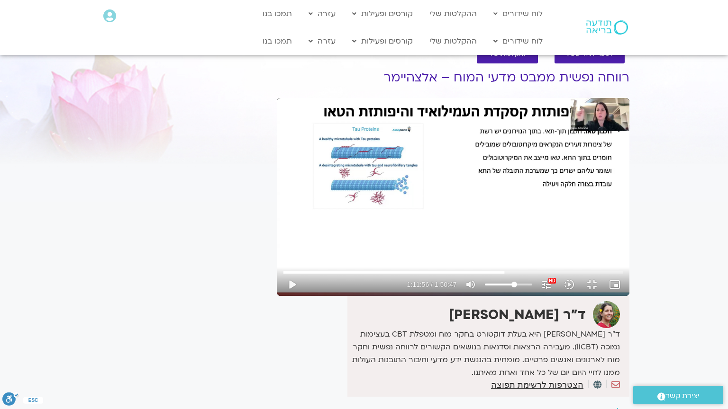
click at [418, 279] on div "Skip Ad 1:02:30 play_arrow 1:11:56 / 1:50:47 volume_up Mute tune Resolution Aut…" at bounding box center [453, 197] width 353 height 198
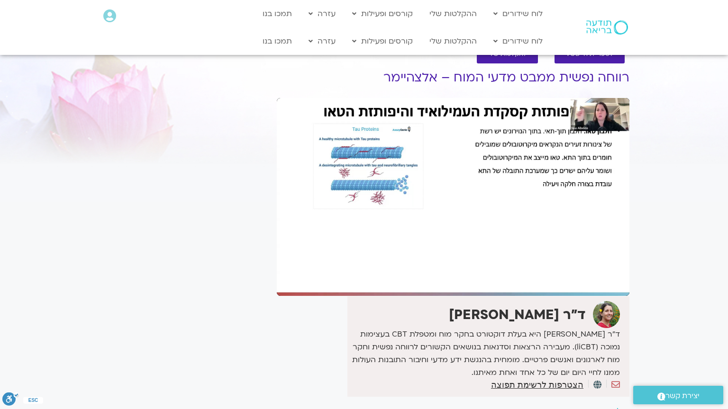
click at [418, 279] on div "Skip Ad 1:02:30 pause 1:11:56 / 1:50:47 volume_up Mute tune Resolution Auto 108…" at bounding box center [453, 197] width 353 height 198
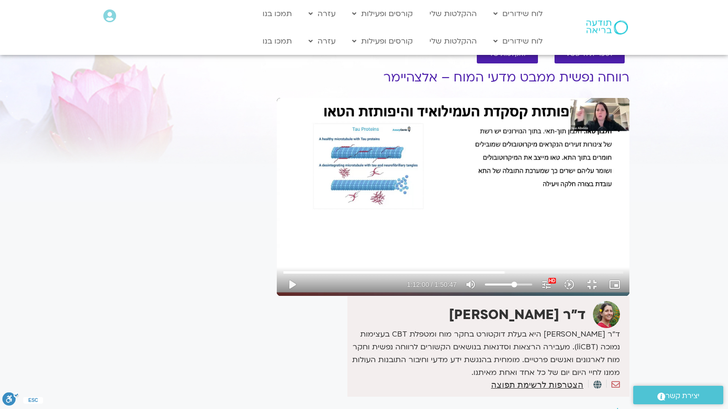
click at [418, 279] on div "Skip Ad 1:02:30 play_arrow 1:12:00 / 1:50:47 volume_up Mute tune Resolution Aut…" at bounding box center [453, 197] width 353 height 198
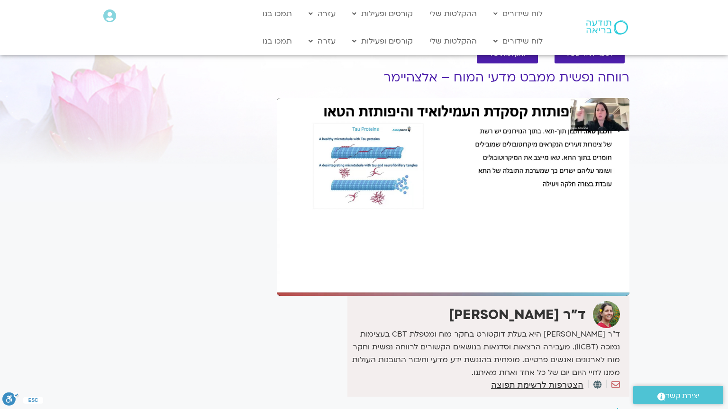
click at [418, 279] on div "Skip Ad 1:02:30 pause 1:12:00 / 1:50:47 volume_up Mute tune Resolution Auto 108…" at bounding box center [453, 197] width 353 height 198
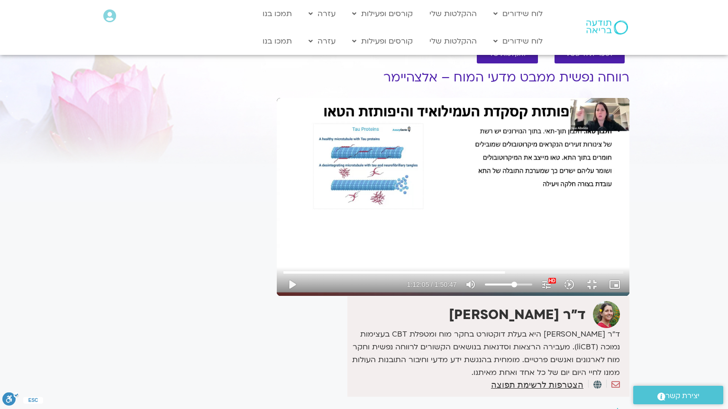
click at [418, 279] on div "Skip Ad 1:02:30 play_arrow 1:12:05 / 1:50:47 volume_up Mute tune Resolution Aut…" at bounding box center [453, 197] width 353 height 198
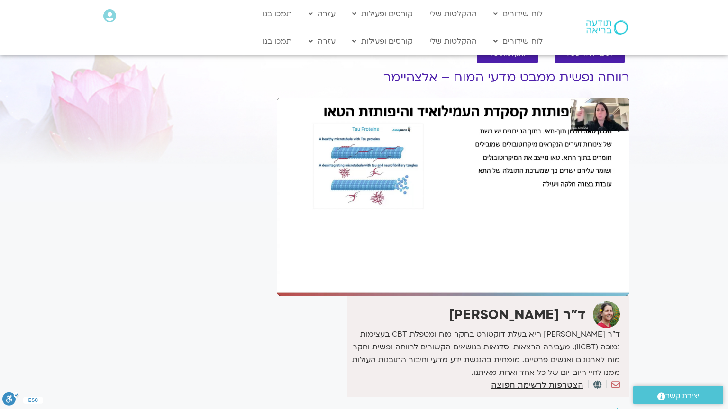
click at [418, 279] on div "Skip Ad 1:02:30 pause 1:12:05 / 1:50:47 volume_up Mute tune Resolution Auto 108…" at bounding box center [453, 197] width 353 height 198
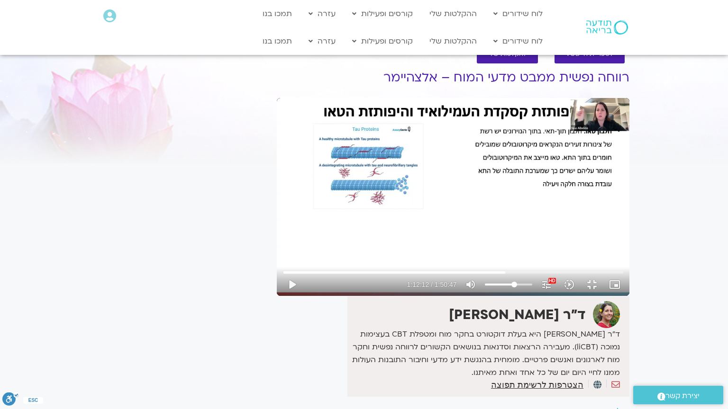
click at [418, 279] on div "Skip Ad 1:02:30 play_arrow 1:12:12 / 1:50:47 volume_up Mute tune Resolution Aut…" at bounding box center [453, 197] width 353 height 198
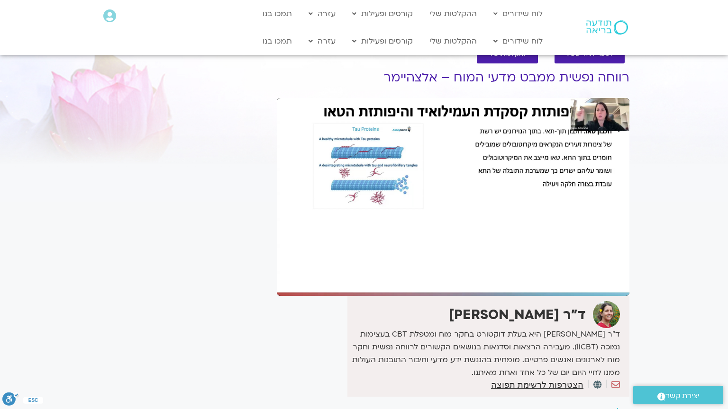
click at [418, 279] on div "Skip Ad 1:02:30 pause 1:12:12 / 1:50:47 volume_up Mute tune Resolution Auto 108…" at bounding box center [453, 197] width 353 height 198
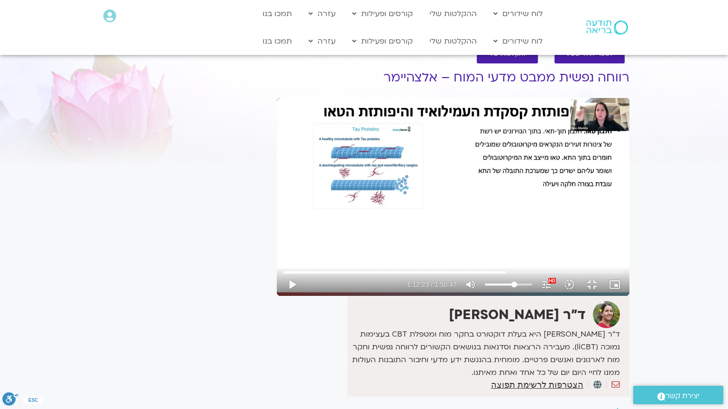
click at [418, 279] on div "Skip Ad 1:02:30 play_arrow 1:12:23 / 1:50:47 volume_up Mute tune Resolution Aut…" at bounding box center [453, 197] width 353 height 198
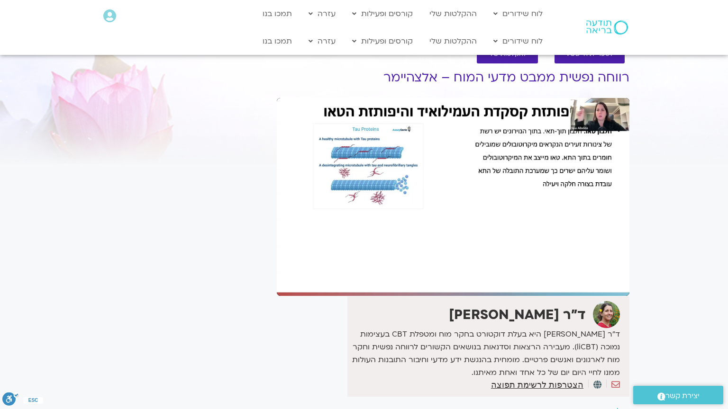
click at [418, 279] on div "Skip Ad 1:02:30 pause 1:12:23 / 1:50:47 volume_up Mute tune Resolution Auto 108…" at bounding box center [453, 197] width 353 height 198
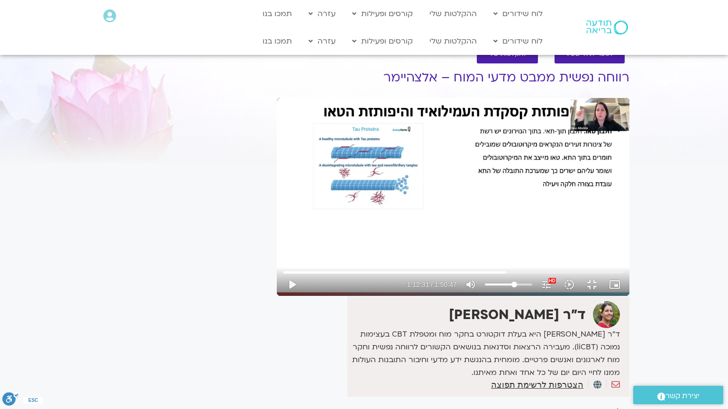
click at [418, 279] on div "Skip Ad 1:02:30 play_arrow 1:12:31 / 1:50:47 volume_up Mute tune Resolution Aut…" at bounding box center [453, 197] width 353 height 198
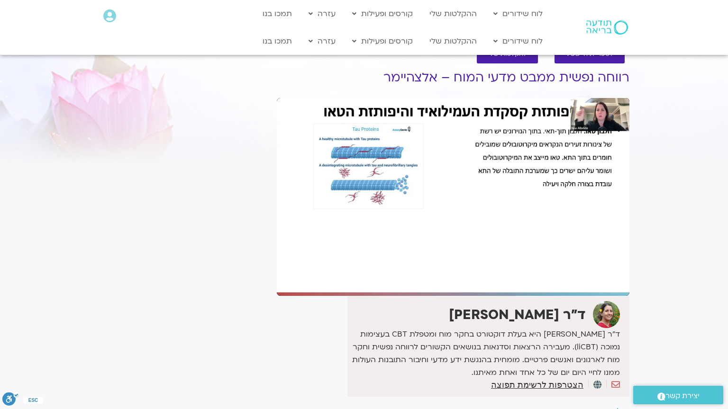
click at [418, 279] on div "Skip Ad 1:02:30 pause 1:12:31 / 1:50:47 volume_up Mute tune Resolution Auto 108…" at bounding box center [453, 197] width 353 height 198
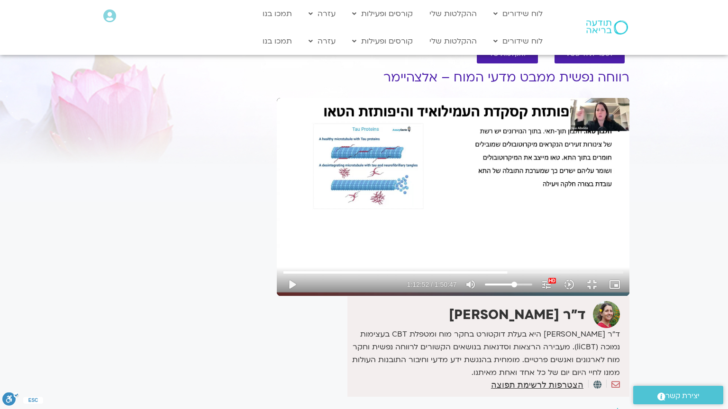
click at [418, 279] on div "Skip Ad 1:02:30 play_arrow 1:12:52 / 1:50:47 volume_up Mute tune Resolution Aut…" at bounding box center [453, 197] width 353 height 198
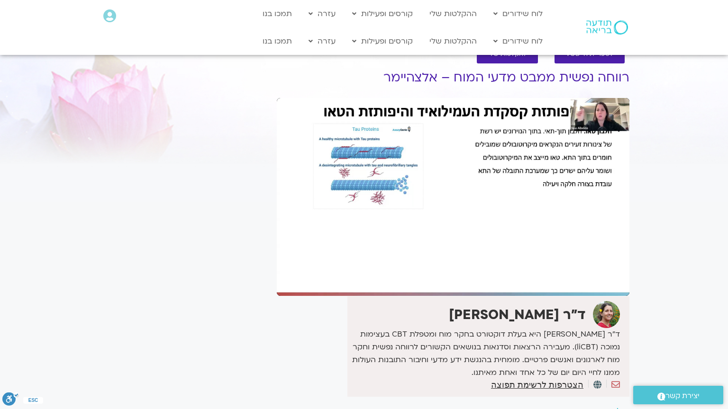
click at [418, 279] on div "Skip Ad 1:02:30 pause 1:12:52 / 1:50:47 volume_up Mute tune Resolution Auto 108…" at bounding box center [453, 197] width 353 height 198
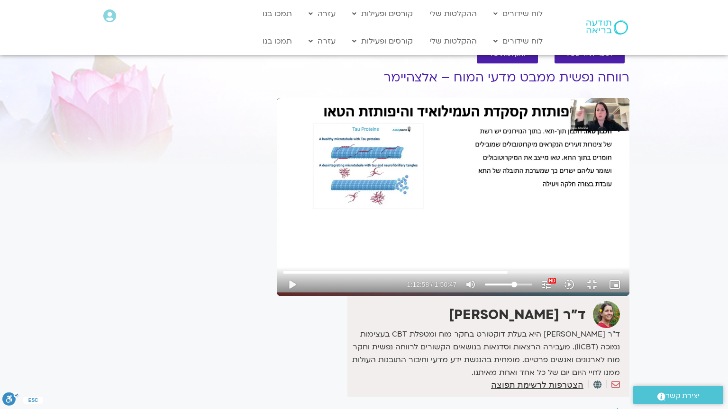
click at [418, 279] on div "Skip Ad 1:02:30 play_arrow 1:12:58 / 1:50:47 volume_up Mute tune Resolution Aut…" at bounding box center [453, 197] width 353 height 198
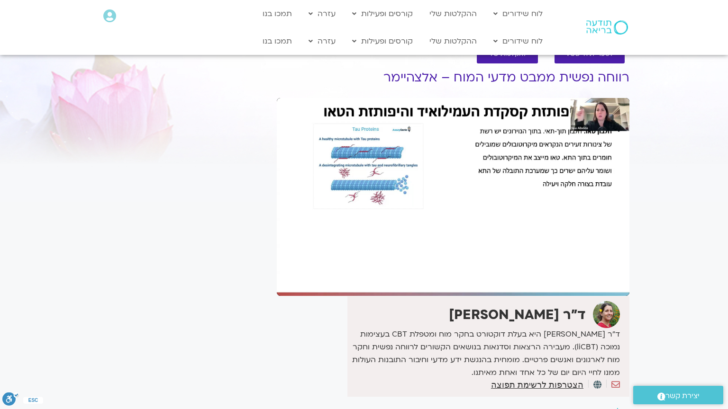
click at [418, 279] on div "Skip Ad 1:02:30 pause 1:12:58 / 1:50:47 volume_up Mute tune Resolution Auto 108…" at bounding box center [453, 197] width 353 height 198
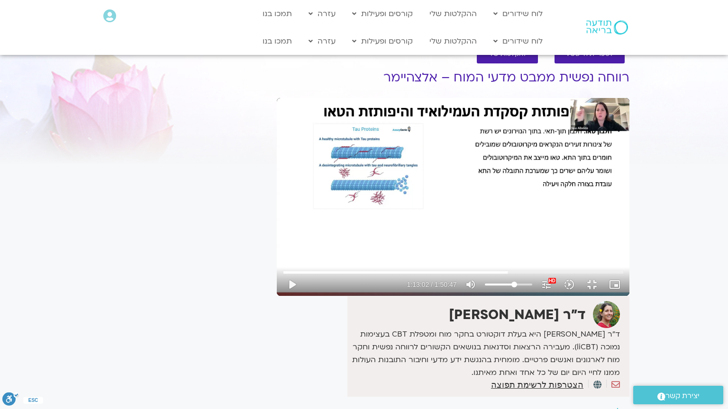
click at [418, 279] on div "Skip Ad 1:02:30 play_arrow 1:13:02 / 1:50:47 volume_up Mute tune Resolution Aut…" at bounding box center [453, 197] width 353 height 198
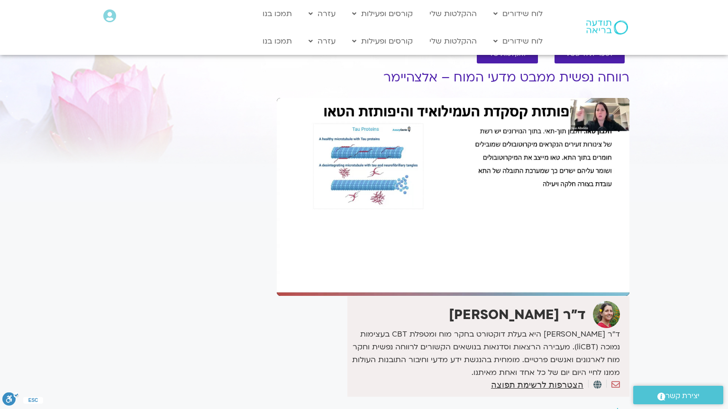
click at [418, 279] on div "Skip Ad 1:02:30 pause 1:13:02 / 1:50:47 volume_up Mute tune Resolution Auto 108…" at bounding box center [453, 197] width 353 height 198
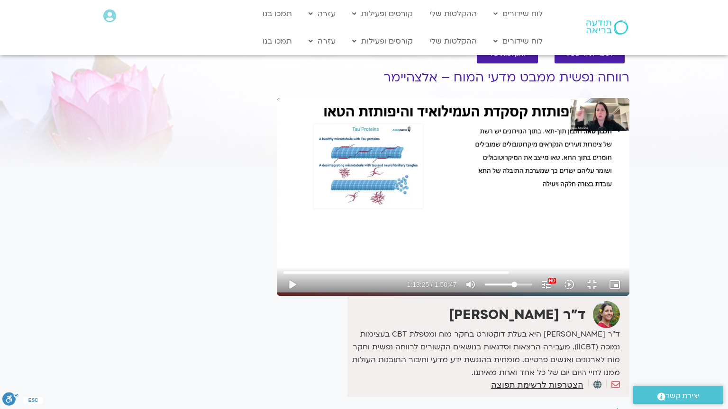
click at [418, 279] on div "Skip Ad 1:02:30 play_arrow 1:13:25 / 1:50:47 volume_up Mute tune Resolution Aut…" at bounding box center [453, 197] width 353 height 198
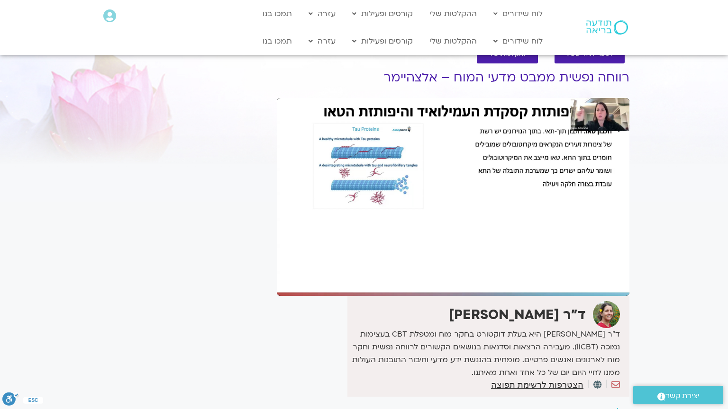
click at [418, 279] on div "Skip Ad 1:02:30 pause 1:13:25 / 1:50:47 volume_up Mute tune Resolution Auto 108…" at bounding box center [453, 197] width 353 height 198
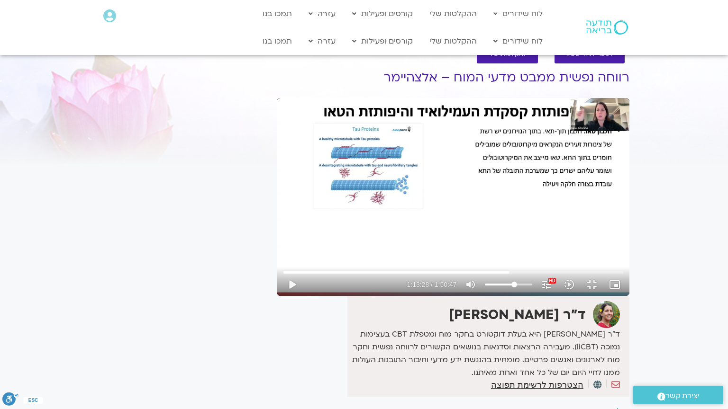
click at [418, 279] on div "Skip Ad 1:02:30 play_arrow 1:13:28 / 1:50:47 volume_up Mute tune Resolution Aut…" at bounding box center [453, 197] width 353 height 198
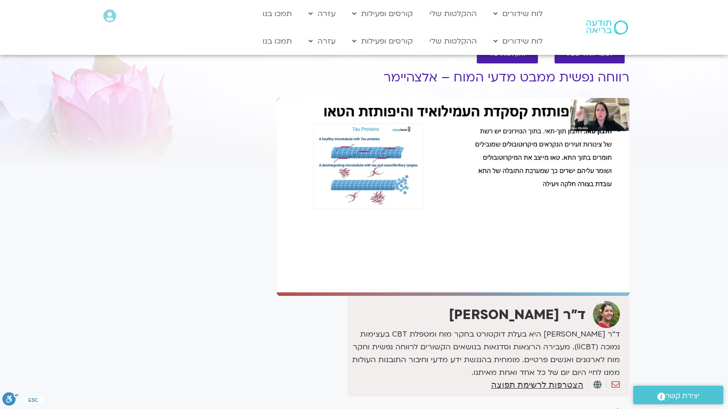
click at [418, 279] on div "Skip Ad 1:02:30 pause 1:13:28 / 1:50:47 volume_up Mute tune Resolution Auto 108…" at bounding box center [453, 197] width 353 height 198
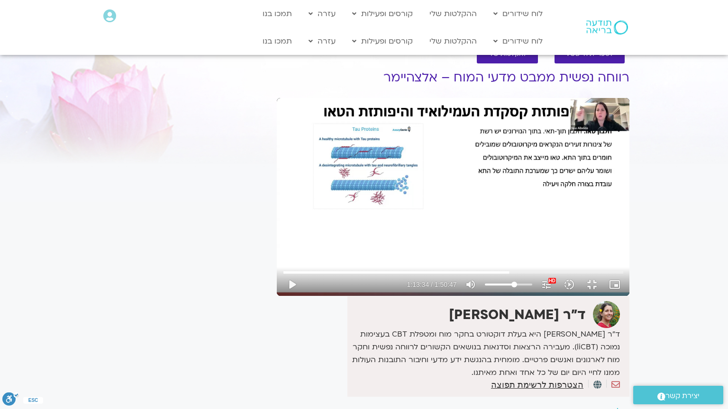
click at [418, 279] on div "Skip Ad 1:02:30 play_arrow 1:13:34 / 1:50:47 volume_up Mute tune Resolution Aut…" at bounding box center [453, 197] width 353 height 198
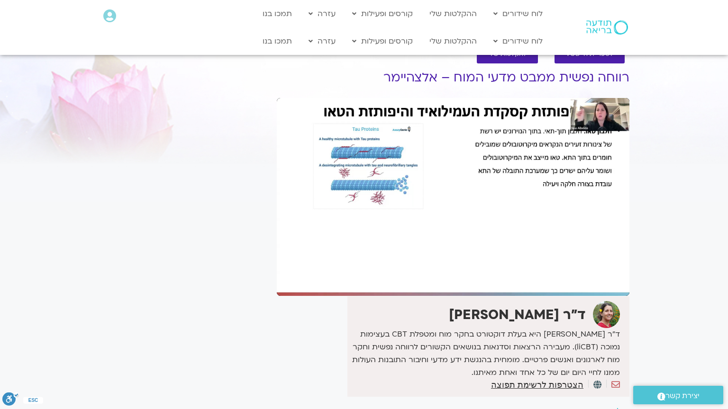
click at [418, 279] on div "Skip Ad 1:02:30 pause 1:13:34 / 1:50:47 volume_up Mute tune Resolution Auto 108…" at bounding box center [453, 197] width 353 height 198
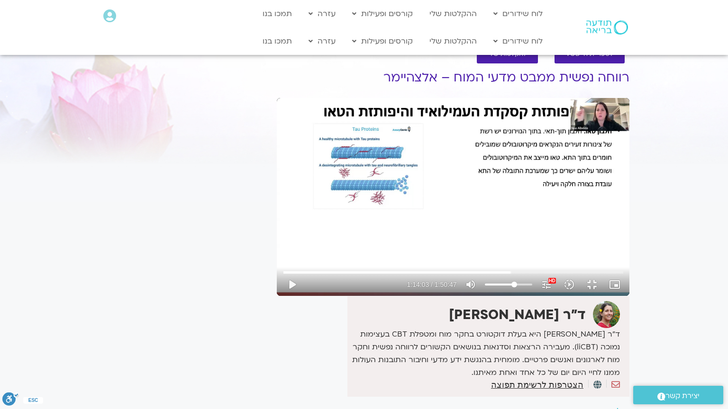
click at [418, 279] on div "Skip Ad 1:02:30 play_arrow 1:14:03 / 1:50:47 volume_up Mute tune Resolution Aut…" at bounding box center [453, 197] width 353 height 198
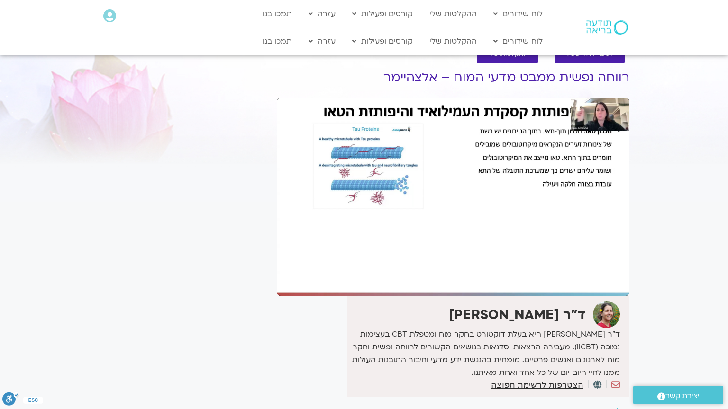
click at [418, 279] on div "Skip Ad 1:02:30 pause 1:14:03 / 1:50:47 volume_up Mute tune Resolution Auto 108…" at bounding box center [453, 197] width 353 height 198
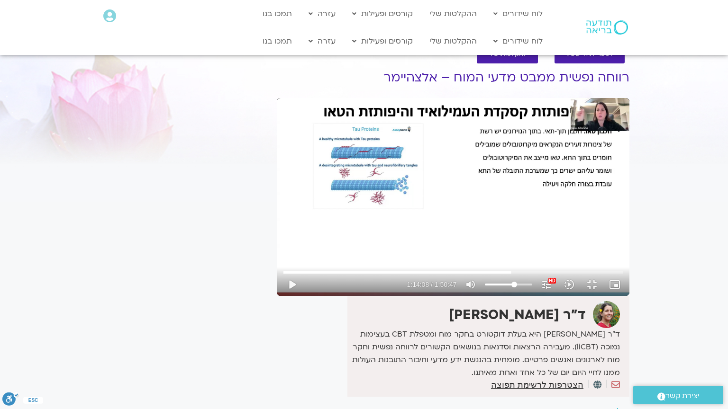
click at [418, 279] on div "Skip Ad 1:02:30 play_arrow 1:14:08 / 1:50:47 volume_up Mute tune Resolution Aut…" at bounding box center [453, 197] width 353 height 198
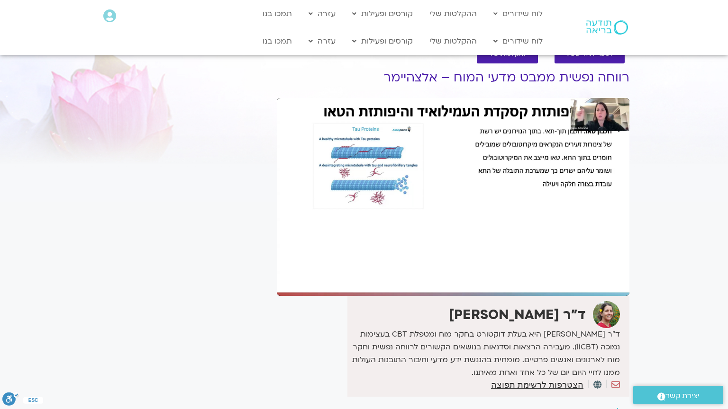
click at [418, 279] on div "Skip Ad 1:02:30 pause 1:14:08 / 1:50:47 volume_up Mute tune Resolution Auto 108…" at bounding box center [453, 197] width 353 height 198
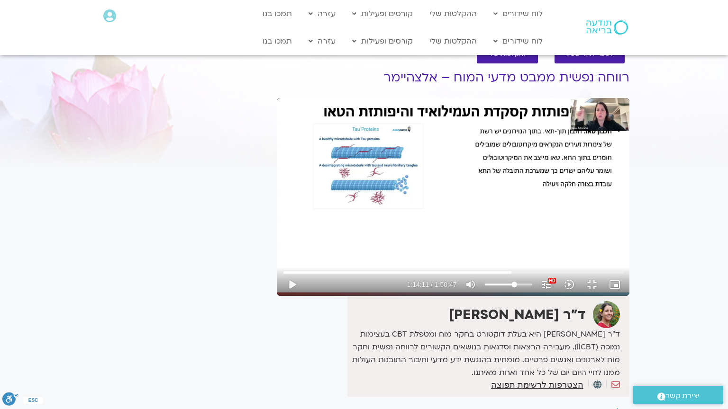
click at [418, 279] on div "Skip Ad 1:02:30 play_arrow 1:14:11 / 1:50:47 volume_up Mute tune Resolution Aut…" at bounding box center [453, 197] width 353 height 198
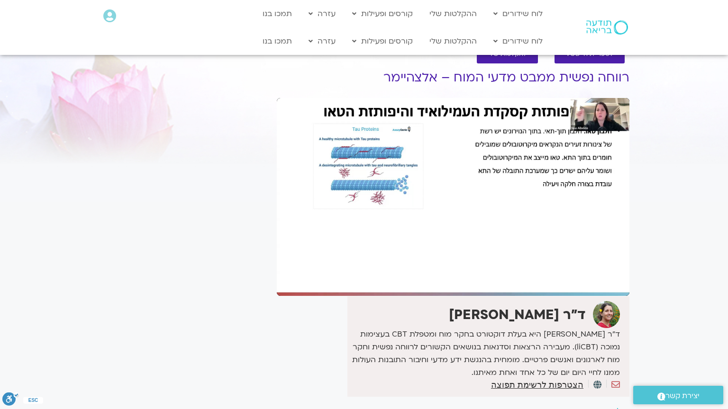
click at [418, 279] on div "Skip Ad 1:02:30 pause 1:14:11 / 1:50:47 volume_up Mute tune Resolution Auto 108…" at bounding box center [453, 197] width 353 height 198
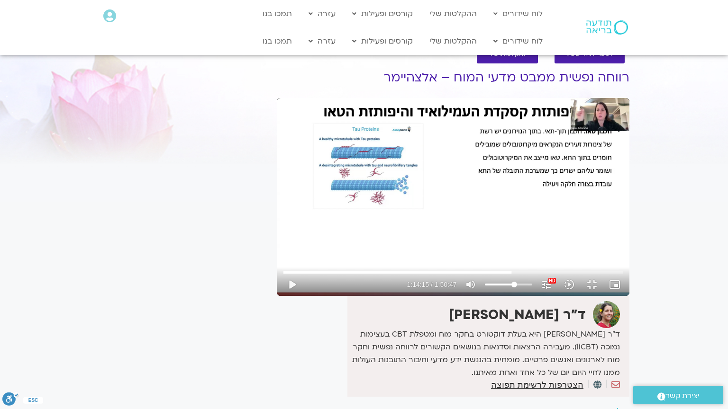
click at [418, 279] on div "Skip Ad 1:02:30 play_arrow 1:14:15 / 1:50:47 volume_up Mute tune Resolution Aut…" at bounding box center [453, 197] width 353 height 198
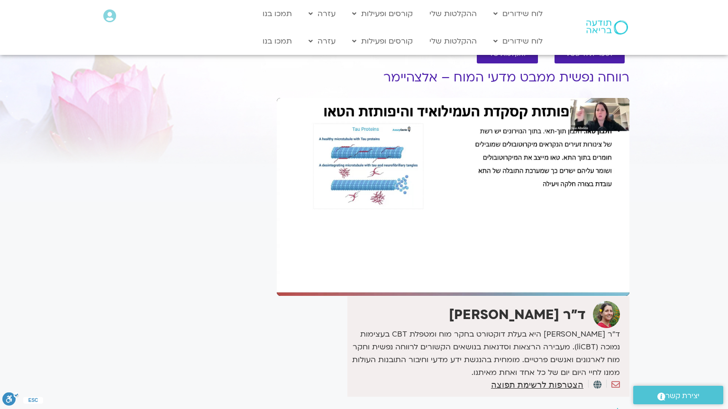
click at [418, 279] on div "Skip Ad 1:02:30 pause 1:14:15 / 1:50:47 volume_up Mute tune Resolution Auto 108…" at bounding box center [453, 197] width 353 height 198
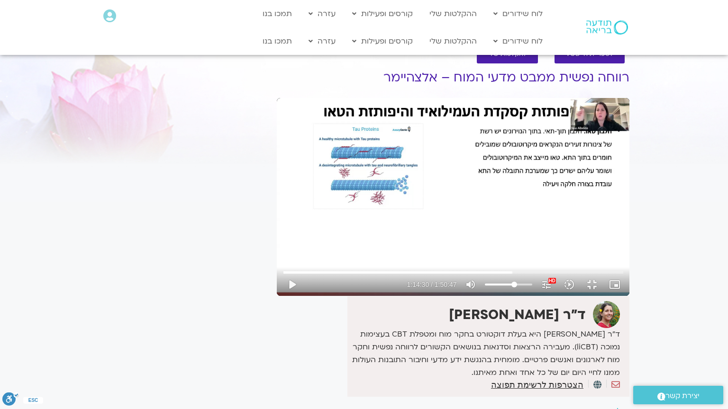
click at [418, 279] on div "Skip Ad 1:02:30 play_arrow 1:14:30 / 1:50:47 volume_up Mute tune Resolution Aut…" at bounding box center [453, 197] width 353 height 198
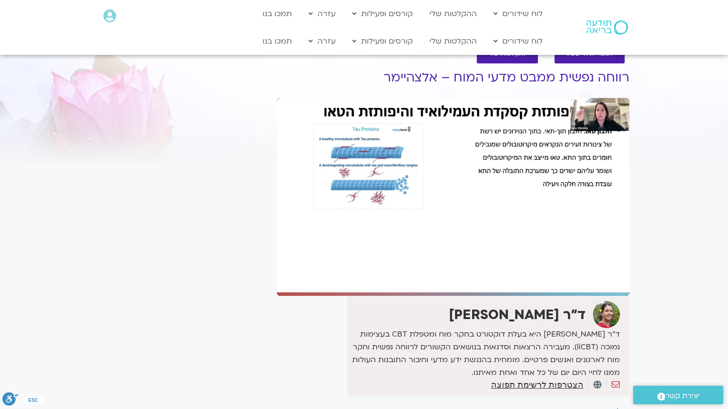
click at [418, 279] on div "Skip Ad 1:02:30 pause 1:14:30 / 1:50:47 volume_up Mute tune Resolution Auto 108…" at bounding box center [453, 197] width 353 height 198
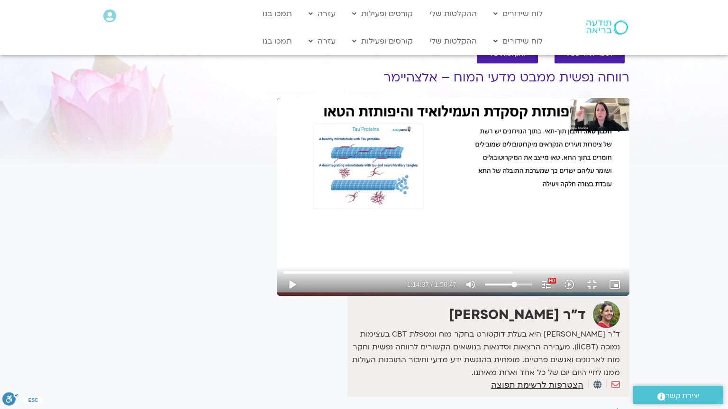
click at [418, 279] on div "Skip Ad 1:02:30 play_arrow 1:14:37 / 1:50:47 volume_up Mute tune Resolution Aut…" at bounding box center [453, 197] width 353 height 198
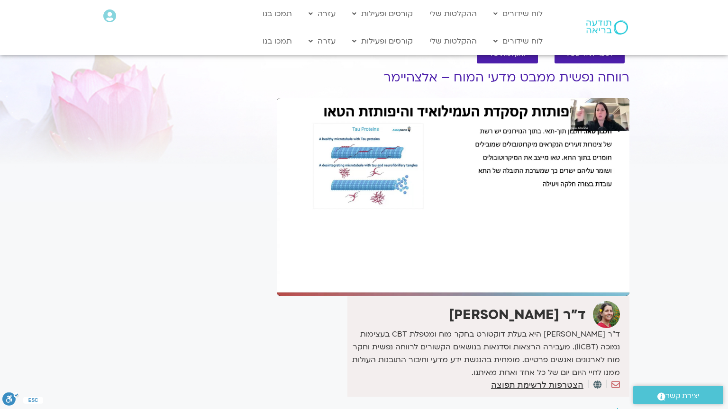
click at [418, 279] on div "Skip Ad 1:02:30 pause 1:14:37 / 1:50:47 volume_up Mute tune Resolution Auto 108…" at bounding box center [453, 197] width 353 height 198
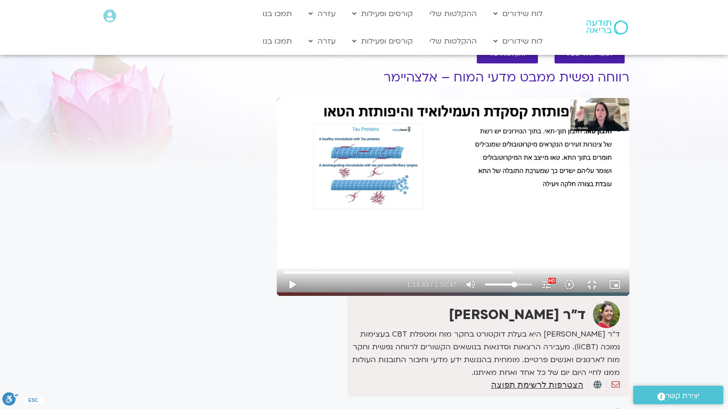
click at [418, 279] on div "Skip Ad 1:02:30 play_arrow 1:14:49 / 1:50:47 volume_up Mute tune Resolution Aut…" at bounding box center [453, 197] width 353 height 198
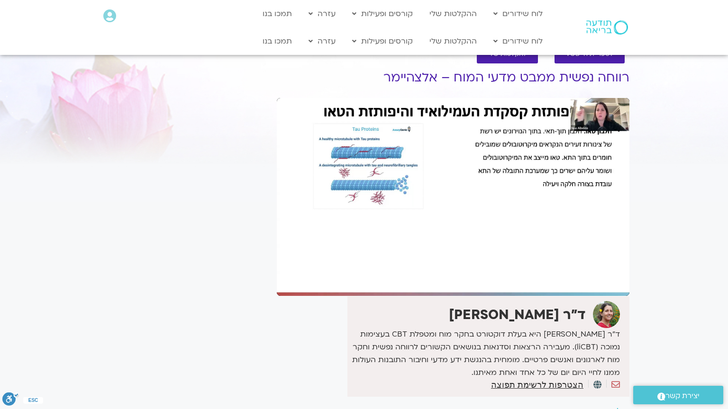
click at [325, 230] on div "Skip Ad 1:02:30 pause 1:14:54 / 1:50:47 volume_up Mute tune Resolution Auto 108…" at bounding box center [453, 197] width 353 height 198
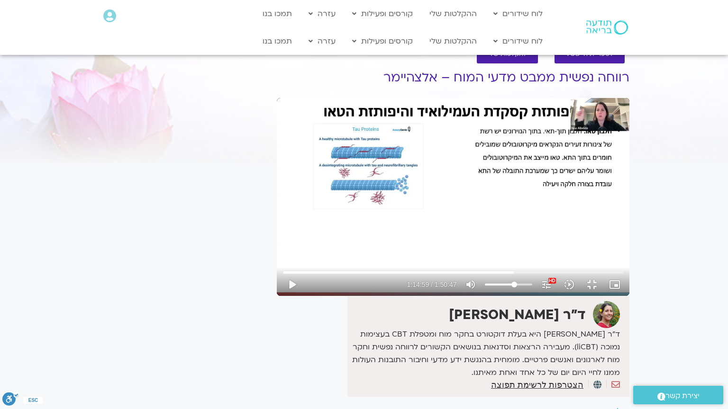
click at [325, 230] on div "Skip Ad 1:02:30 play_arrow 1:14:59 / 1:50:47 volume_up Mute tune Resolution Aut…" at bounding box center [453, 197] width 353 height 198
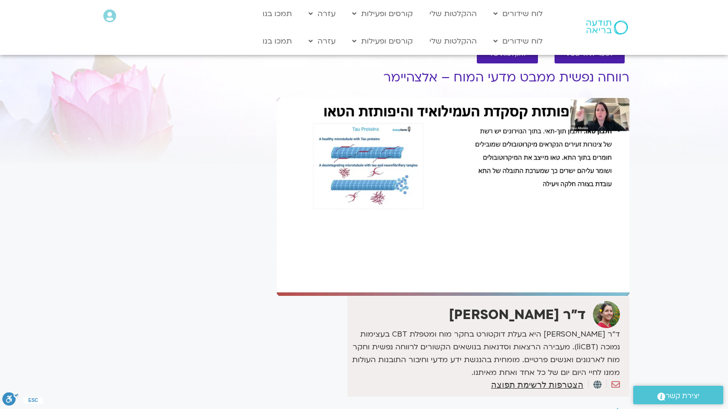
click at [325, 230] on div "Skip Ad 1:02:30 pause 1:14:59 / 1:50:47 volume_up Mute tune Resolution Auto 108…" at bounding box center [453, 197] width 353 height 198
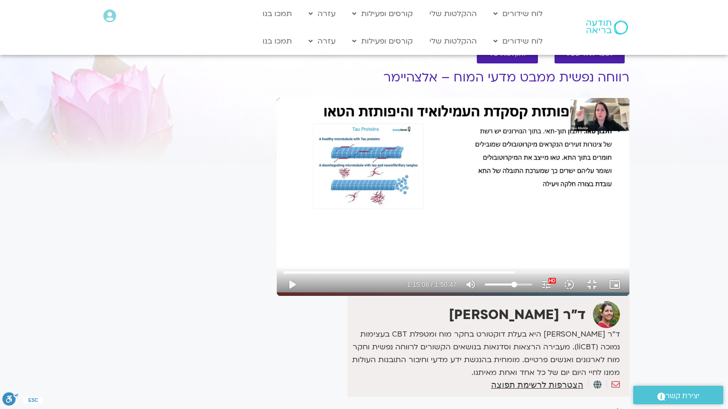
click at [325, 230] on div "Skip Ad 1:02:30 play_arrow 1:15:06 / 1:50:47 volume_up Mute tune Resolution Aut…" at bounding box center [453, 197] width 353 height 198
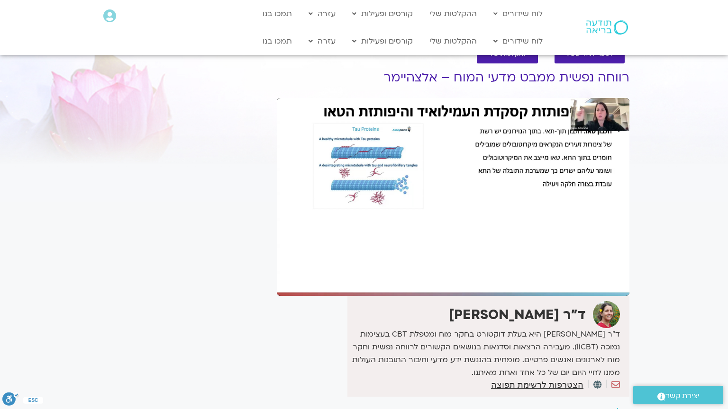
click at [325, 230] on div "Skip Ad 1:02:30 pause 1:15:06 / 1:50:47 volume_up Mute tune Resolution Auto 108…" at bounding box center [453, 197] width 353 height 198
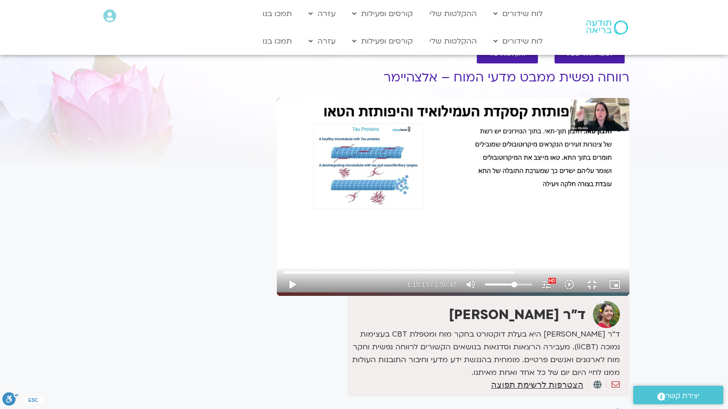
click at [325, 230] on div "Skip Ad 1:02:30 play_arrow 1:15:13 / 1:50:47 volume_up Mute tune Resolution Aut…" at bounding box center [453, 197] width 353 height 198
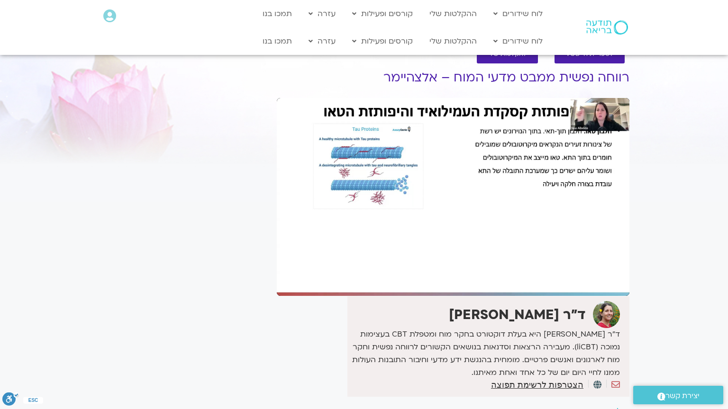
click at [325, 230] on div "Skip Ad 1:02:30 pause 1:15:13 / 1:50:47 volume_up Mute tune Resolution Auto 108…" at bounding box center [453, 197] width 353 height 198
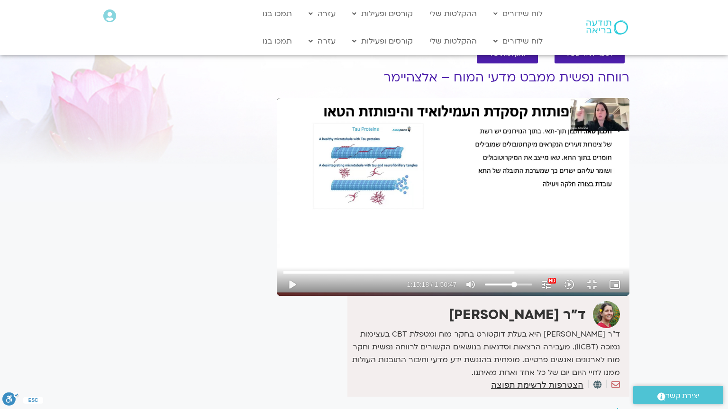
click at [341, 226] on div "Skip Ad 1:02:30 play_arrow 1:15:18 / 1:50:47 volume_up Mute tune Resolution Aut…" at bounding box center [453, 197] width 353 height 198
click at [341, 226] on div "Skip Ad 1:02:30 pause 1:15:19 / 1:50:47 volume_up Mute tune Resolution Auto 108…" at bounding box center [453, 197] width 353 height 198
click at [341, 226] on div "Skip Ad 1:02:30 play_arrow 1:15:19 / 1:50:47 volume_up Mute tune Resolution Aut…" at bounding box center [453, 197] width 353 height 198
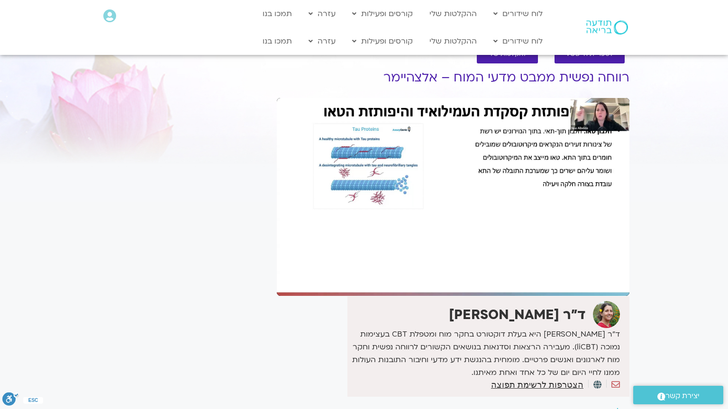
click at [341, 226] on div "Skip Ad 1:02:30 pause 1:15:19 / 1:50:47 volume_up Mute tune Resolution Auto 108…" at bounding box center [453, 197] width 353 height 198
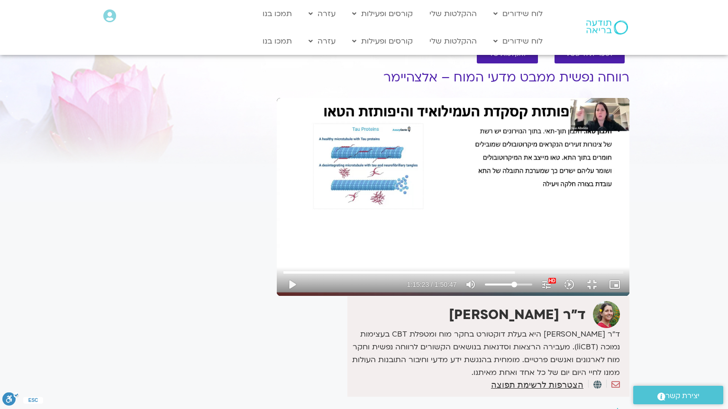
click at [341, 226] on div "Skip Ad 1:02:30 play_arrow 1:15:23 / 1:50:47 volume_up Mute tune Resolution Aut…" at bounding box center [453, 197] width 353 height 198
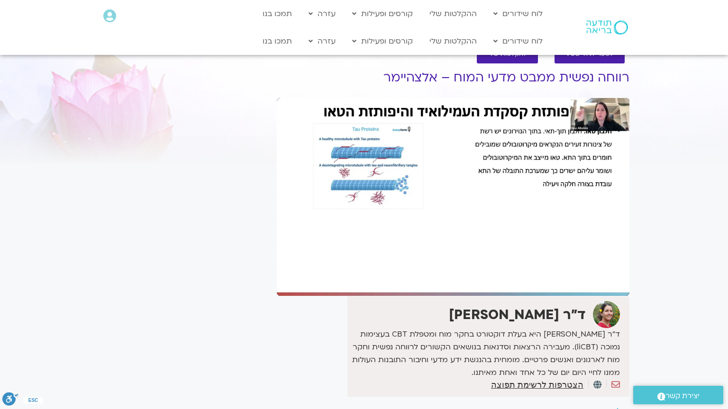
click at [341, 226] on div "Skip Ad 1:02:30 pause 1:15:23 / 1:50:47 volume_up Mute tune Resolution Auto 108…" at bounding box center [453, 197] width 353 height 198
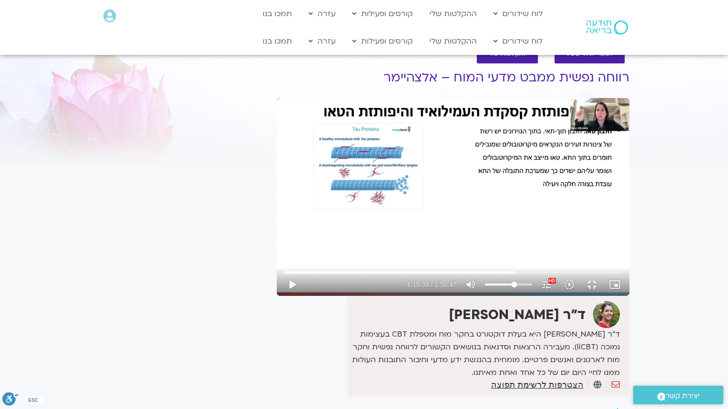
click at [341, 226] on div "Skip Ad 1:02:30 play_arrow 1:15:34 / 1:50:47 volume_up Mute tune Resolution Aut…" at bounding box center [453, 197] width 353 height 198
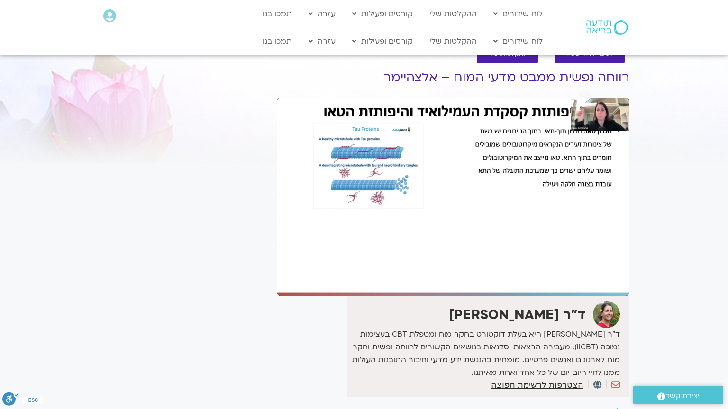
click at [341, 226] on div "Skip Ad 1:02:30 pause 1:15:34 / 1:50:47 volume_up Mute tune Resolution Auto 108…" at bounding box center [453, 197] width 353 height 198
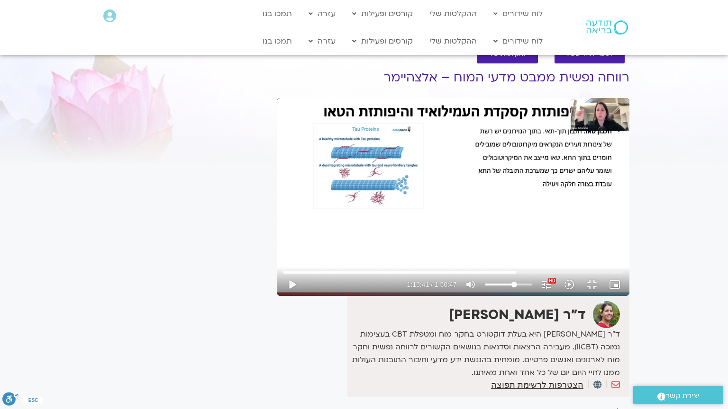
click at [341, 226] on div "Skip Ad 1:02:30 play_arrow 1:15:41 / 1:50:47 volume_up Mute tune Resolution Aut…" at bounding box center [453, 197] width 353 height 198
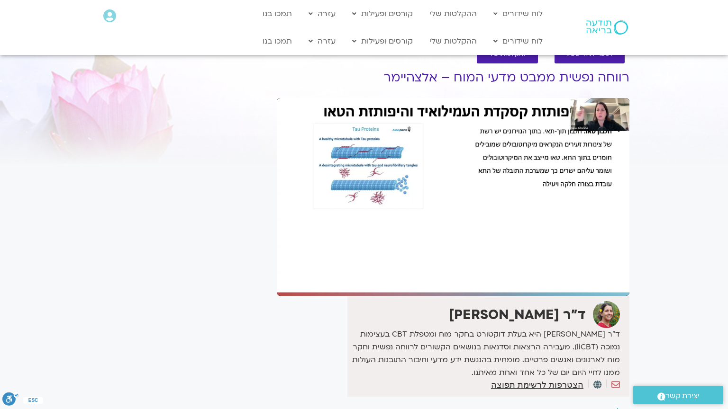
click at [341, 226] on div "Skip Ad 1:02:30 pause 1:15:41 / 1:50:47 volume_up Mute tune Resolution Auto 108…" at bounding box center [453, 197] width 353 height 198
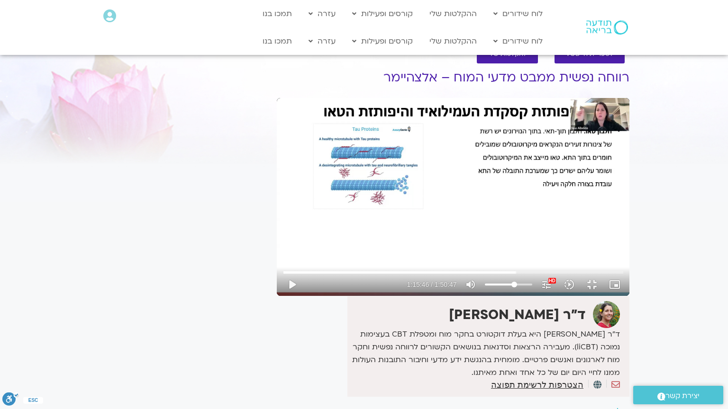
click at [341, 226] on div "Skip Ad 1:02:30 play_arrow 1:15:46 / 1:50:47 volume_up Mute tune Resolution Aut…" at bounding box center [453, 197] width 353 height 198
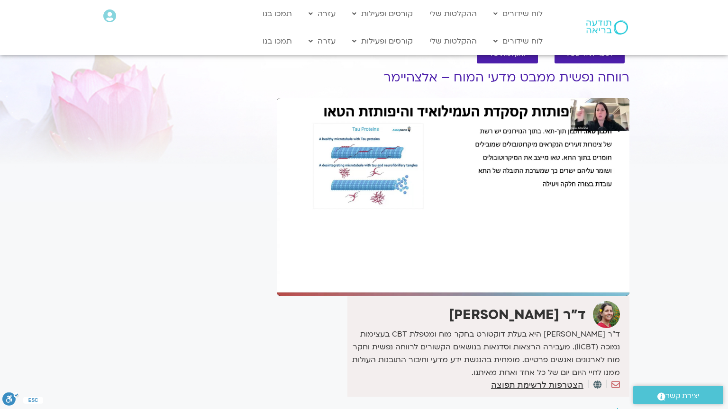
click at [341, 226] on div "Skip Ad 1:02:30 pause 1:15:46 / 1:50:47 volume_up Mute tune Resolution Auto 108…" at bounding box center [453, 197] width 353 height 198
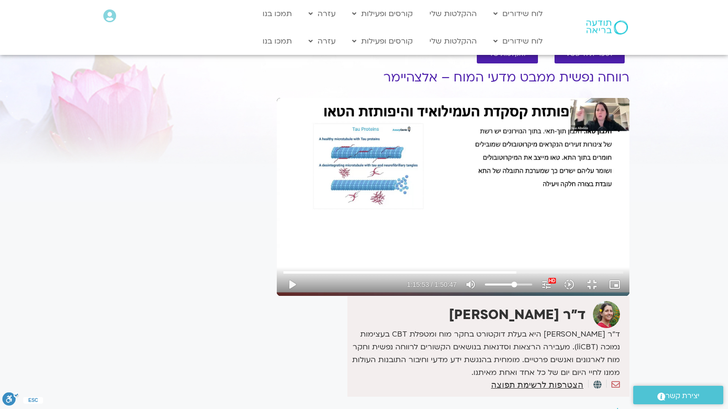
click at [341, 226] on div "Skip Ad 1:02:30 play_arrow 1:15:53 / 1:50:47 volume_up Mute tune Resolution Aut…" at bounding box center [453, 197] width 353 height 198
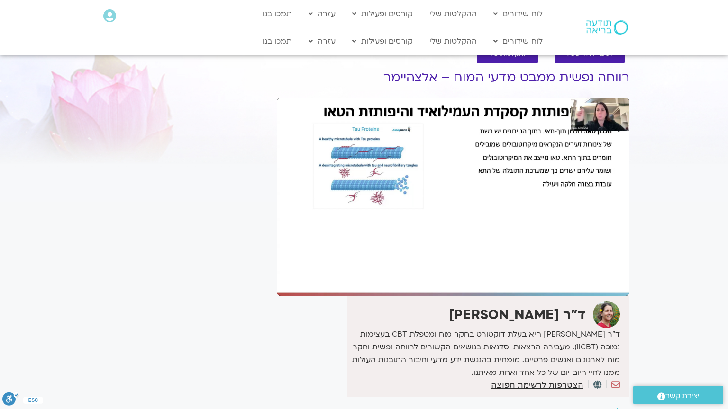
click at [341, 226] on div "Skip Ad 1:02:30 pause 1:15:53 / 1:50:47 volume_up Mute tune Resolution Auto 108…" at bounding box center [453, 197] width 353 height 198
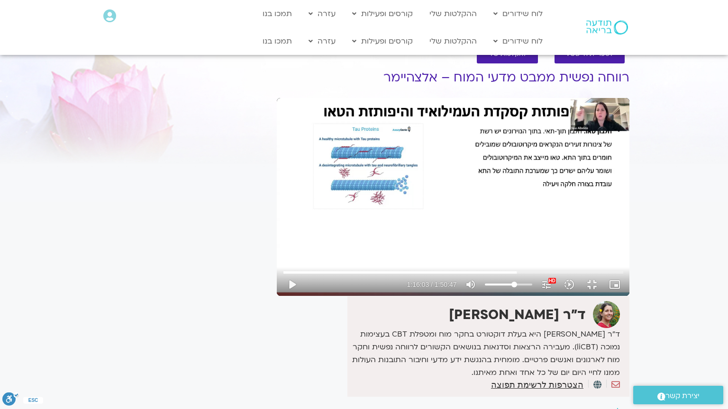
click at [341, 226] on div "Skip Ad 1:02:30 play_arrow 1:16:03 / 1:50:47 volume_up Mute tune Resolution Aut…" at bounding box center [453, 197] width 353 height 198
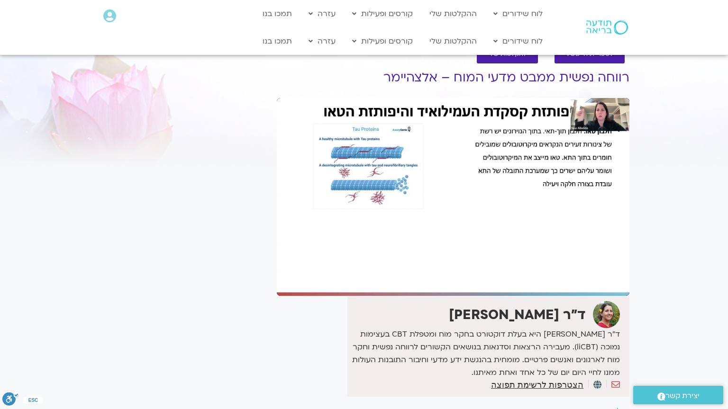
click at [341, 226] on div "Skip Ad 1:02:30 pause 1:16:03 / 1:50:47 volume_up Mute tune Resolution Auto 108…" at bounding box center [453, 197] width 353 height 198
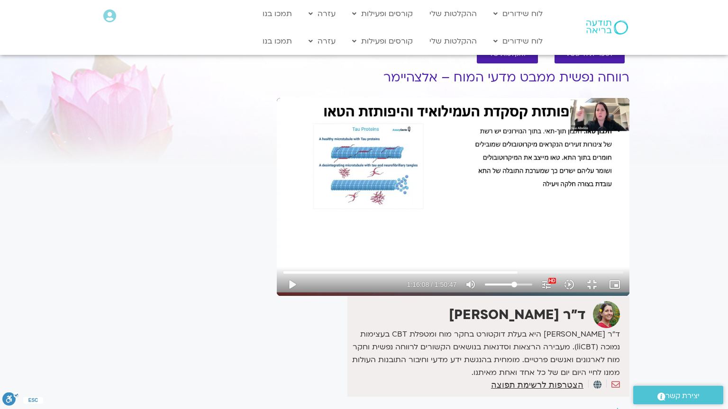
click at [341, 226] on div "Skip Ad 1:02:30 play_arrow 1:16:08 / 1:50:47 volume_up Mute tune Resolution Aut…" at bounding box center [453, 197] width 353 height 198
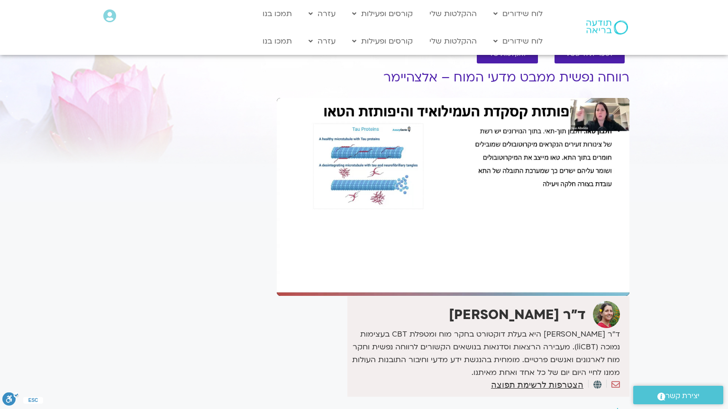
click at [341, 226] on div "Skip Ad 1:02:30 pause 1:16:08 / 1:50:47 volume_up Mute tune Resolution Auto 108…" at bounding box center [453, 197] width 353 height 198
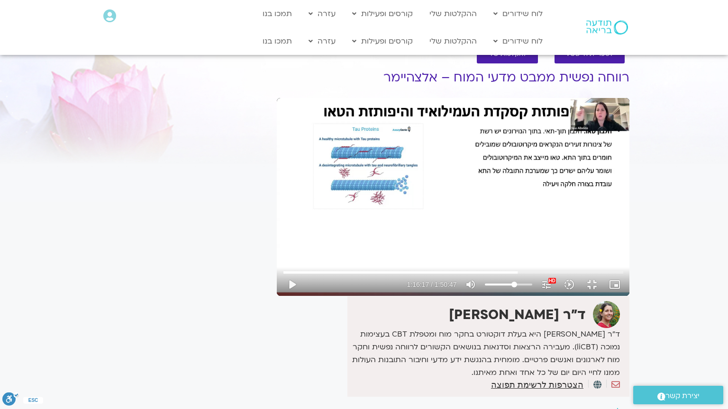
click at [341, 226] on div "Skip Ad 1:02:30 play_arrow 1:16:17 / 1:50:47 volume_up Mute tune Resolution Aut…" at bounding box center [453, 197] width 353 height 198
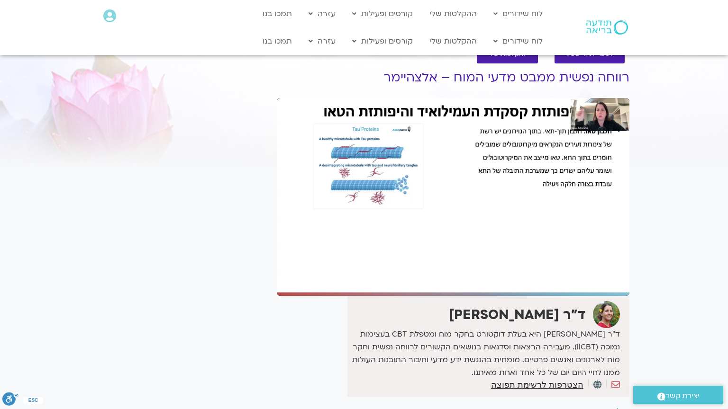
click at [341, 226] on div "Skip Ad 1:02:30 pause 1:16:17 / 1:50:47 volume_up Mute tune Resolution Auto 108…" at bounding box center [453, 197] width 353 height 198
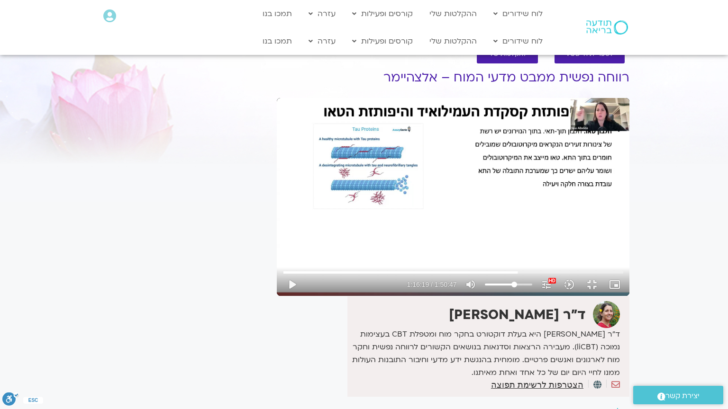
click at [341, 226] on div "Skip Ad 1:02:30 play_arrow 1:16:19 / 1:50:47 volume_up Mute tune Resolution Aut…" at bounding box center [453, 197] width 353 height 198
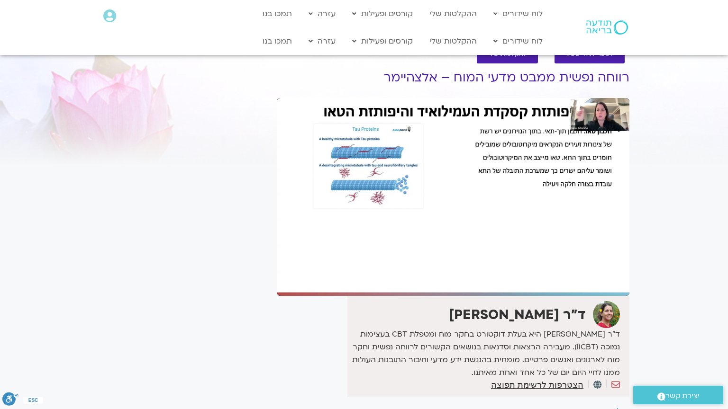
click at [341, 226] on div "Skip Ad 1:02:30 pause 1:16:19 / 1:50:47 volume_up Mute tune Resolution Auto 108…" at bounding box center [453, 197] width 353 height 198
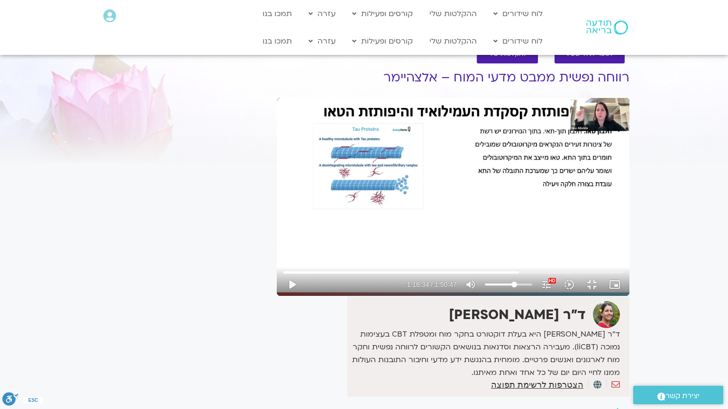
click at [341, 226] on div "Skip Ad 1:02:30 play_arrow 1:16:34 / 1:50:47 volume_up Mute tune Resolution Aut…" at bounding box center [453, 197] width 353 height 198
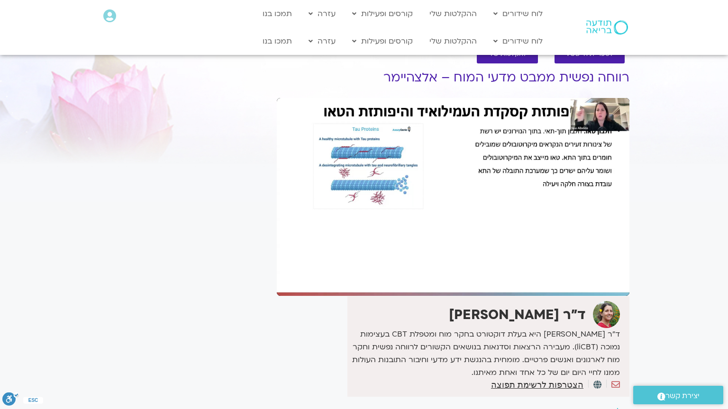
click at [341, 226] on div "Skip Ad 1:02:30 pause 1:16:34 / 1:50:47 volume_up Mute tune Resolution Auto 108…" at bounding box center [453, 197] width 353 height 198
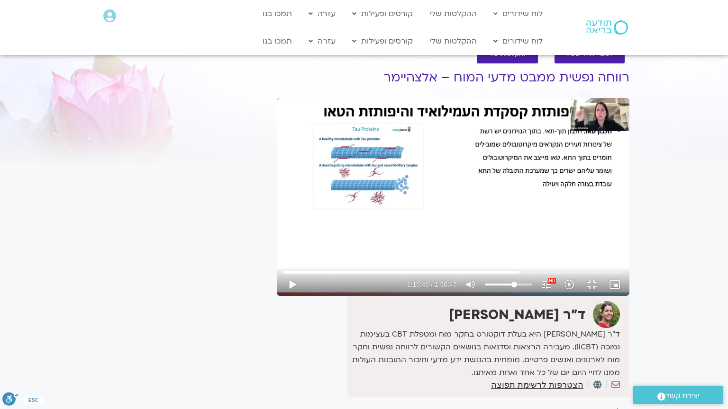
click at [341, 226] on div "Skip Ad 1:02:30 play_arrow 1:16:46 / 1:50:47 volume_up Mute tune Resolution Aut…" at bounding box center [453, 197] width 353 height 198
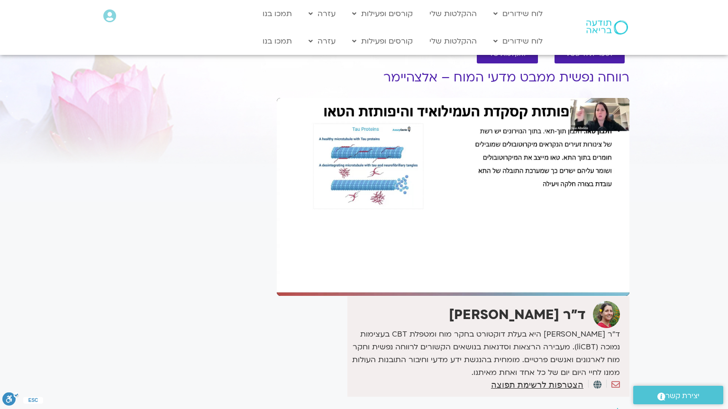
click at [341, 226] on div "Skip Ad 1:02:30 pause 1:16:46 / 1:50:47 volume_up Mute tune Resolution Auto 108…" at bounding box center [453, 197] width 353 height 198
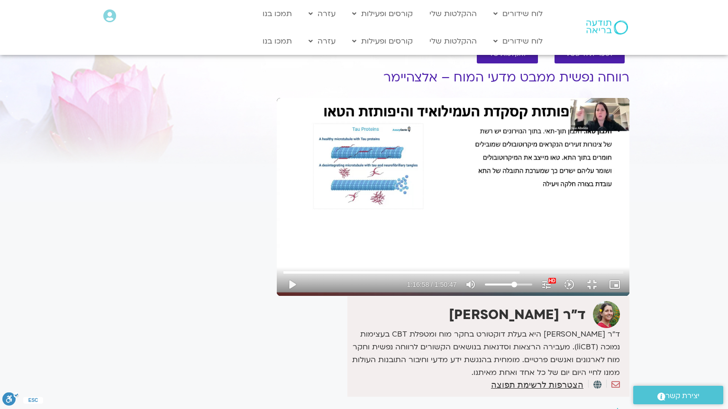
click at [341, 226] on div "Skip Ad 1:02:30 play_arrow 1:16:58 / 1:50:47 volume_up Mute tune Resolution Aut…" at bounding box center [453, 197] width 353 height 198
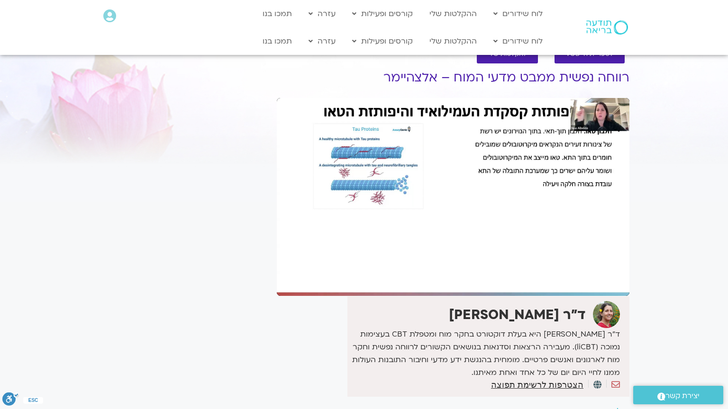
click at [341, 226] on div "Skip Ad 1:02:30 pause 1:16:58 / 1:50:47 volume_up Mute tune Resolution Auto 108…" at bounding box center [453, 197] width 353 height 198
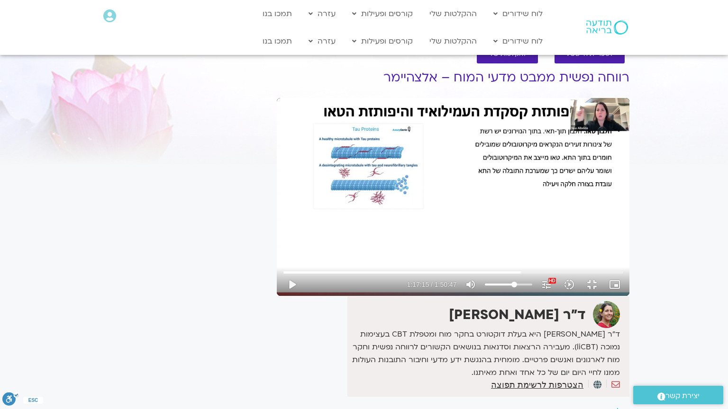
click at [341, 226] on div "Skip Ad 1:02:30 play_arrow 1:17:15 / 1:50:47 volume_up Mute tune Resolution Aut…" at bounding box center [453, 197] width 353 height 198
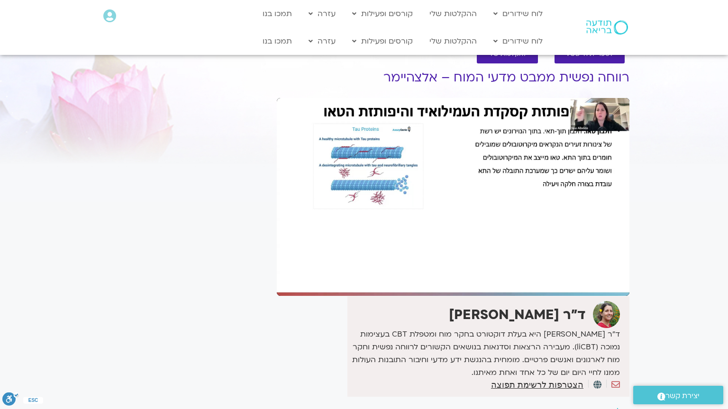
click at [341, 226] on div "Skip Ad 1:02:30 pause 1:17:15 / 1:50:47 volume_up Mute tune Resolution Auto 108…" at bounding box center [453, 197] width 353 height 198
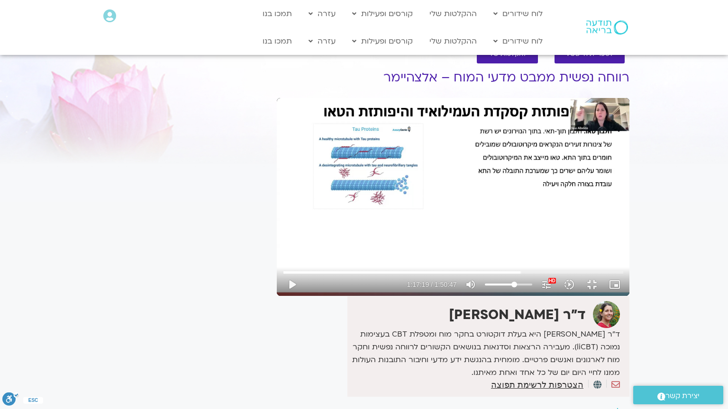
click at [341, 226] on div "Skip Ad 1:02:30 play_arrow 1:17:19 / 1:50:47 volume_up Mute tune Resolution Aut…" at bounding box center [453, 197] width 353 height 198
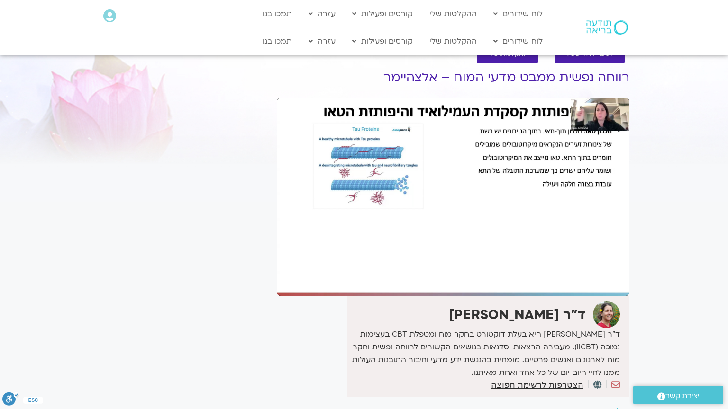
click at [341, 226] on div "Skip Ad 1:02:30 pause 1:17:19 / 1:50:47 volume_up Mute tune Resolution Auto 108…" at bounding box center [453, 197] width 353 height 198
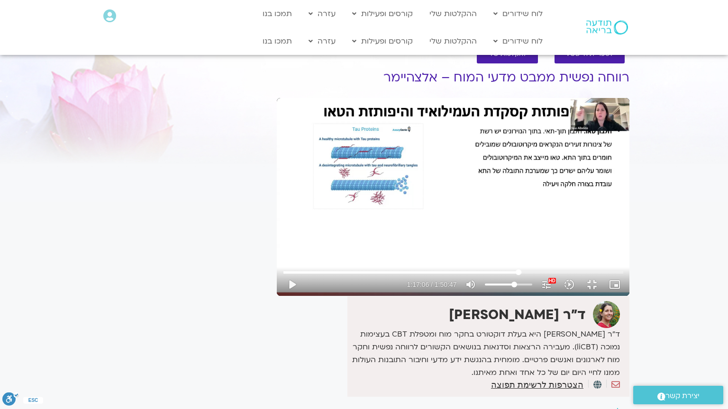
click at [501, 275] on input "Seek" at bounding box center [453, 273] width 340 height 6
click at [503, 296] on div "Skip Ad 1:17:05 play_arrow 1:17:06 / 1:50:47 volume_up Mute tune Resolution Aut…" at bounding box center [453, 197] width 353 height 198
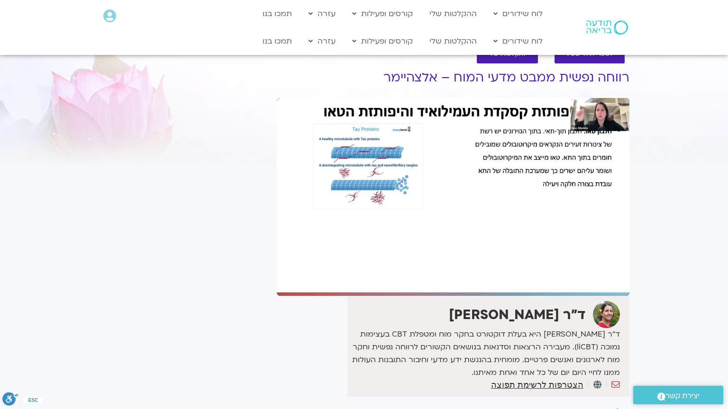
click at [503, 296] on div "Skip Ad 1:17:05 pause 1:17:08 / 1:50:47 volume_up Mute tune Resolution Auto 108…" at bounding box center [453, 197] width 353 height 198
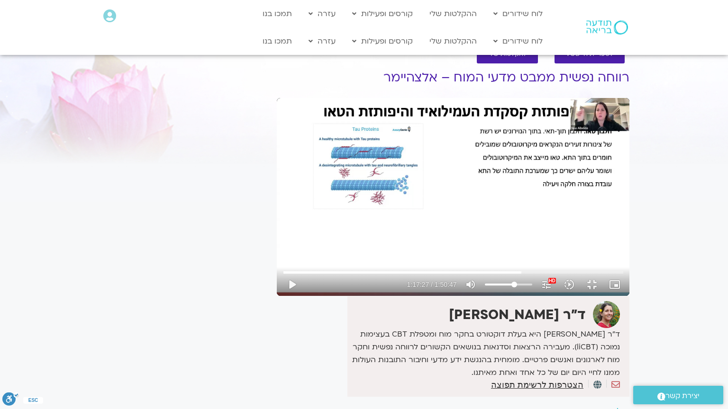
click at [503, 296] on div "Skip Ad 1:17:05 play_arrow 1:17:27 / 1:50:47 volume_up Mute tune Resolution Aut…" at bounding box center [453, 197] width 353 height 198
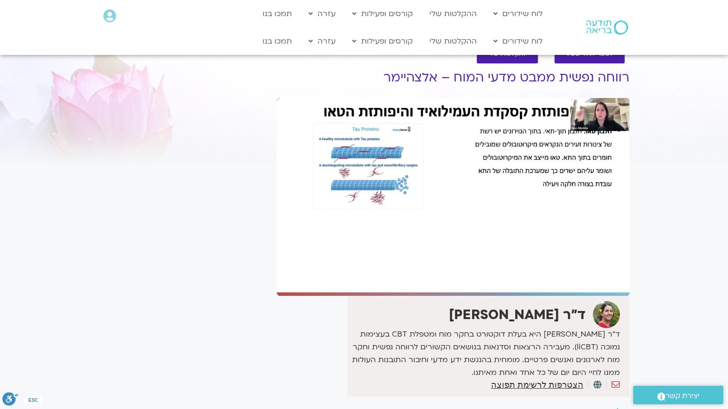
click at [503, 296] on div "Skip Ad 1:17:05 pause 1:17:27 / 1:50:47 volume_up Mute tune Resolution Auto 108…" at bounding box center [453, 197] width 353 height 198
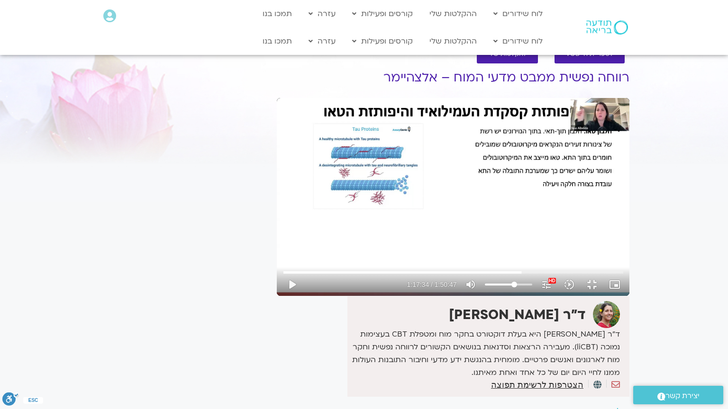
click at [503, 296] on div "Skip Ad 1:17:05 play_arrow 1:17:34 / 1:50:47 volume_up Mute tune Resolution Aut…" at bounding box center [453, 197] width 353 height 198
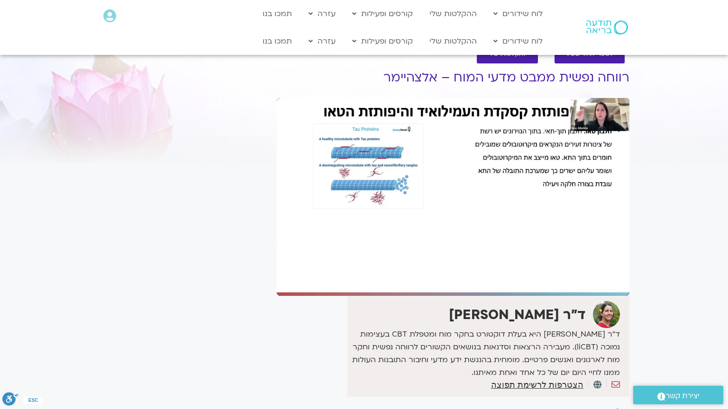
click at [503, 296] on div "Skip Ad 1:17:05 pause 1:17:34 / 1:50:47 volume_up Mute tune Resolution Auto 108…" at bounding box center [453, 197] width 353 height 198
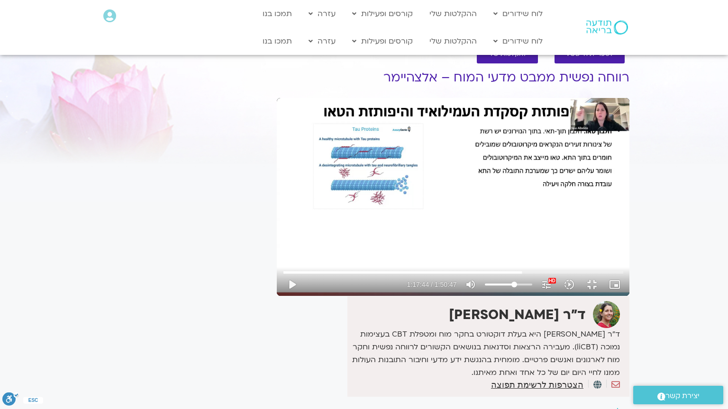
click at [503, 296] on div "Skip Ad 1:17:05 play_arrow 1:17:44 / 1:50:47 volume_up Mute tune Resolution Aut…" at bounding box center [453, 197] width 353 height 198
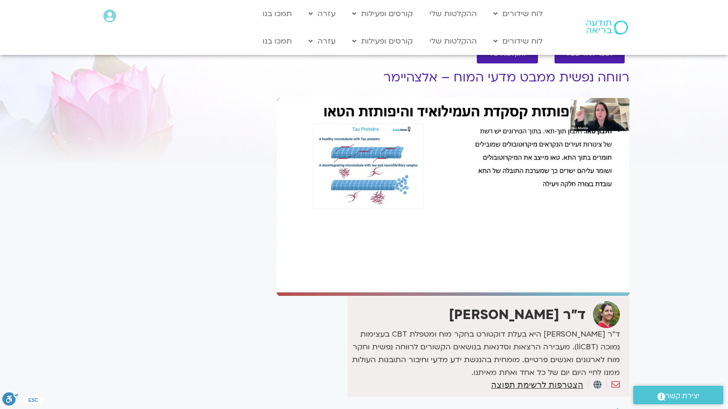
click at [503, 296] on div "Skip Ad 1:17:05 pause 1:17:44 / 1:50:47 volume_up Mute tune Resolution Auto 108…" at bounding box center [453, 197] width 353 height 198
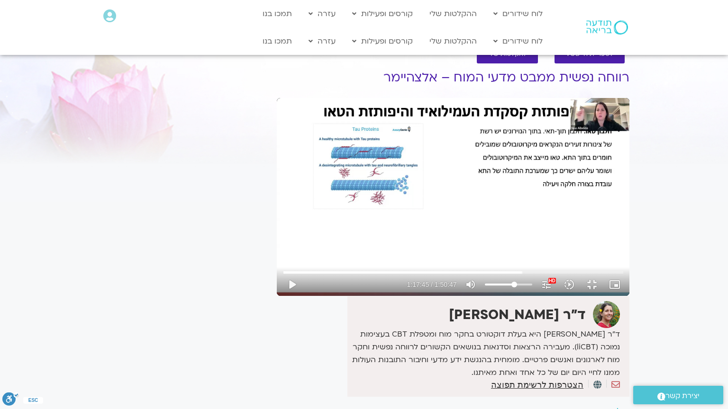
click at [503, 296] on div "Skip Ad 1:17:05 play_arrow 1:17:45 / 1:50:47 volume_up Mute tune Resolution Aut…" at bounding box center [453, 197] width 353 height 198
click at [504, 275] on input "Seek" at bounding box center [453, 273] width 340 height 6
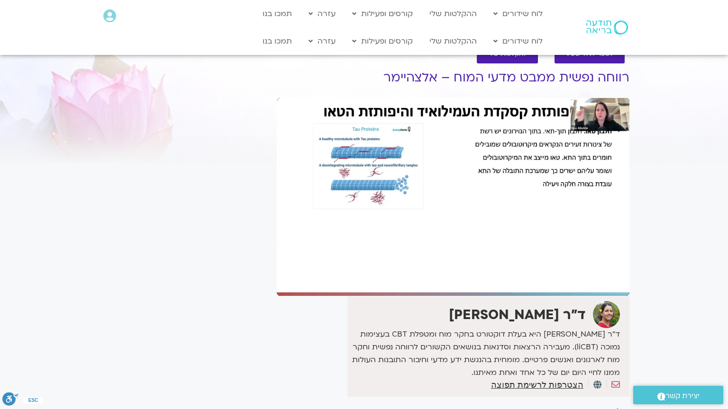
click at [384, 252] on div "Skip Ad 1:17:00 pause 1:17:41 / 1:50:47 volume_up Mute tune Resolution Auto 108…" at bounding box center [453, 197] width 353 height 198
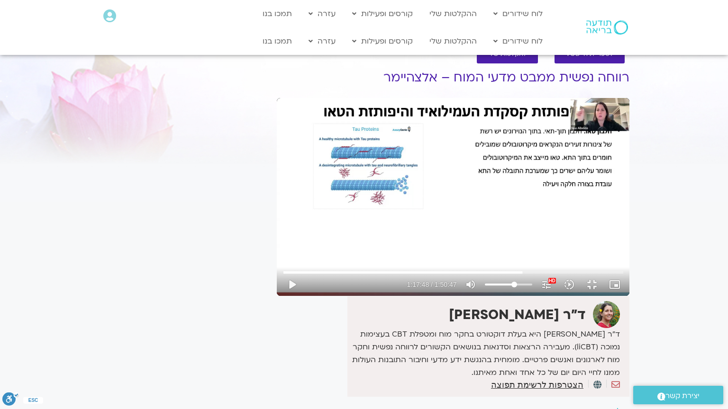
click at [384, 252] on div "Skip Ad 1:17:00 play_arrow 1:17:48 / 1:50:47 volume_up Mute tune Resolution Aut…" at bounding box center [453, 197] width 353 height 198
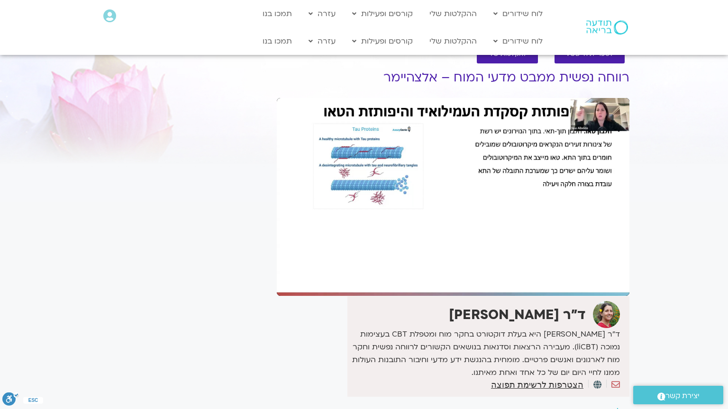
click at [384, 252] on div "Skip Ad 1:17:00 pause 1:17:48 / 1:50:47 volume_up Mute tune Resolution Auto 108…" at bounding box center [453, 197] width 353 height 198
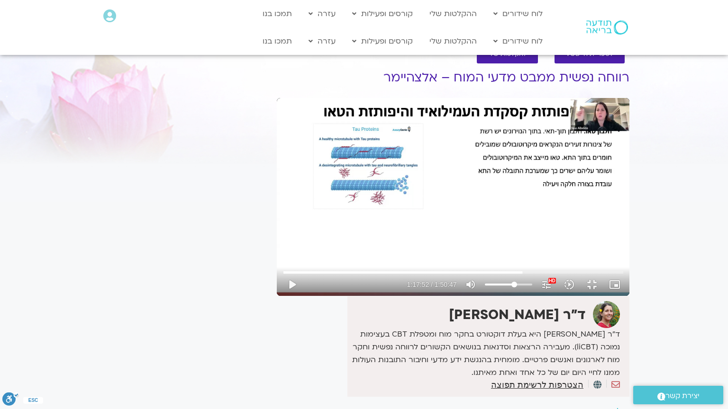
click at [384, 252] on div "Skip Ad 1:17:00 play_arrow 1:17:52 / 1:50:47 volume_up Mute tune Resolution Aut…" at bounding box center [453, 197] width 353 height 198
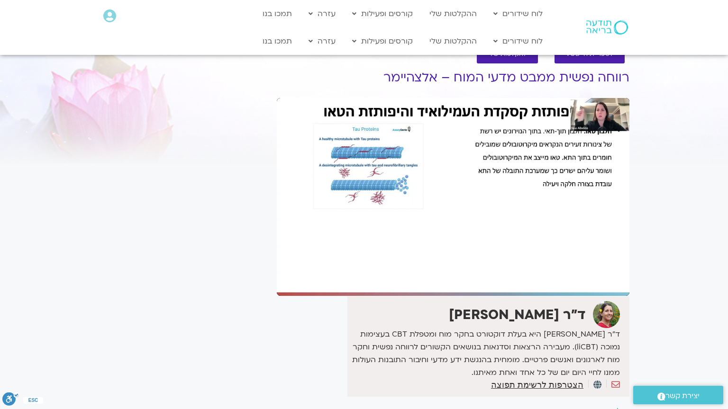
click at [384, 252] on div "Skip Ad 1:17:00 pause 1:17:52 / 1:50:47 volume_up Mute tune Resolution Auto 108…" at bounding box center [453, 197] width 353 height 198
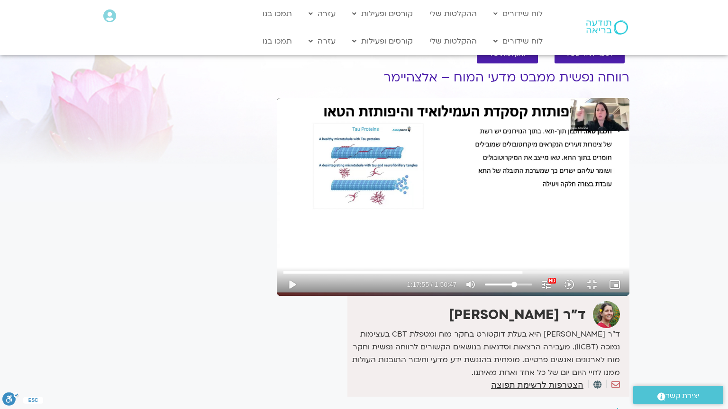
click at [384, 252] on div "Skip Ad 1:17:00 play_arrow 1:17:55 / 1:50:47 volume_up Mute tune Resolution Aut…" at bounding box center [453, 197] width 353 height 198
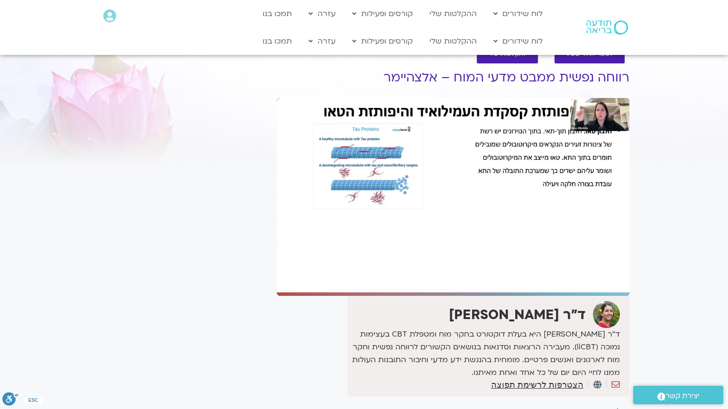
click at [384, 252] on div "Skip Ad 1:17:00 pause 1:17:55 / 1:50:47 volume_up Mute tune Resolution Auto 108…" at bounding box center [453, 197] width 353 height 198
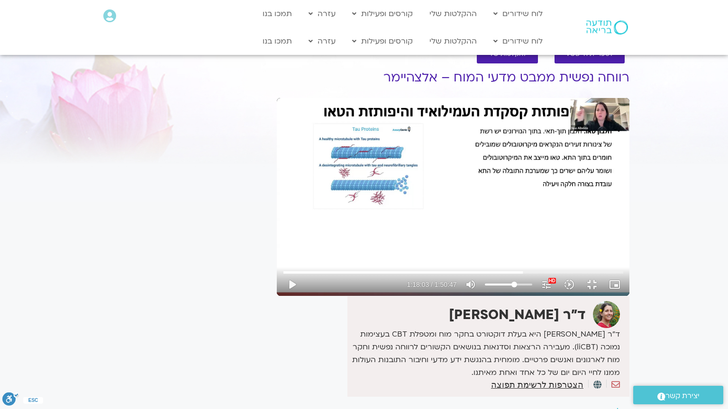
click at [384, 252] on div "Skip Ad 1:17:00 play_arrow 1:18:03 / 1:50:47 volume_up Mute tune Resolution Aut…" at bounding box center [453, 197] width 353 height 198
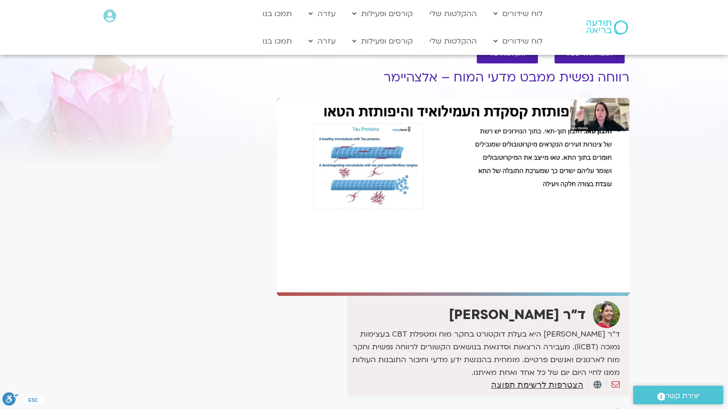
click at [384, 252] on div "Skip Ad 1:17:00 pause 1:18:03 / 1:50:47 volume_up Mute tune Resolution Auto 108…" at bounding box center [453, 197] width 353 height 198
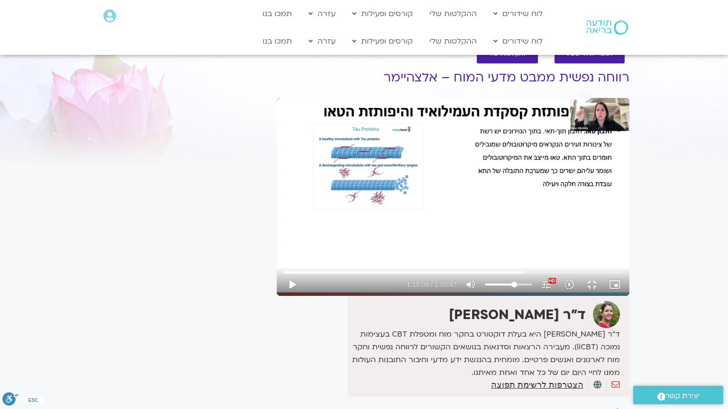
click at [384, 252] on div "Skip Ad 1:17:00 play_arrow 1:18:08 / 1:50:47 volume_up Mute tune Resolution Aut…" at bounding box center [453, 197] width 353 height 198
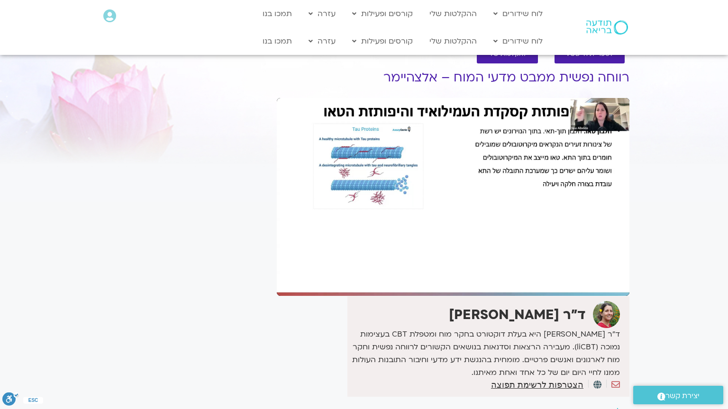
click at [384, 252] on div "Skip Ad 1:17:00 pause 1:18:08 / 1:50:47 volume_up Mute tune Resolution Auto 108…" at bounding box center [453, 197] width 353 height 198
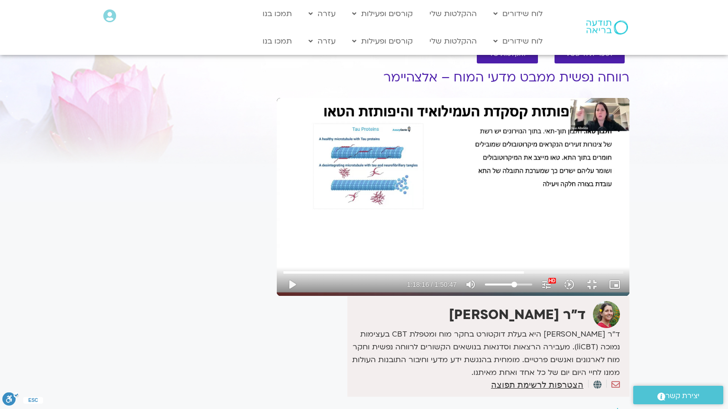
click at [384, 252] on div "Skip Ad 1:17:00 play_arrow 1:18:16 / 1:50:47 volume_up Mute tune Resolution Aut…" at bounding box center [453, 197] width 353 height 198
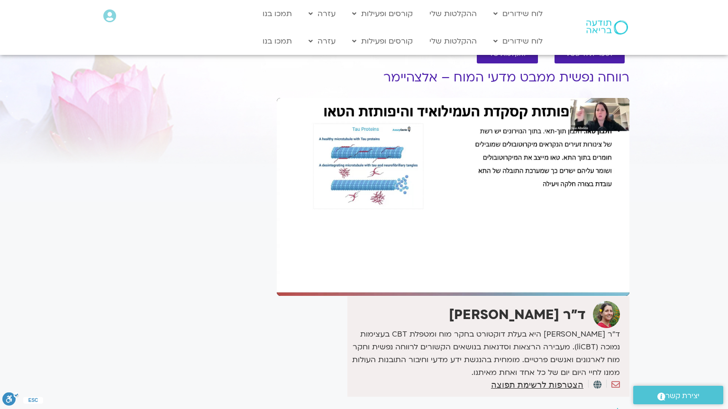
click at [384, 252] on div "Skip Ad 1:17:00 pause 1:18:16 / 1:50:47 volume_up Mute tune Resolution Auto 108…" at bounding box center [453, 197] width 353 height 198
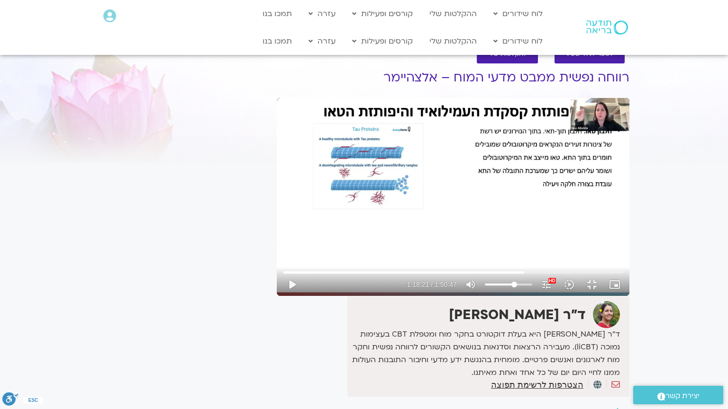
click at [384, 252] on div "Skip Ad 1:17:00 play_arrow 1:18:21 / 1:50:47 volume_up Mute tune Resolution Aut…" at bounding box center [453, 197] width 353 height 198
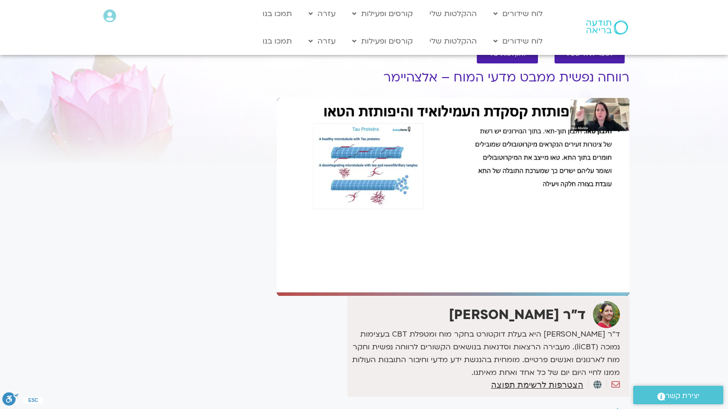
click at [384, 252] on div "Skip Ad 1:17:00 pause 1:18:21 / 1:50:47 volume_up Mute tune Resolution Auto 108…" at bounding box center [453, 197] width 353 height 198
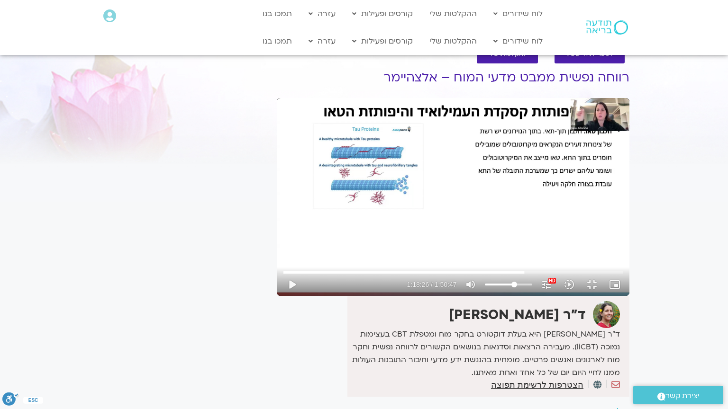
click at [384, 252] on div "Skip Ad 1:17:00 play_arrow 1:18:26 / 1:50:47 volume_up Mute tune Resolution Aut…" at bounding box center [453, 197] width 353 height 198
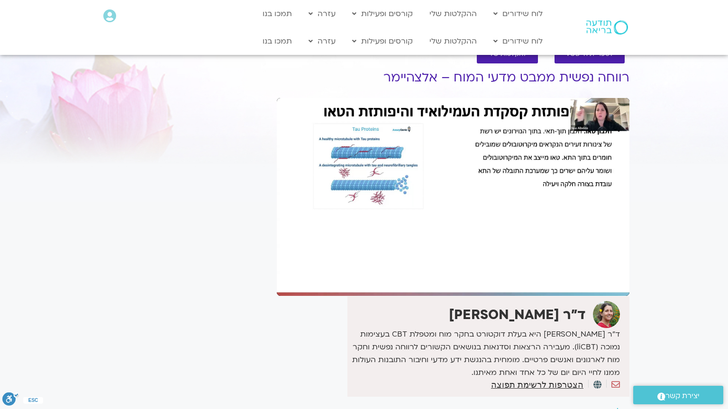
click at [384, 252] on div "Skip Ad 1:17:00 pause 1:18:26 / 1:50:47 volume_up Mute tune Resolution Auto 108…" at bounding box center [453, 197] width 353 height 198
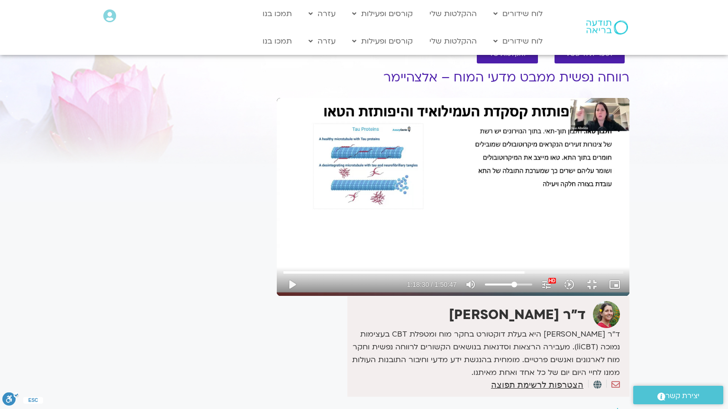
click at [384, 252] on div "Skip Ad 1:17:00 play_arrow 1:18:30 / 1:50:47 volume_up Mute tune Resolution Aut…" at bounding box center [453, 197] width 353 height 198
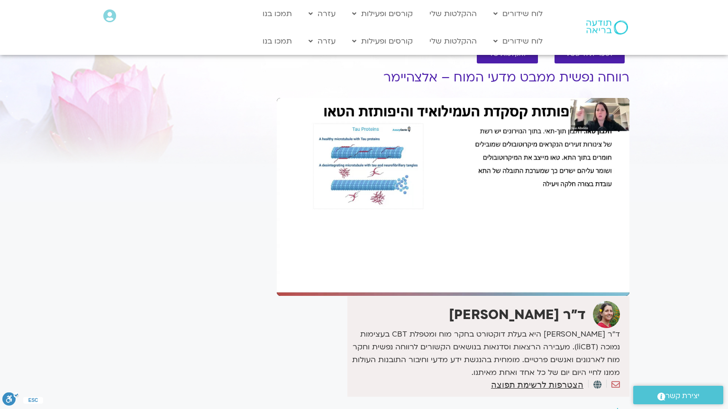
click at [384, 252] on div "Skip Ad 1:17:00 pause 1:18:30 / 1:50:47 volume_up Mute tune Resolution Auto 108…" at bounding box center [453, 197] width 353 height 198
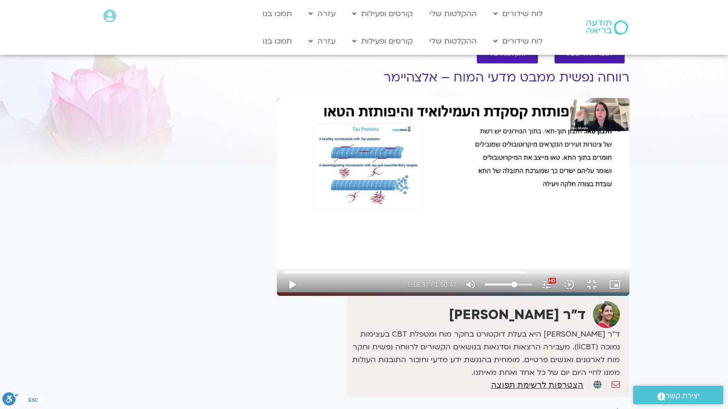
click at [384, 252] on div "Skip Ad 1:17:00 play_arrow 1:18:37 / 1:50:47 volume_up Mute tune Resolution Aut…" at bounding box center [453, 197] width 353 height 198
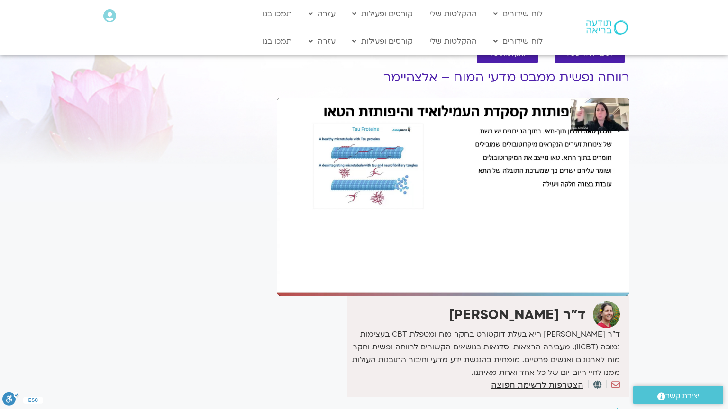
click at [384, 252] on div "Skip Ad 1:17:00 pause 1:18:37 / 1:50:47 volume_up Mute tune Resolution Auto 108…" at bounding box center [453, 197] width 353 height 198
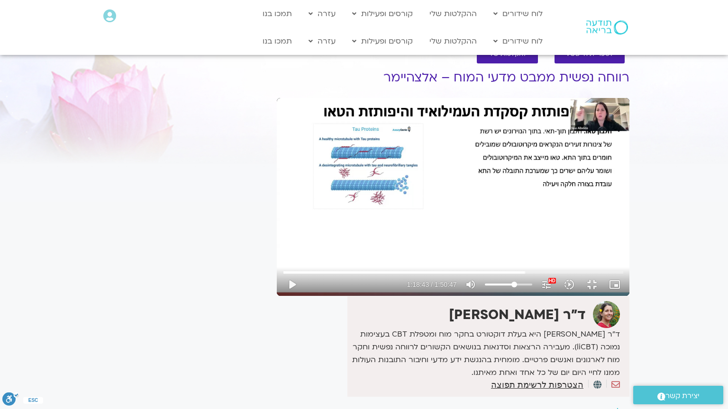
click at [384, 252] on div "Skip Ad 1:17:00 play_arrow 1:18:43 / 1:50:47 volume_up Mute tune Resolution Aut…" at bounding box center [453, 197] width 353 height 198
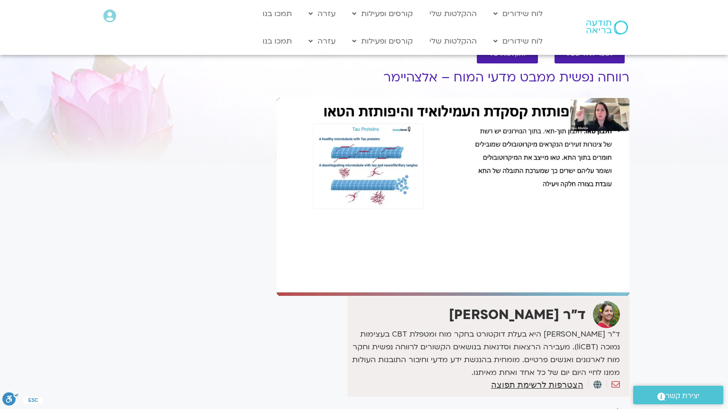
click at [384, 252] on div "Skip Ad 1:17:00 pause 1:18:43 / 1:50:47 volume_up Mute tune Resolution Auto 108…" at bounding box center [453, 197] width 353 height 198
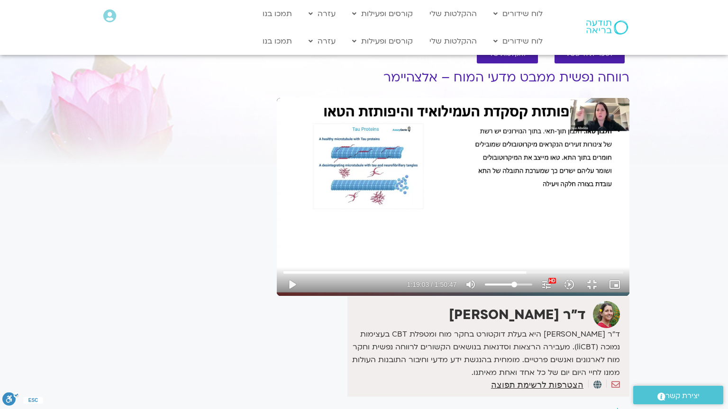
click at [384, 252] on div "Skip Ad 1:17:00 play_arrow 1:19:03 / 1:50:47 volume_up Mute tune Resolution Aut…" at bounding box center [453, 197] width 353 height 198
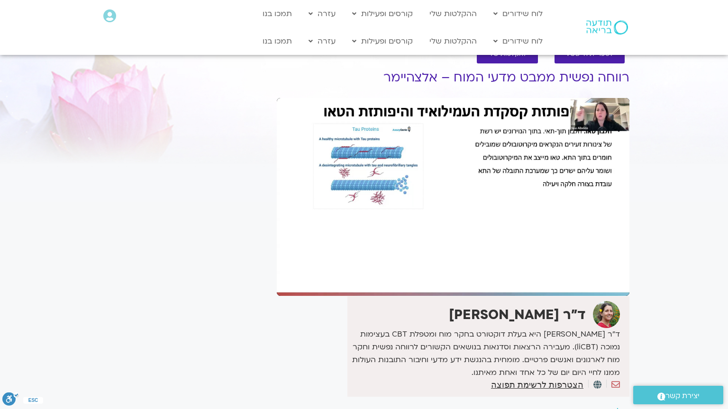
click at [384, 252] on div "Skip Ad 1:17:00 pause 1:19:03 / 1:50:47 volume_up Mute tune Resolution Auto 108…" at bounding box center [453, 197] width 353 height 198
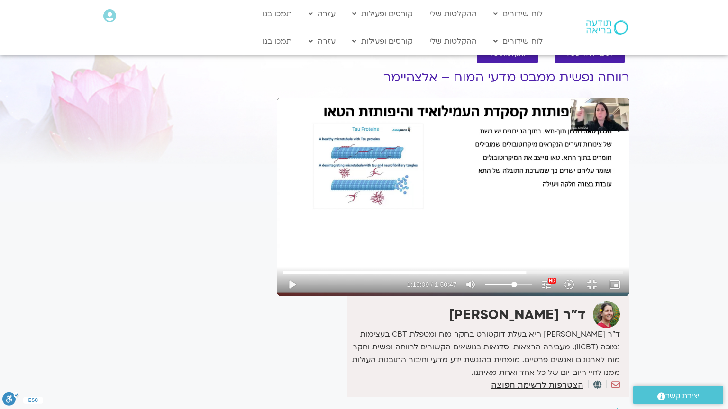
click at [384, 252] on div "Skip Ad 1:17:00 play_arrow 1:19:09 / 1:50:47 volume_up Mute tune Resolution Aut…" at bounding box center [453, 197] width 353 height 198
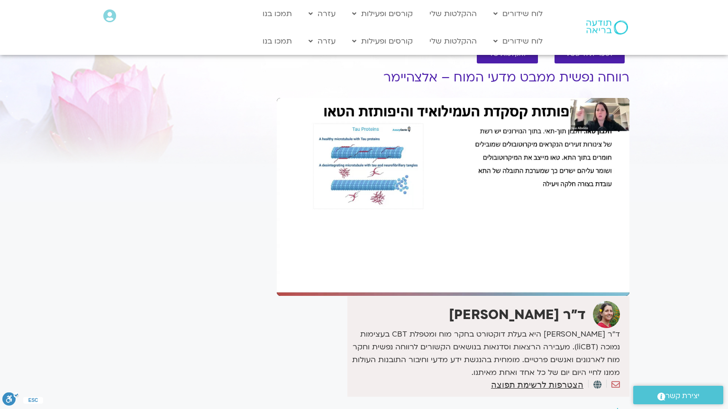
click at [384, 252] on div "Skip Ad 1:17:00 pause 1:19:09 / 1:50:47 volume_up Mute tune Resolution Auto 108…" at bounding box center [453, 197] width 353 height 198
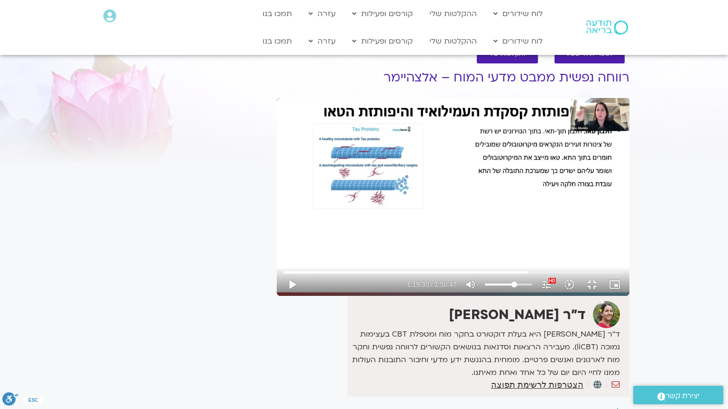
click at [384, 252] on div "Skip Ad 1:17:00 play_arrow 1:19:30 / 1:50:47 volume_up Mute tune Resolution Aut…" at bounding box center [453, 197] width 353 height 198
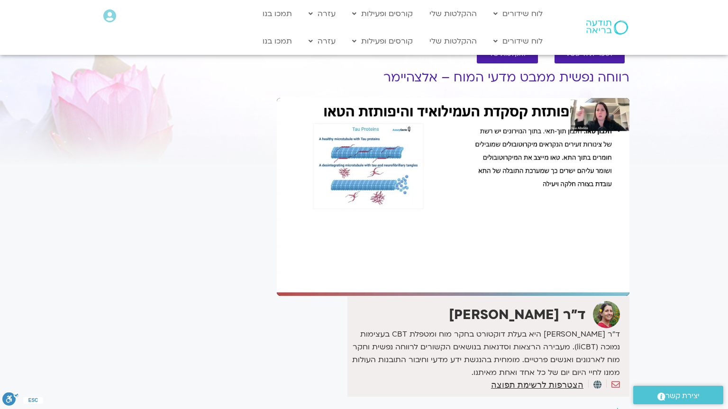
click at [435, 227] on div "Skip Ad 1:17:00 pause 1:19:56 / 1:50:47 volume_up Mute tune Resolution Auto 108…" at bounding box center [453, 197] width 353 height 198
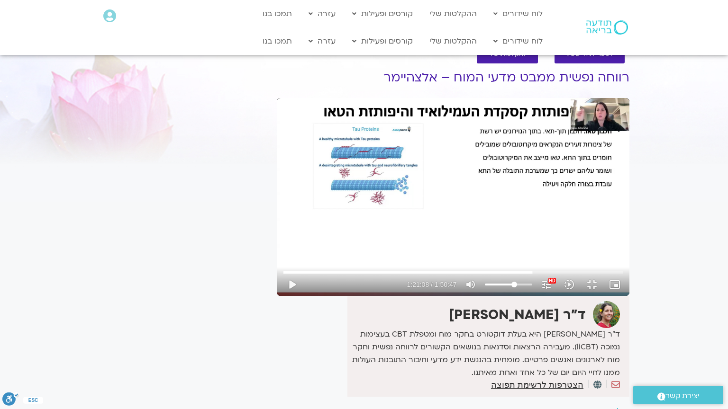
click at [435, 227] on div "Skip Ad 1:17:00 play_arrow 1:21:08 / 1:50:47 volume_up Mute tune Resolution Aut…" at bounding box center [453, 197] width 353 height 198
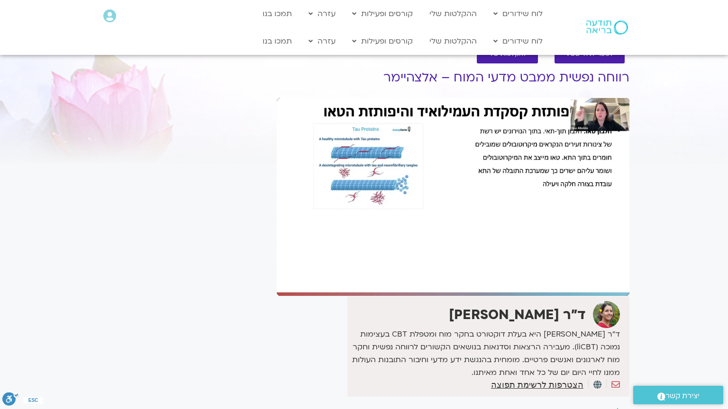
click at [435, 227] on div "Skip Ad 1:17:00 pause 1:21:08 / 1:50:47 volume_up Mute tune Resolution Auto 108…" at bounding box center [453, 197] width 353 height 198
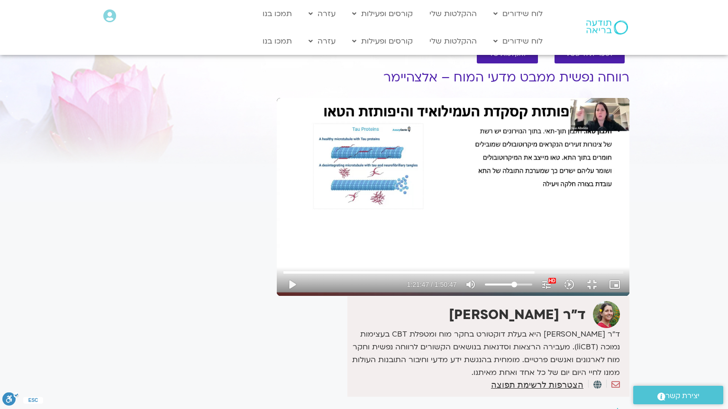
click at [435, 227] on div "Skip Ad 1:17:00 play_arrow 1:21:47 / 1:50:47 volume_up Mute tune Resolution Aut…" at bounding box center [453, 197] width 353 height 198
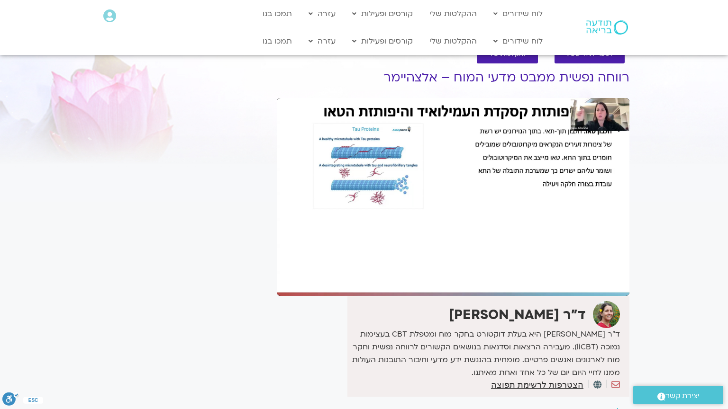
click at [435, 227] on div "Skip Ad 1:17:00 pause 1:21:47 / 1:50:47 volume_up Mute tune Resolution Auto 108…" at bounding box center [453, 197] width 353 height 198
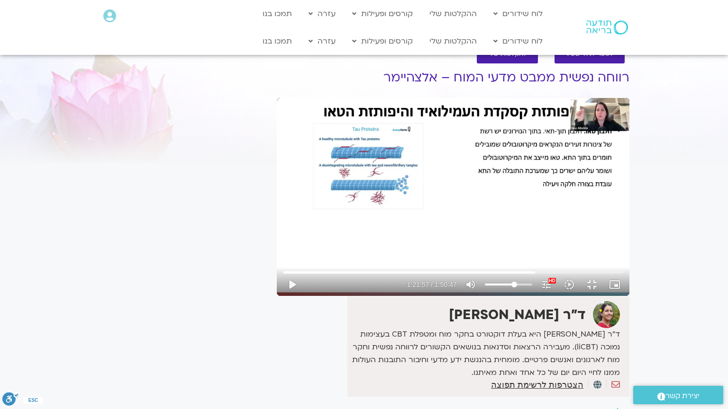
click at [435, 227] on div "Skip Ad 1:17:00 play_arrow 1:21:57 / 1:50:47 volume_up Mute tune Resolution Aut…" at bounding box center [453, 197] width 353 height 198
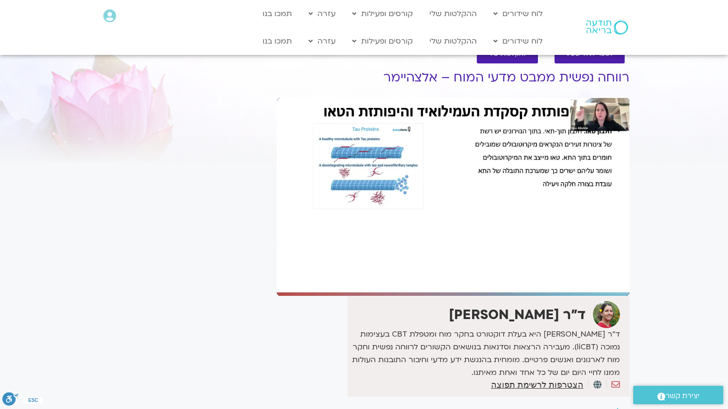
click at [435, 227] on div "Skip Ad 1:17:00 pause 1:21:57 / 1:50:47 volume_up Mute tune Resolution Auto 108…" at bounding box center [453, 197] width 353 height 198
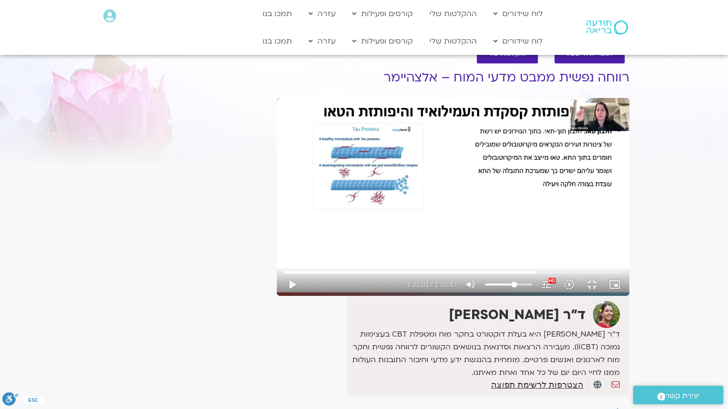
click at [435, 227] on div "Skip Ad 1:17:00 play_arrow 1:22:01 / 1:50:47 volume_up Mute tune Resolution Aut…" at bounding box center [453, 197] width 353 height 198
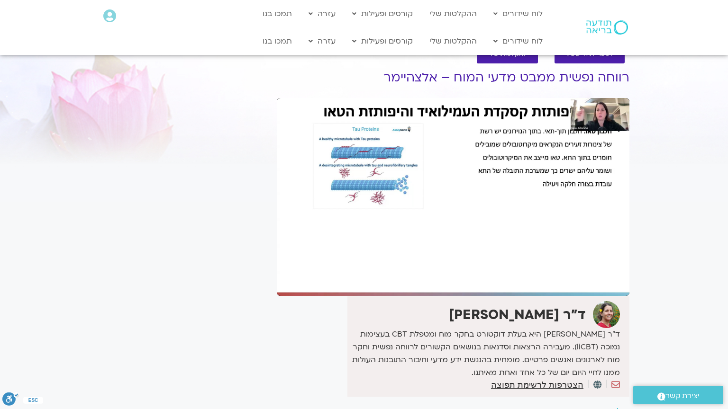
click at [435, 227] on div "Skip Ad 1:17:00 pause 1:22:01 / 1:50:47 volume_up Mute tune Resolution Auto 108…" at bounding box center [453, 197] width 353 height 198
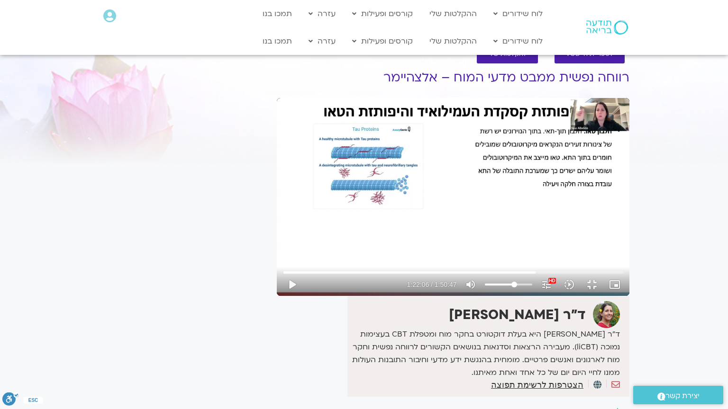
click at [435, 227] on div "Skip Ad 1:17:00 play_arrow 1:22:06 / 1:50:47 volume_up Mute tune Resolution Aut…" at bounding box center [453, 197] width 353 height 198
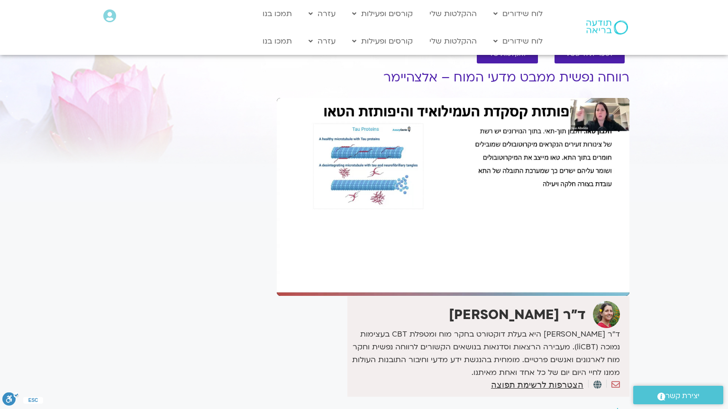
click at [435, 227] on div "Skip Ad 1:17:00 pause 1:22:06 / 1:50:47 volume_up Mute tune Resolution Auto 108…" at bounding box center [453, 197] width 353 height 198
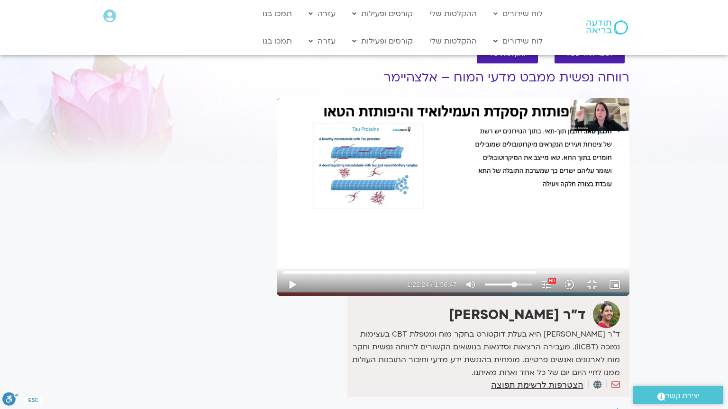
click at [435, 227] on div "Skip Ad 1:17:00 play_arrow 1:22:24 / 1:50:47 volume_up Mute tune Resolution Aut…" at bounding box center [453, 197] width 353 height 198
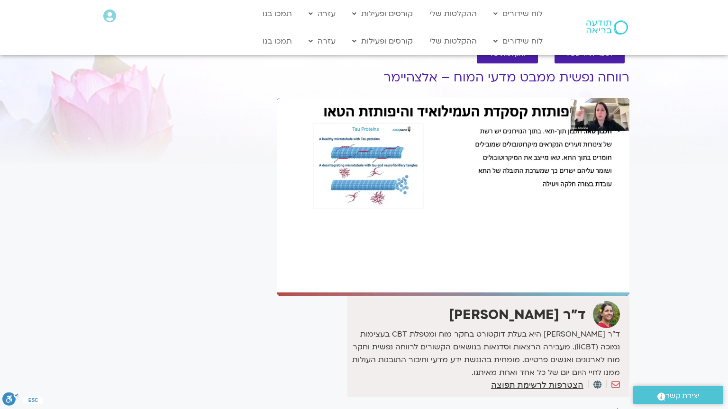
click at [435, 227] on div "Skip Ad 1:17:00 pause 1:22:24 / 1:50:47 volume_up Mute tune Resolution Auto 108…" at bounding box center [453, 197] width 353 height 198
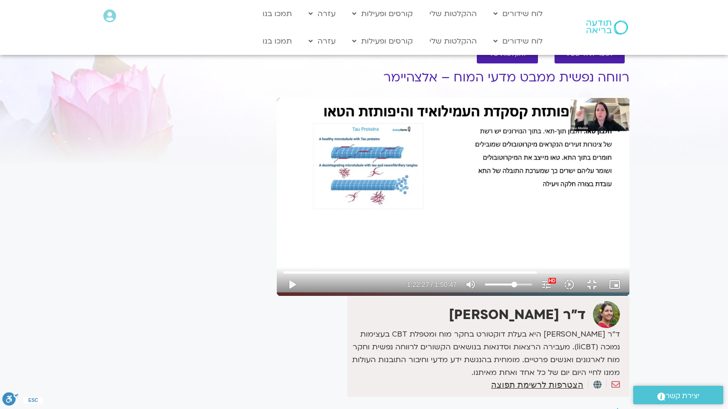
click at [435, 227] on div "Skip Ad 1:17:00 play_arrow 1:22:27 / 1:50:47 volume_up Mute tune Resolution Aut…" at bounding box center [453, 197] width 353 height 198
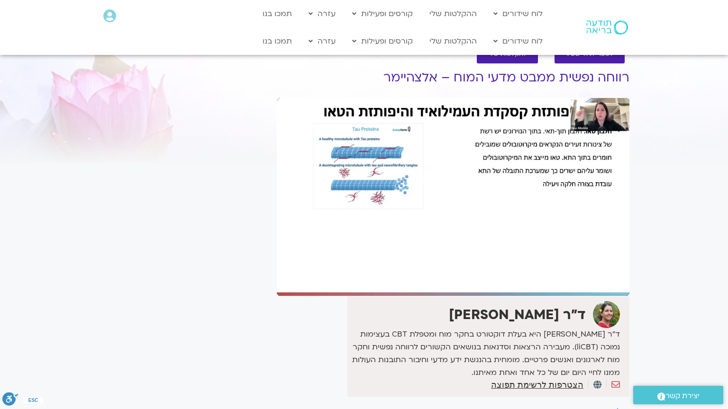
click at [435, 227] on div "Skip Ad 1:17:00 pause 1:22:27 / 1:50:47 volume_up Mute tune Resolution Auto 108…" at bounding box center [453, 197] width 353 height 198
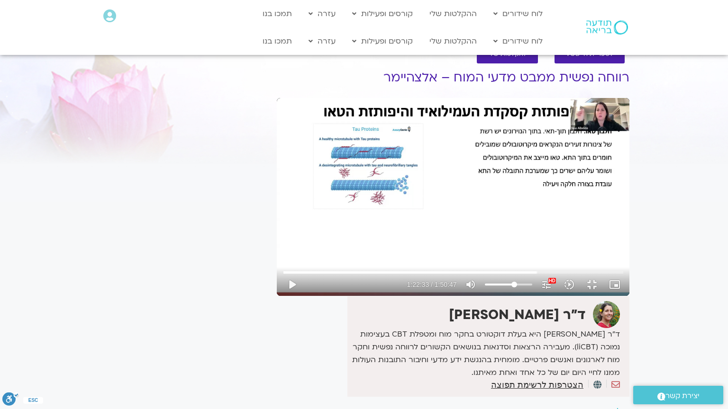
click at [435, 227] on div "Skip Ad 1:17:00 play_arrow 1:22:33 / 1:50:47 volume_up Mute tune Resolution Aut…" at bounding box center [453, 197] width 353 height 198
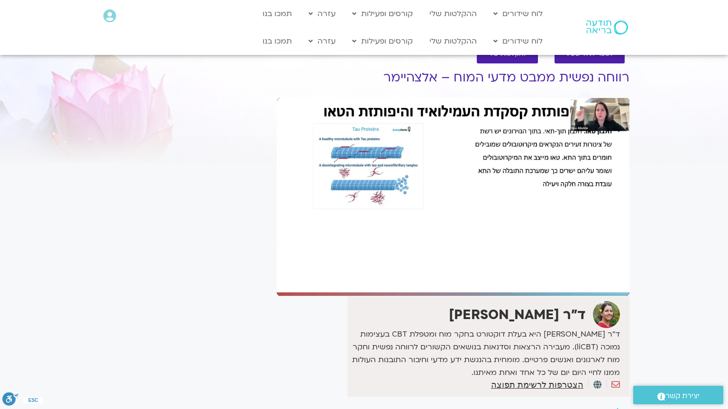
click at [435, 227] on div "Skip Ad 1:17:00 pause 1:22:33 / 1:50:47 volume_up Mute tune Resolution Auto 108…" at bounding box center [453, 197] width 353 height 198
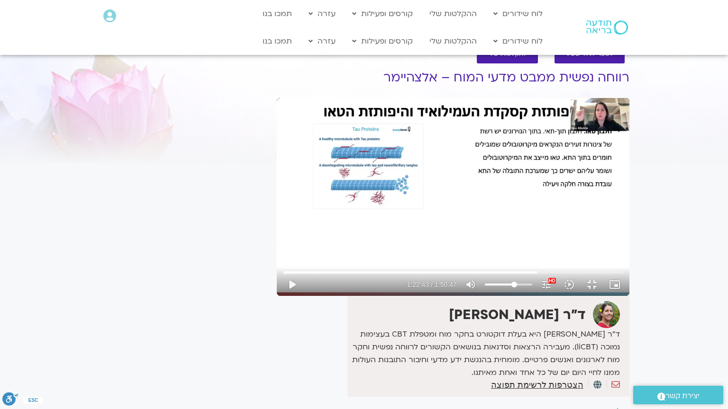
click at [435, 227] on div "Skip Ad 1:17:00 play_arrow 1:22:43 / 1:50:47 volume_up Mute tune Resolution Aut…" at bounding box center [453, 197] width 353 height 198
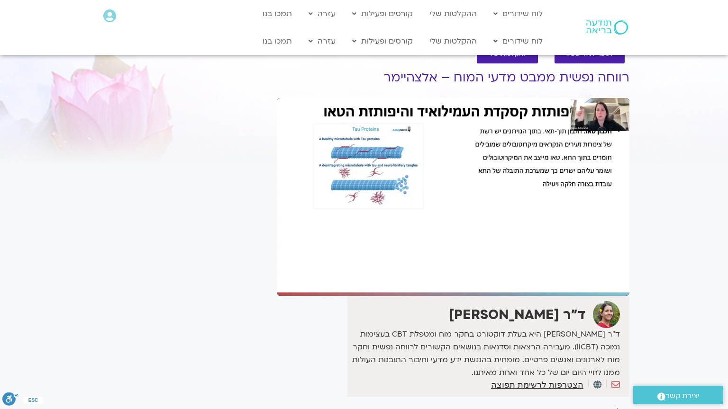
click at [435, 227] on div "Skip Ad 1:17:00 pause 1:22:43 / 1:50:47 volume_up Mute tune Resolution Auto 108…" at bounding box center [453, 197] width 353 height 198
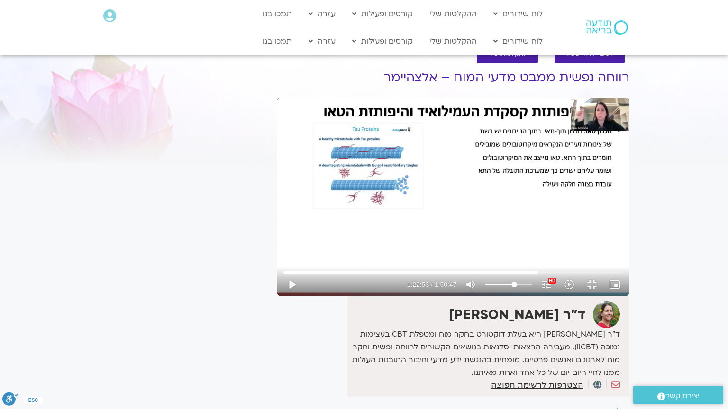
click at [435, 227] on div "Skip Ad 1:17:00 play_arrow 1:22:53 / 1:50:47 volume_up Mute tune Resolution Aut…" at bounding box center [453, 197] width 353 height 198
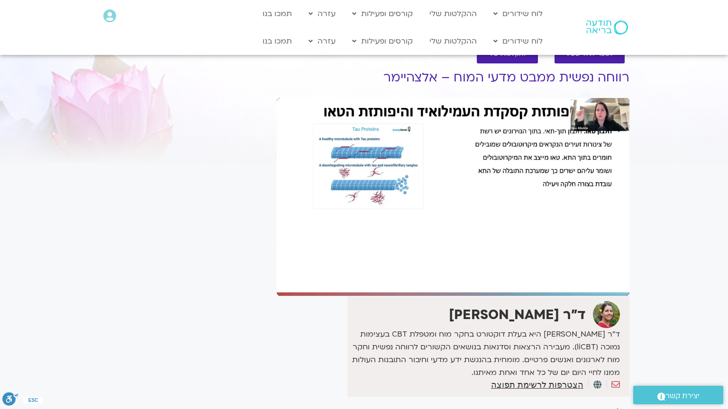
click at [435, 227] on div "Skip Ad 1:17:00 pause 1:22:53 / 1:50:47 volume_up Mute tune Resolution Auto 108…" at bounding box center [453, 197] width 353 height 198
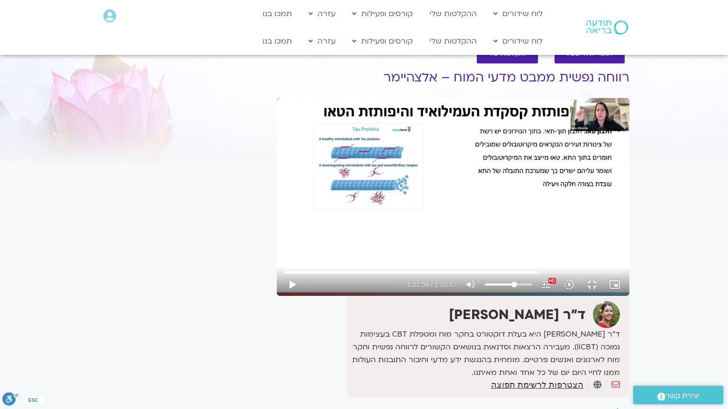
click at [435, 227] on div "Skip Ad 1:17:00 play_arrow 1:22:58 / 1:50:47 volume_up Mute tune Resolution Aut…" at bounding box center [453, 197] width 353 height 198
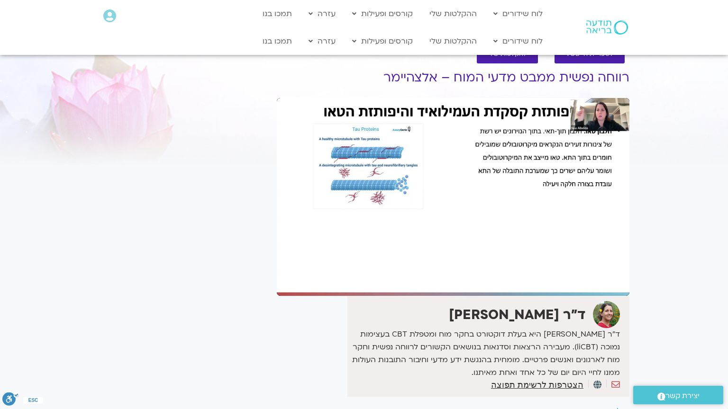
click at [435, 227] on div "Skip Ad 1:17:00 pause 1:22:58 / 1:50:47 volume_up Mute tune Resolution Auto 108…" at bounding box center [453, 197] width 353 height 198
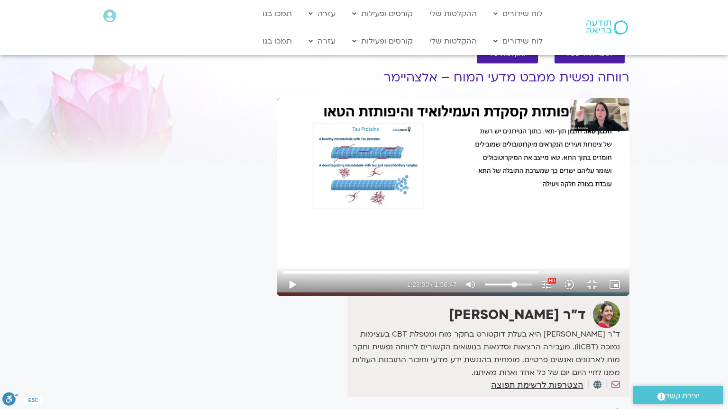
click at [435, 227] on div "Skip Ad 1:17:00 play_arrow 1:23:00 / 1:50:47 volume_up Mute tune Resolution Aut…" at bounding box center [453, 197] width 353 height 198
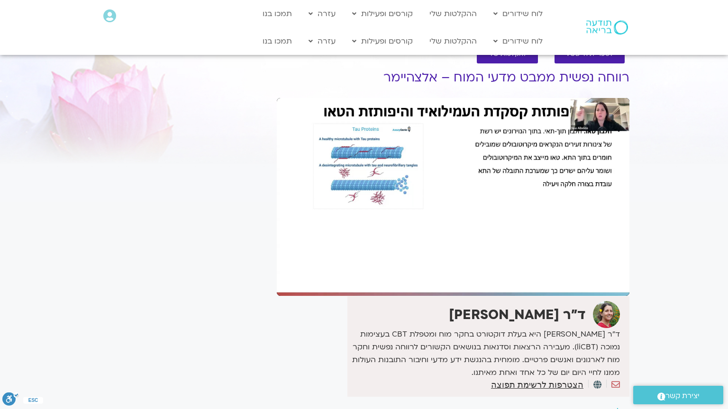
click at [435, 227] on div "Skip Ad 1:17:00 pause 1:23:00 / 1:50:47 volume_up Mute tune Resolution Auto 108…" at bounding box center [453, 197] width 353 height 198
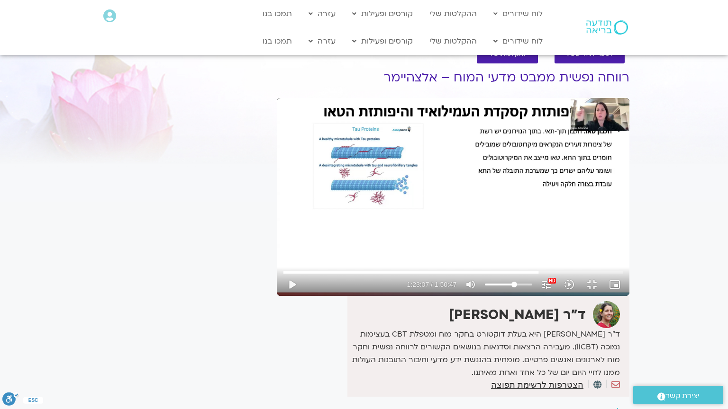
click at [435, 227] on div "Skip Ad 1:17:00 play_arrow 1:23:07 / 1:50:47 volume_up Mute tune Resolution Aut…" at bounding box center [453, 197] width 353 height 198
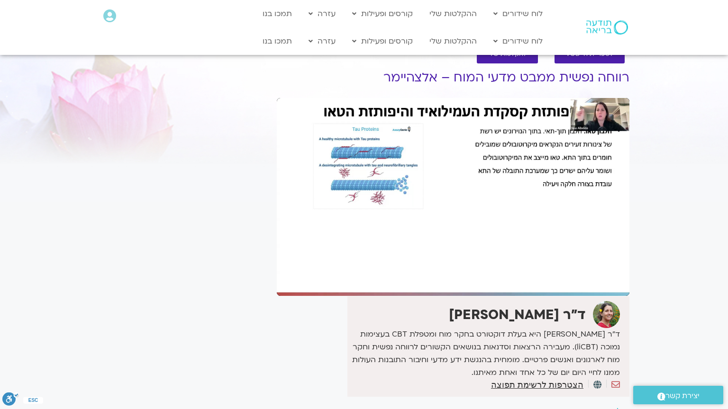
click at [435, 227] on div "Skip Ad 1:17:00 pause 1:23:07 / 1:50:47 volume_up Mute tune Resolution Auto 108…" at bounding box center [453, 197] width 353 height 198
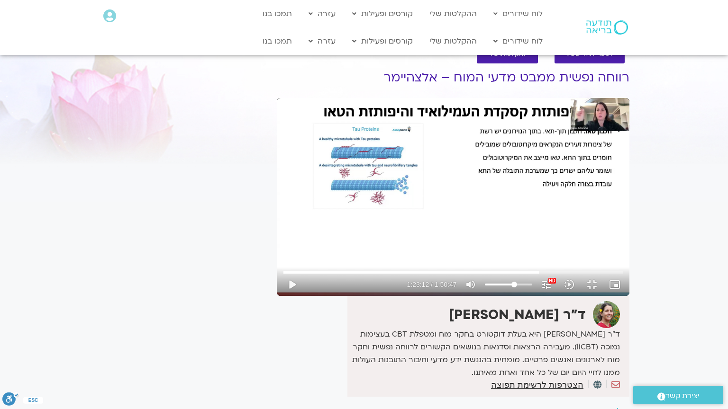
click at [435, 227] on div "Skip Ad 1:17:00 play_arrow 1:23:12 / 1:50:47 volume_up Mute tune Resolution Aut…" at bounding box center [453, 197] width 353 height 198
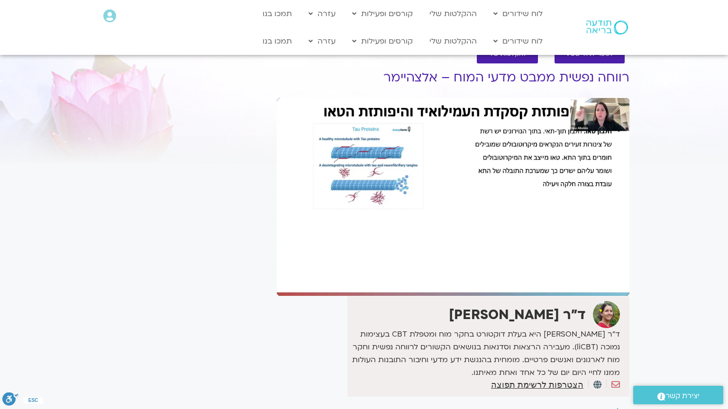
click at [435, 227] on div "Skip Ad 1:17:00 pause 1:23:12 / 1:50:47 volume_up Mute tune Resolution Auto 108…" at bounding box center [453, 197] width 353 height 198
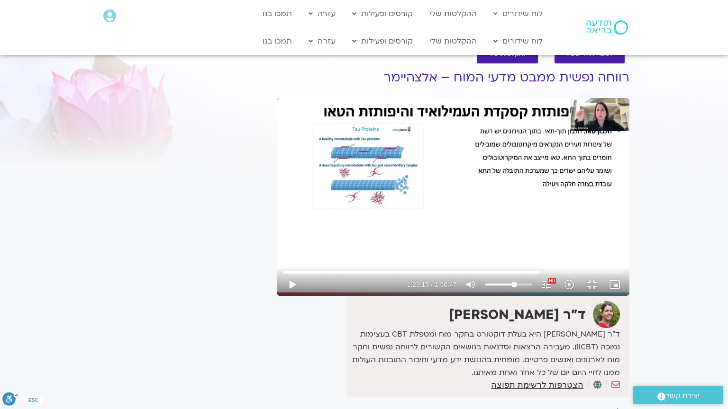
click at [435, 227] on div "Skip Ad 1:17:00 play_arrow 1:23:15 / 1:50:47 volume_up Mute tune Resolution Aut…" at bounding box center [453, 197] width 353 height 198
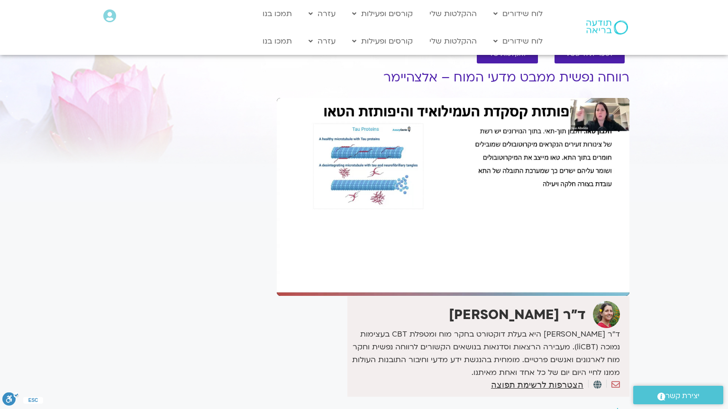
click at [435, 227] on div "Skip Ad 1:17:00 pause 1:23:15 / 1:50:47 volume_up Mute tune Resolution Auto 108…" at bounding box center [453, 197] width 353 height 198
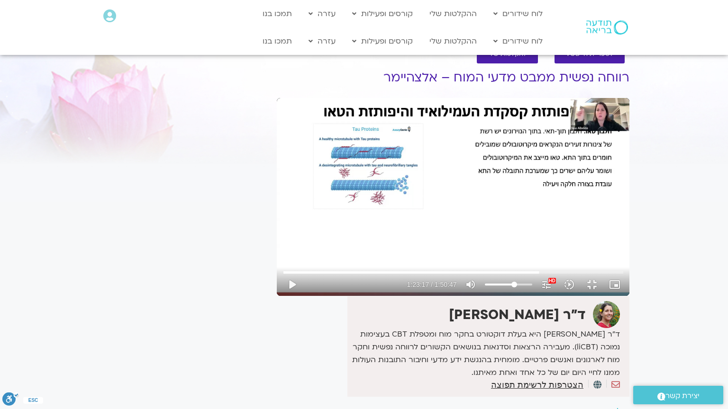
click at [435, 227] on div "Skip Ad 1:17:00 play_arrow 1:23:17 / 1:50:47 volume_up Mute tune Resolution Aut…" at bounding box center [453, 197] width 353 height 198
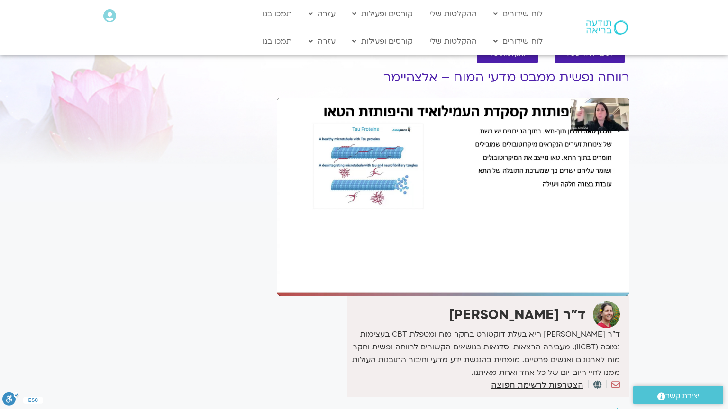
click at [435, 227] on div "Skip Ad 1:17:00 pause 1:23:17 / 1:50:47 volume_up Mute tune Resolution Auto 108…" at bounding box center [453, 197] width 353 height 198
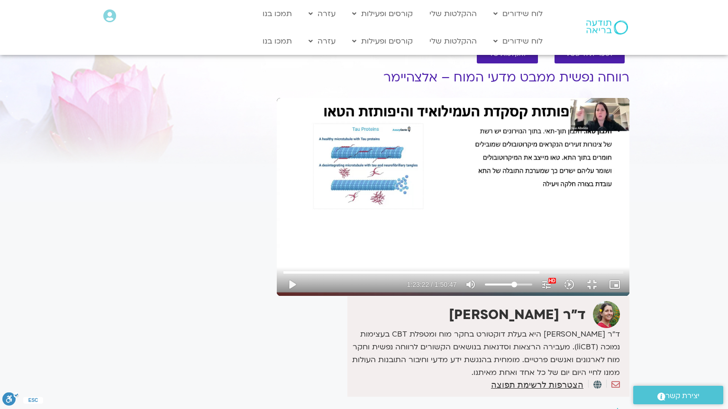
click at [435, 227] on div "Skip Ad 1:17:00 play_arrow 1:23:22 / 1:50:47 volume_up Mute tune Resolution Aut…" at bounding box center [453, 197] width 353 height 198
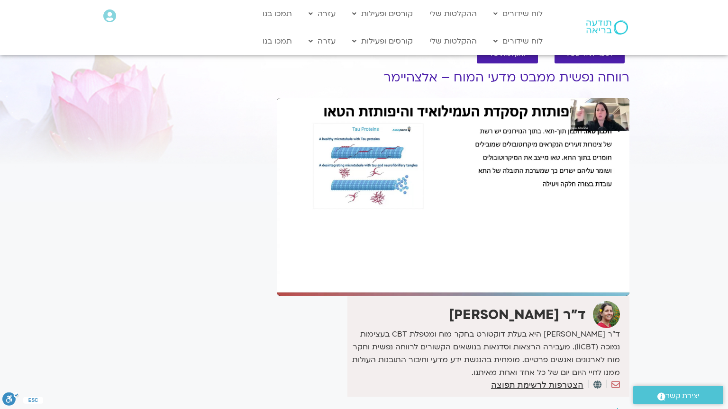
click at [435, 227] on div "Skip Ad 1:17:00 pause 1:23:22 / 1:50:47 volume_up Mute tune Resolution Auto 108…" at bounding box center [453, 197] width 353 height 198
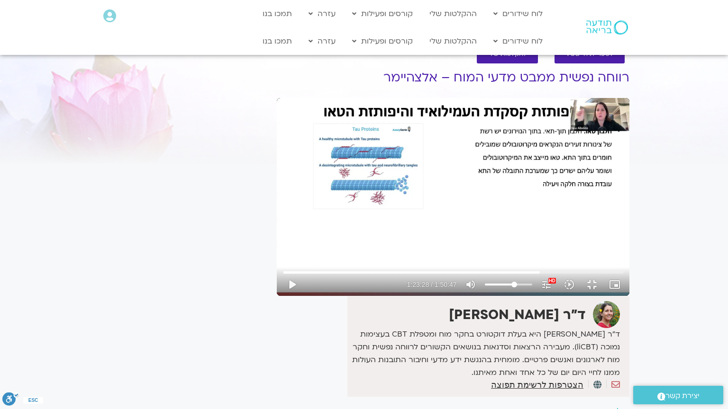
click at [435, 227] on div "Skip Ad 1:17:00 play_arrow 1:23:28 / 1:50:47 volume_up Mute tune Resolution Aut…" at bounding box center [453, 197] width 353 height 198
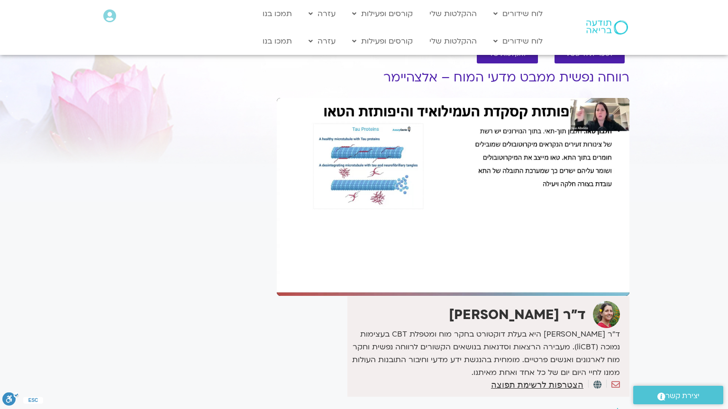
click at [435, 227] on div "Skip Ad 1:17:00 pause 1:23:28 / 1:50:47 volume_up Mute tune Resolution Auto 108…" at bounding box center [453, 197] width 353 height 198
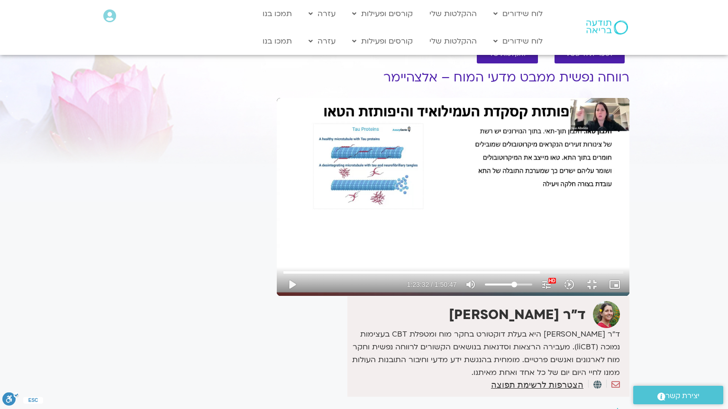
click at [435, 227] on div "Skip Ad 1:17:00 play_arrow 1:23:32 / 1:50:47 volume_up Mute tune Resolution Aut…" at bounding box center [453, 197] width 353 height 198
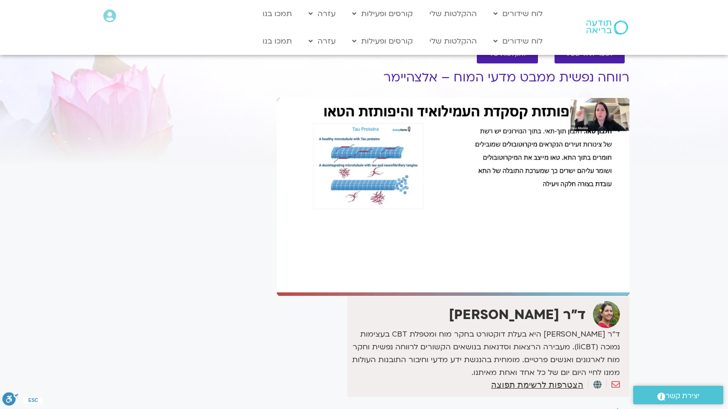
click at [435, 227] on div "Skip Ad 1:17:00 pause 1:23:32 / 1:50:47 volume_up Mute tune Resolution Auto 108…" at bounding box center [453, 197] width 353 height 198
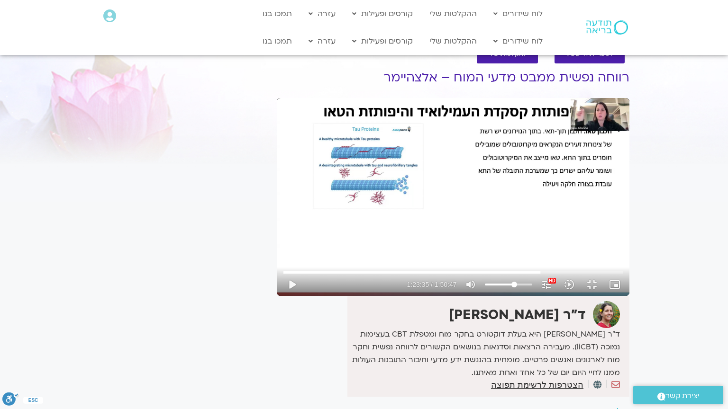
click at [435, 227] on div "Skip Ad 1:17:00 play_arrow 1:23:35 / 1:50:47 volume_up Mute tune Resolution Aut…" at bounding box center [453, 197] width 353 height 198
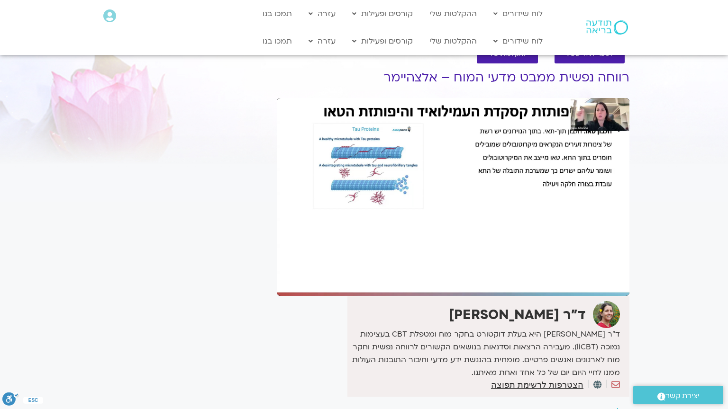
click at [435, 227] on div "Skip Ad 1:17:00 pause 1:23:35 / 1:50:47 volume_up Mute tune Resolution Auto 108…" at bounding box center [453, 197] width 353 height 198
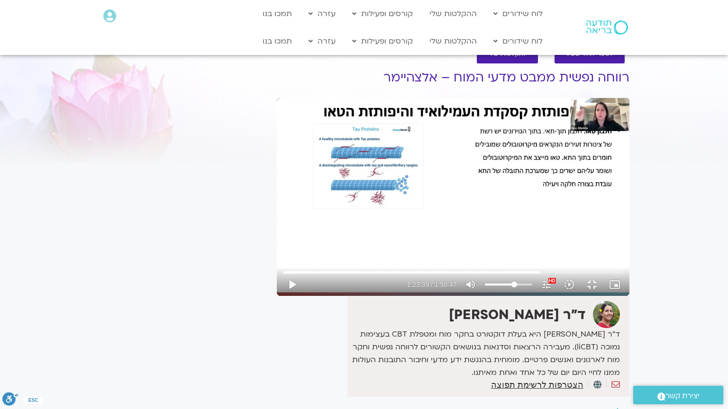
click at [435, 227] on div "Skip Ad 1:17:00 play_arrow 1:23:39 / 1:50:47 volume_up Mute tune Resolution Aut…" at bounding box center [453, 197] width 353 height 198
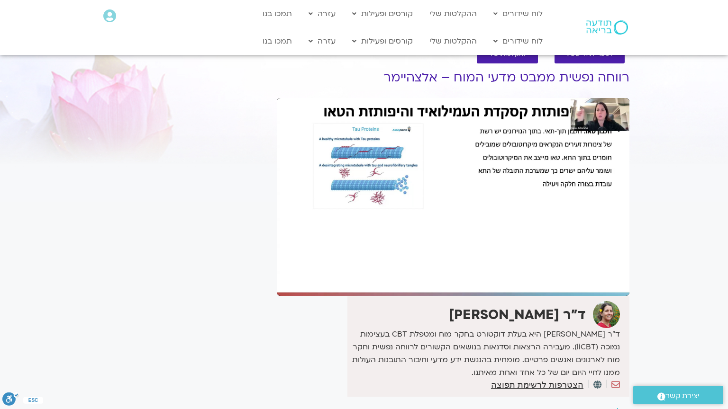
click at [435, 227] on div "Skip Ad 1:17:00 pause 1:23:39 / 1:50:47 volume_up Mute tune Resolution Auto 108…" at bounding box center [453, 197] width 353 height 198
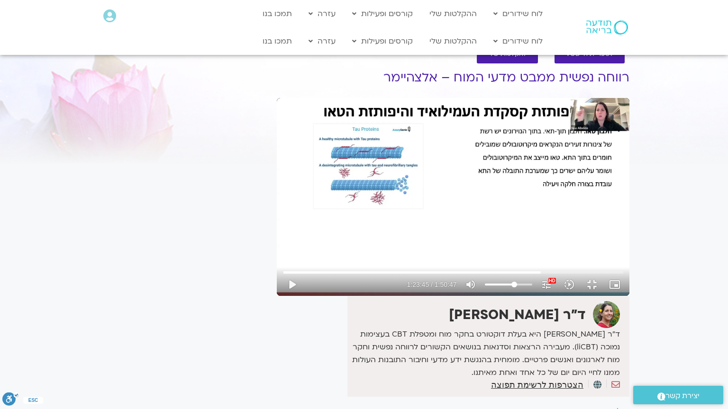
click at [435, 227] on div "Skip Ad 1:17:00 play_arrow 1:23:45 / 1:50:47 volume_up Mute tune Resolution Aut…" at bounding box center [453, 197] width 353 height 198
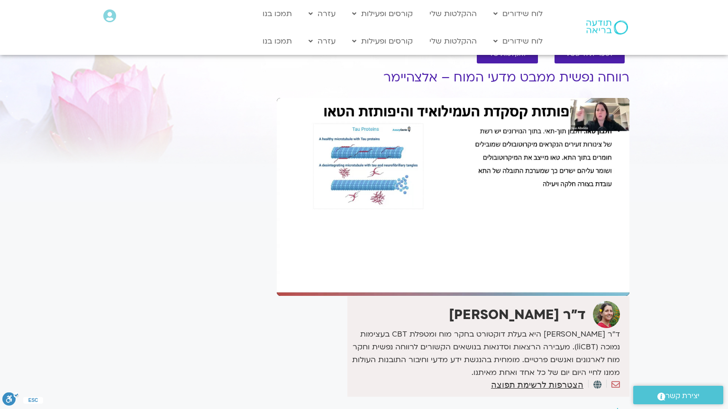
click at [435, 227] on div "Skip Ad 1:17:00 pause 1:23:45 / 1:50:47 volume_up Mute tune Resolution Auto 108…" at bounding box center [453, 197] width 353 height 198
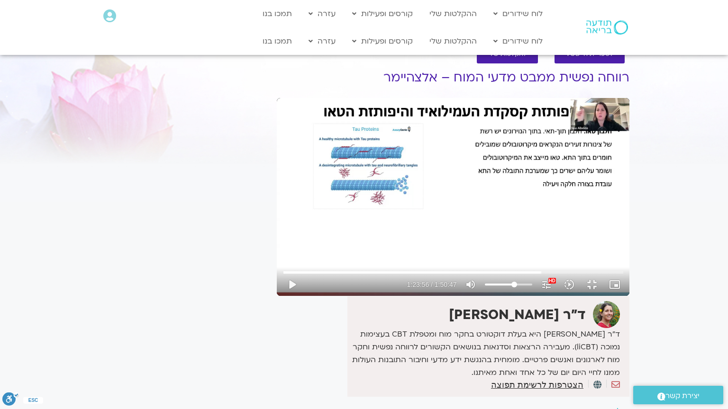
click at [435, 227] on div "Skip Ad 1:17:00 play_arrow 1:23:56 / 1:50:47 volume_up Mute tune Resolution Aut…" at bounding box center [453, 197] width 353 height 198
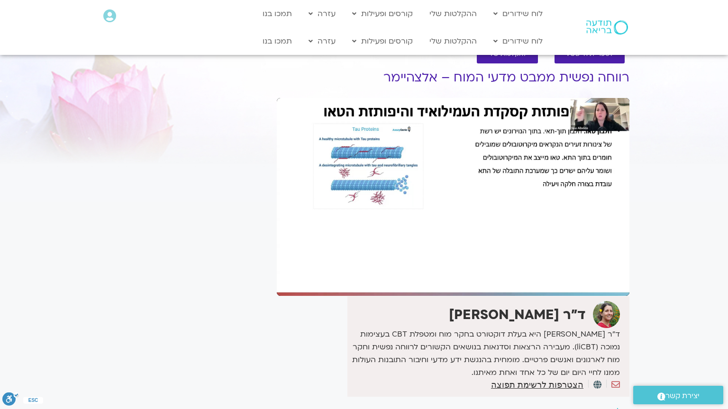
click at [435, 227] on div "Skip Ad 1:17:00 pause 1:23:57 / 1:50:47 volume_up Mute tune Resolution Auto 108…" at bounding box center [453, 197] width 353 height 198
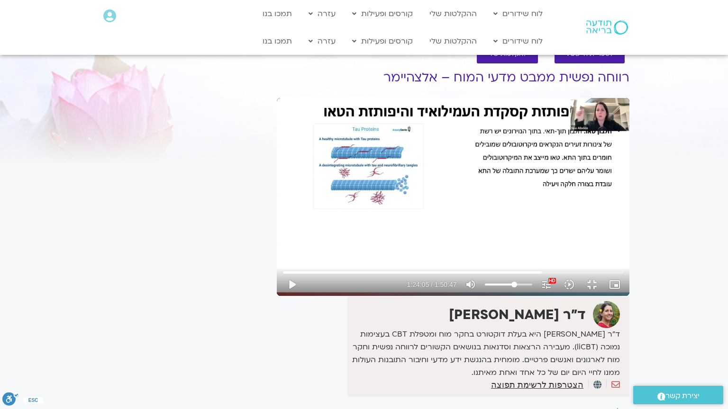
click at [435, 227] on div "Skip Ad 1:17:00 play_arrow 1:24:05 / 1:50:47 volume_up Mute tune Resolution Aut…" at bounding box center [453, 197] width 353 height 198
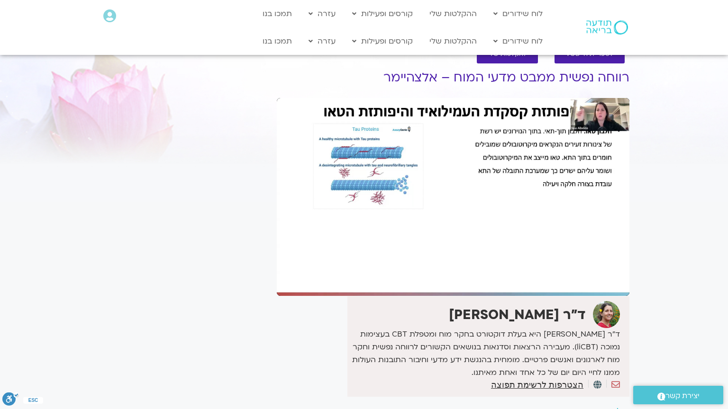
click at [435, 227] on div "Skip Ad 1:17:00 pause 1:24:05 / 1:50:47 volume_up Mute tune Resolution Auto 108…" at bounding box center [453, 197] width 353 height 198
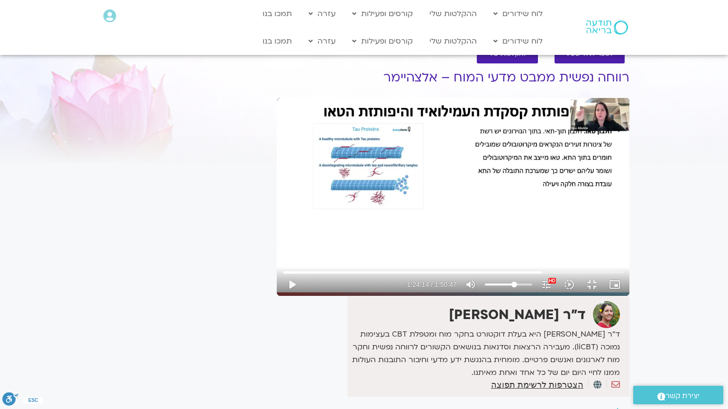
click at [435, 227] on div "Skip Ad 1:17:00 play_arrow 1:24:14 / 1:50:47 volume_up Mute tune Resolution Aut…" at bounding box center [453, 197] width 353 height 198
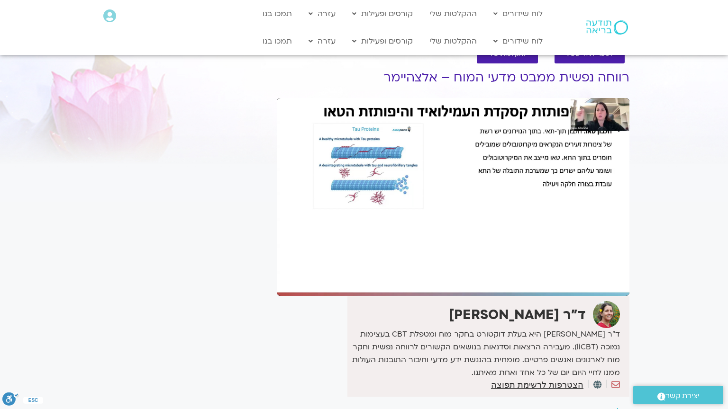
click at [545, 148] on div "Skip Ad 1:17:00 pause 1:25:34 / 1:50:47 volume_up Mute tune Resolution Auto 108…" at bounding box center [453, 197] width 353 height 198
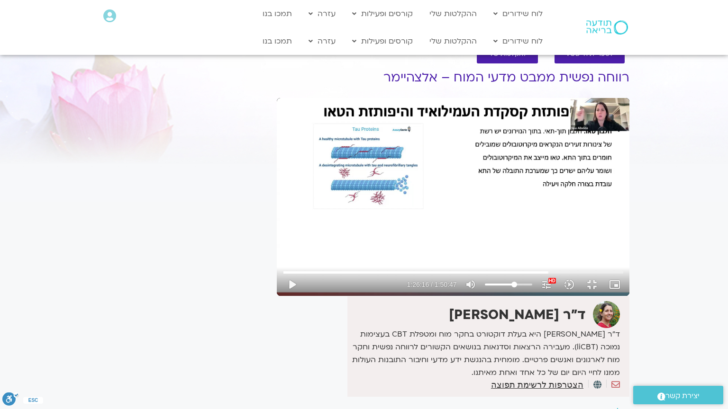
click at [545, 148] on div "Skip Ad 1:17:00 play_arrow 1:26:16 / 1:50:47 volume_up Mute tune Resolution Aut…" at bounding box center [453, 197] width 353 height 198
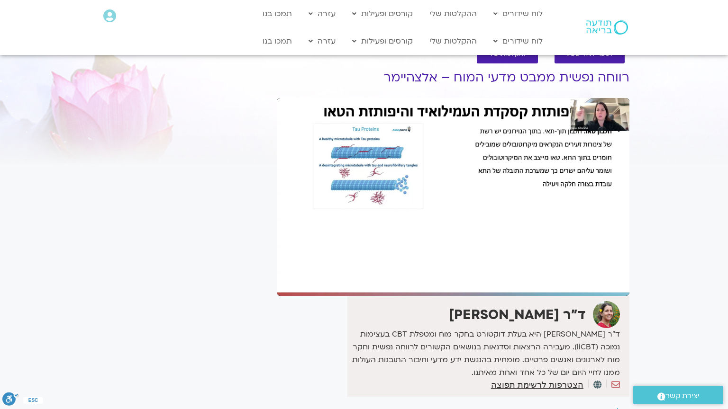
click at [545, 148] on div "Skip Ad 1:17:00 pause 1:26:16 / 1:50:47 volume_up Mute tune Resolution Auto 108…" at bounding box center [453, 197] width 353 height 198
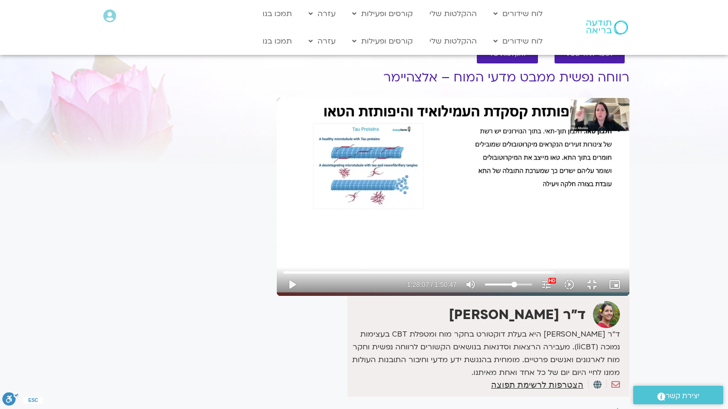
click at [545, 148] on div "Skip Ad 1:17:00 play_arrow 1:28:07 / 1:50:47 volume_up Mute tune Resolution Aut…" at bounding box center [453, 197] width 353 height 198
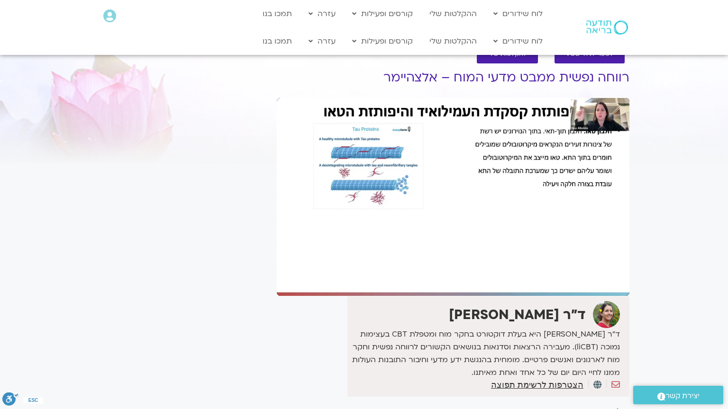
click at [591, 276] on div "Skip Ad 1:49:50 pause 1:29:25 / 1:50:47 volume_up Mute tune Resolution Auto 108…" at bounding box center [453, 197] width 353 height 198
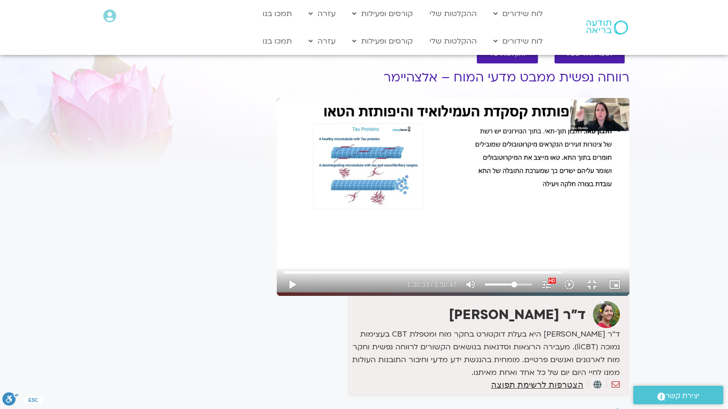
click at [591, 276] on div "Skip Ad 1:49:50 play_arrow 1:30:33 / 1:50:47 volume_up Mute tune Resolution Aut…" at bounding box center [453, 197] width 353 height 198
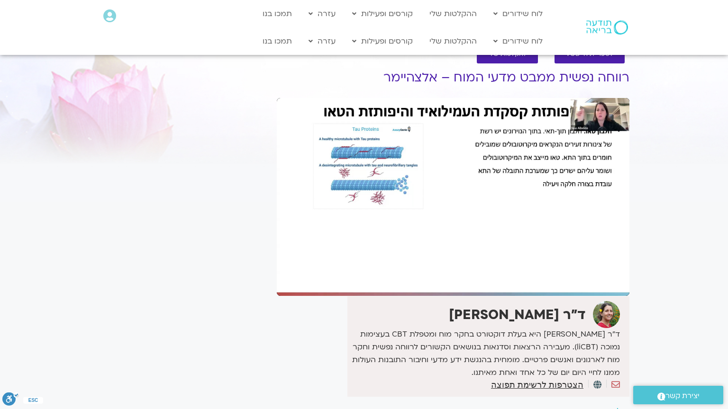
click at [591, 276] on div "Skip Ad 1:49:50 pause 1:30:33 / 1:50:47 volume_up Mute tune Resolution Auto 108…" at bounding box center [453, 197] width 353 height 198
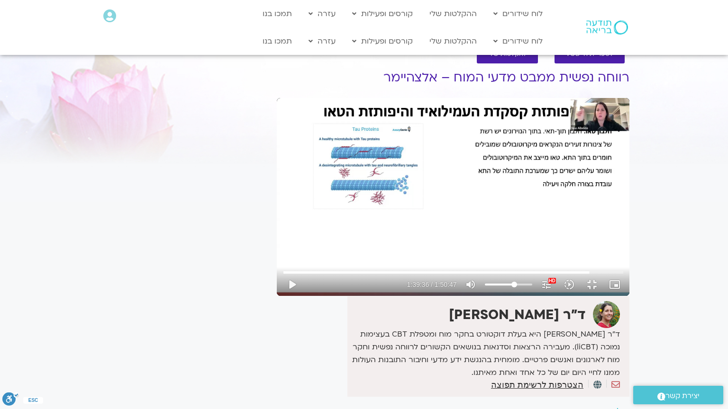
click at [591, 276] on div "Skip Ad 1:49:50 play_arrow 1:39:36 / 1:50:47 volume_up Mute tune Resolution Aut…" at bounding box center [453, 197] width 353 height 198
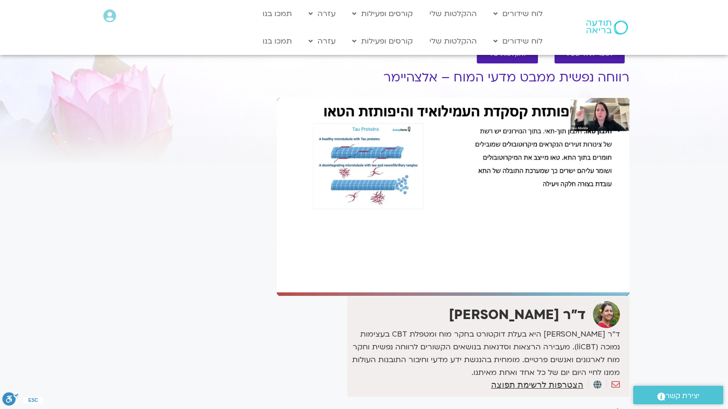
click at [591, 276] on div "Skip Ad 1:49:50 pause 1:39:36 / 1:50:47 volume_up Mute tune Resolution Auto 108…" at bounding box center [453, 197] width 353 height 198
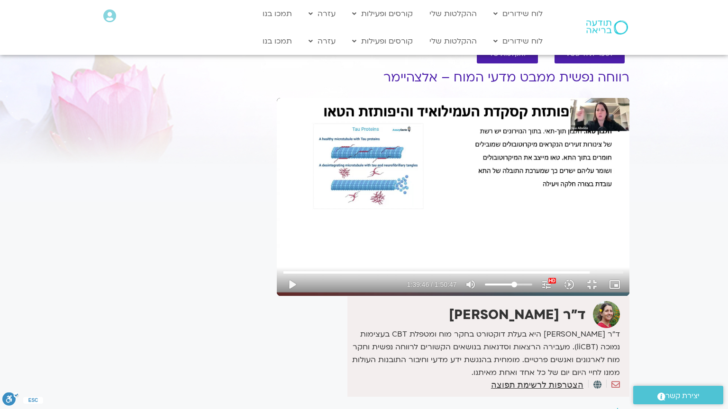
click at [591, 276] on div "Skip Ad 1:49:50 play_arrow 1:39:46 / 1:50:47 volume_up Mute tune Resolution Aut…" at bounding box center [453, 197] width 353 height 198
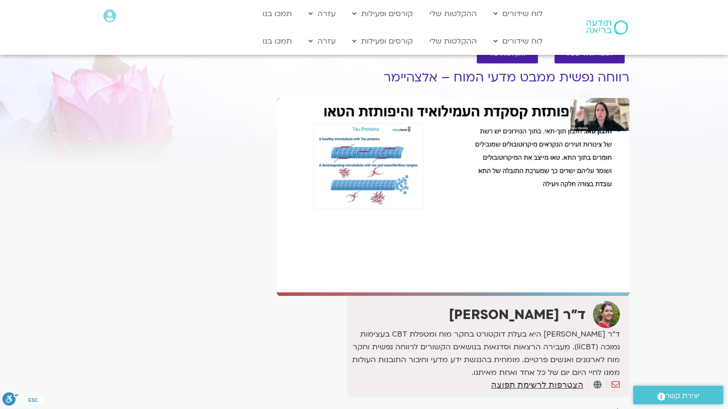
click at [591, 276] on div "Skip Ad 1:49:50 pause 1:39:47 / 1:50:47 volume_up Mute tune Resolution Auto 108…" at bounding box center [453, 197] width 353 height 198
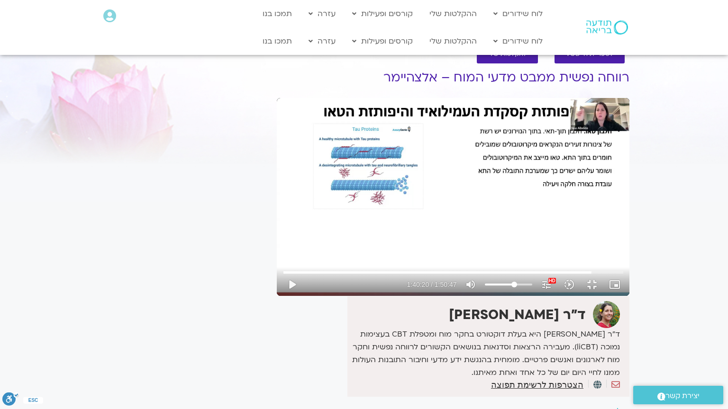
click at [591, 276] on div "Skip Ad 1:49:50 play_arrow 1:40:20 / 1:50:47 volume_up Mute tune Resolution Aut…" at bounding box center [453, 197] width 353 height 198
type input "6551.518423"
type input "54.7301136363636"
type input "6551.650339"
type input "54.7301136363636"
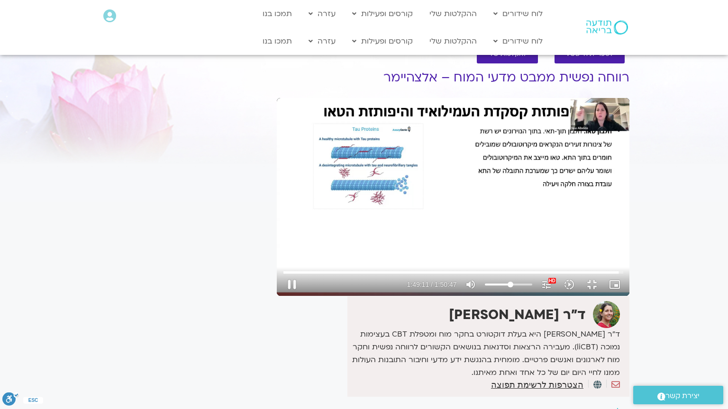
click at [532, 288] on input "Volume" at bounding box center [508, 285] width 47 height 6
click at [603, 296] on button "fullscreen_exit" at bounding box center [591, 284] width 23 height 23
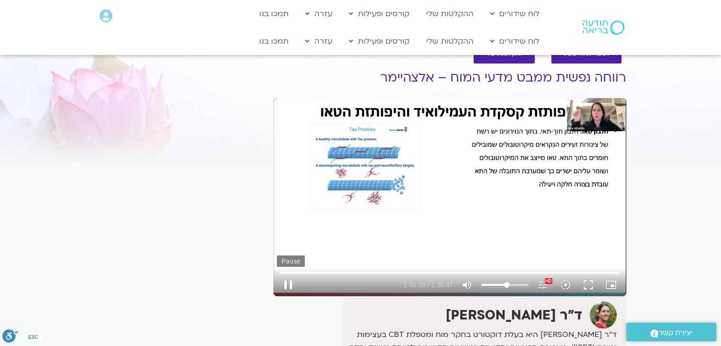
click at [286, 284] on button "pause" at bounding box center [288, 284] width 23 height 23
type input "6638.328733"
click at [454, 11] on link "ההקלטות שלי" at bounding box center [449, 14] width 57 height 18
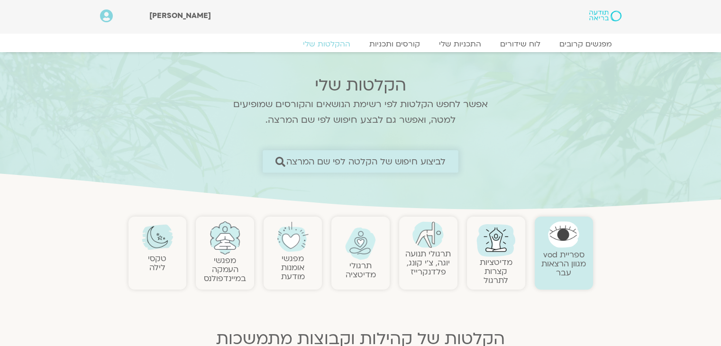
click at [317, 158] on span "לביצוע חיפוש של הקלטה לפי שם המרצה" at bounding box center [366, 161] width 160 height 10
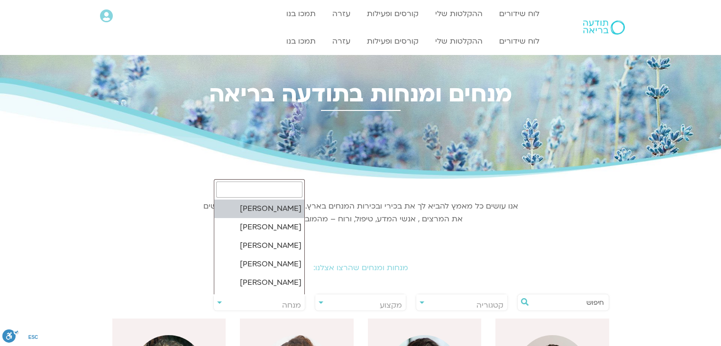
click at [254, 298] on span "מנחה" at bounding box center [259, 305] width 91 height 22
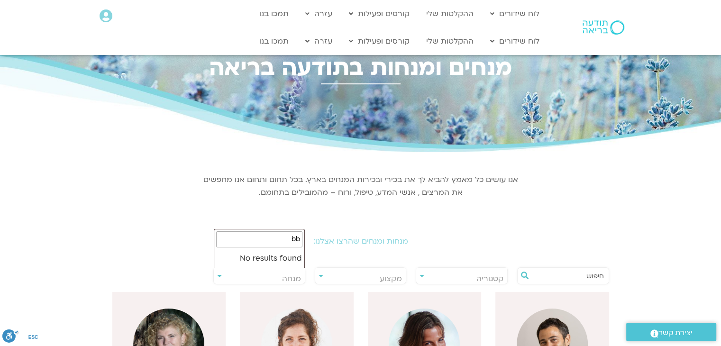
click at [272, 243] on input "bb" at bounding box center [259, 239] width 86 height 16
type input "b"
type input "נועה אל"
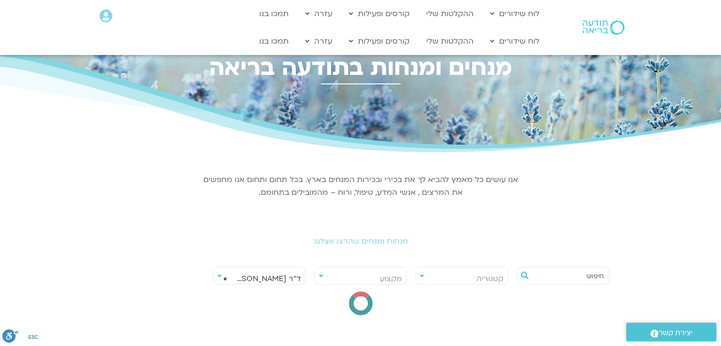
select select "****"
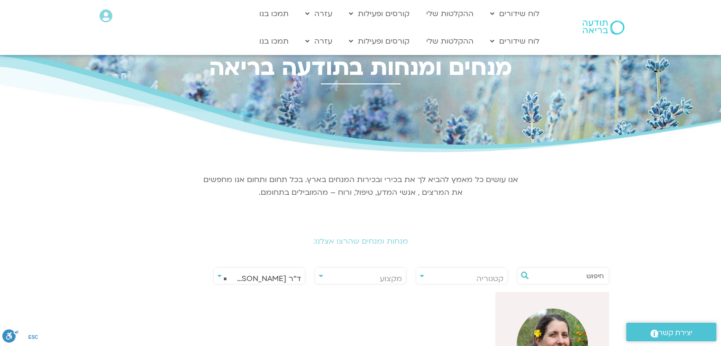
click at [545, 321] on img at bounding box center [551, 343] width 71 height 71
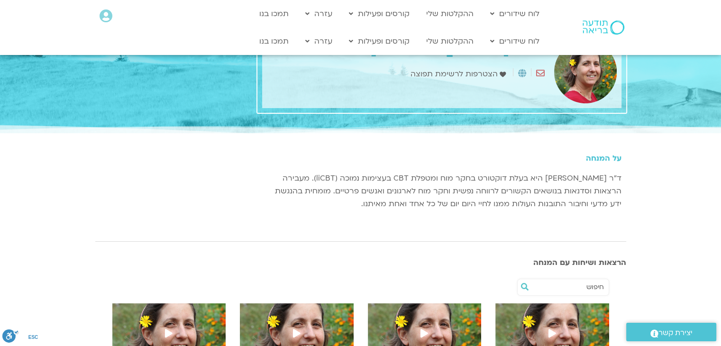
scroll to position [139, 0]
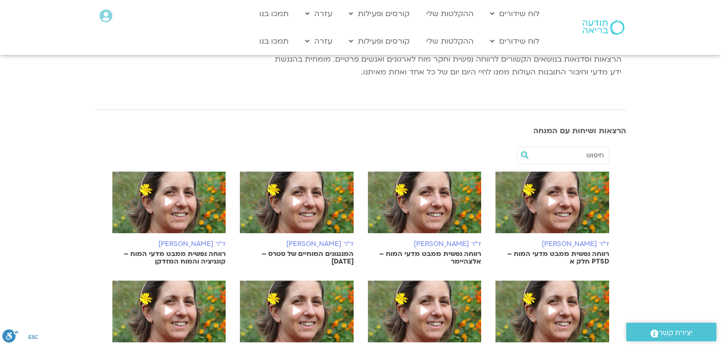
click at [552, 202] on icon at bounding box center [552, 201] width 8 height 9
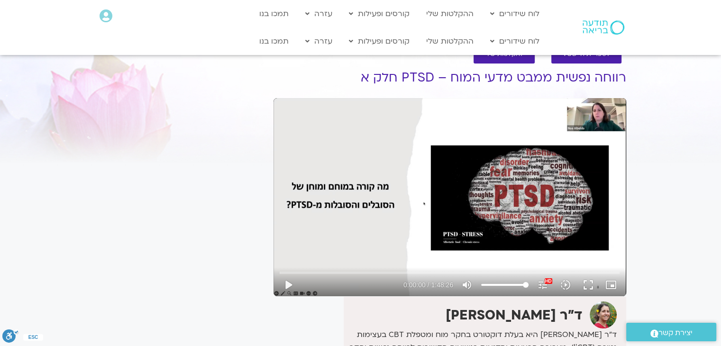
click at [526, 194] on div "Skip Ad play_arrow 0:00:00 / 1:48:26 volume_up Mute tune Resolution Auto 1080p …" at bounding box center [449, 197] width 353 height 198
click at [585, 286] on button "fullscreen" at bounding box center [588, 284] width 23 height 23
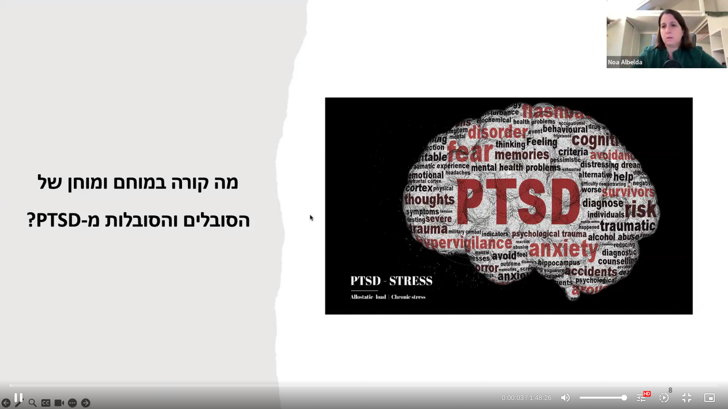
click at [488, 277] on div "Skip Ad 1:31:59 pause 0:00:03 / 1:48:26 volume_up Mute tune Resolution Auto 108…" at bounding box center [364, 204] width 728 height 409
type input "4.212969"
click at [684, 394] on button "fullscreen_exit" at bounding box center [686, 398] width 23 height 23
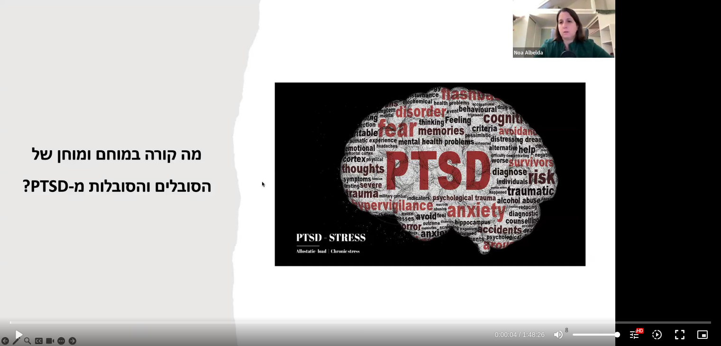
scroll to position [32, 0]
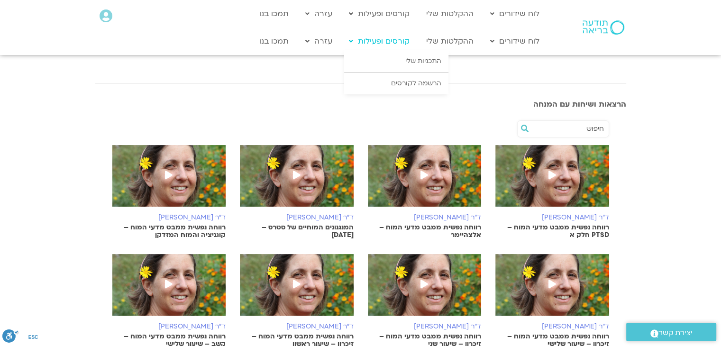
scroll to position [139, 0]
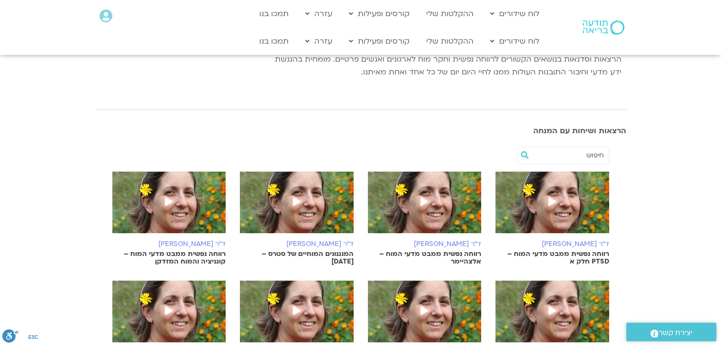
click at [546, 202] on span at bounding box center [551, 202] width 17 height 17
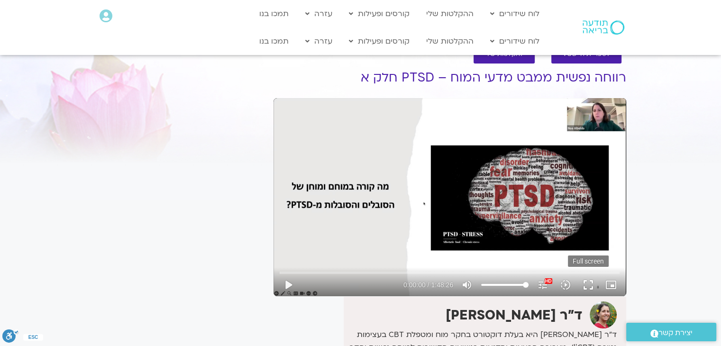
click at [583, 283] on button "fullscreen" at bounding box center [588, 284] width 23 height 23
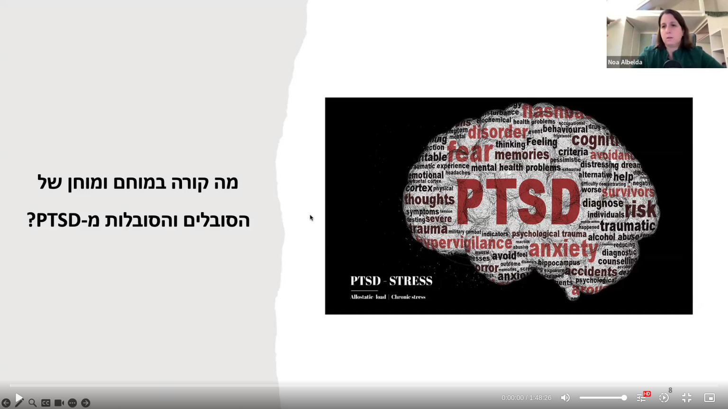
click at [409, 238] on div "Skip Ad 1:36:17 play_arrow 0:00:00 / 1:48:26 volume_up Mute tune Resolution Aut…" at bounding box center [364, 204] width 728 height 409
drag, startPoint x: 409, startPoint y: 238, endPoint x: 120, endPoint y: 318, distance: 300.4
click at [120, 318] on div "Skip Ad 1:36:17 pause 0:00:28 / 1:48:26 volume_up Mute tune Resolution Auto 108…" at bounding box center [364, 204] width 728 height 409
click at [17, 345] on input "Seek" at bounding box center [363, 386] width 707 height 6
click at [19, 345] on input "Seek" at bounding box center [363, 386] width 707 height 6
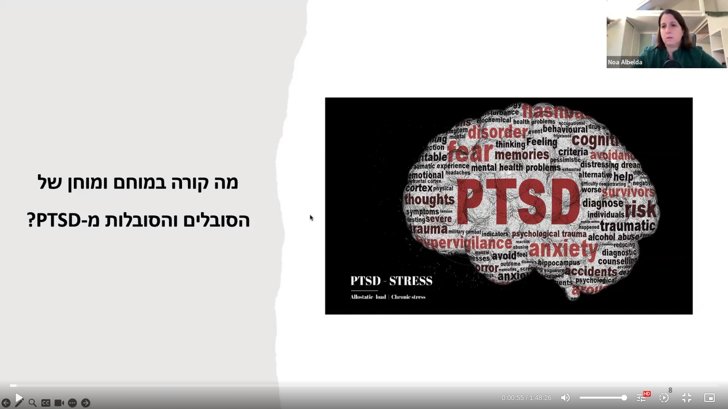
click at [283, 262] on div "Skip Ad 0:56 play_arrow 0:00:55 / 1:48:26 volume_up Mute tune Resolution Auto 1…" at bounding box center [364, 204] width 728 height 409
click at [88, 318] on div "Skip Ad 1:17 pause 0:01:32 / 1:48:26 volume_up Mute tune Resolution Auto 1080p …" at bounding box center [364, 204] width 728 height 409
type input "92.149377"
